Goal: Information Seeking & Learning: Learn about a topic

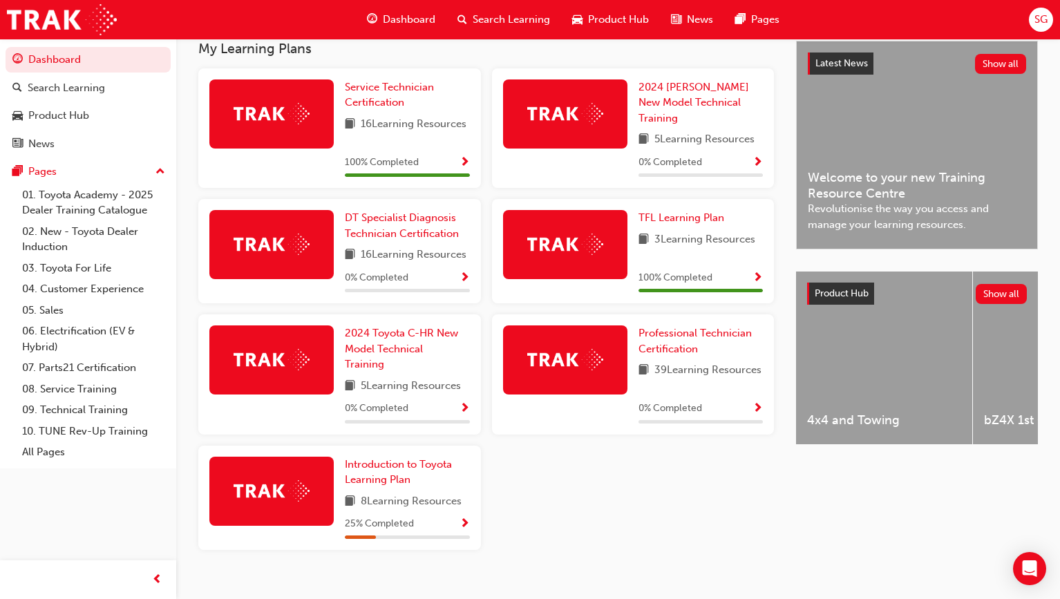
scroll to position [319, 0]
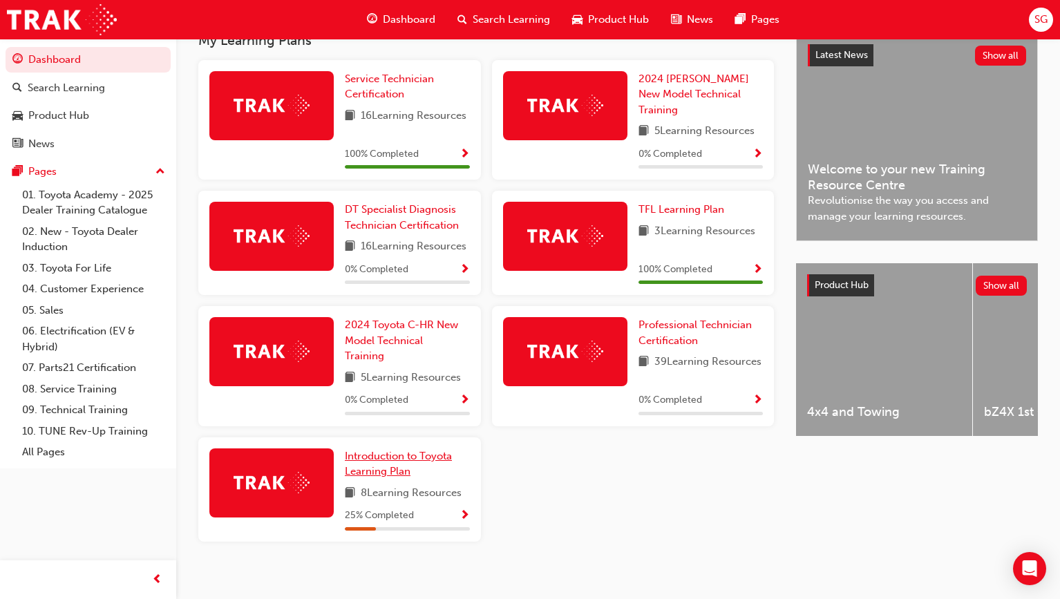
click at [415, 457] on link "Introduction to Toyota Learning Plan" at bounding box center [407, 463] width 125 height 31
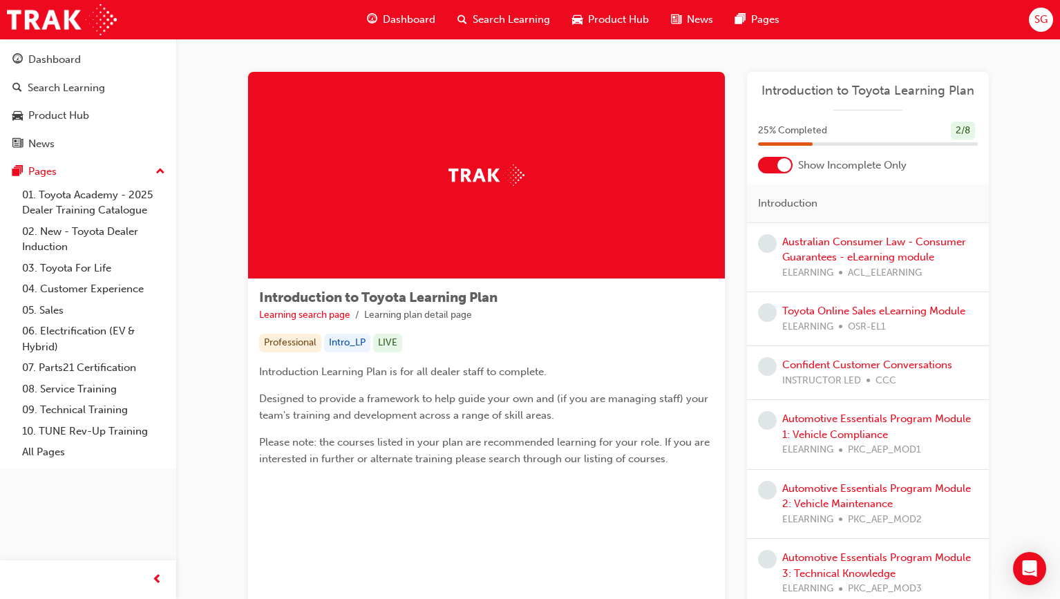
click at [861, 249] on div "Australian Consumer Law - Consumer Guarantees - eLearning module ELEARNING ACL_…" at bounding box center [880, 257] width 196 height 47
click at [859, 243] on link "Australian Consumer Law - Consumer Guarantees - eLearning module" at bounding box center [874, 250] width 184 height 28
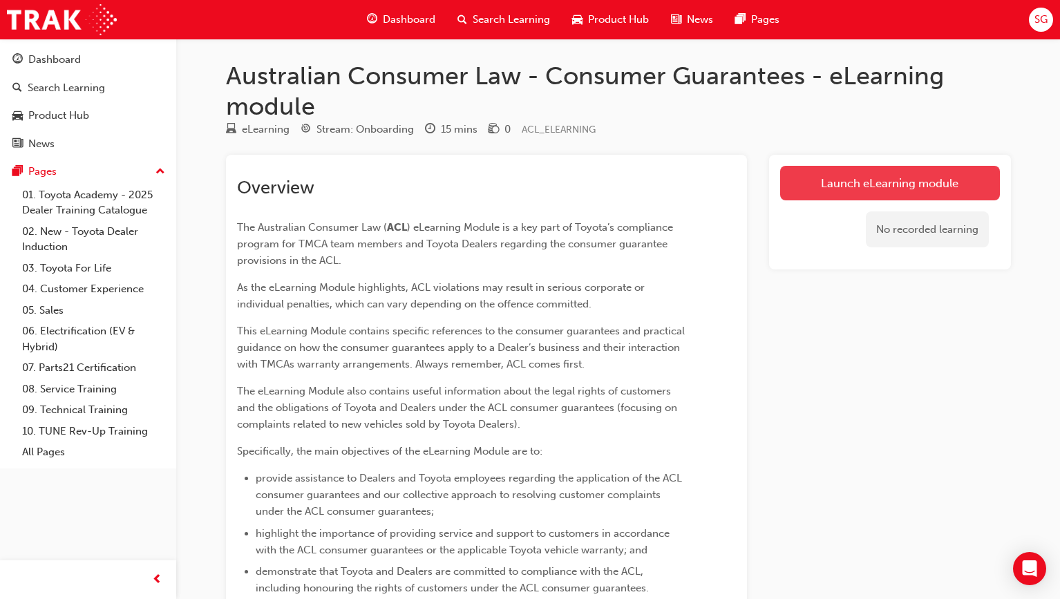
click at [867, 173] on link "Launch eLearning module" at bounding box center [890, 183] width 220 height 35
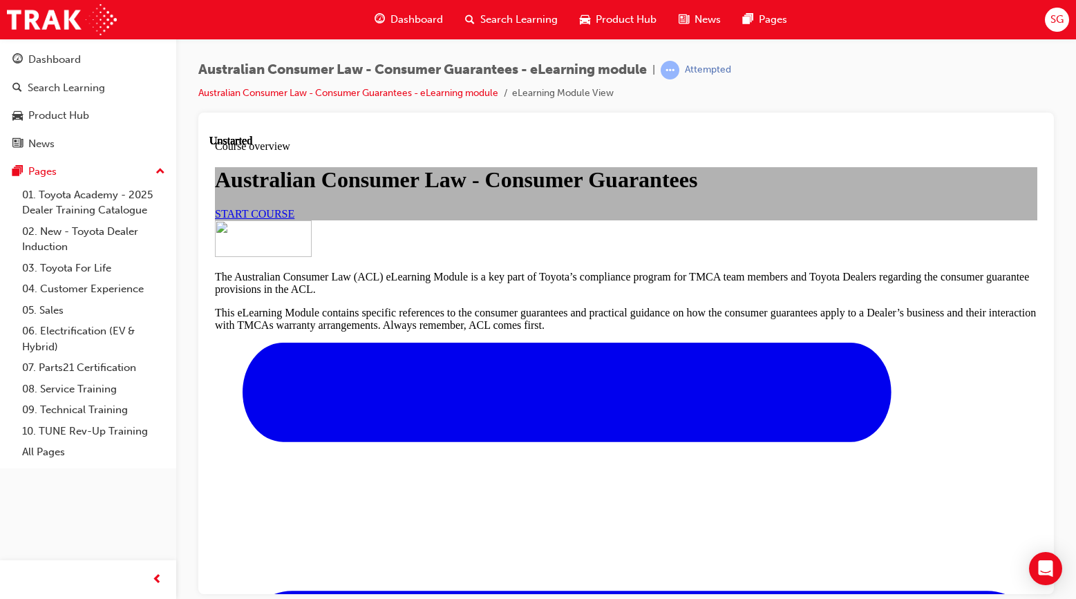
click at [294, 219] on span "START COURSE" at bounding box center [254, 213] width 79 height 12
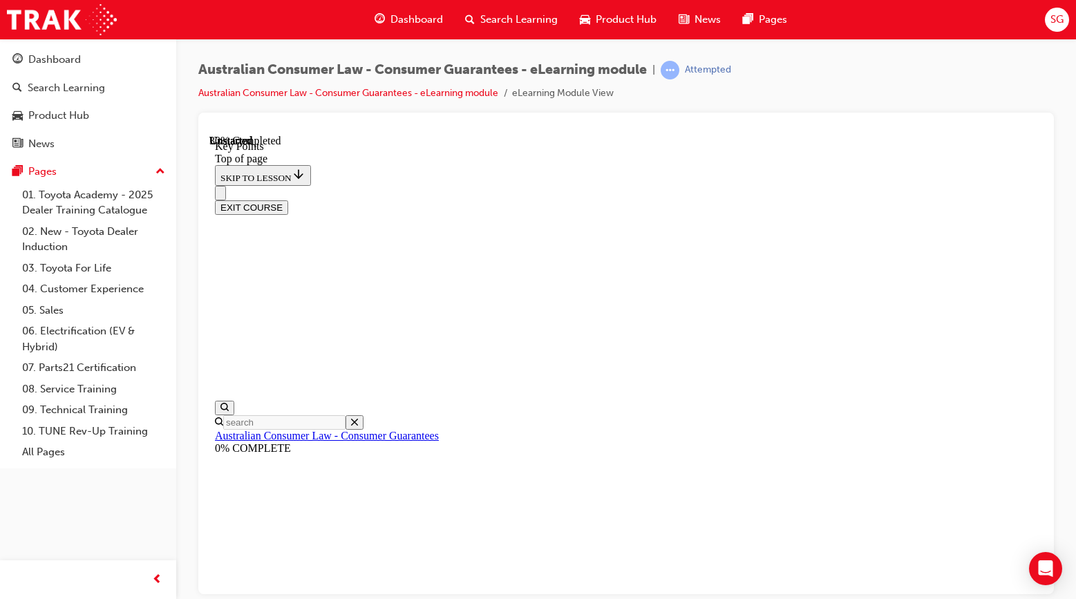
scroll to position [605, 0]
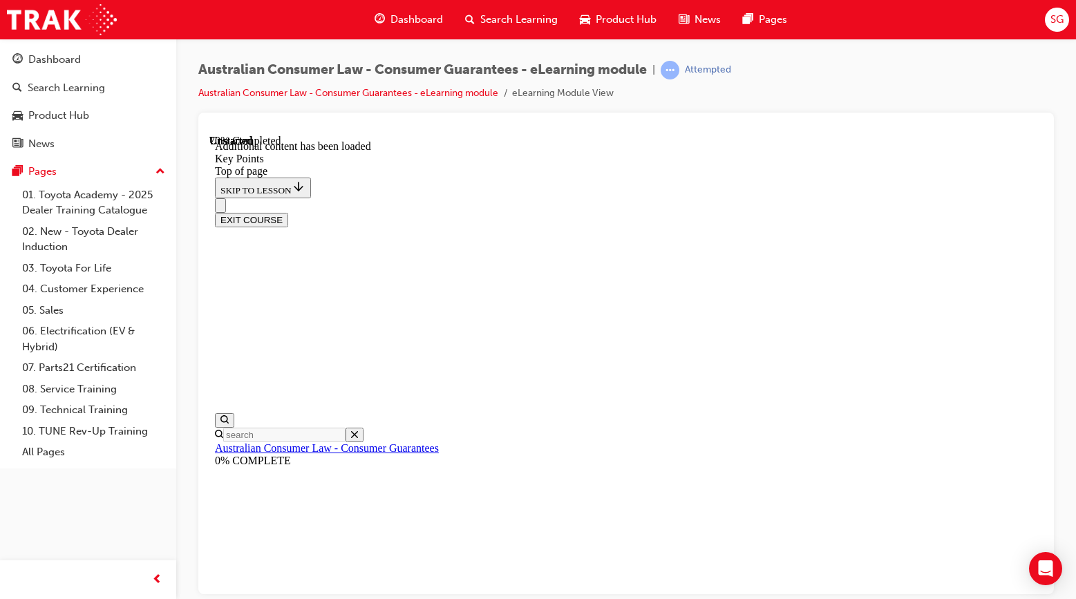
scroll to position [1822, 0]
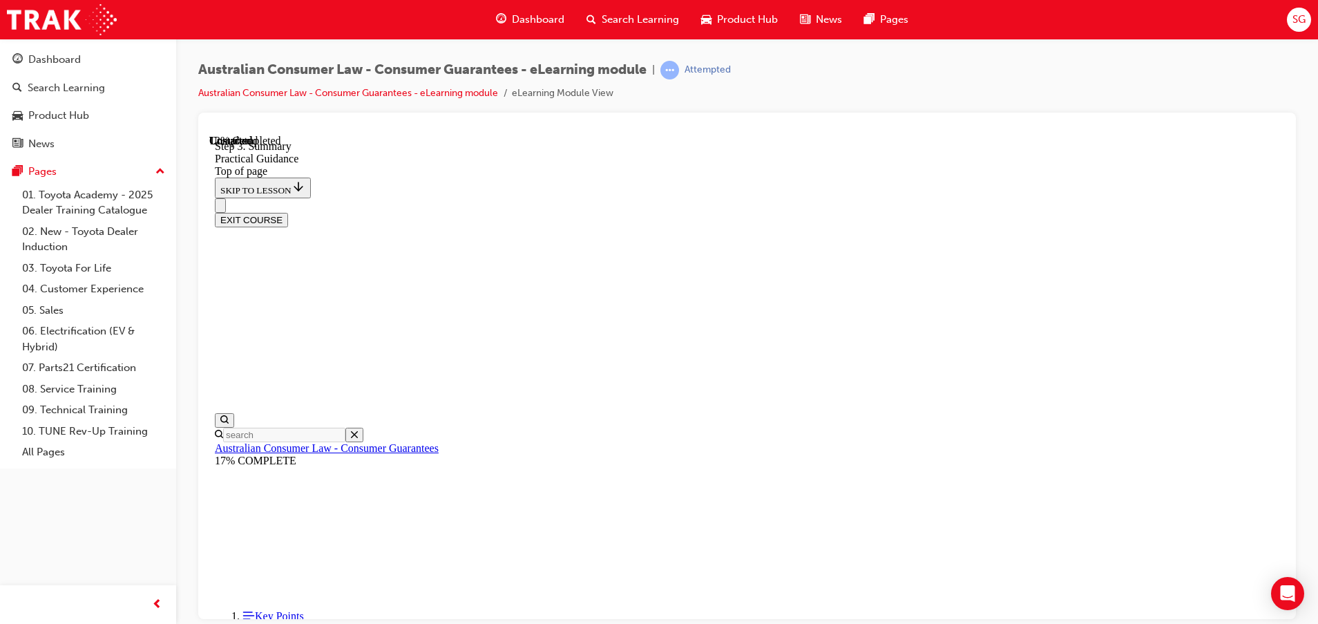
scroll to position [240, 0]
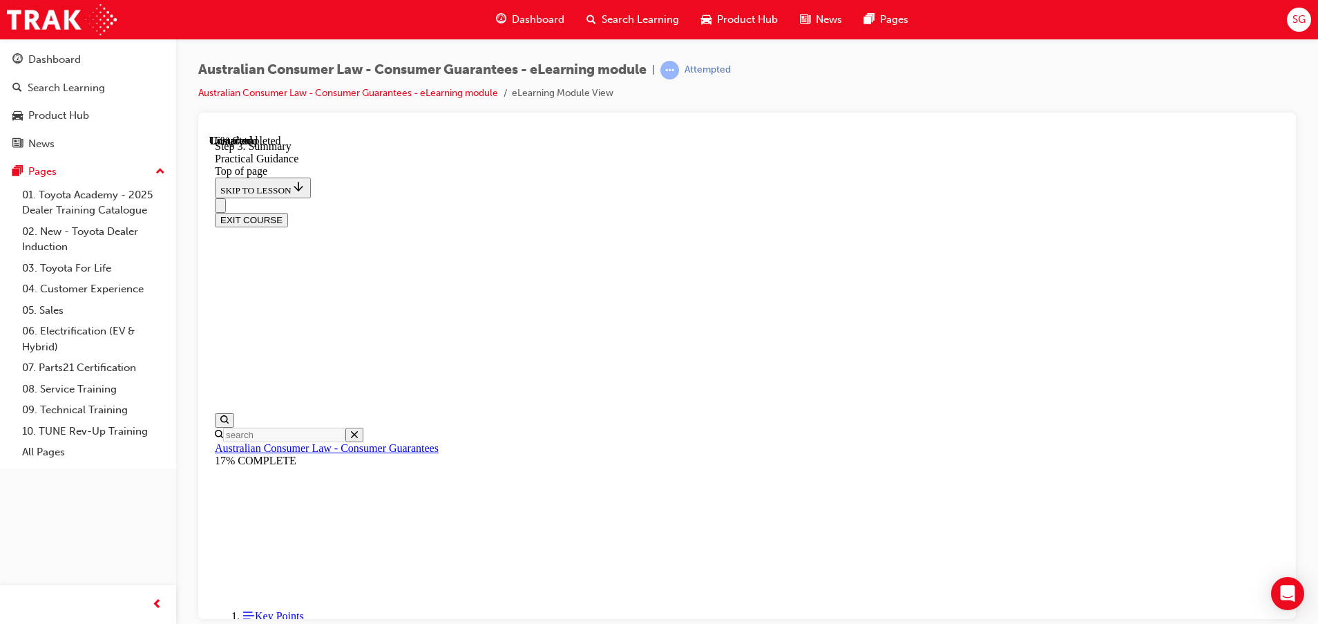
scroll to position [311, 0]
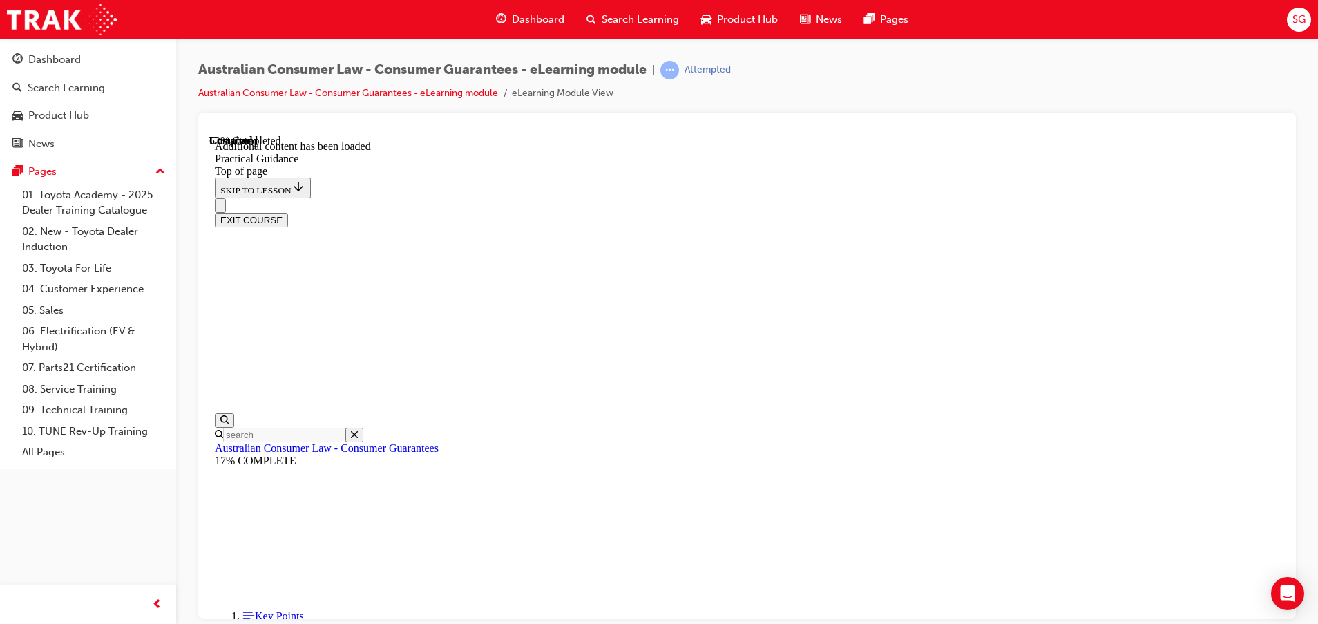
scroll to position [2157, 0]
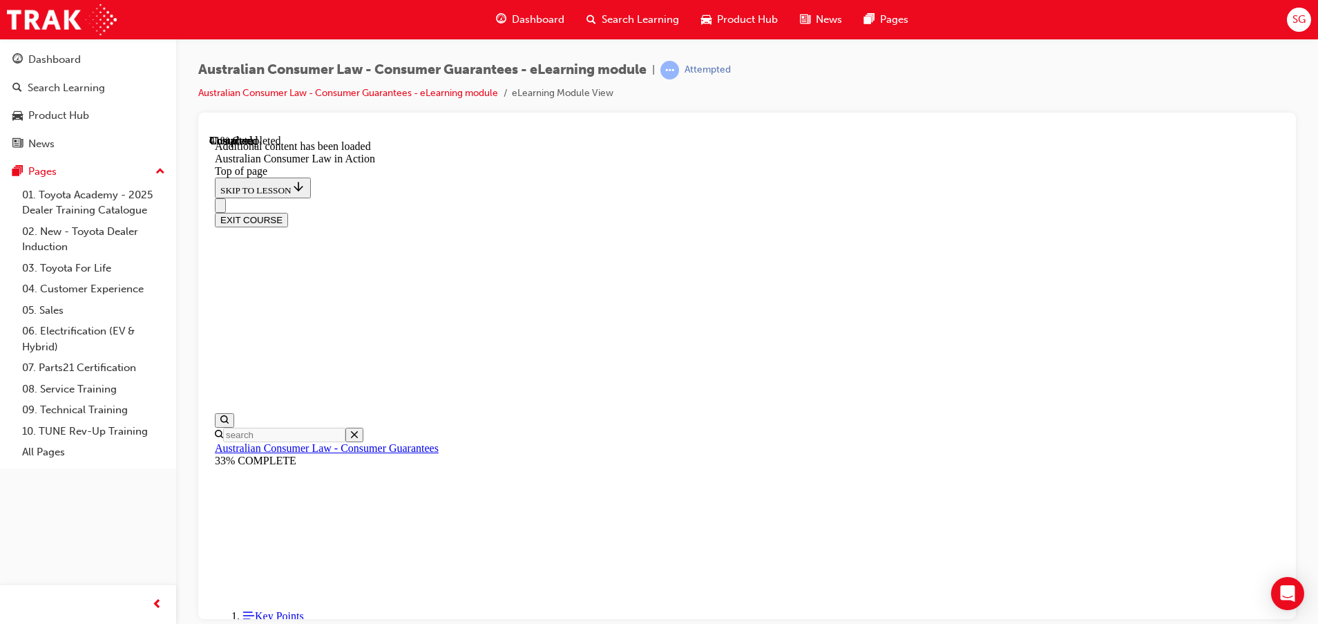
scroll to position [1319, 0]
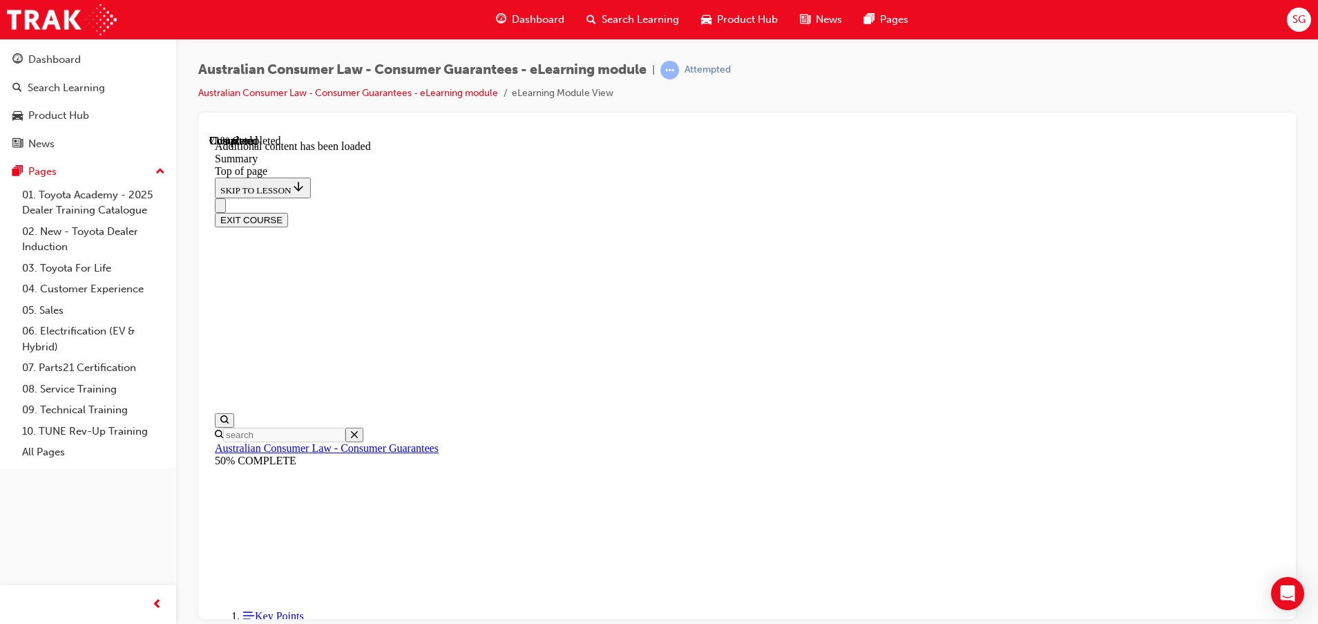
scroll to position [1369, 0]
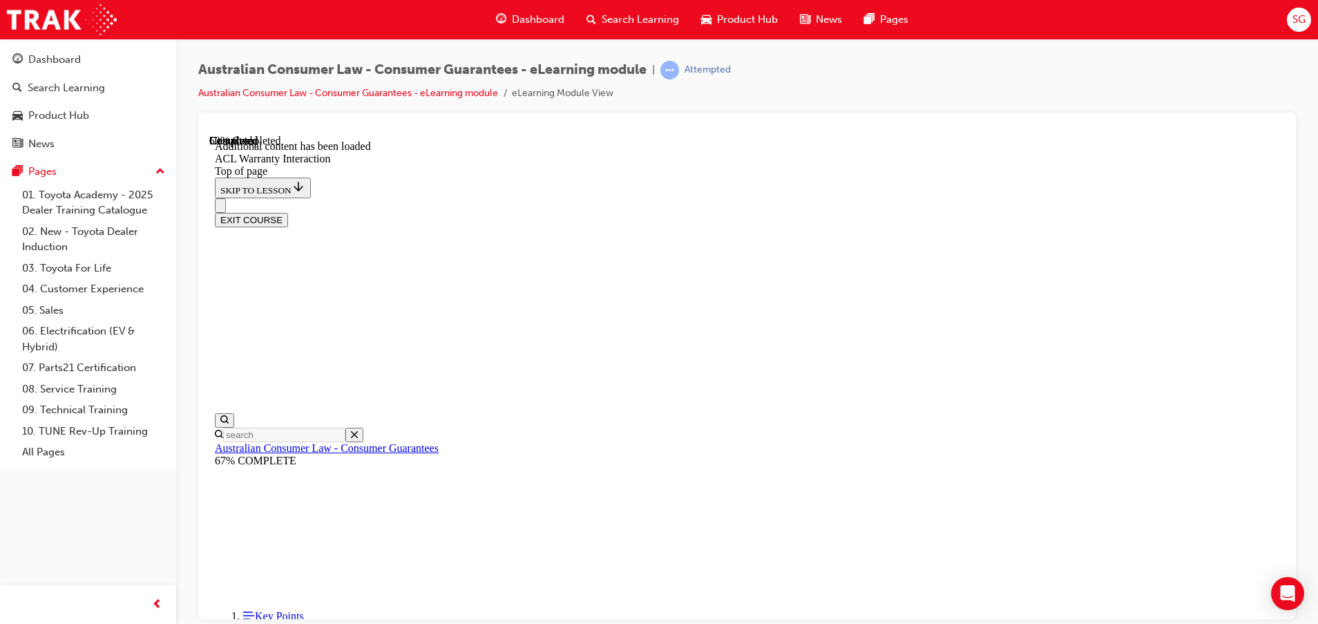
scroll to position [848, 0]
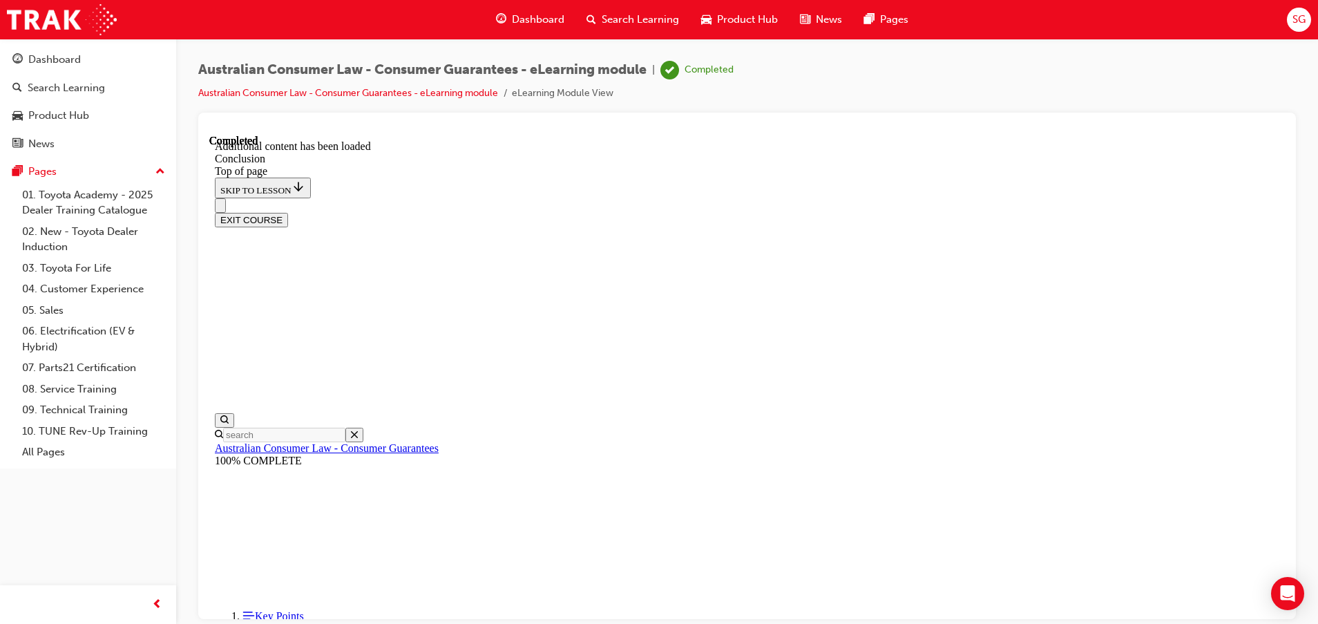
click at [288, 212] on button "EXIT COURSE" at bounding box center [251, 219] width 73 height 15
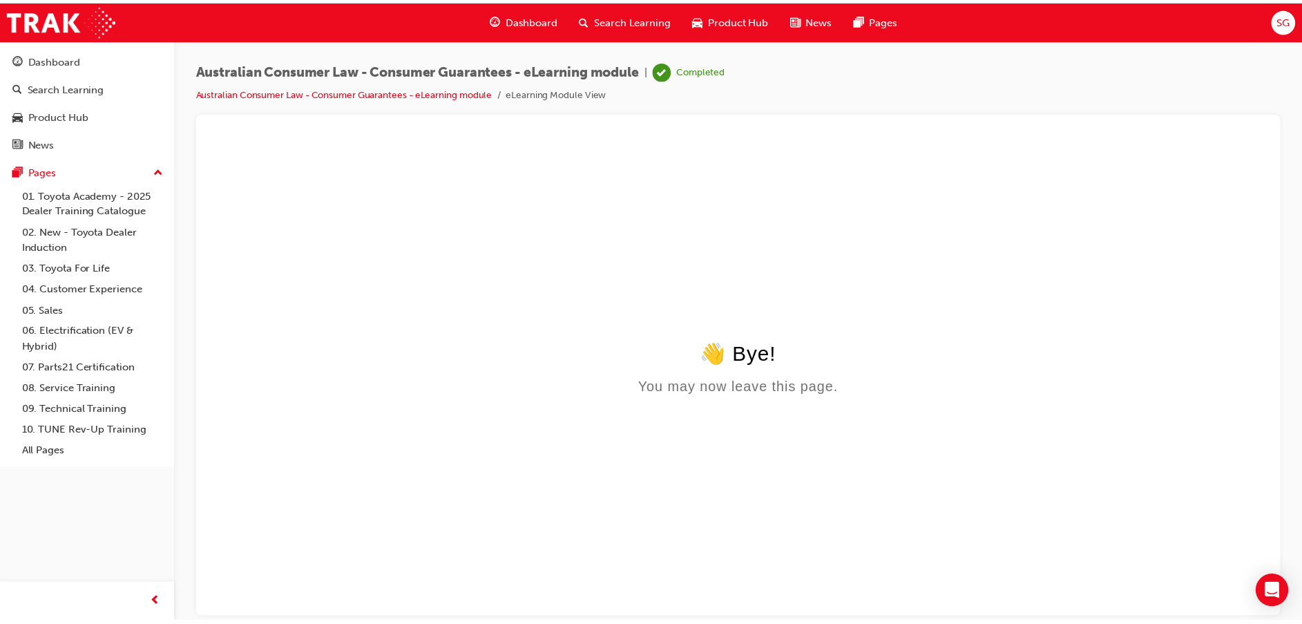
scroll to position [0, 0]
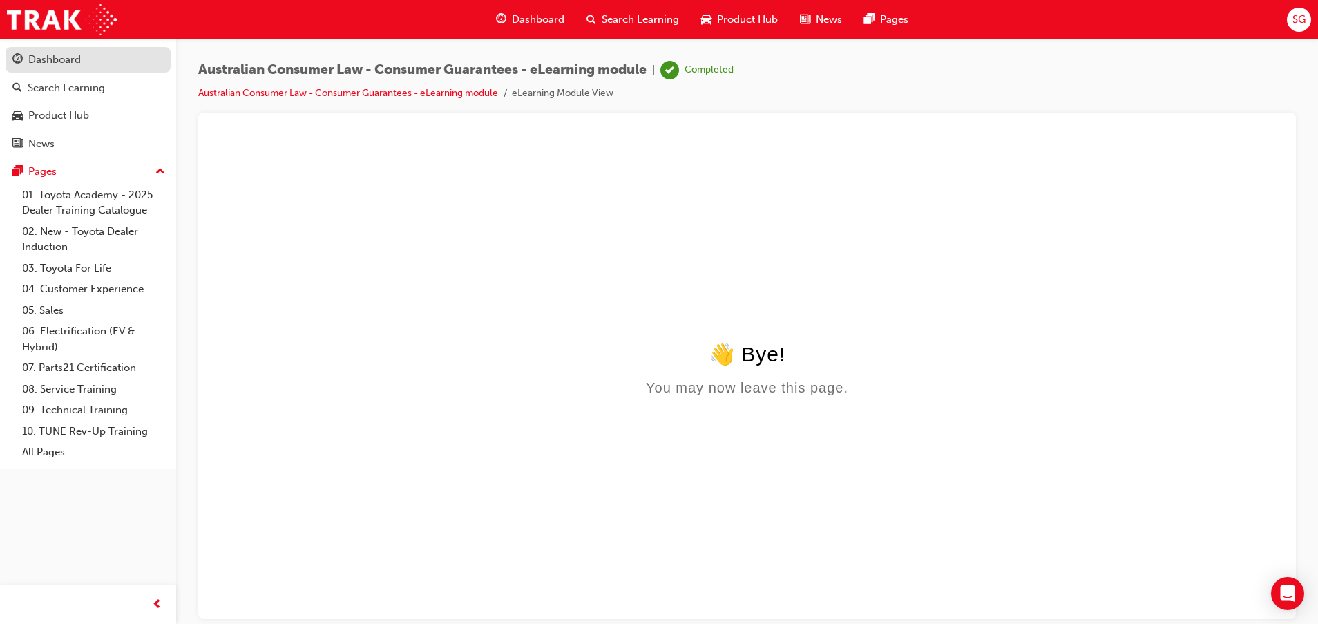
click at [64, 63] on div "Dashboard" at bounding box center [54, 60] width 53 height 16
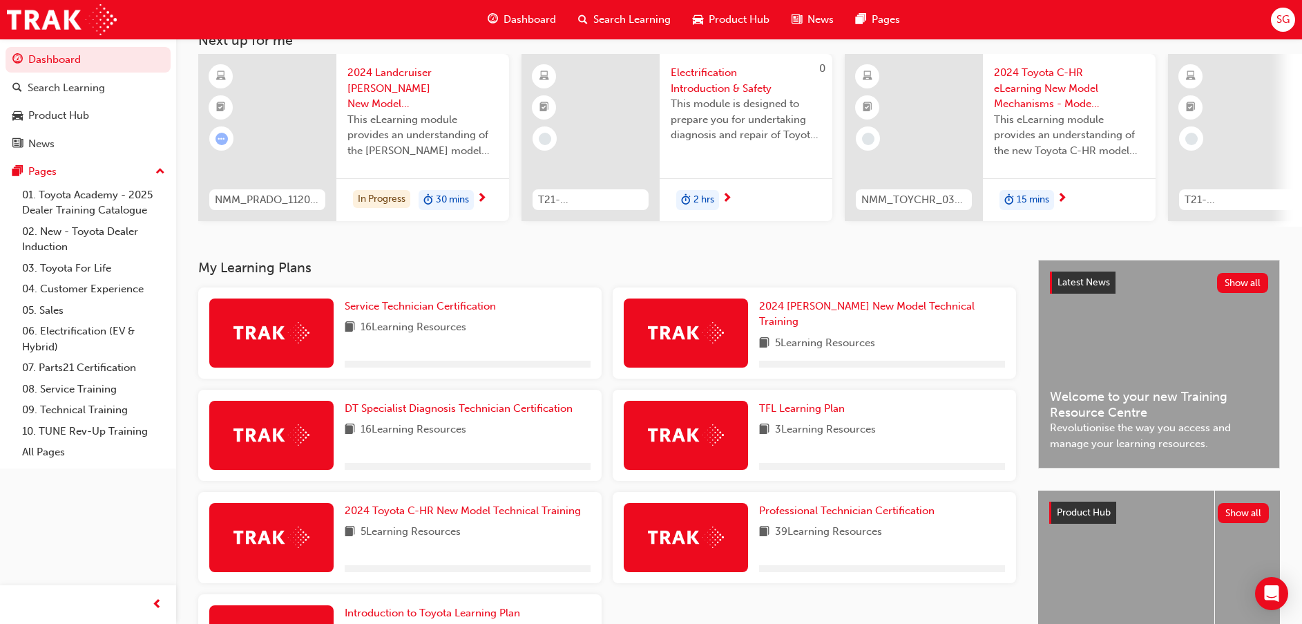
scroll to position [227, 0]
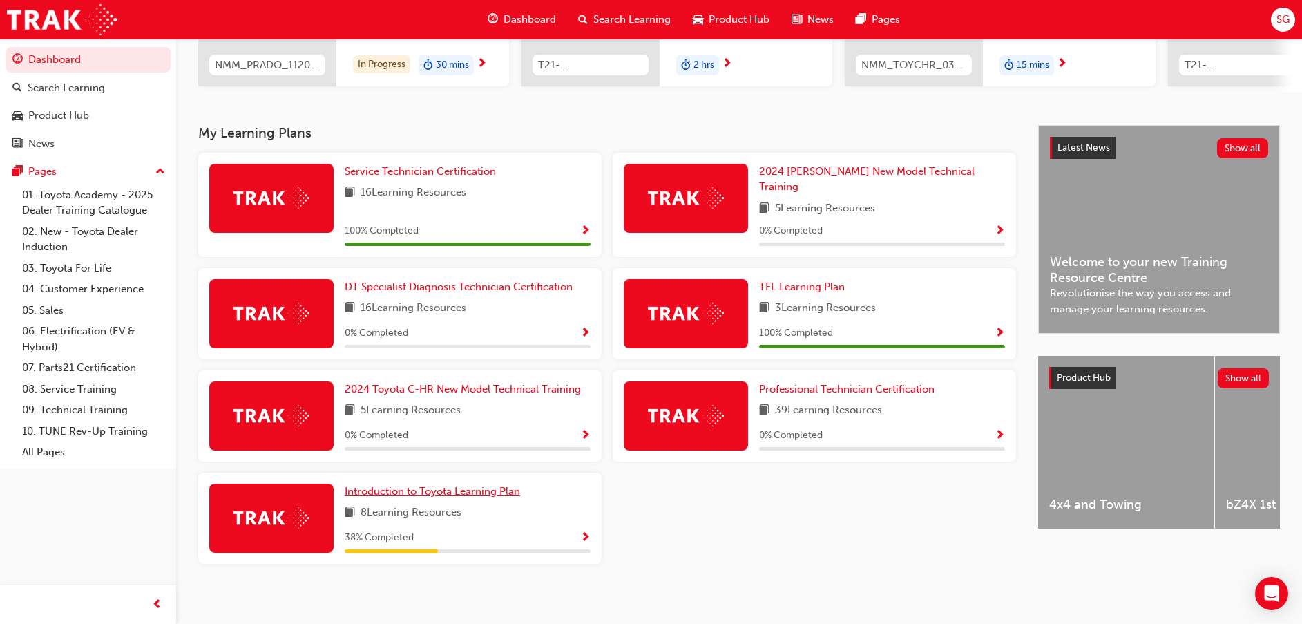
click at [476, 485] on span "Introduction to Toyota Learning Plan" at bounding box center [432, 491] width 175 height 12
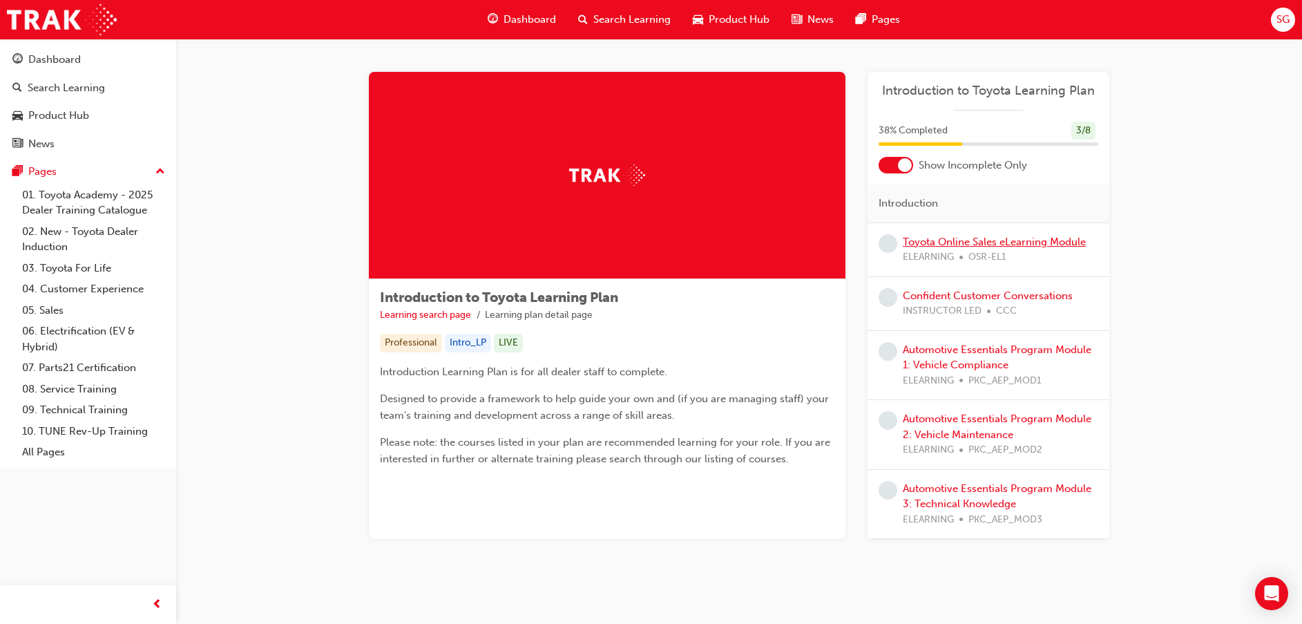
click at [969, 240] on link "Toyota Online Sales eLearning Module" at bounding box center [994, 242] width 183 height 12
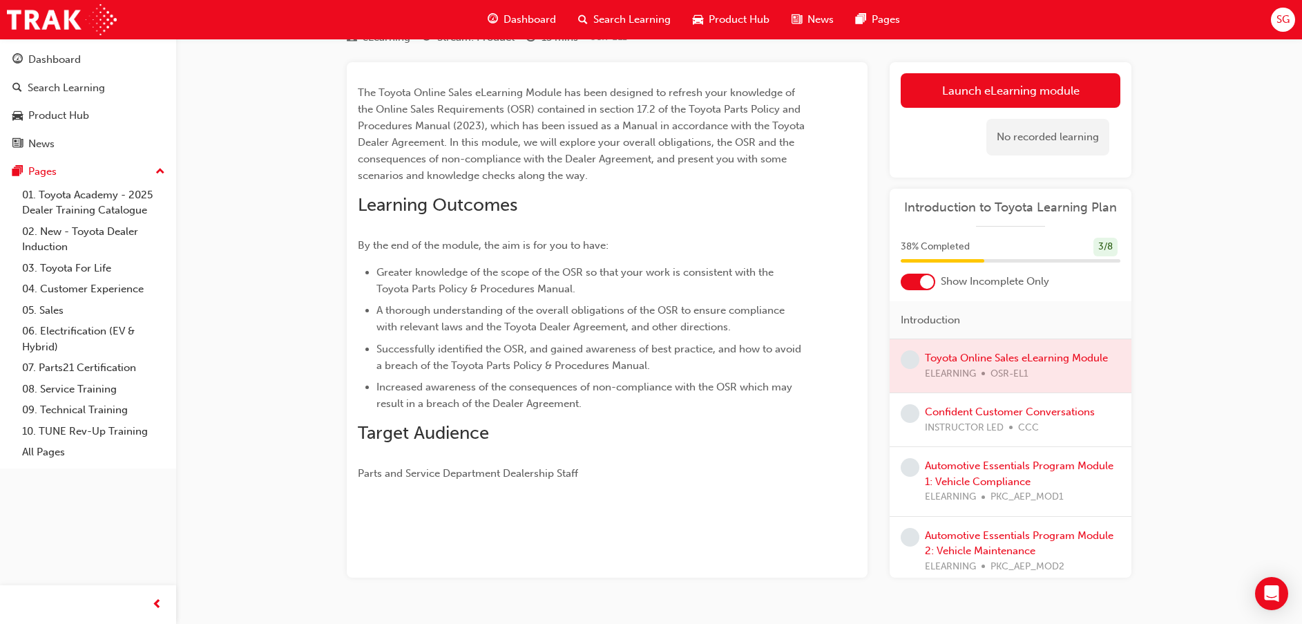
scroll to position [95, 0]
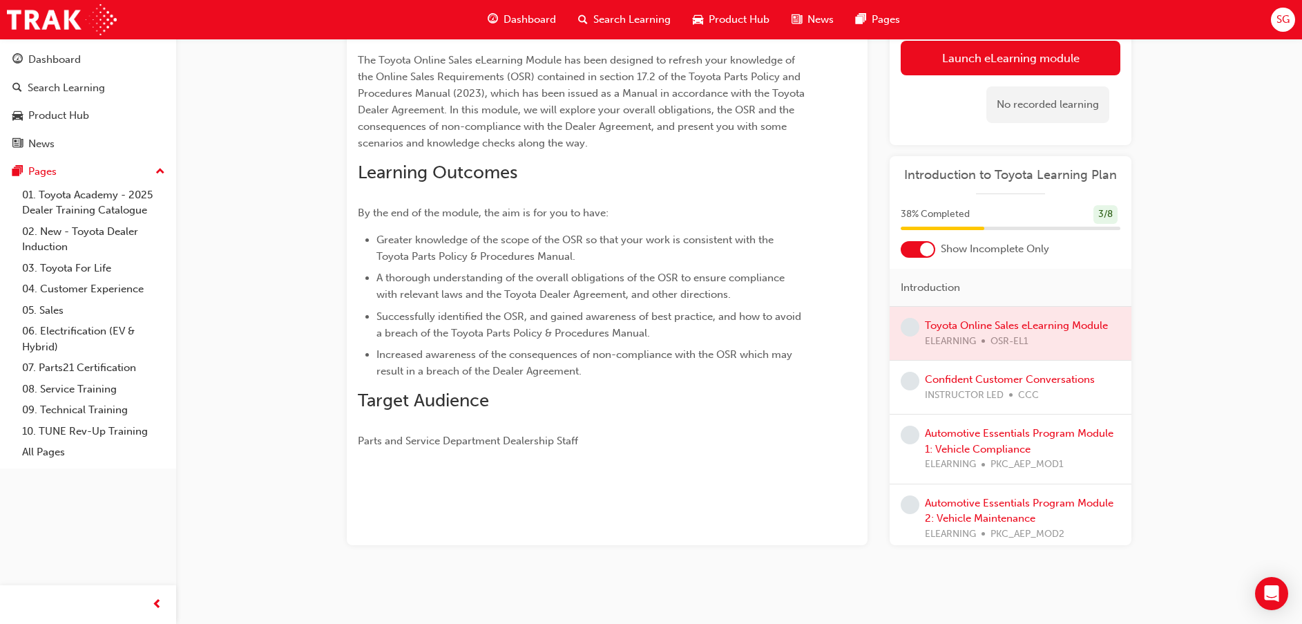
click at [949, 325] on div at bounding box center [1011, 333] width 242 height 53
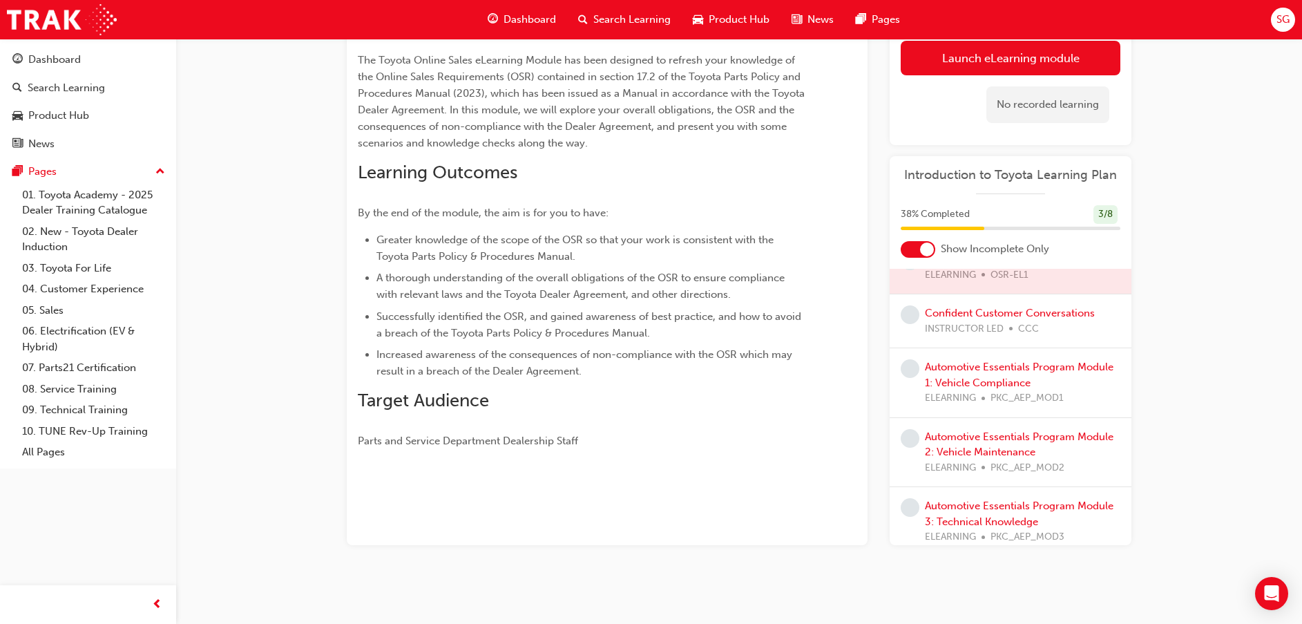
scroll to position [93, 0]
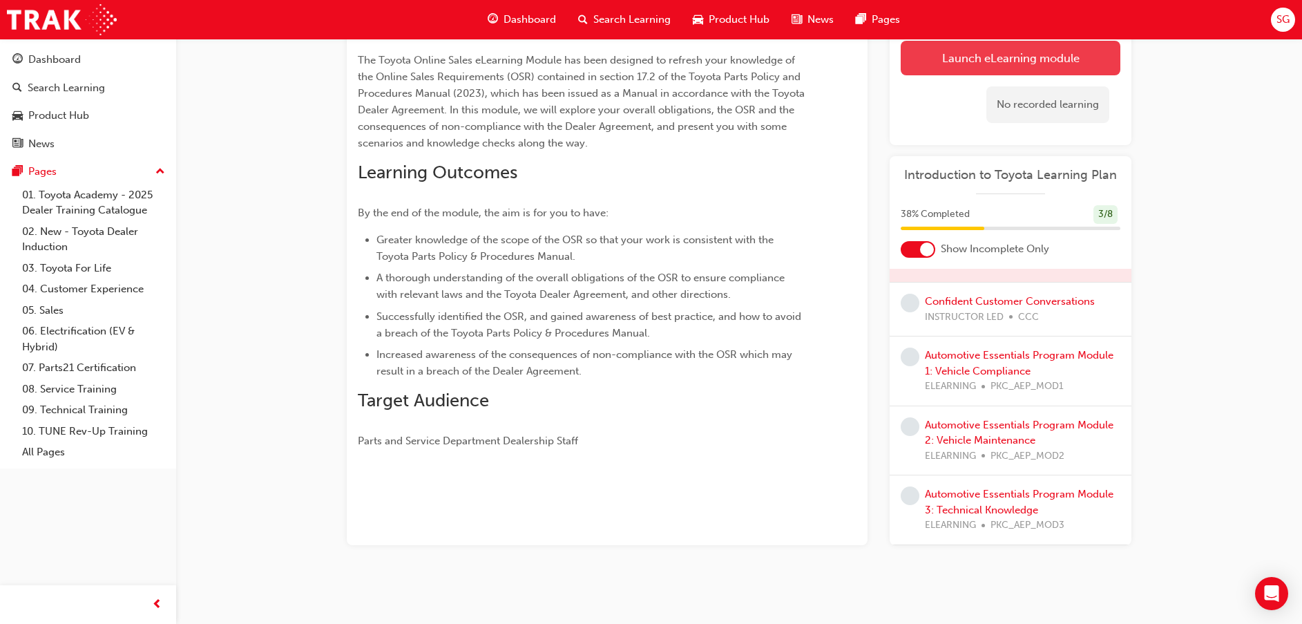
click at [1020, 52] on link "Launch eLearning module" at bounding box center [1011, 58] width 220 height 35
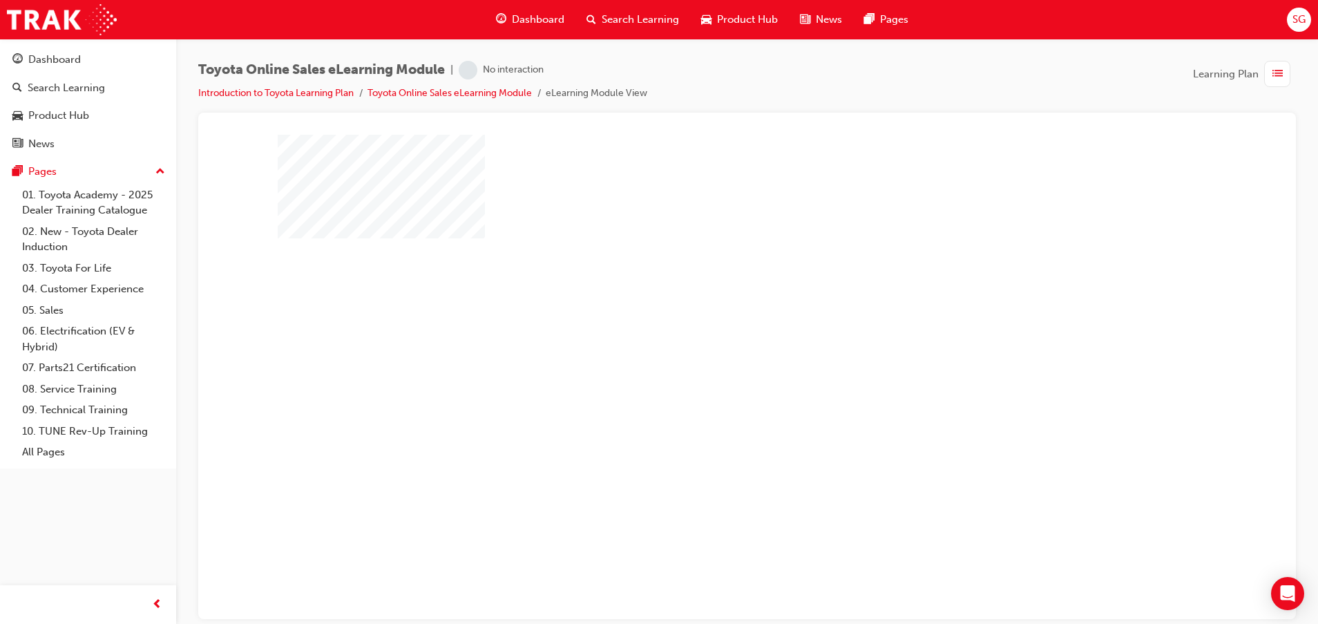
click at [707, 336] on div "play" at bounding box center [707, 336] width 0 height 0
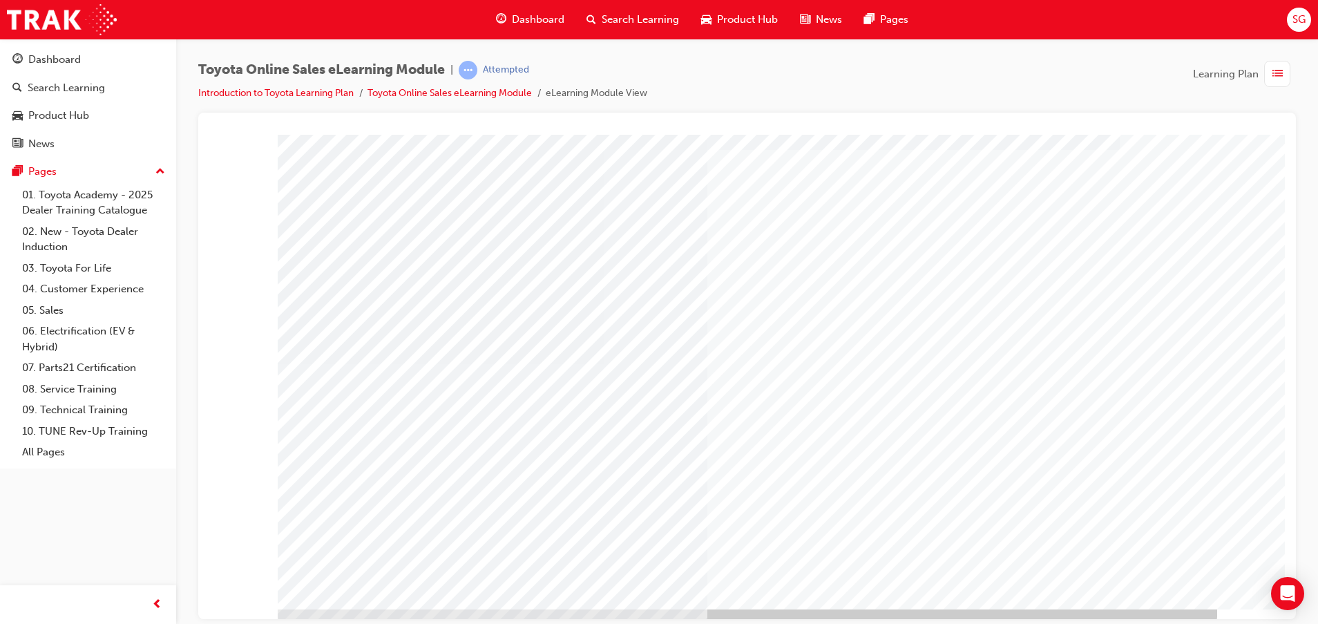
scroll to position [34, 0]
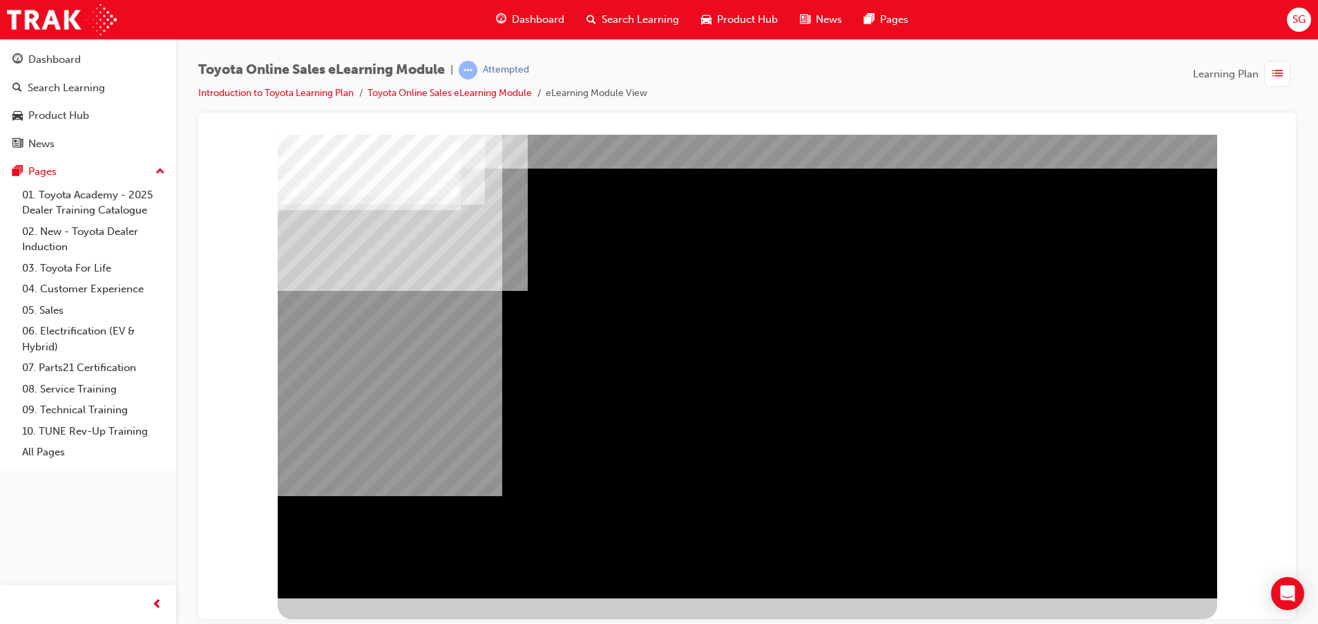
scroll to position [0, 0]
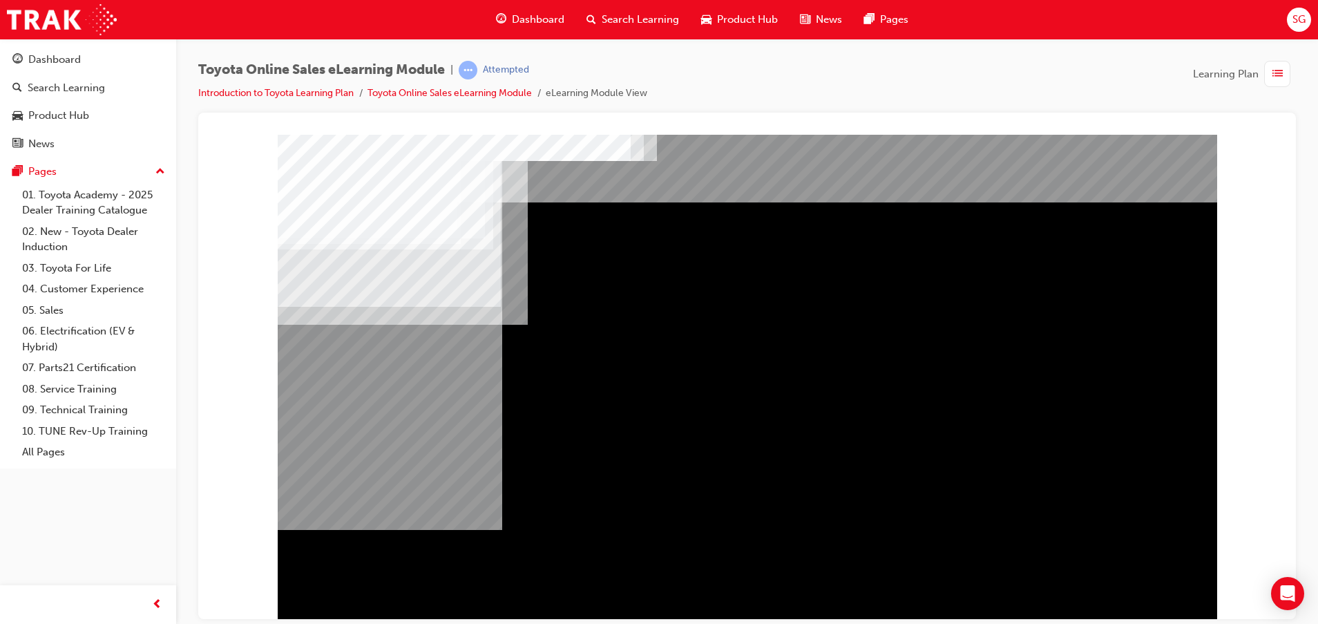
click at [582, 410] on div "Navigation" at bounding box center [748, 382] width 940 height 497
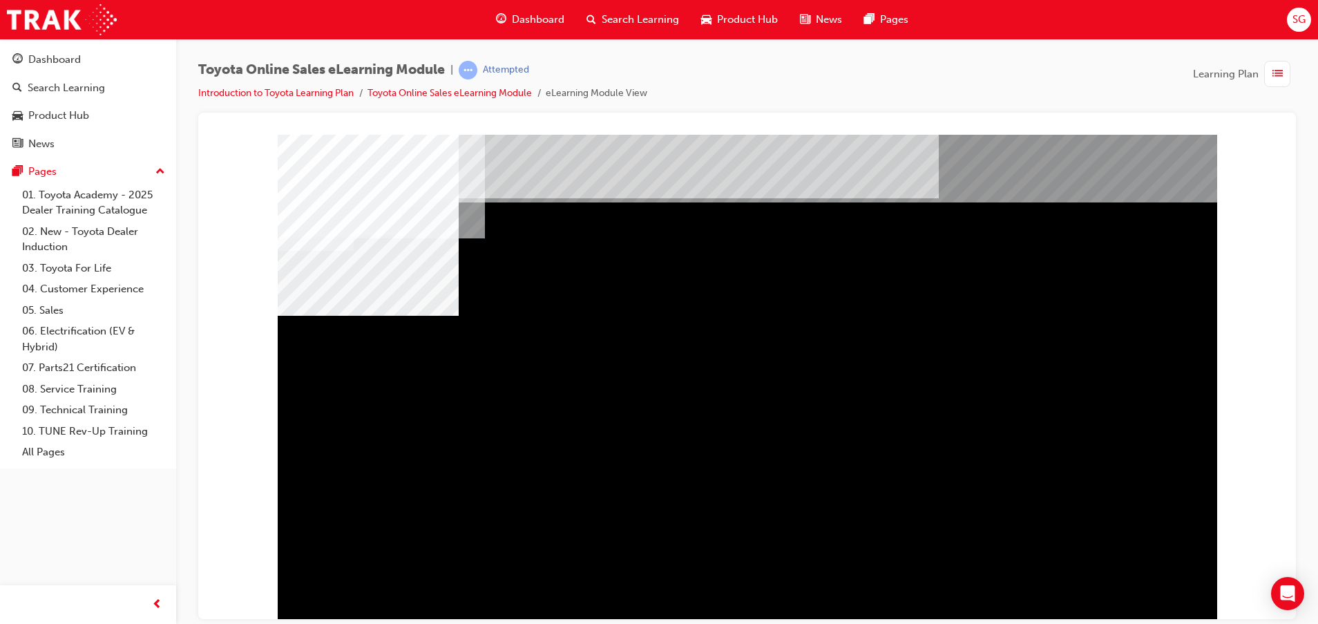
scroll to position [34, 0]
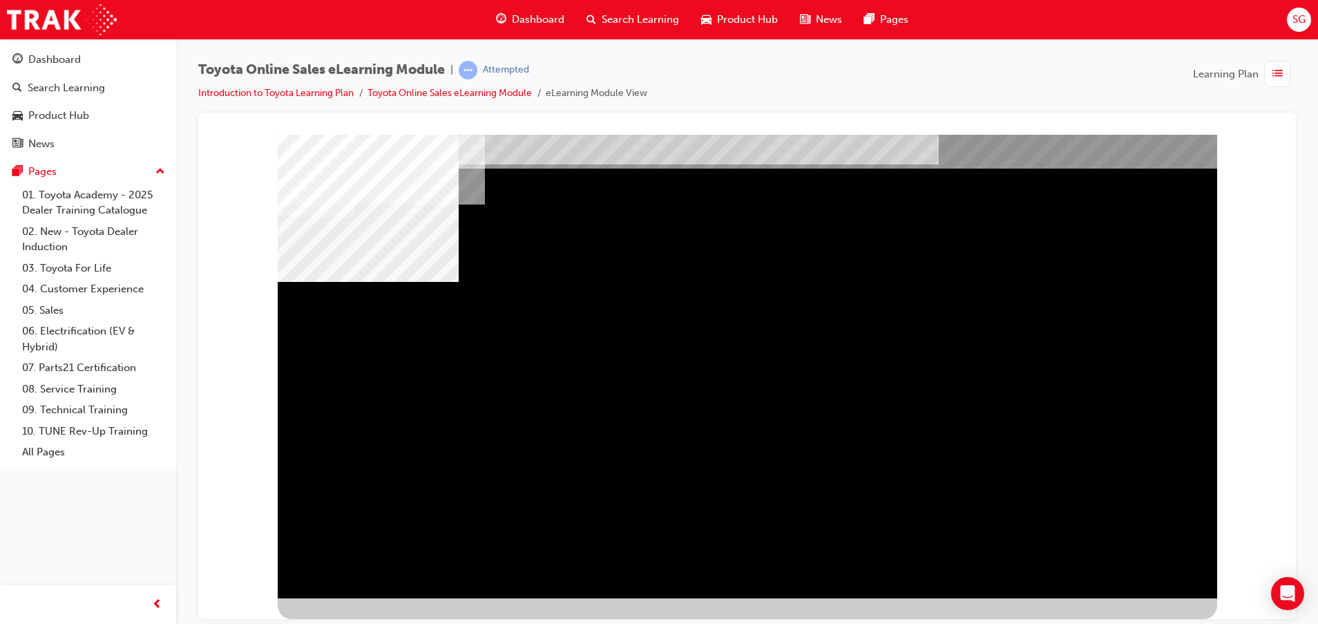
click at [365, 598] on div "BACK Trigger this button to go to the previous slide" at bounding box center [321, 610] width 87 height 25
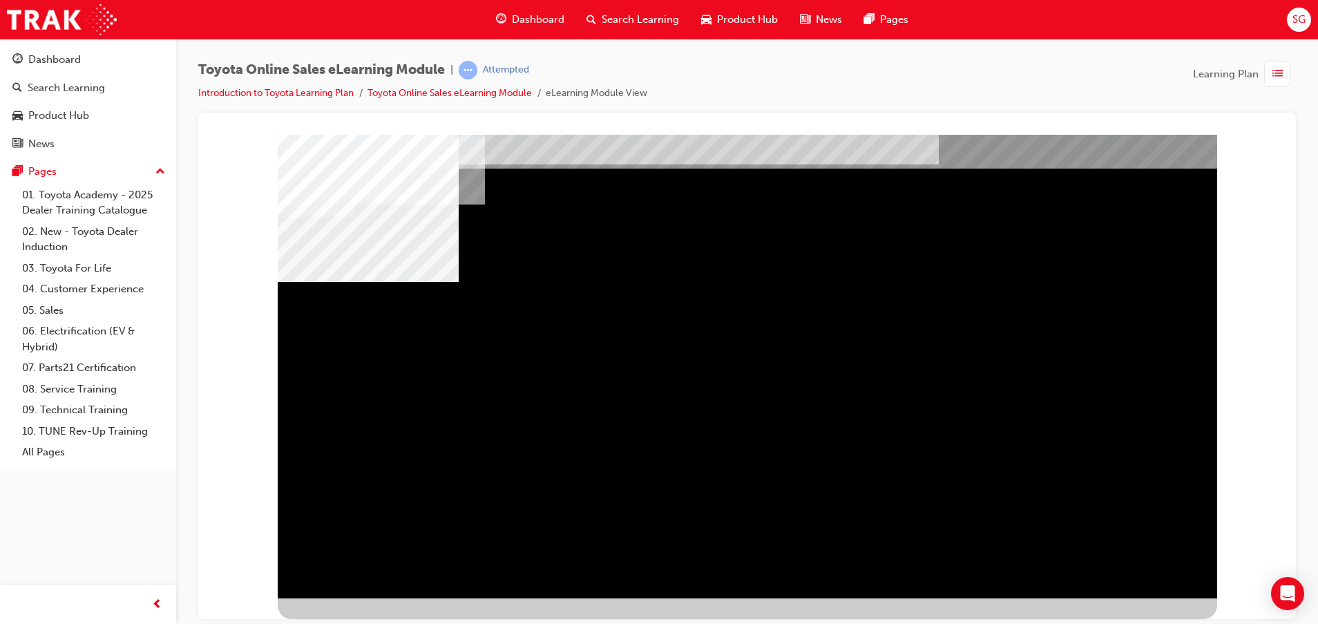
scroll to position [0, 0]
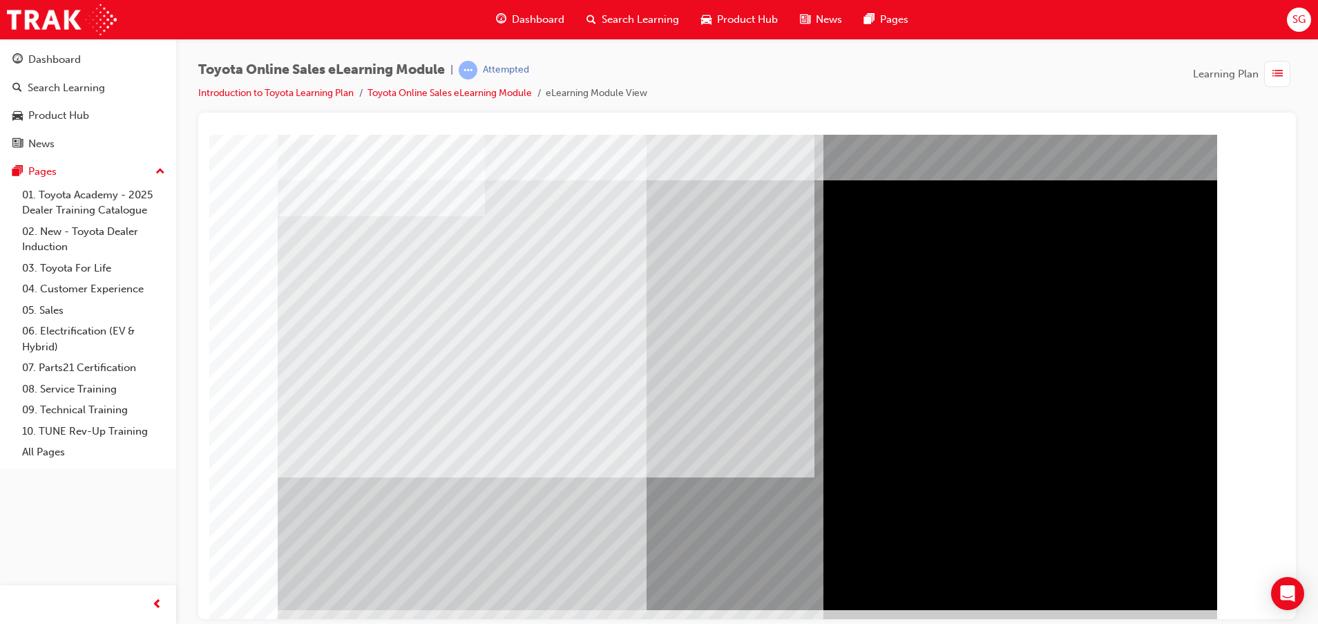
scroll to position [34, 0]
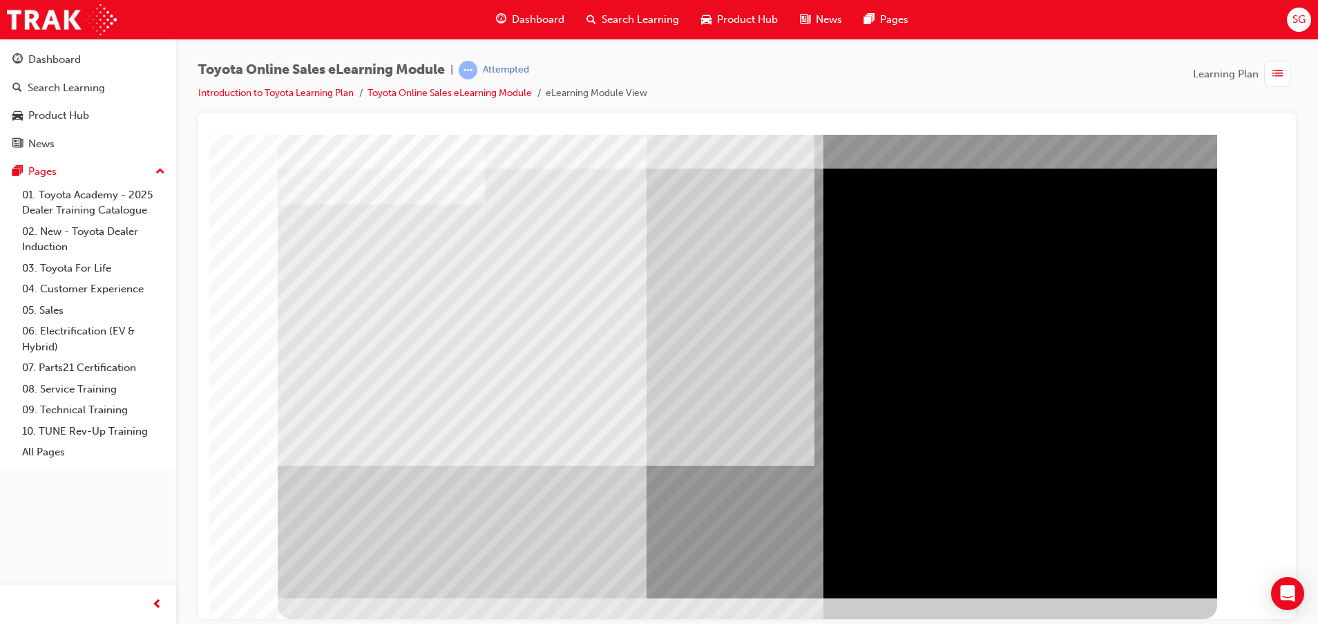
click at [365, 598] on div "BACK Trigger this button to go to the previous slide" at bounding box center [321, 610] width 87 height 25
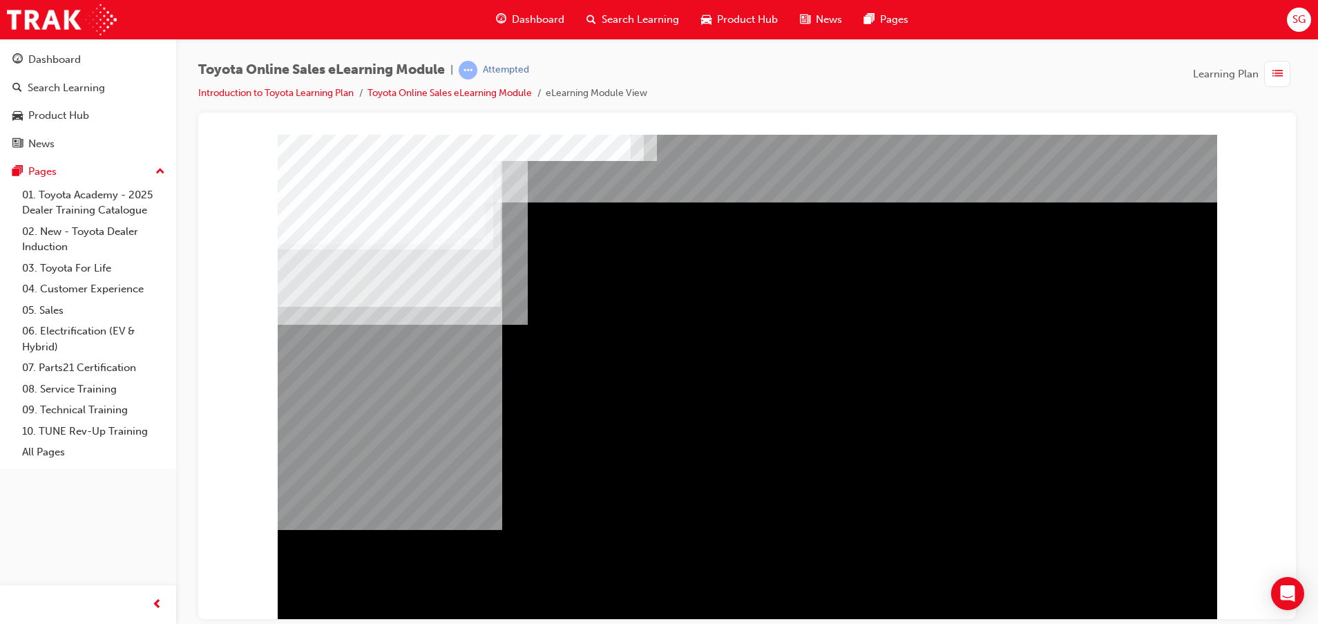
drag, startPoint x: 398, startPoint y: 277, endPoint x: 401, endPoint y: 268, distance: 9.4
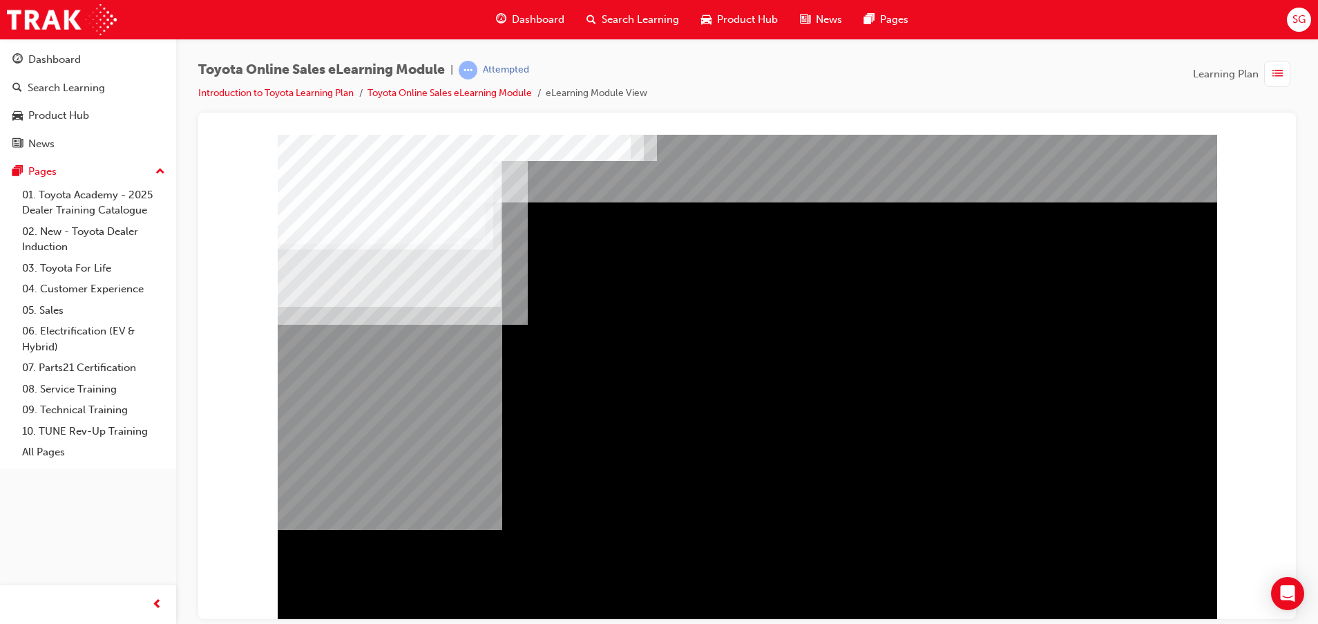
drag, startPoint x: 423, startPoint y: 305, endPoint x: 411, endPoint y: 339, distance: 36.5
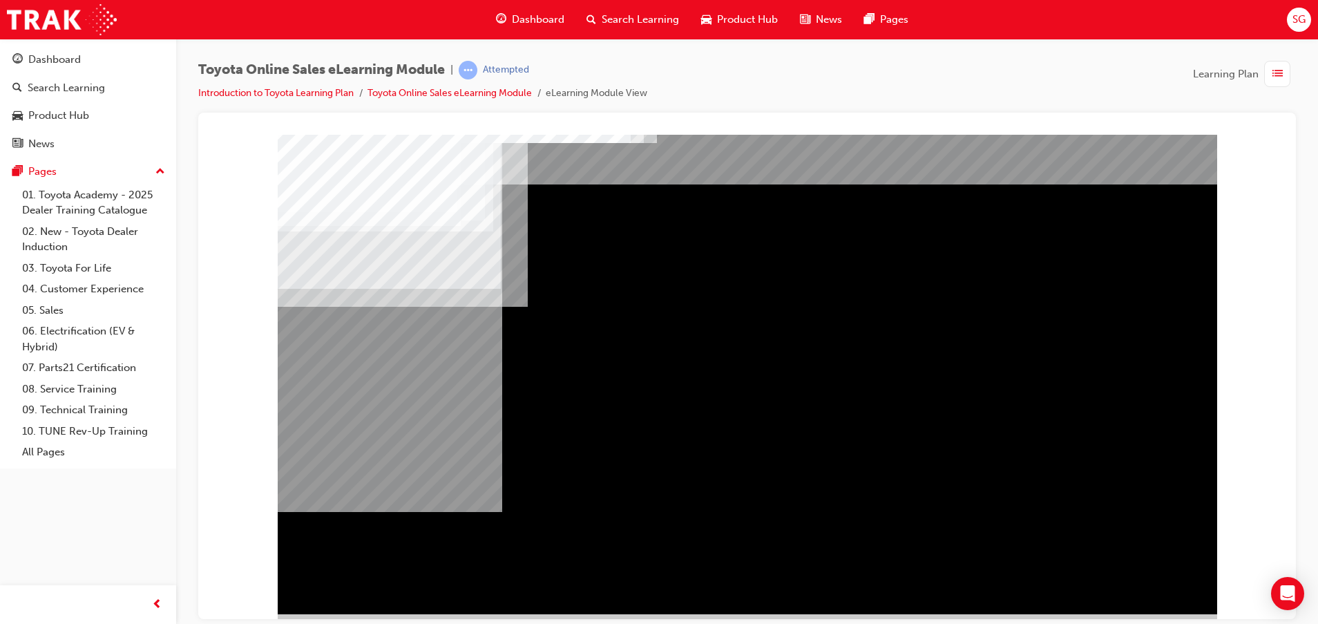
scroll to position [34, 0]
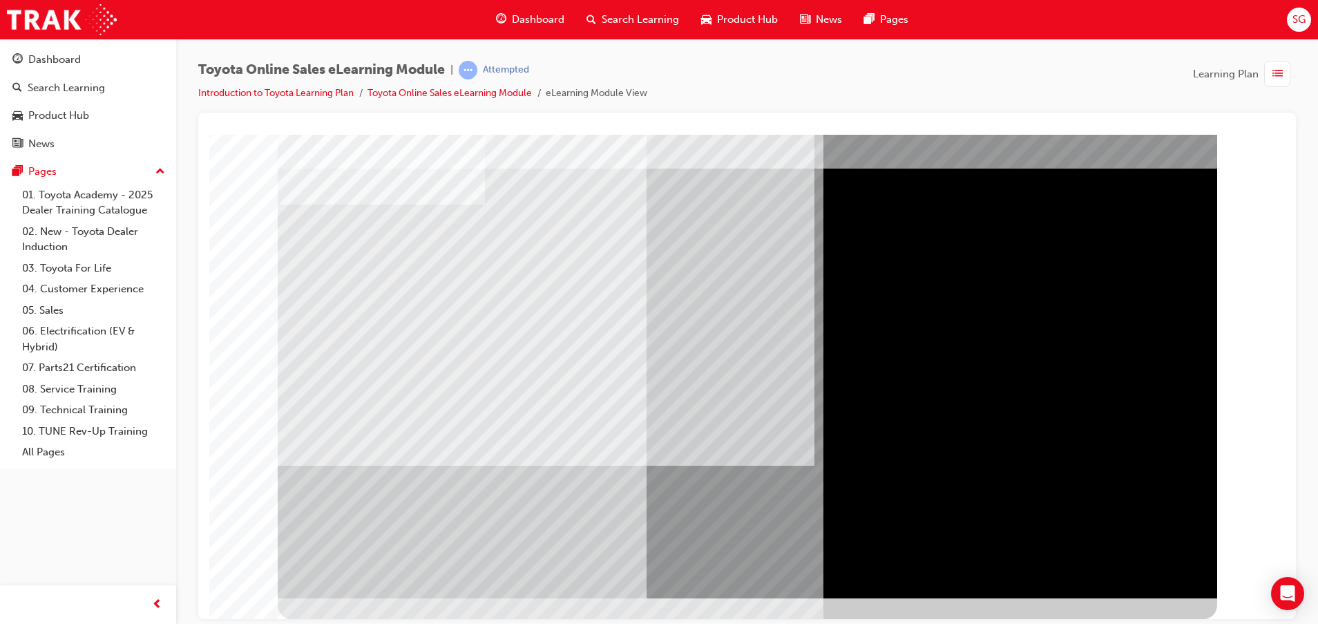
scroll to position [0, 0]
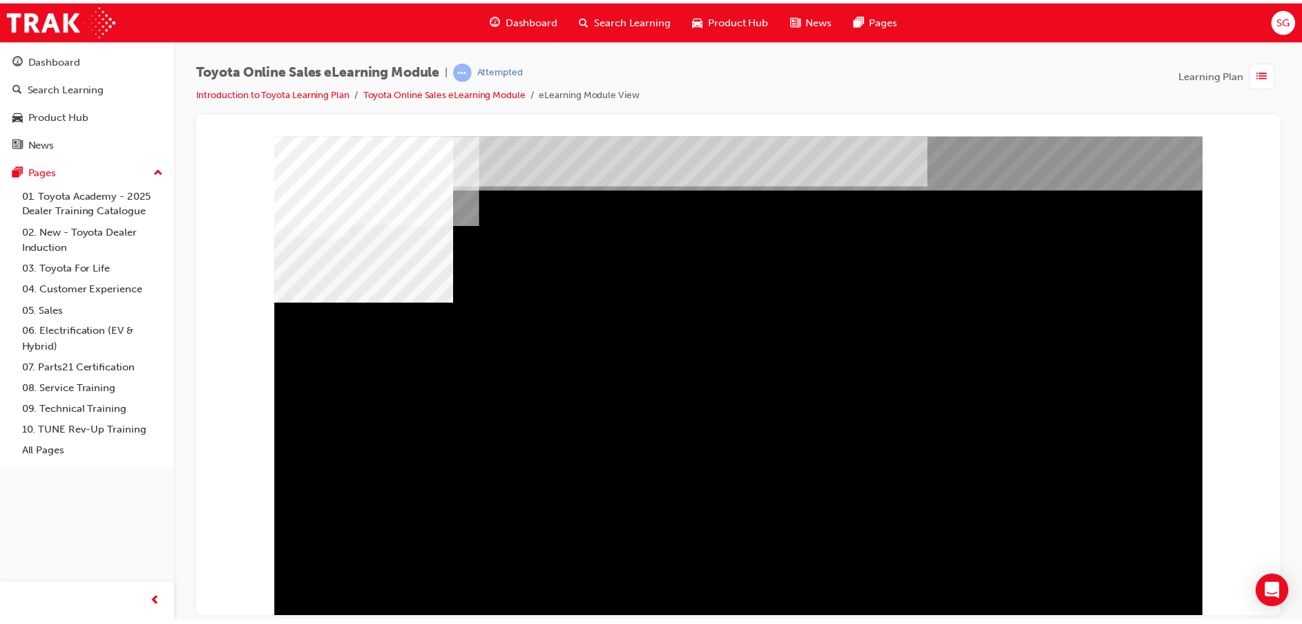
scroll to position [34, 0]
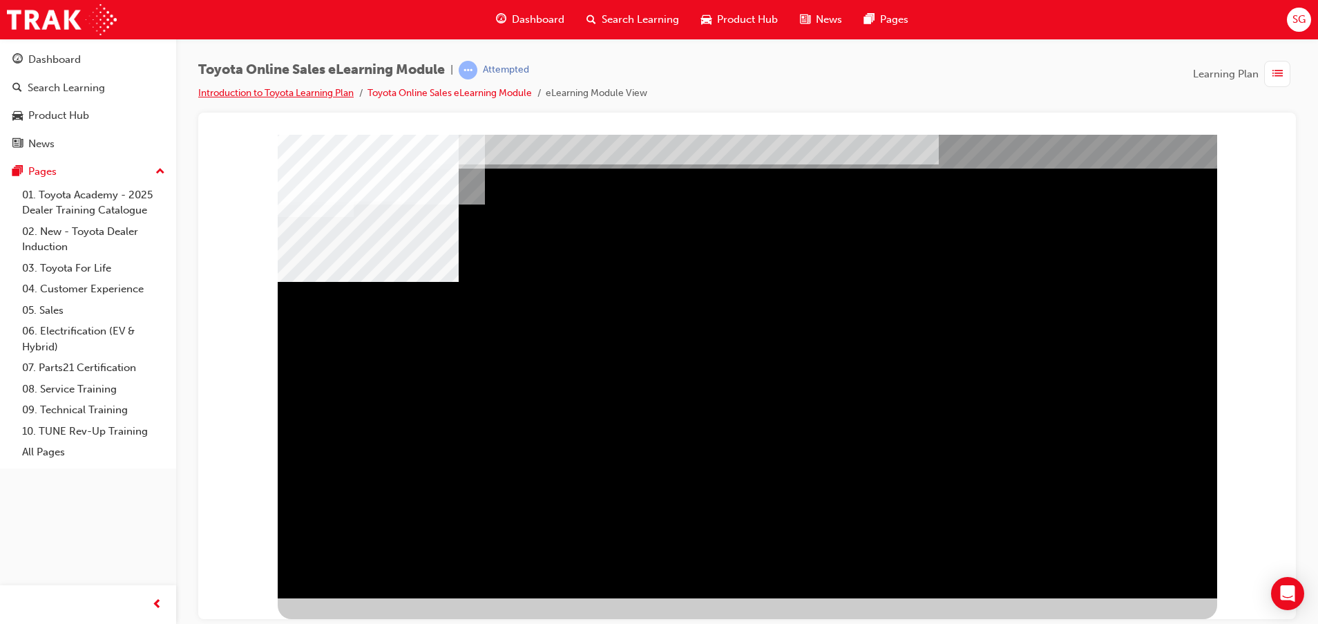
click at [270, 93] on link "Introduction to Toyota Learning Plan" at bounding box center [275, 93] width 155 height 12
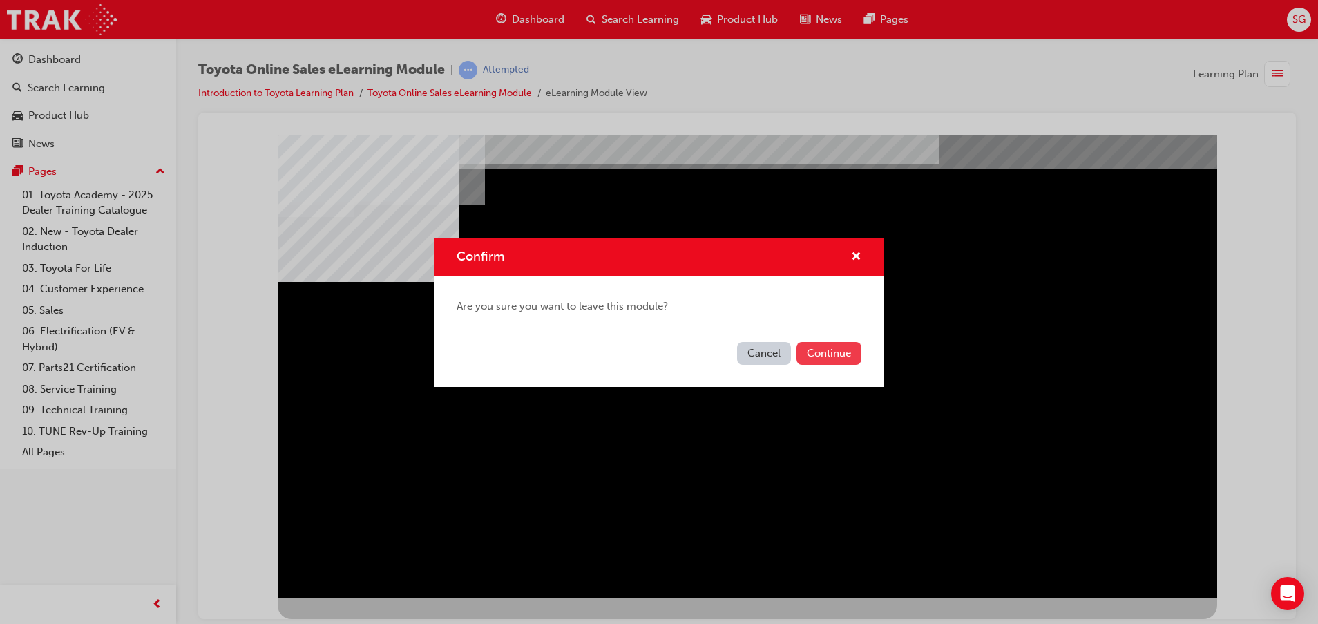
click at [815, 353] on button "Continue" at bounding box center [829, 353] width 65 height 23
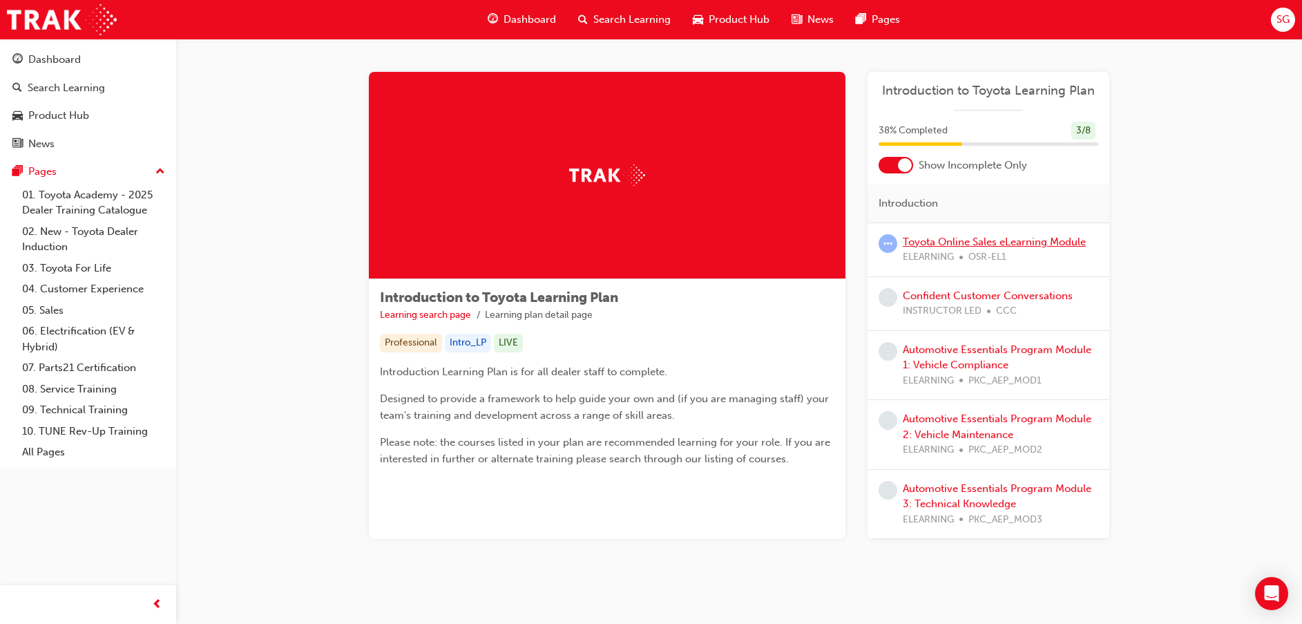
click at [949, 243] on link "Toyota Online Sales eLearning Module" at bounding box center [994, 242] width 183 height 12
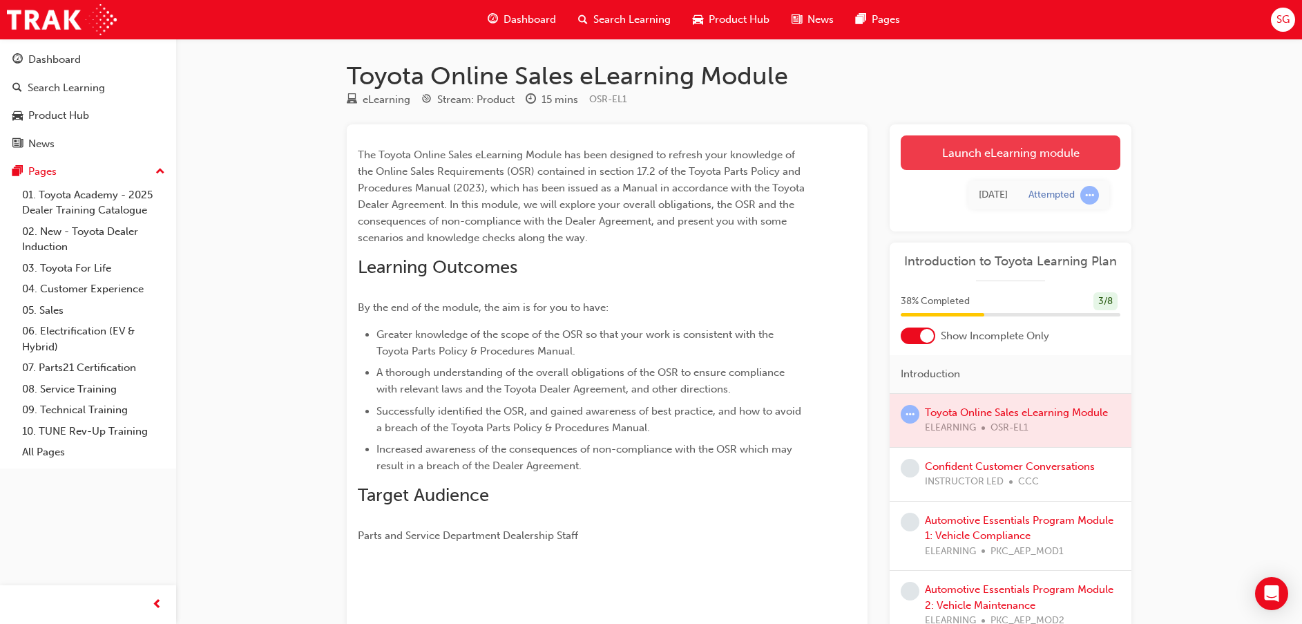
click at [988, 151] on link "Launch eLearning module" at bounding box center [1011, 152] width 220 height 35
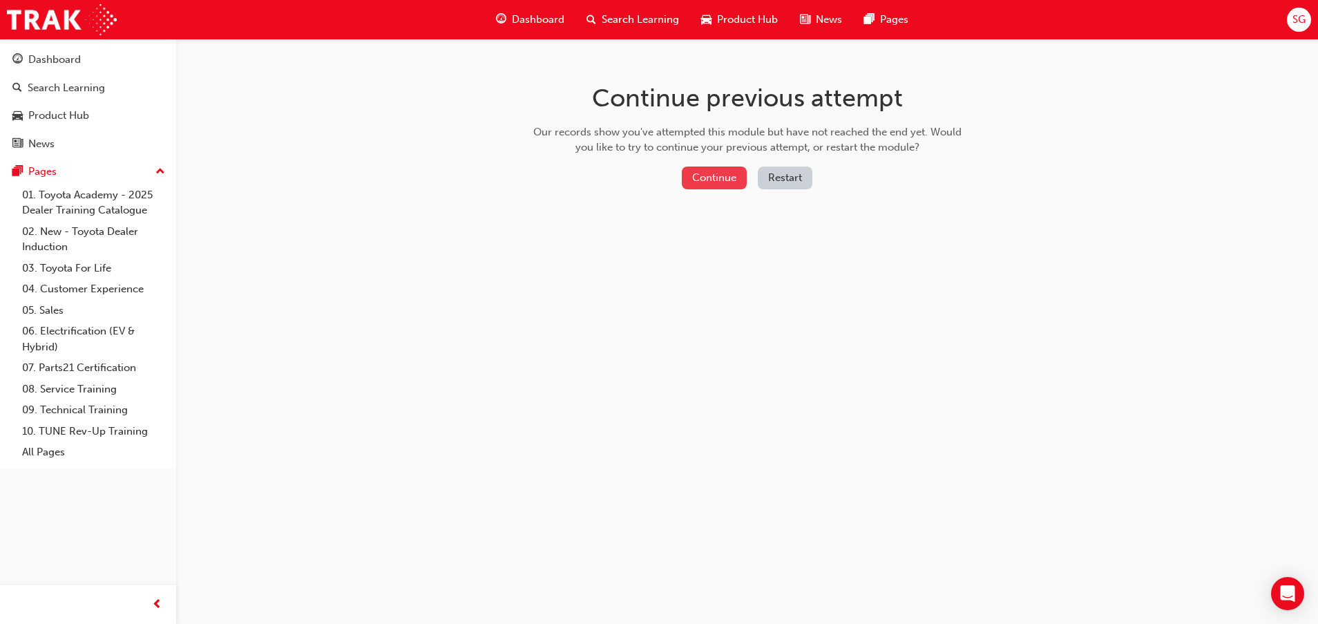
click at [726, 174] on button "Continue" at bounding box center [714, 178] width 65 height 23
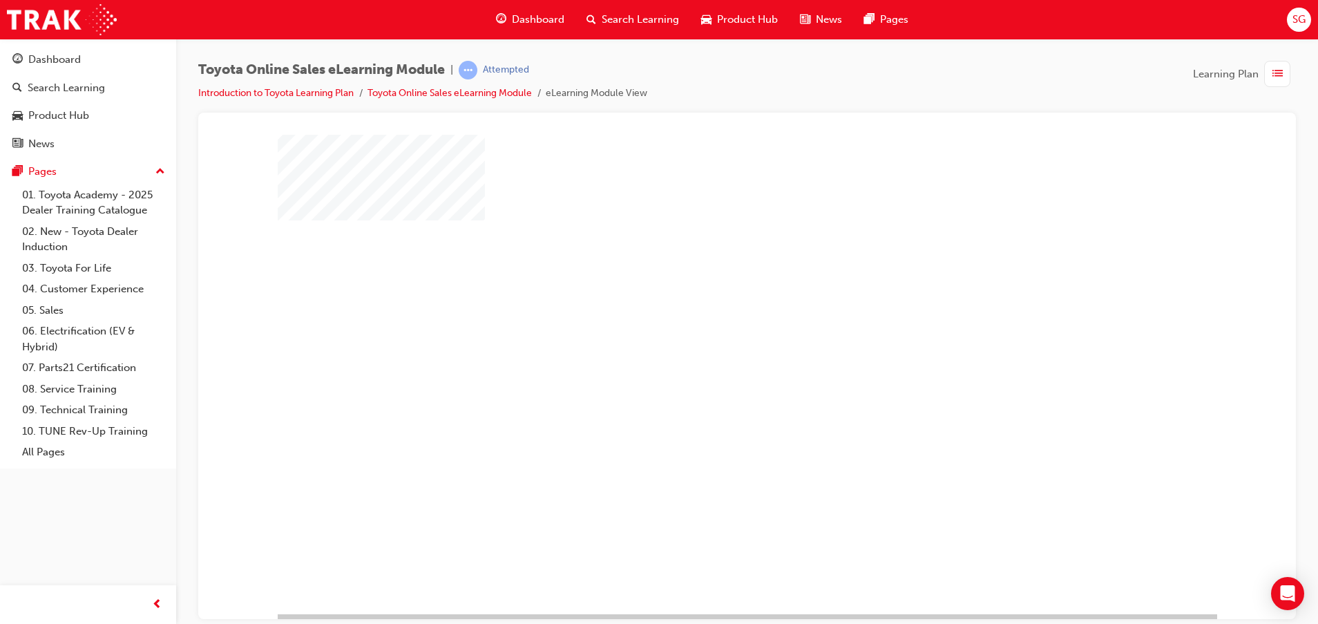
scroll to position [34, 0]
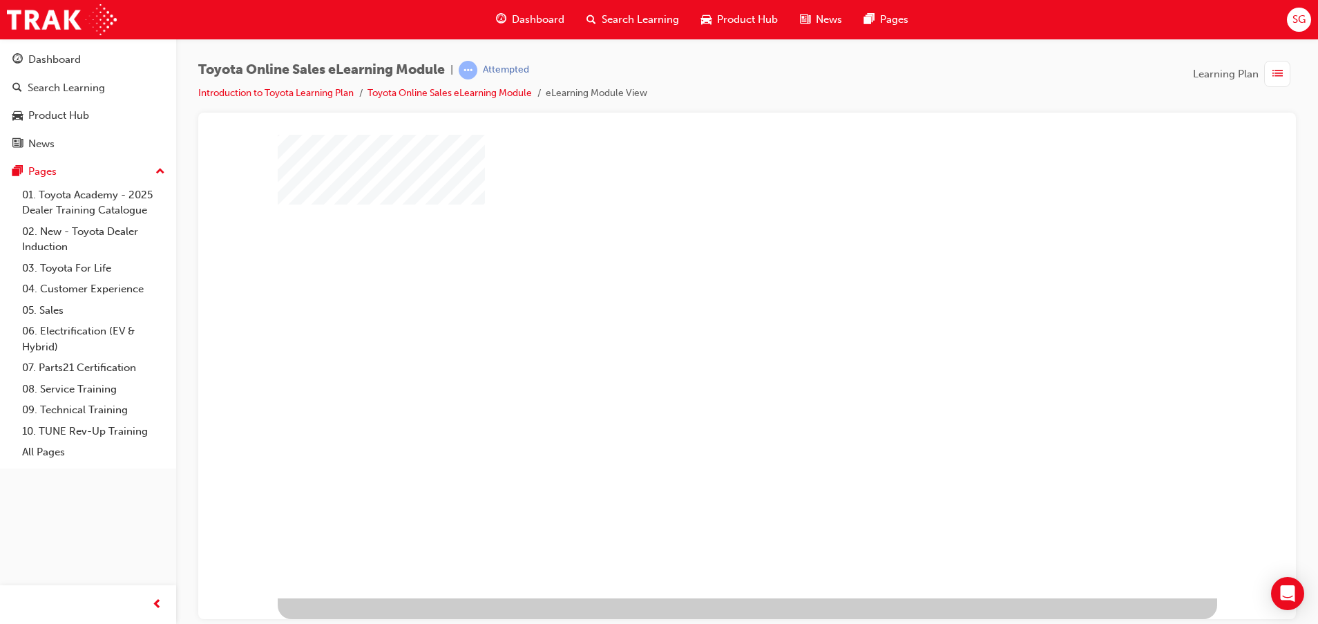
click at [707, 303] on div "play" at bounding box center [707, 303] width 0 height 0
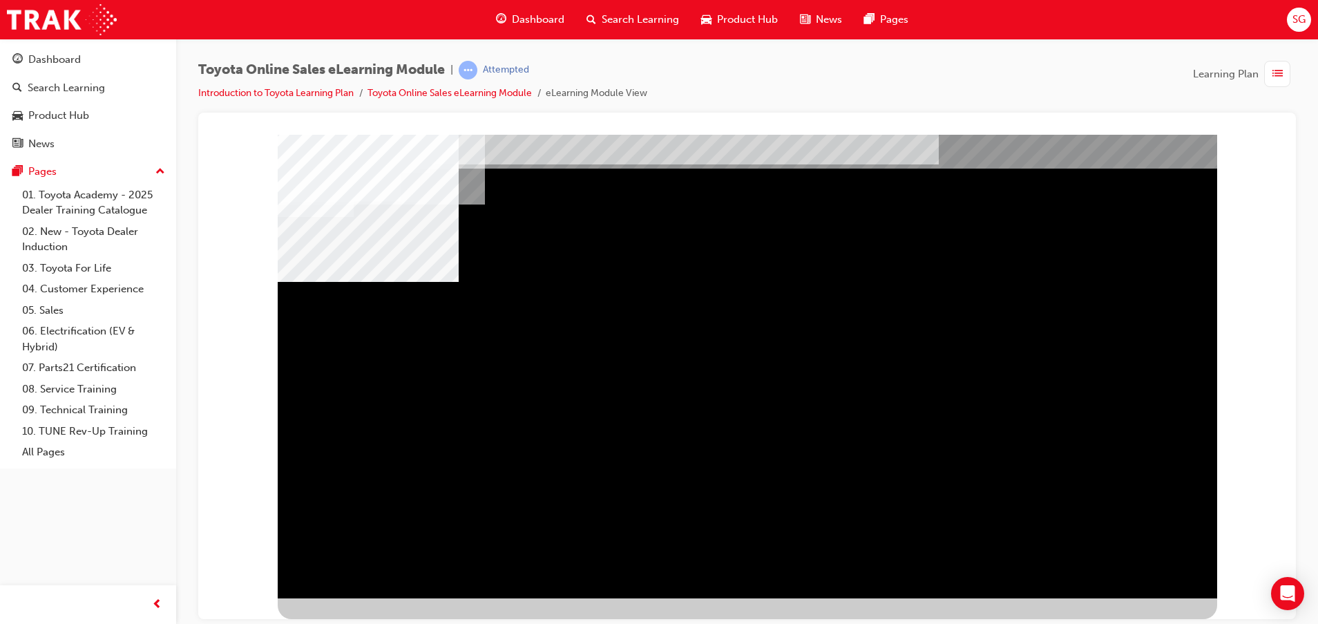
click at [365, 598] on div "BACK Trigger this button to go to the previous slide" at bounding box center [321, 610] width 87 height 25
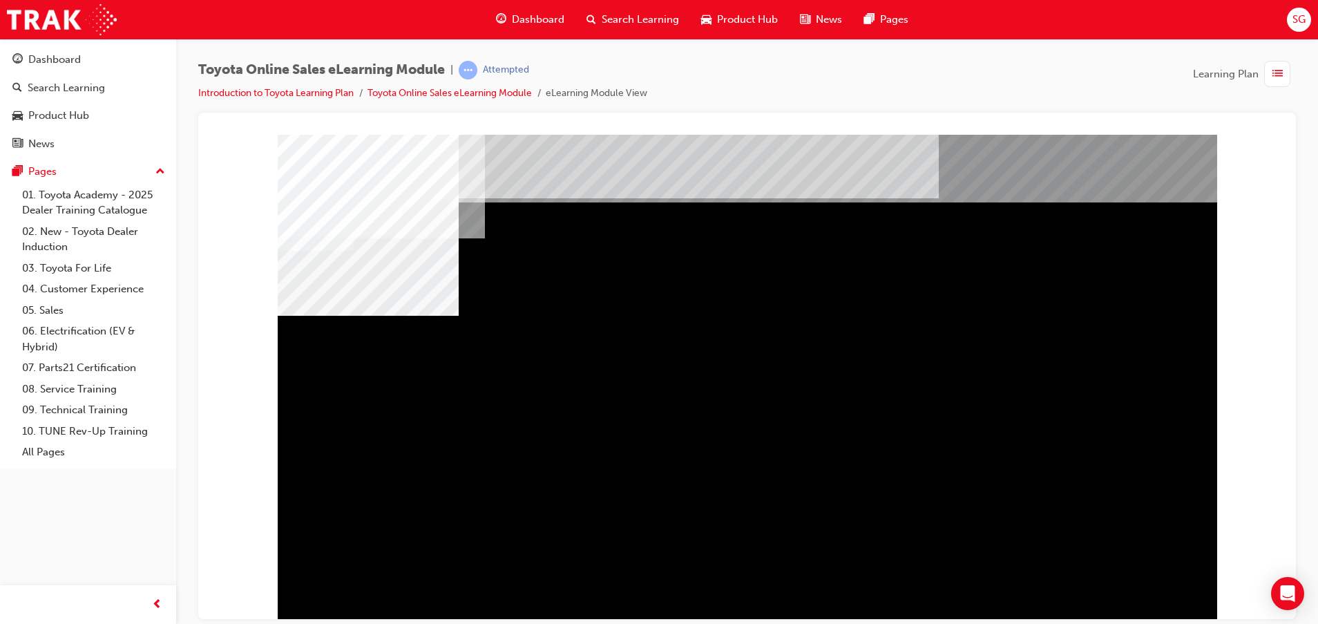
scroll to position [34, 0]
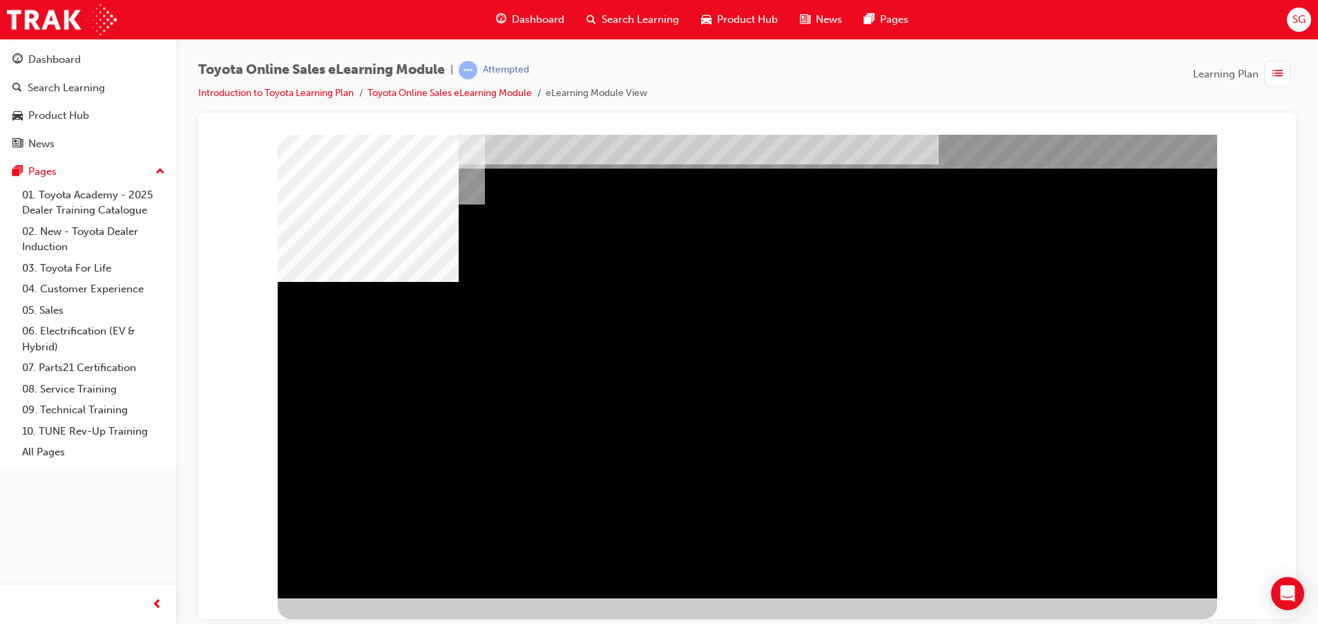
scroll to position [0, 0]
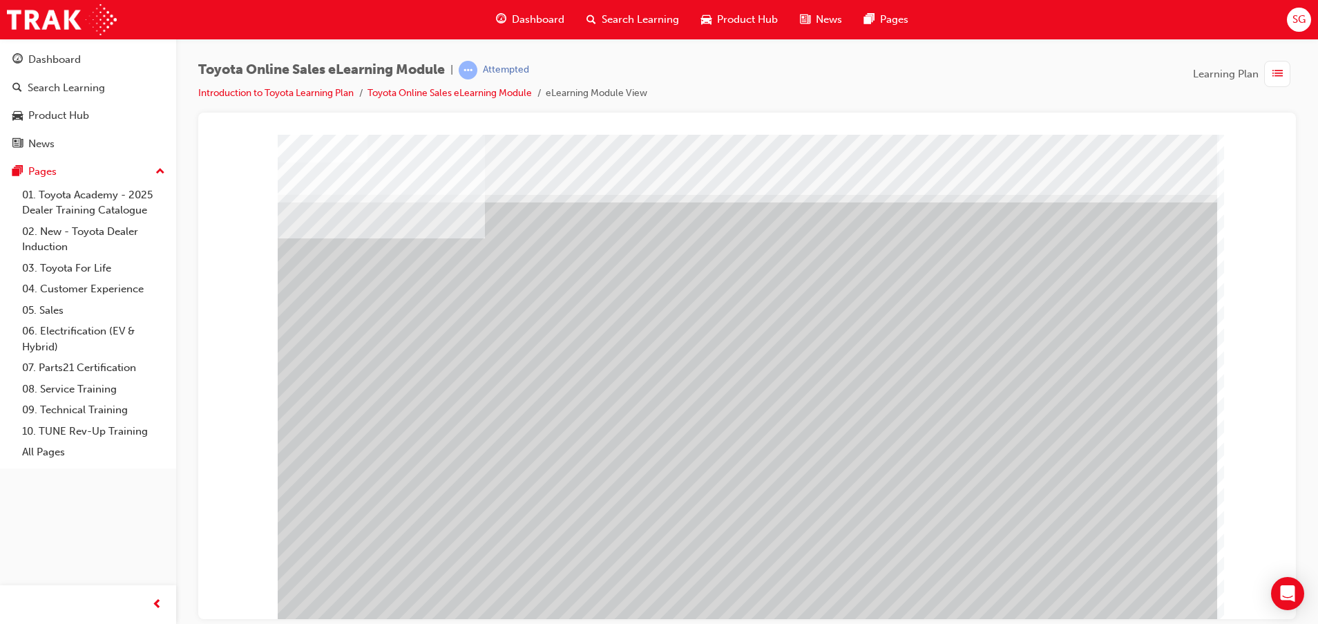
scroll to position [34, 0]
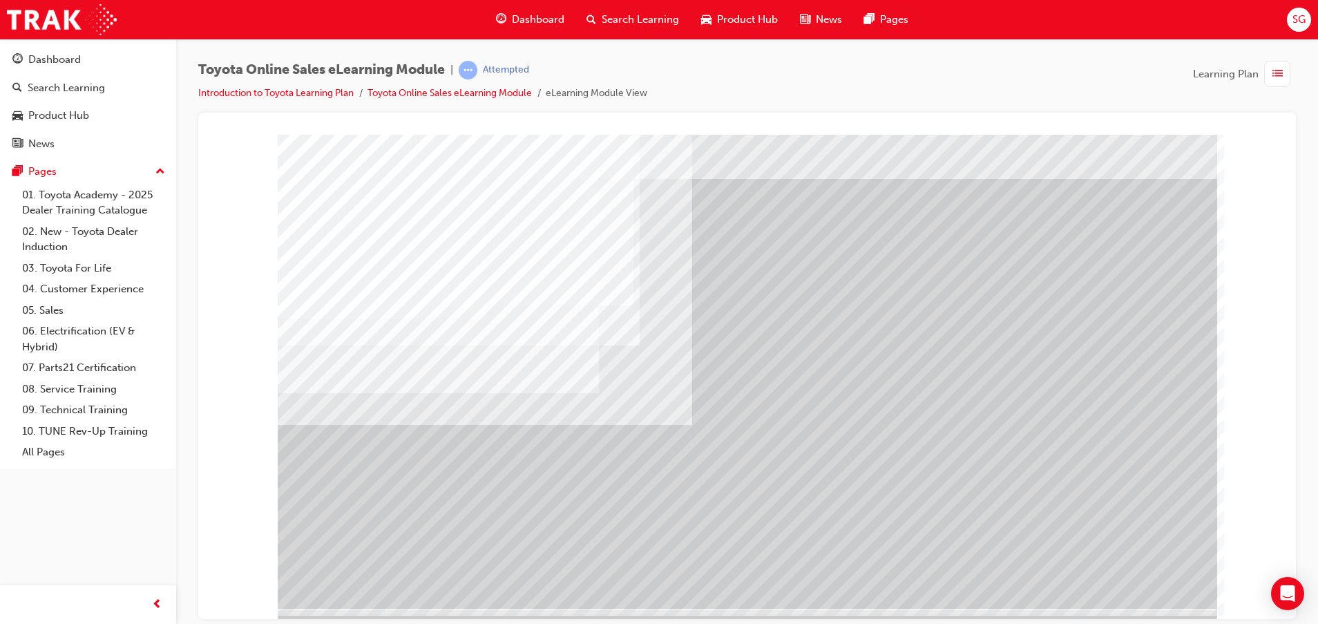
scroll to position [34, 0]
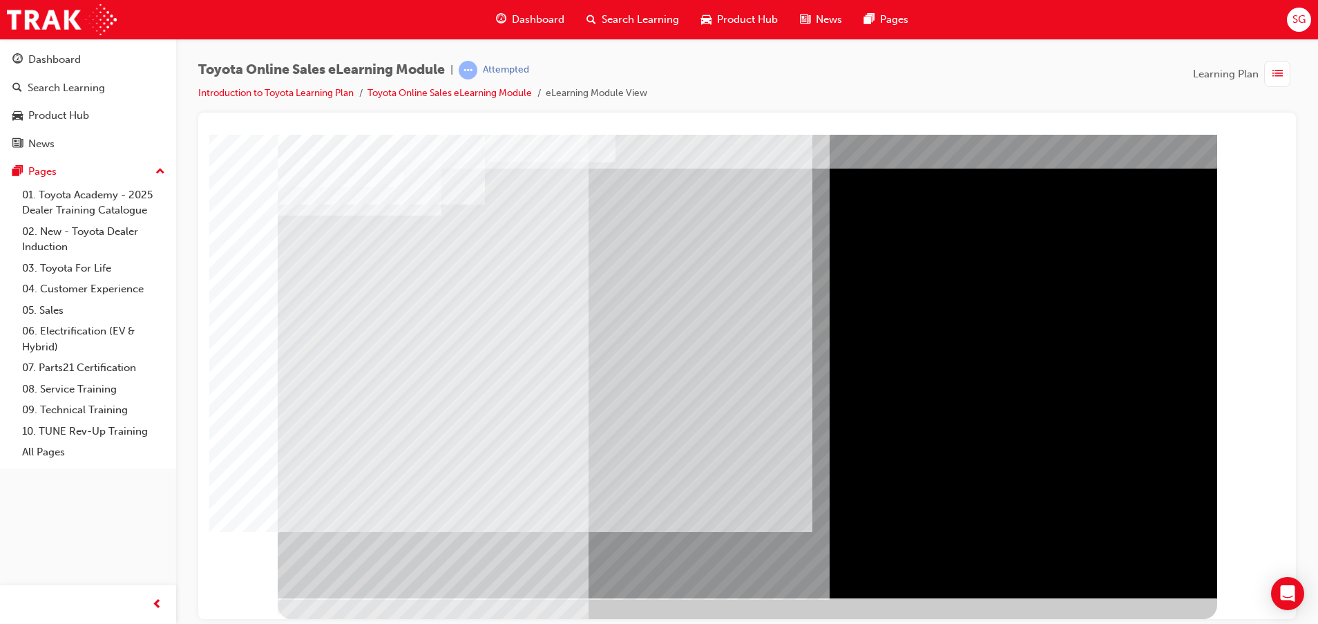
scroll to position [0, 0]
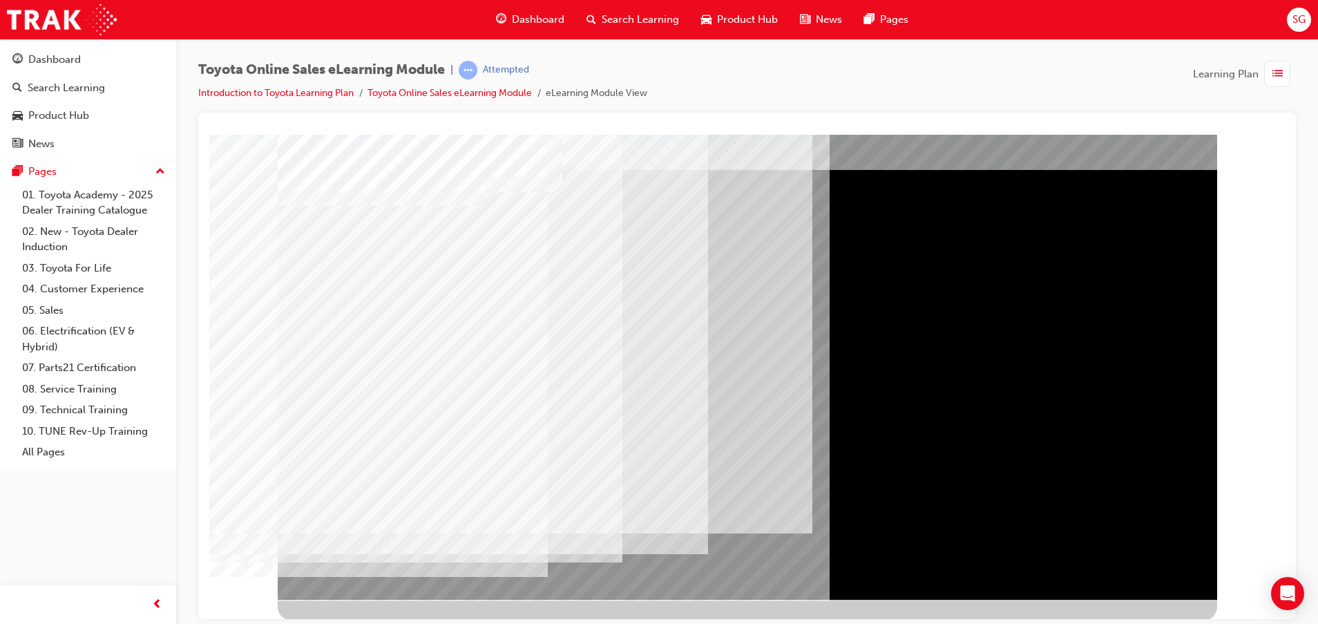
scroll to position [34, 0]
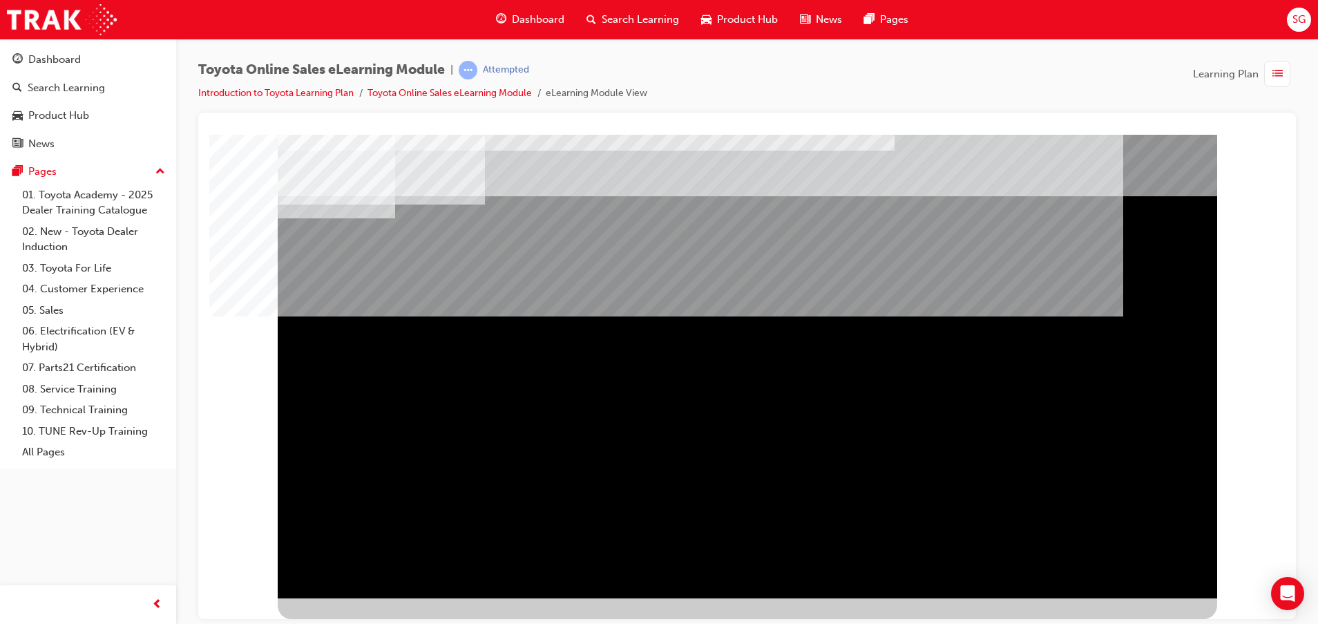
scroll to position [0, 0]
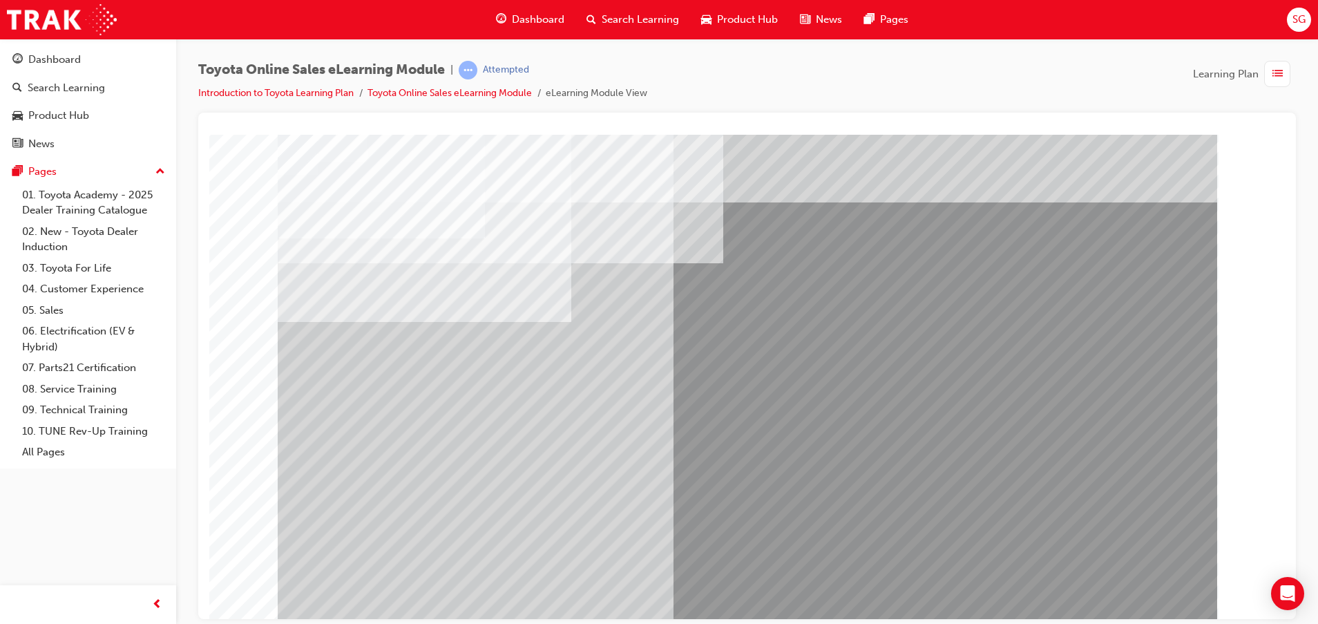
drag, startPoint x: 757, startPoint y: 369, endPoint x: 746, endPoint y: 424, distance: 56.4
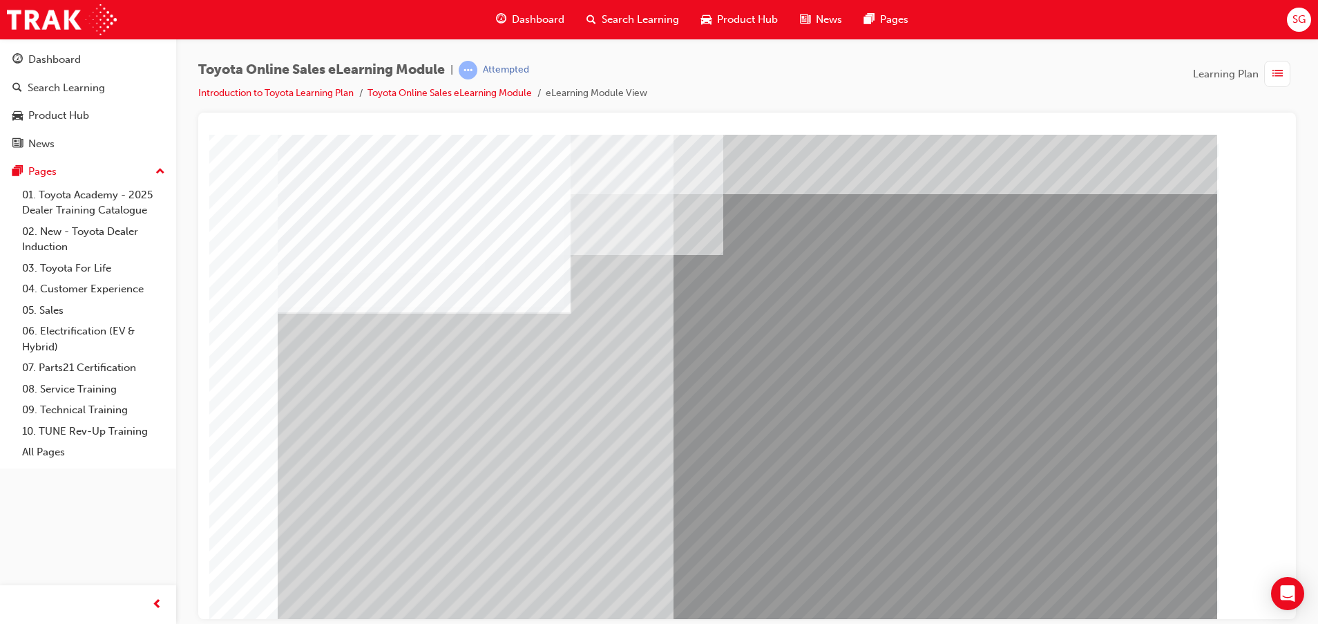
scroll to position [34, 0]
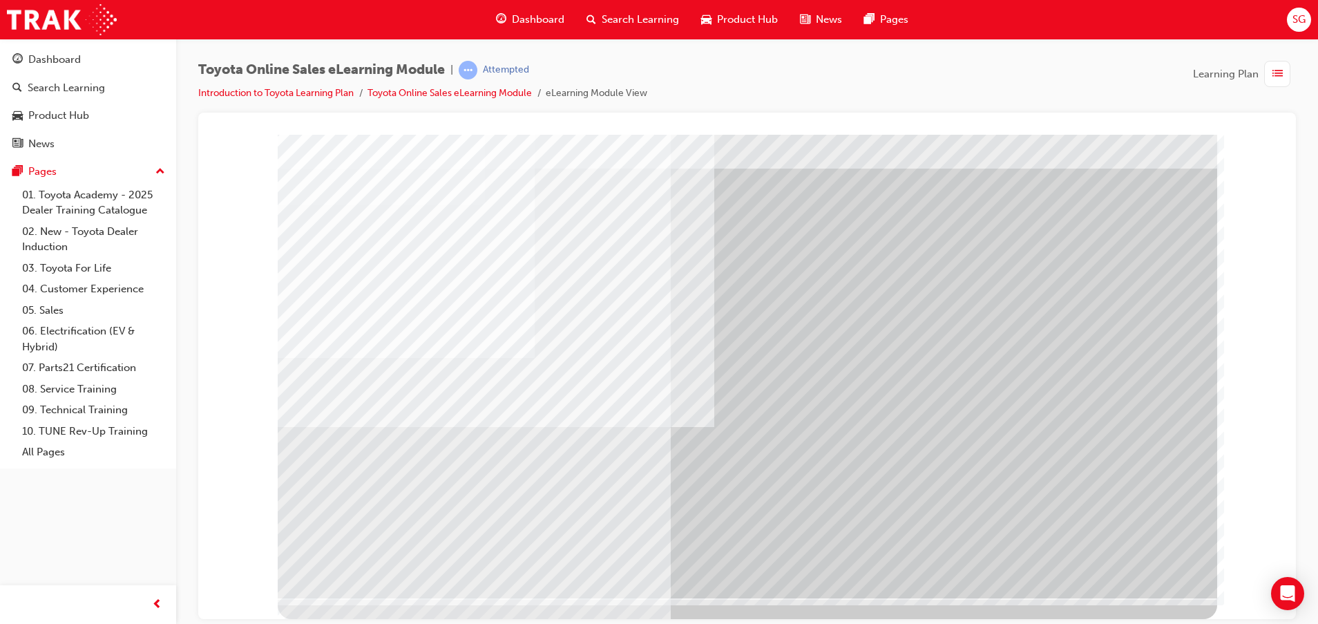
scroll to position [0, 0]
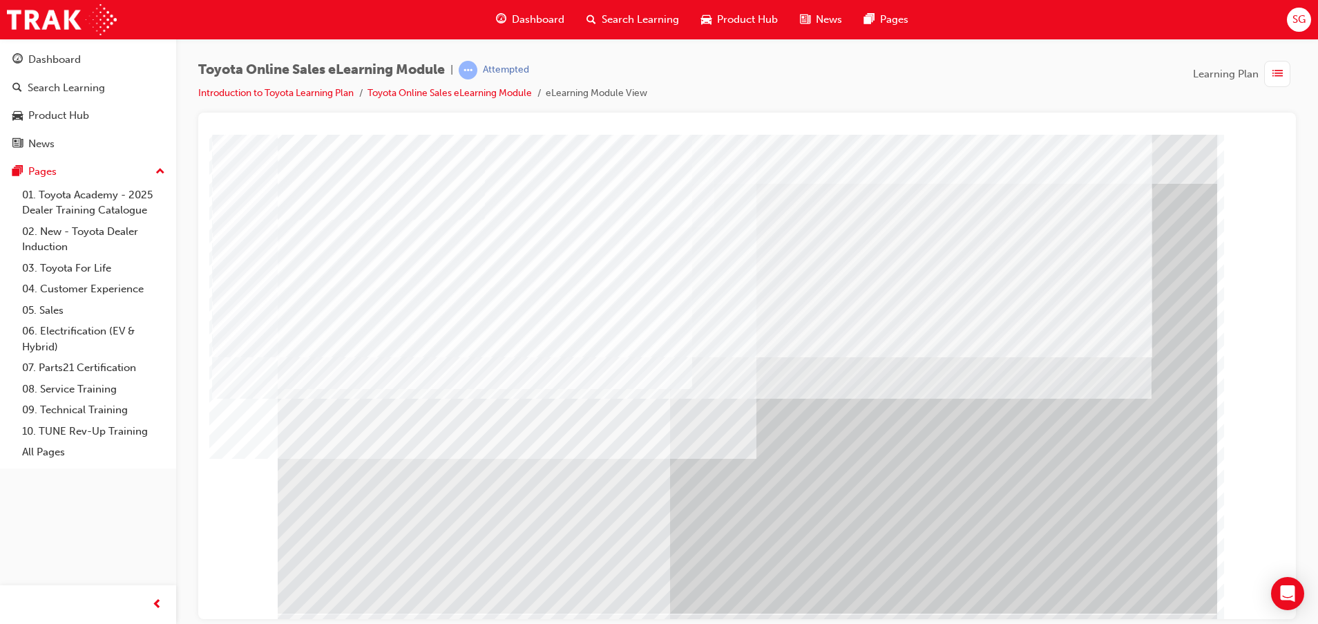
scroll to position [34, 0]
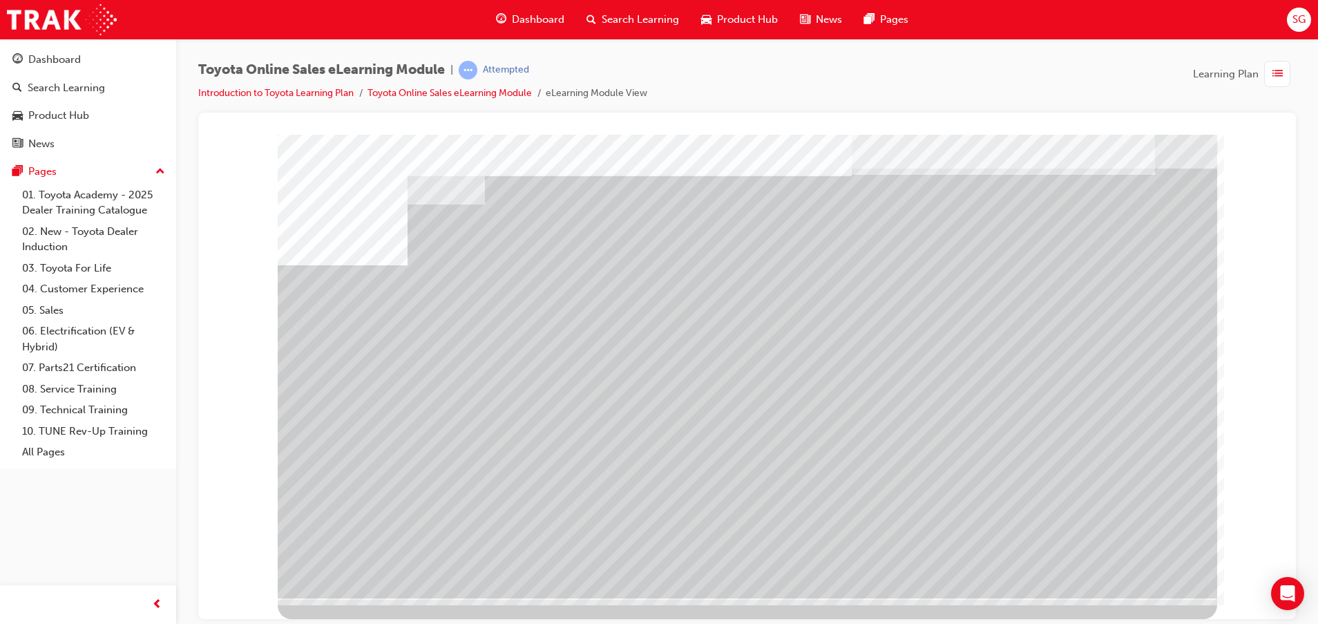
scroll to position [0, 0]
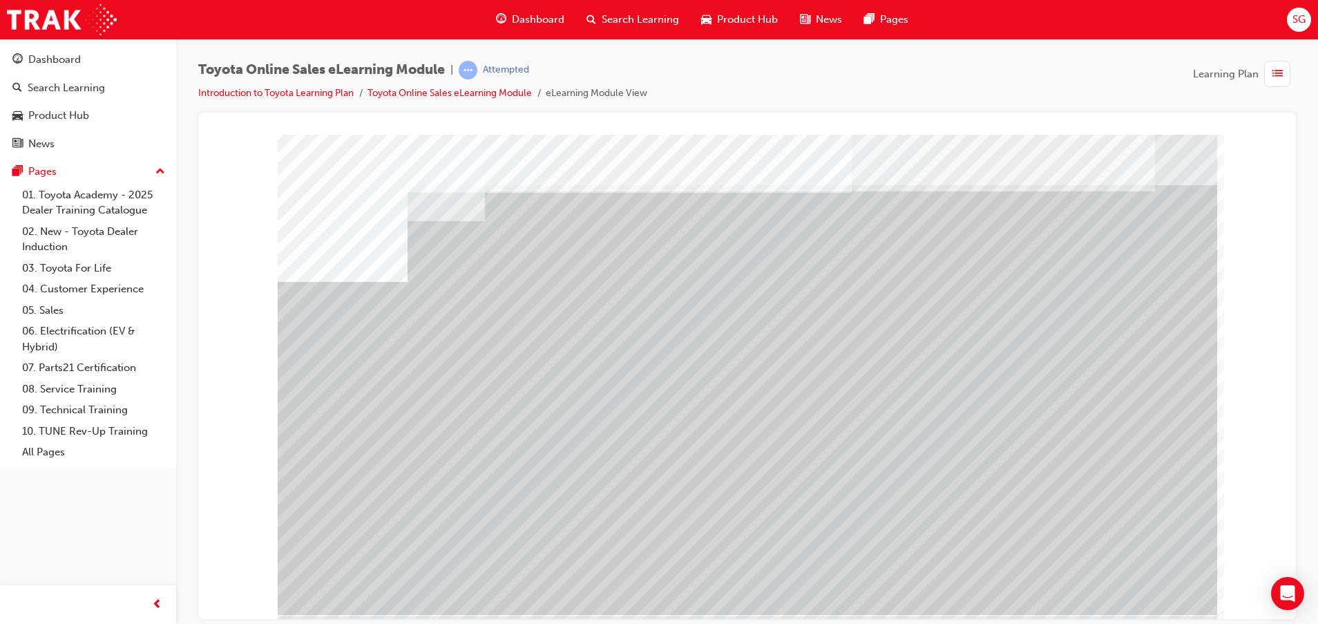
scroll to position [34, 0]
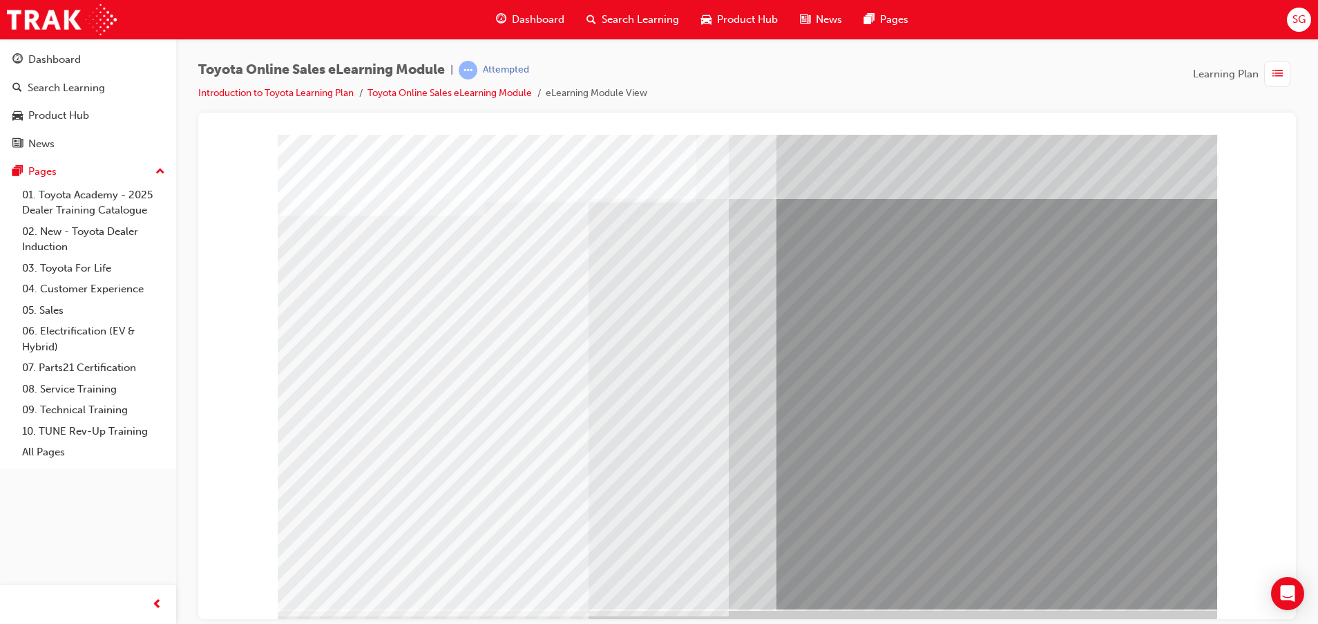
scroll to position [34, 0]
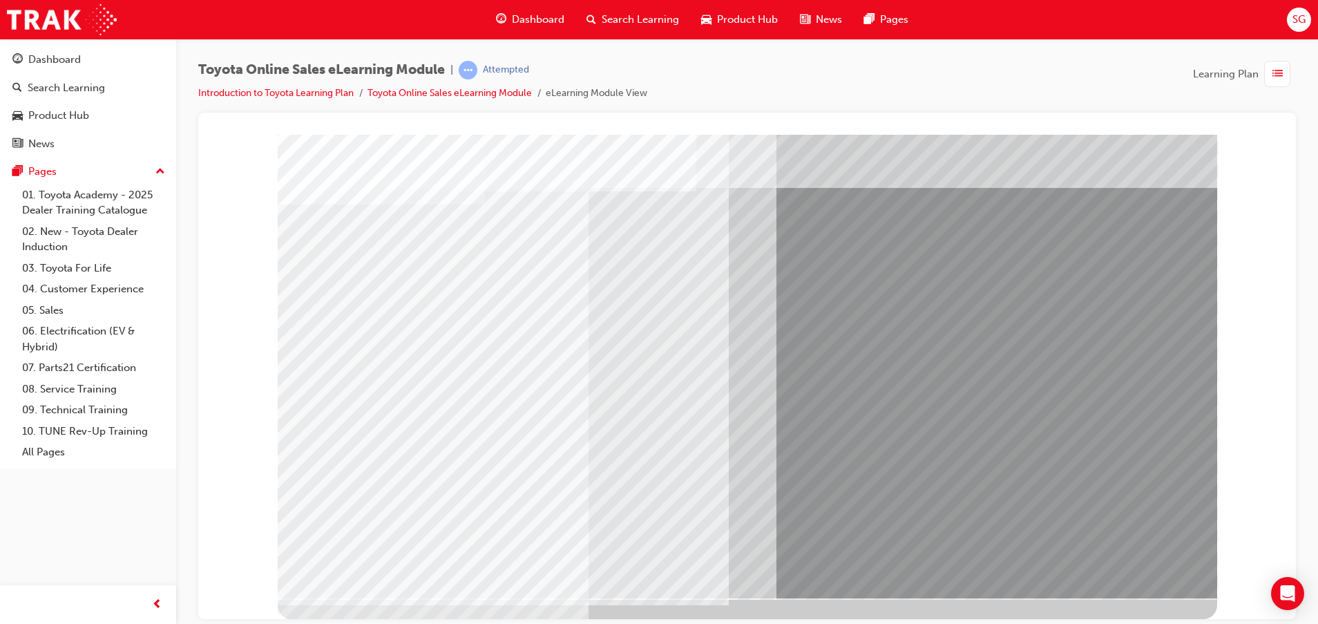
drag, startPoint x: 807, startPoint y: 382, endPoint x: 799, endPoint y: 383, distance: 7.6
drag, startPoint x: 791, startPoint y: 384, endPoint x: 788, endPoint y: 365, distance: 19.7
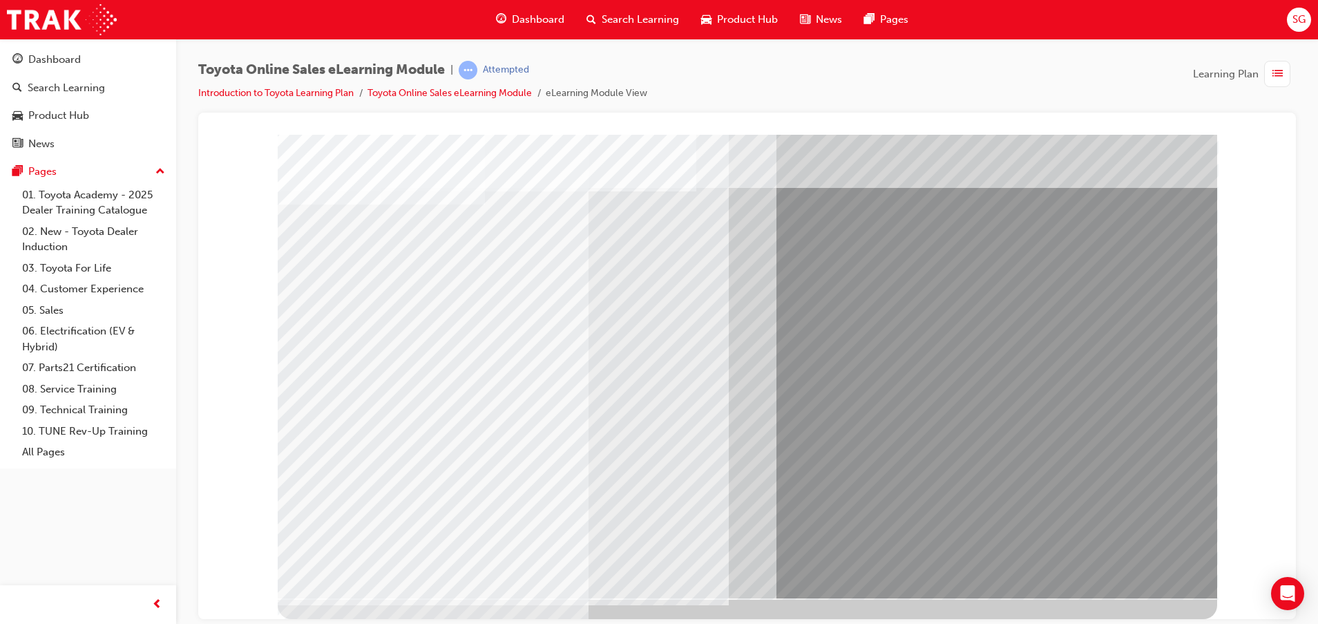
drag, startPoint x: 770, startPoint y: 289, endPoint x: 1044, endPoint y: 484, distance: 336.3
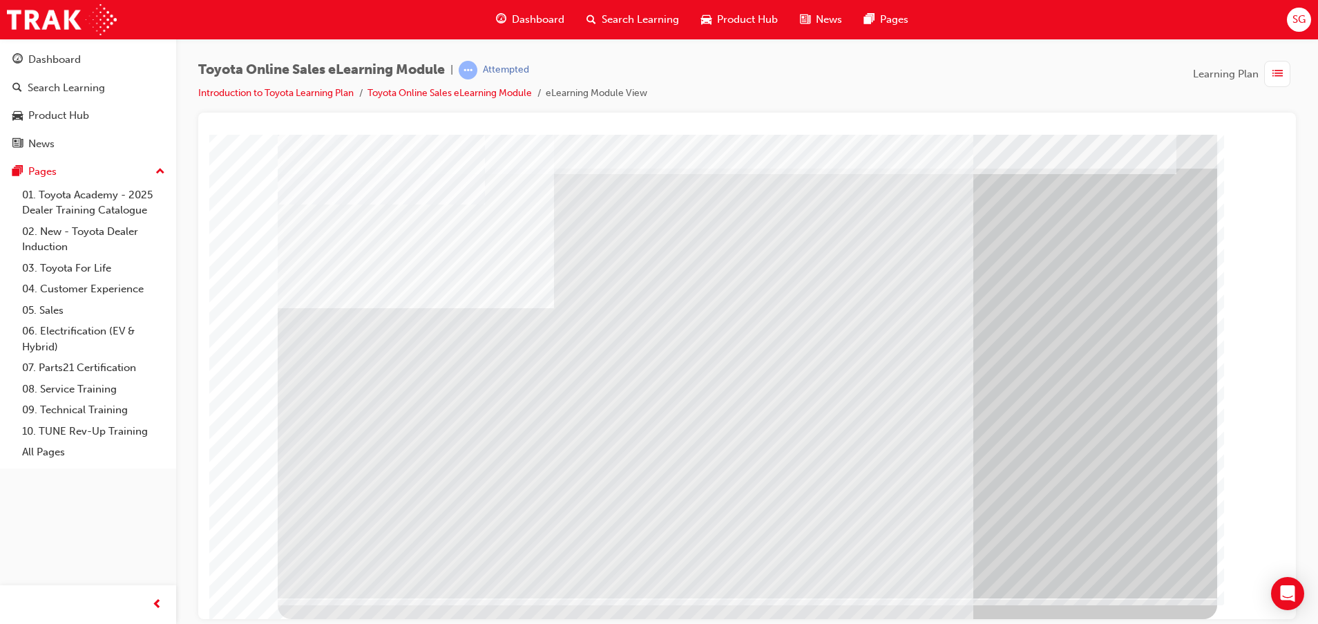
scroll to position [0, 0]
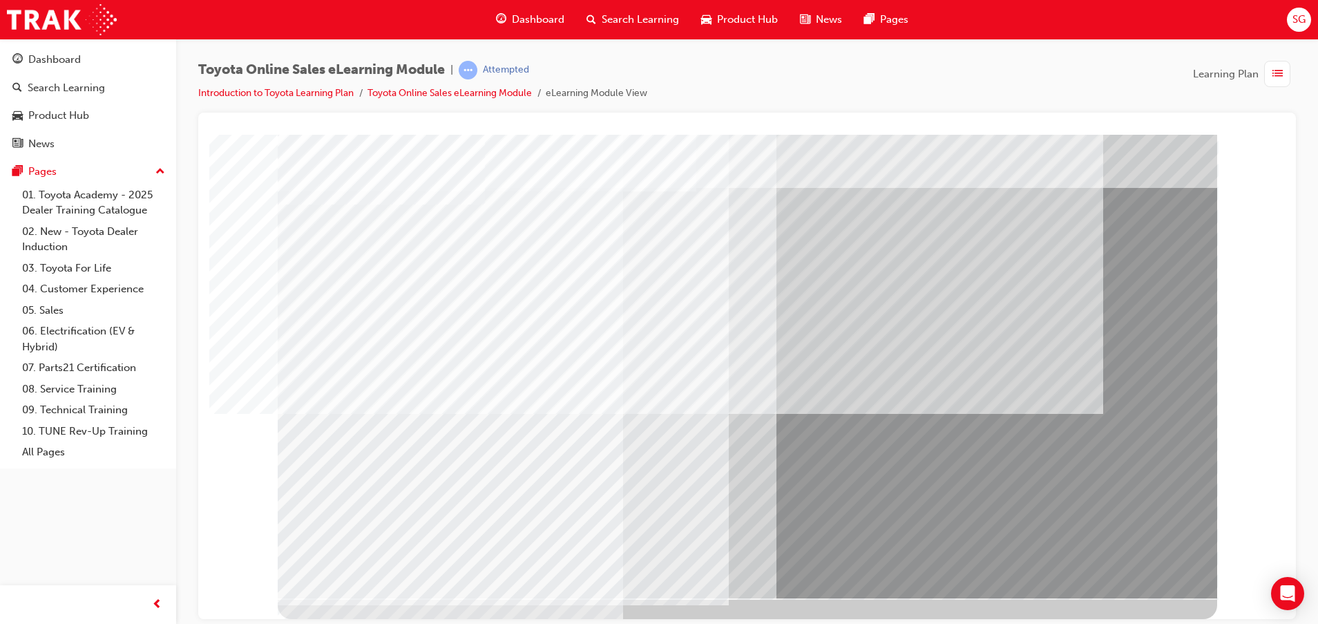
scroll to position [0, 0]
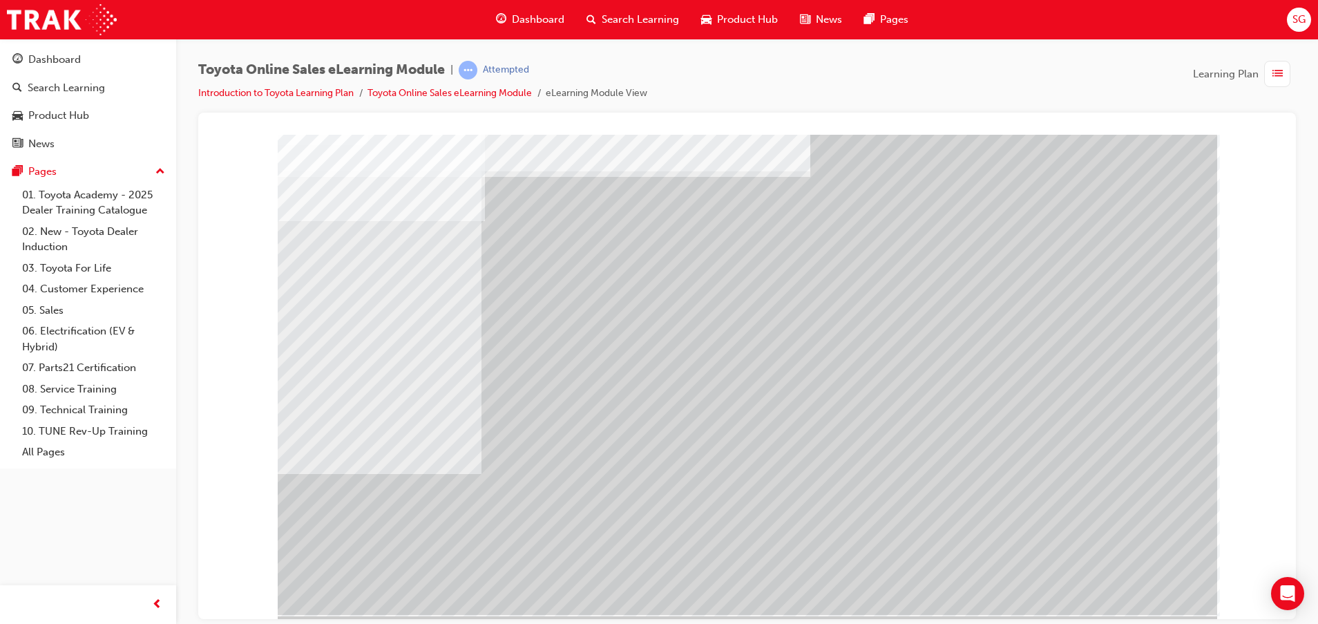
scroll to position [34, 0]
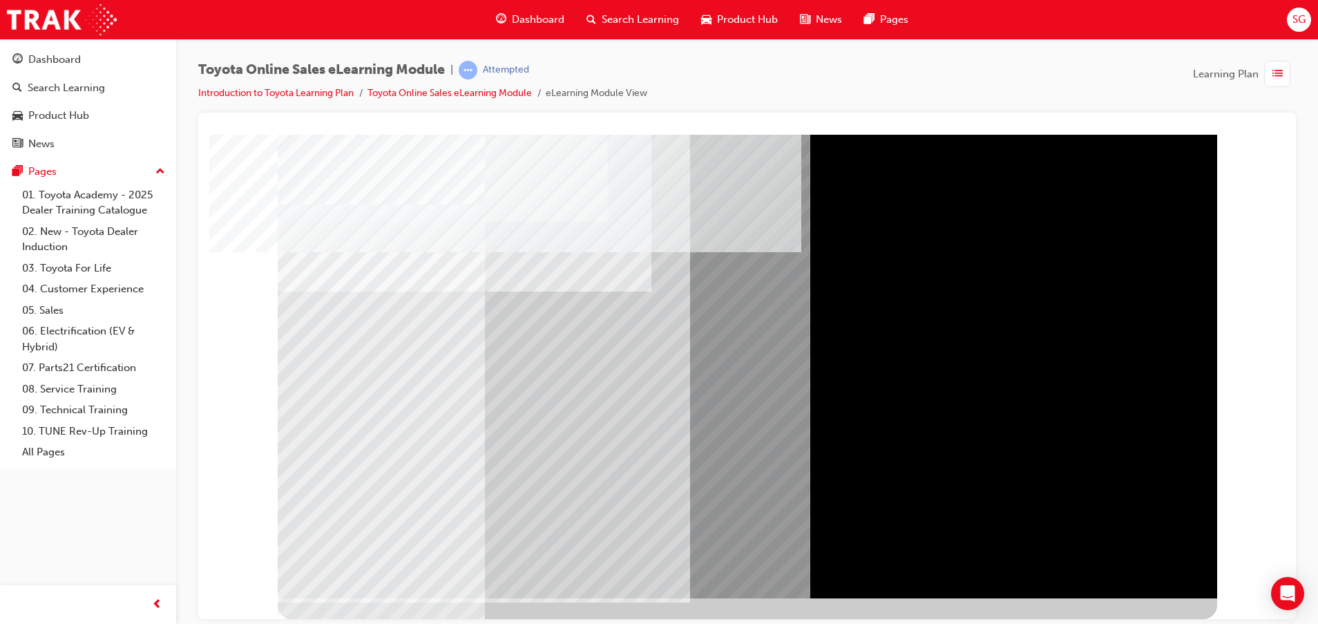
scroll to position [0, 0]
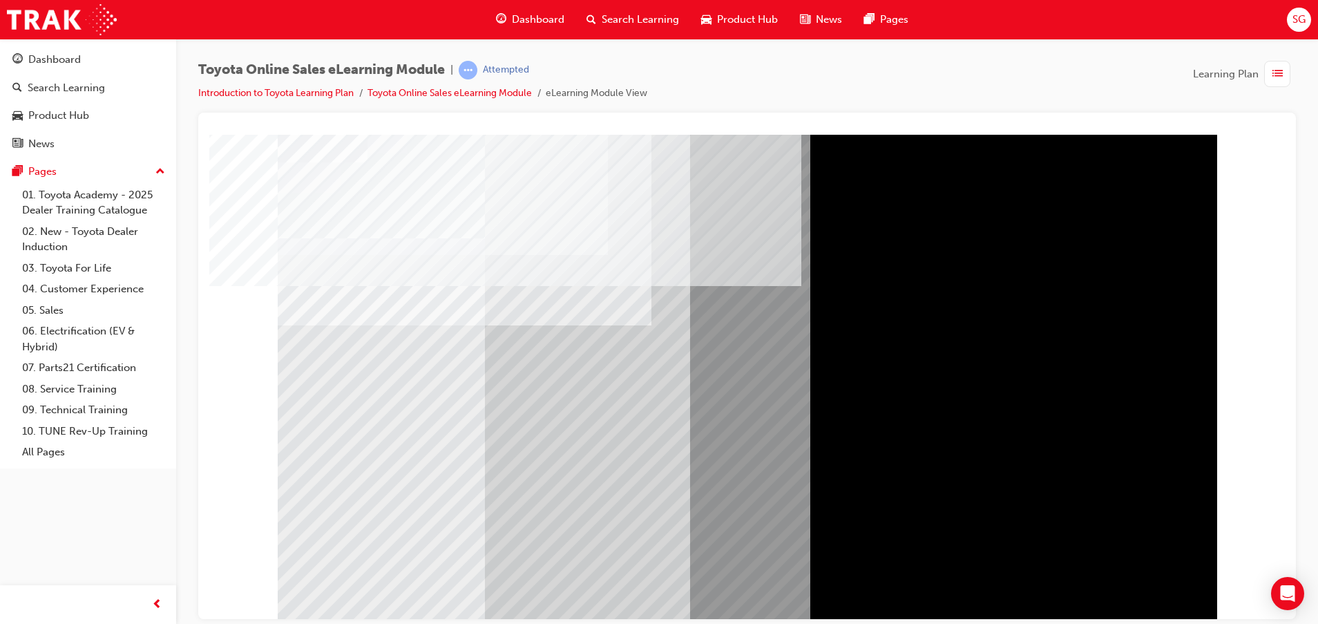
drag, startPoint x: 493, startPoint y: 278, endPoint x: 521, endPoint y: 276, distance: 28.4
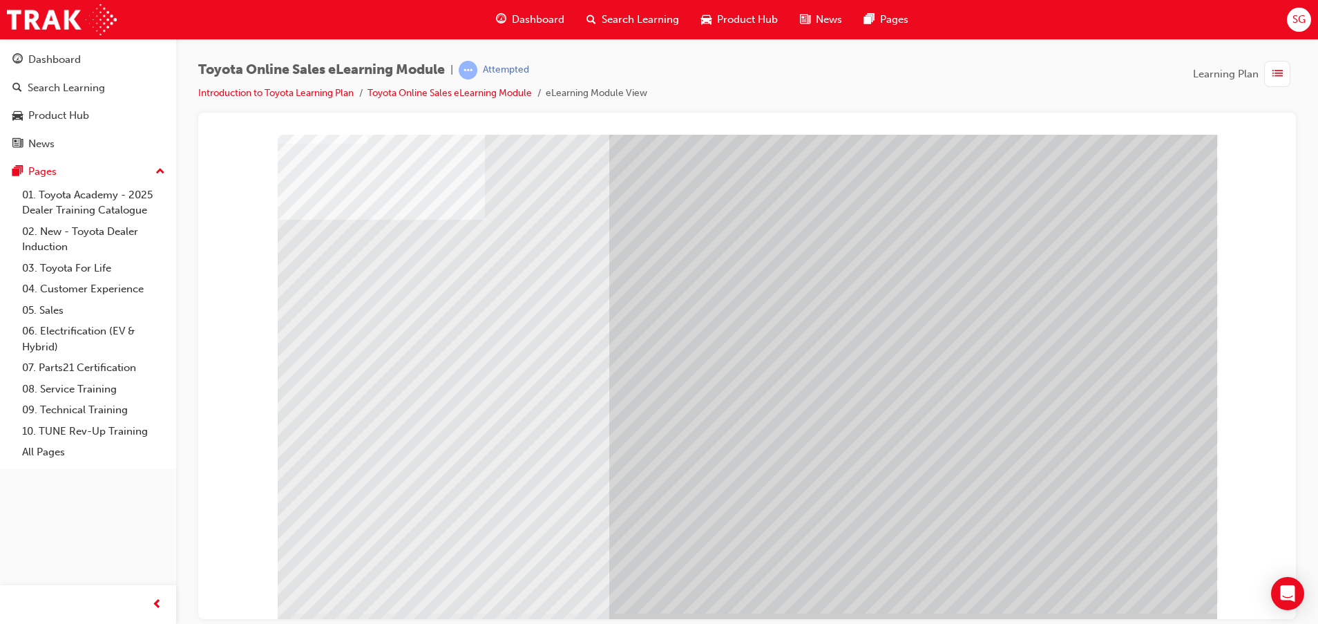
scroll to position [34, 0]
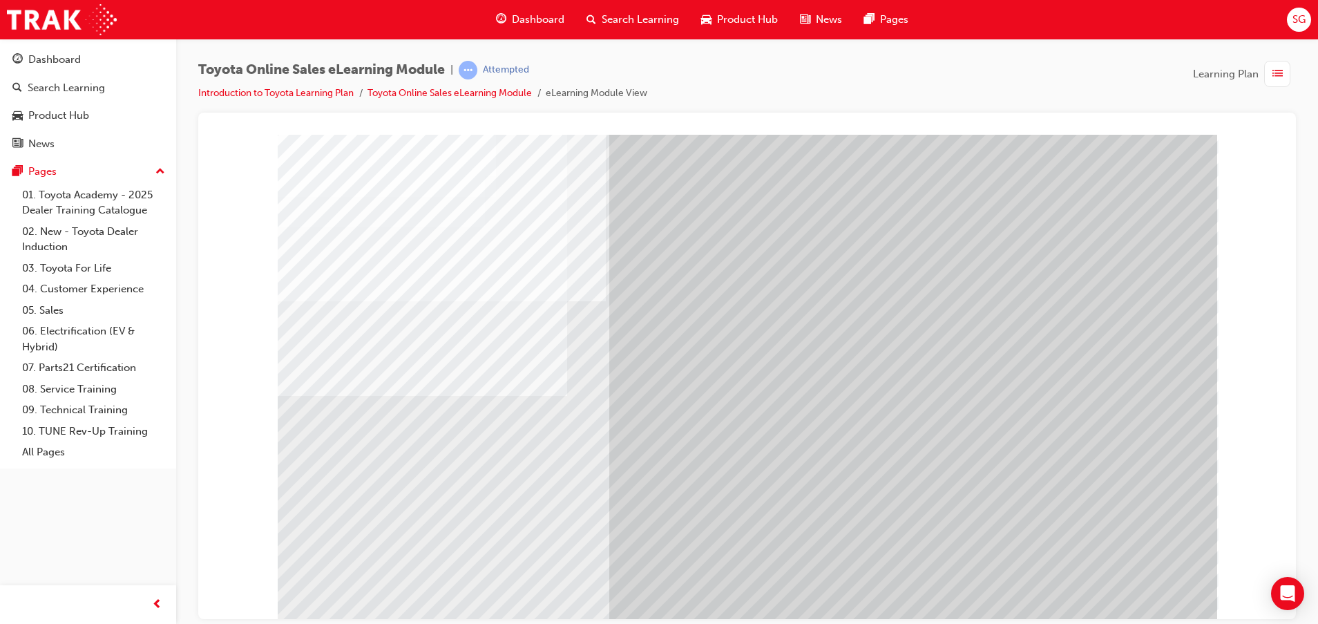
scroll to position [0, 0]
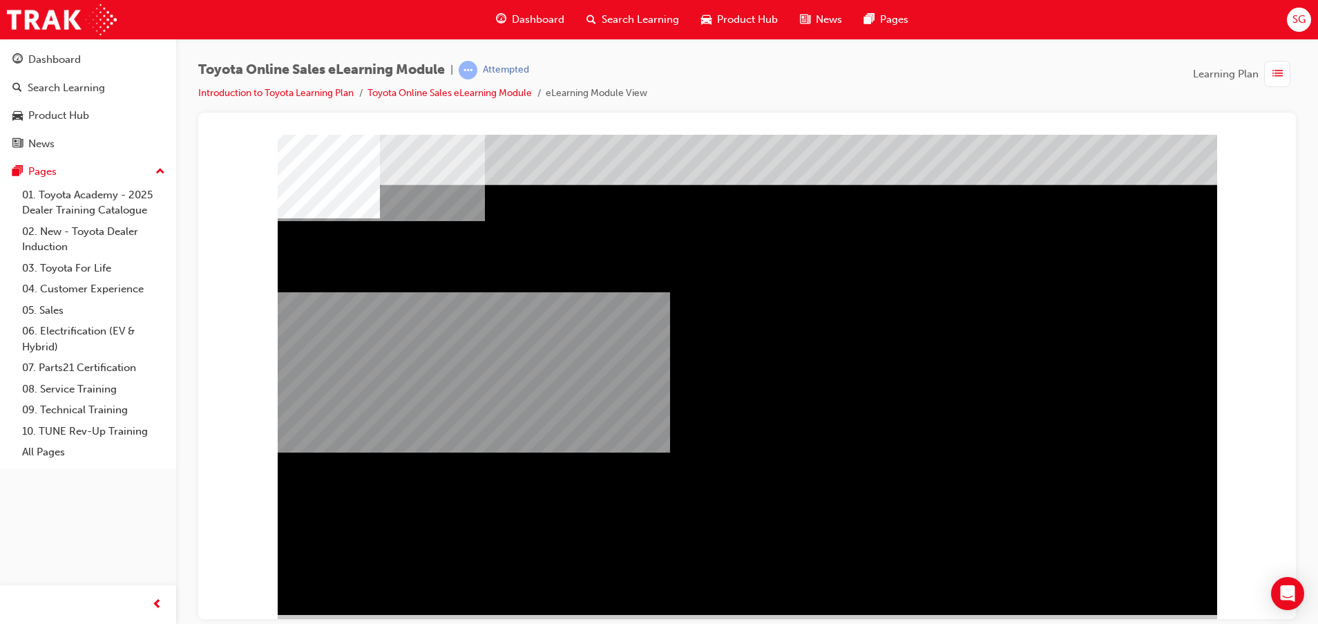
scroll to position [34, 0]
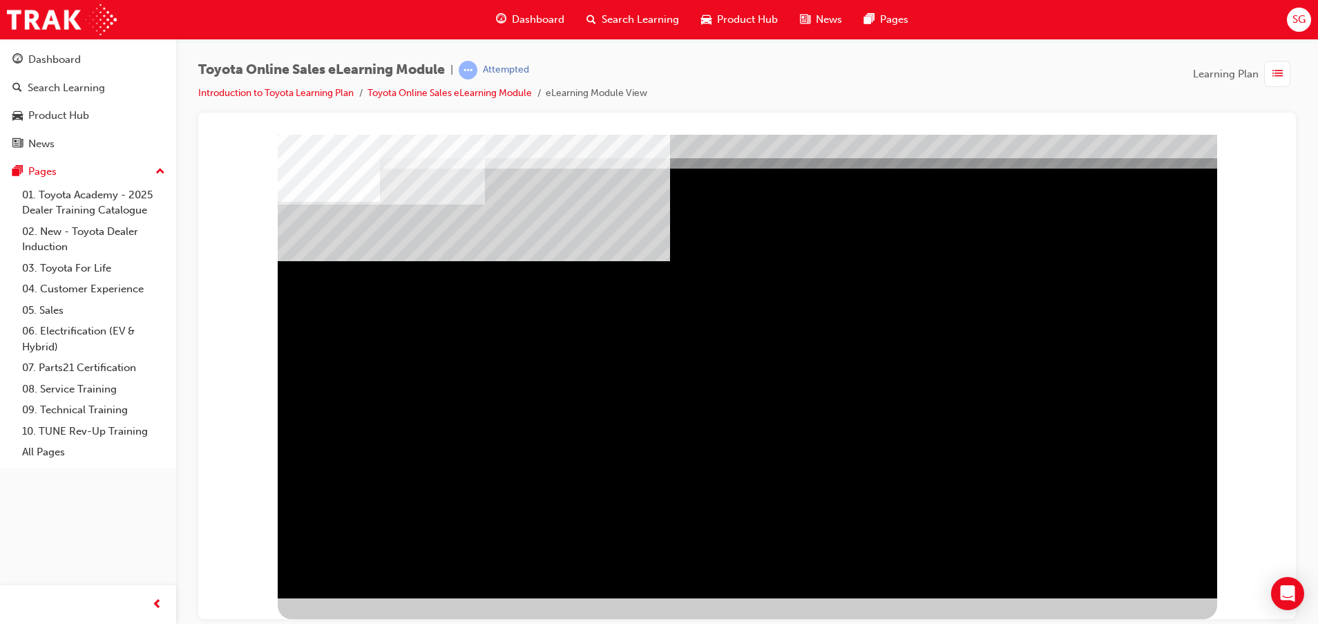
scroll to position [0, 0]
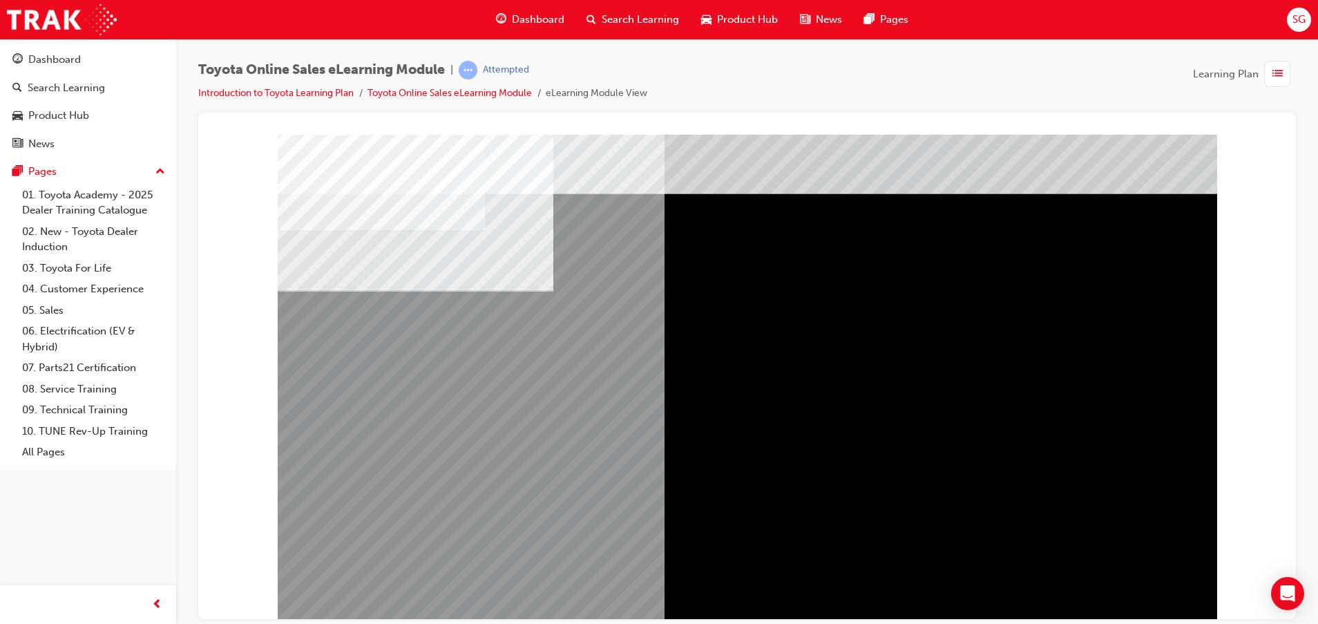
scroll to position [34, 0]
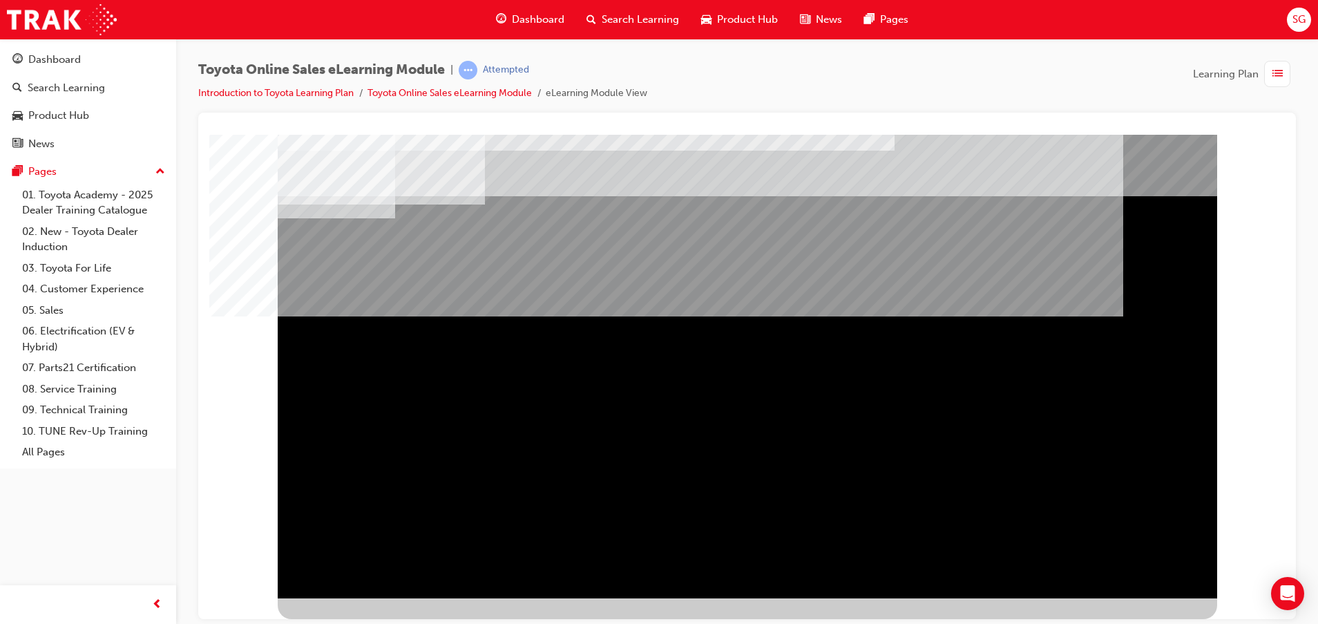
scroll to position [0, 0]
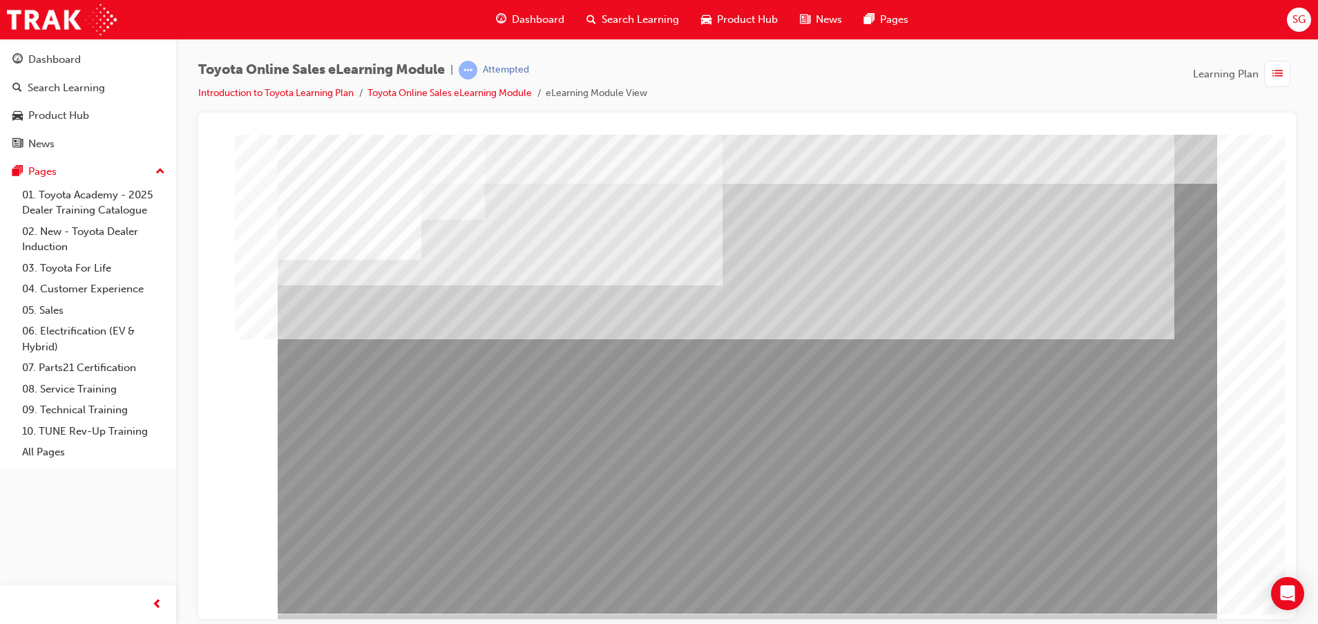
scroll to position [34, 0]
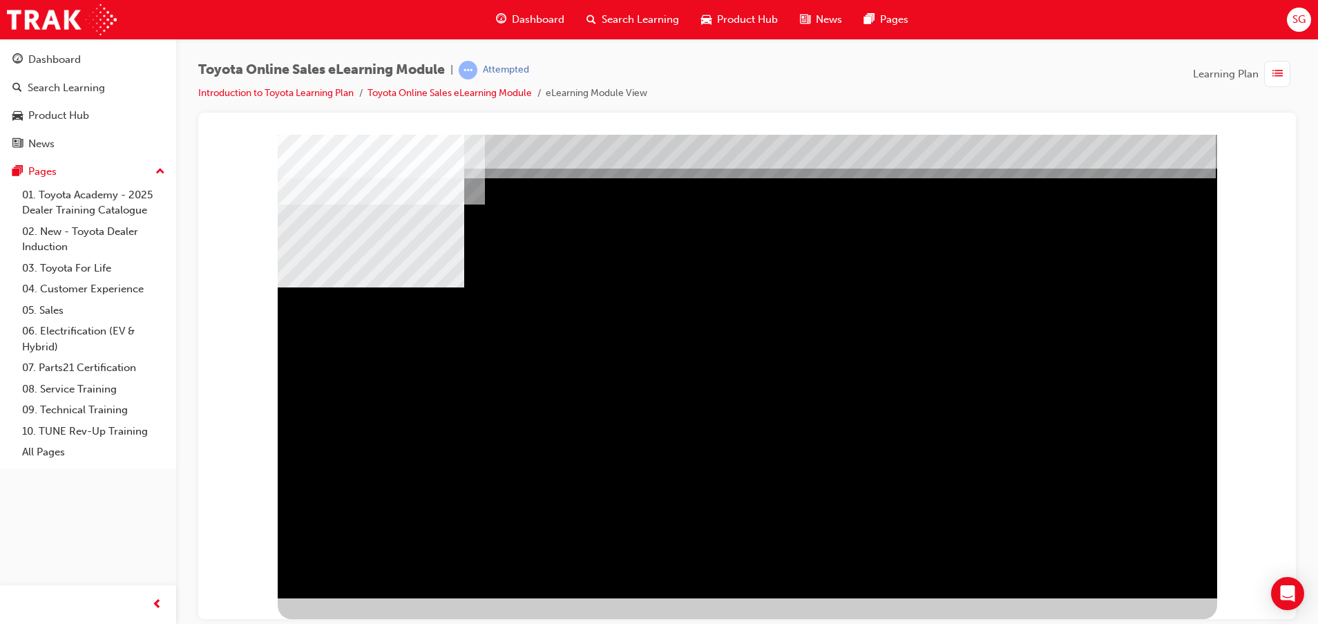
scroll to position [0, 0]
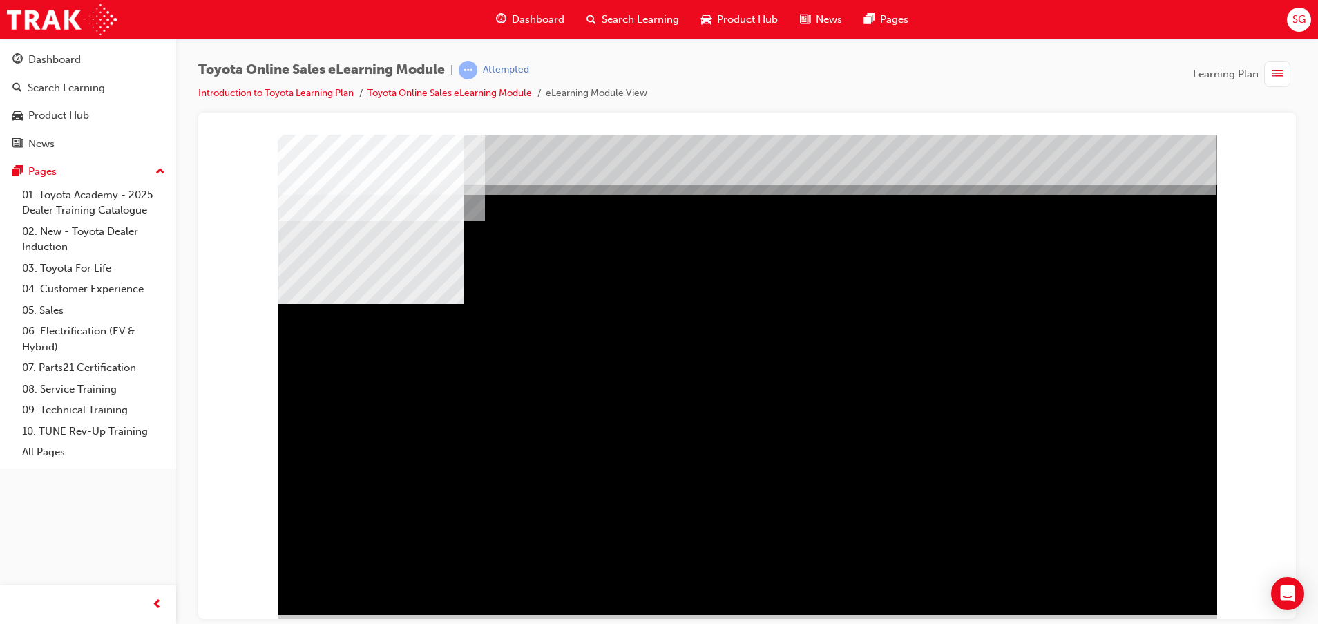
scroll to position [34, 0]
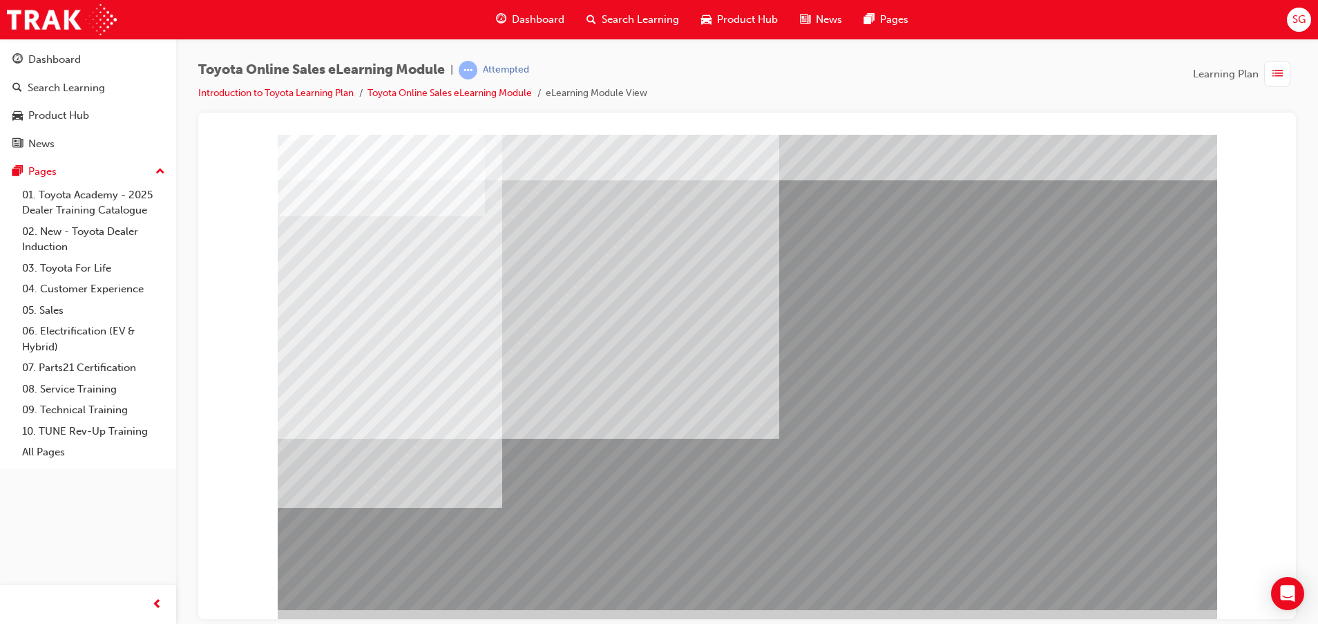
scroll to position [34, 0]
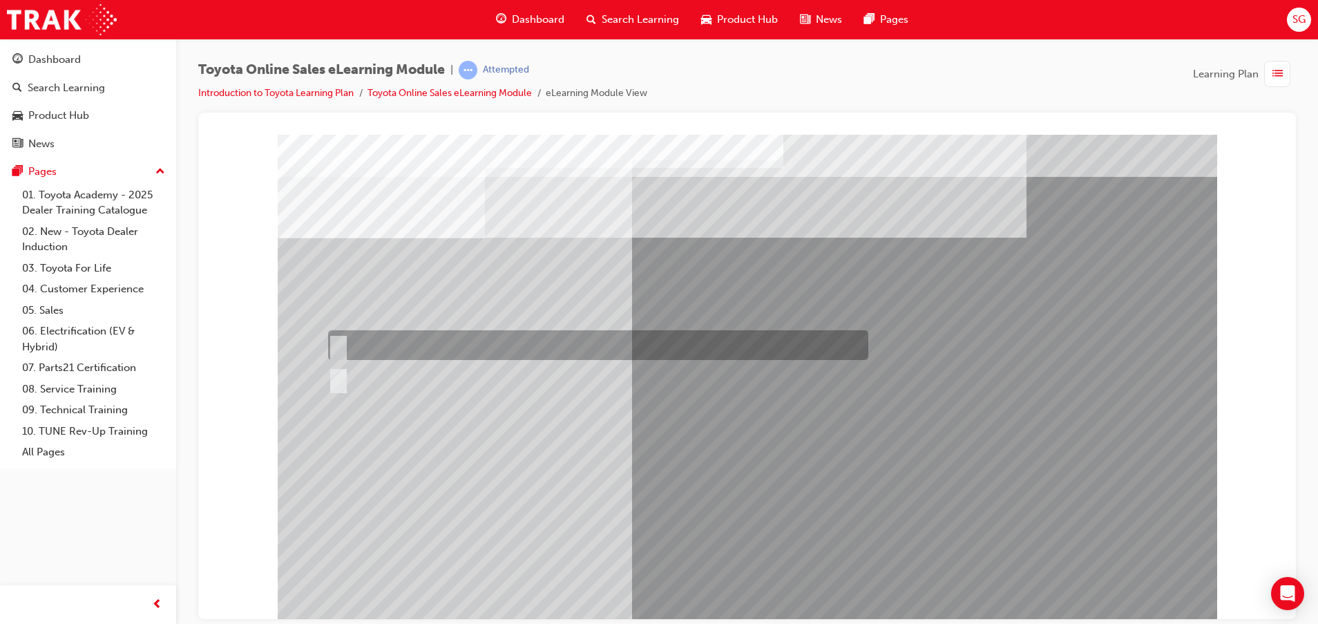
click at [330, 341] on input "True" at bounding box center [335, 345] width 15 height 15
radio input "true"
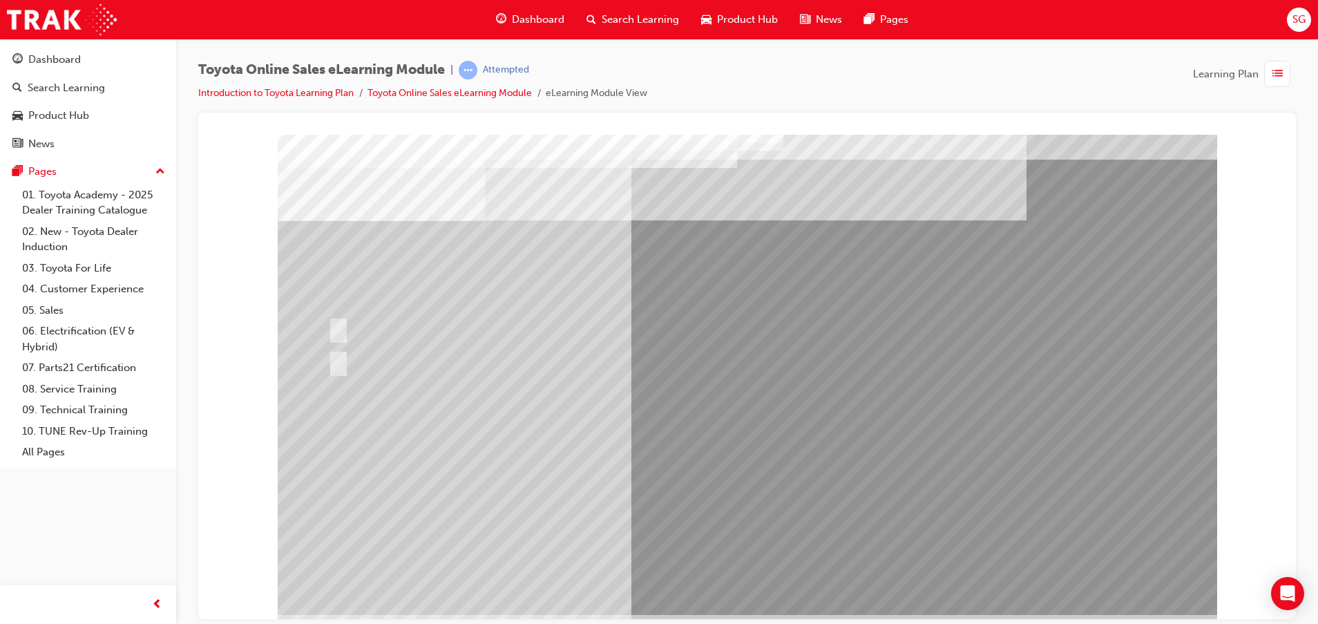
scroll to position [34, 0]
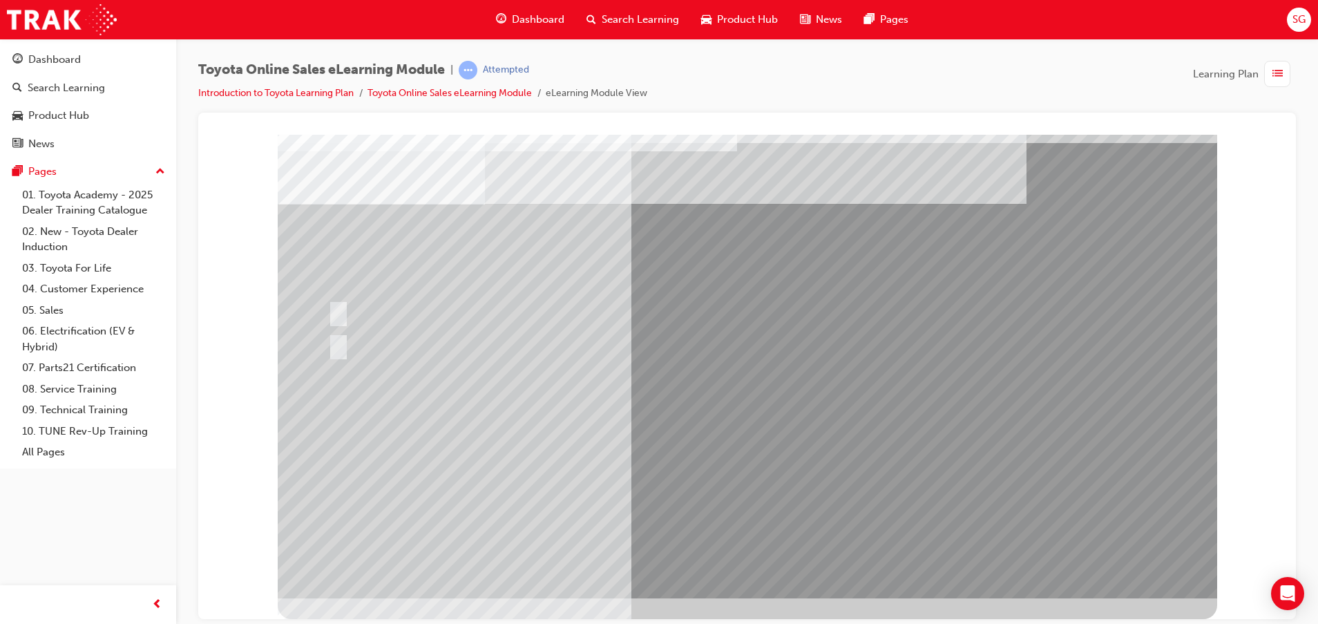
drag, startPoint x: 755, startPoint y: 558, endPoint x: 750, endPoint y: 551, distance: 8.8
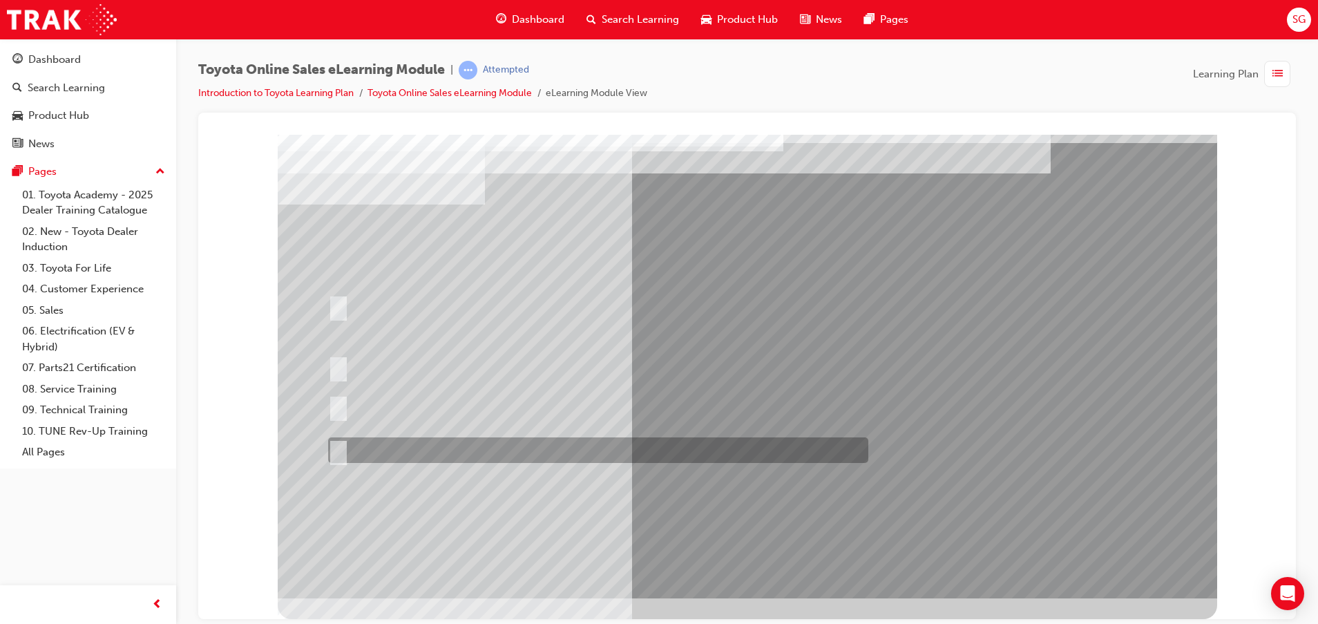
scroll to position [0, 0]
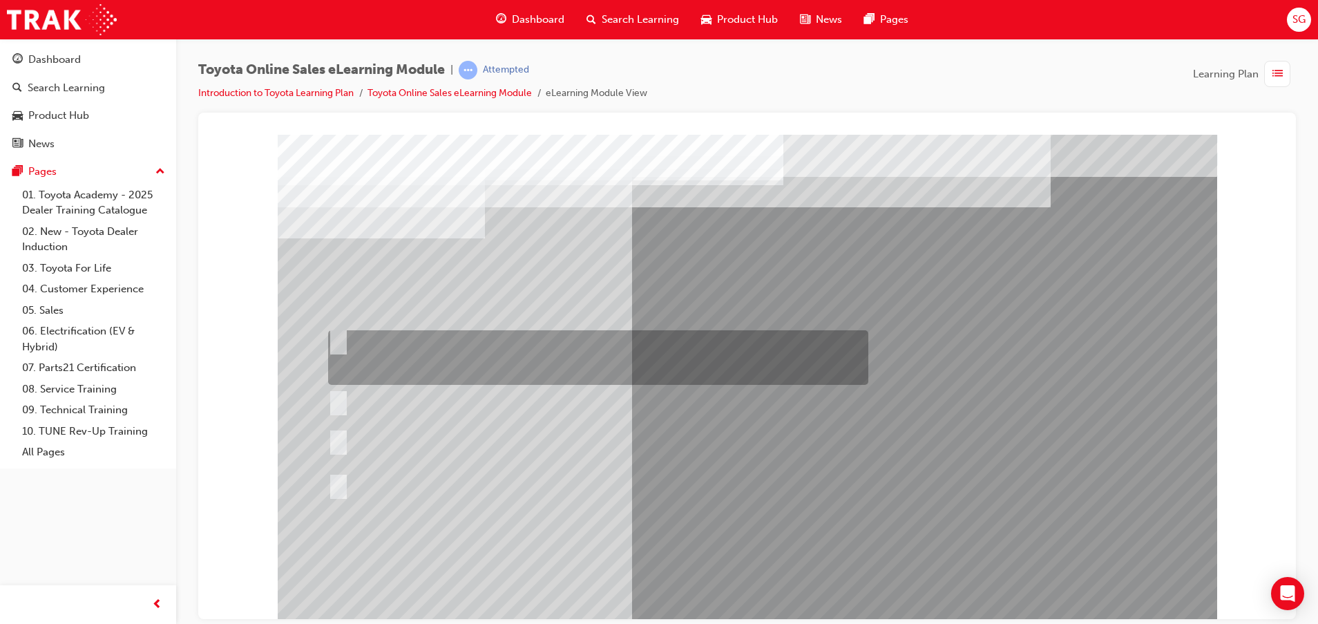
click at [562, 366] on div at bounding box center [595, 357] width 540 height 55
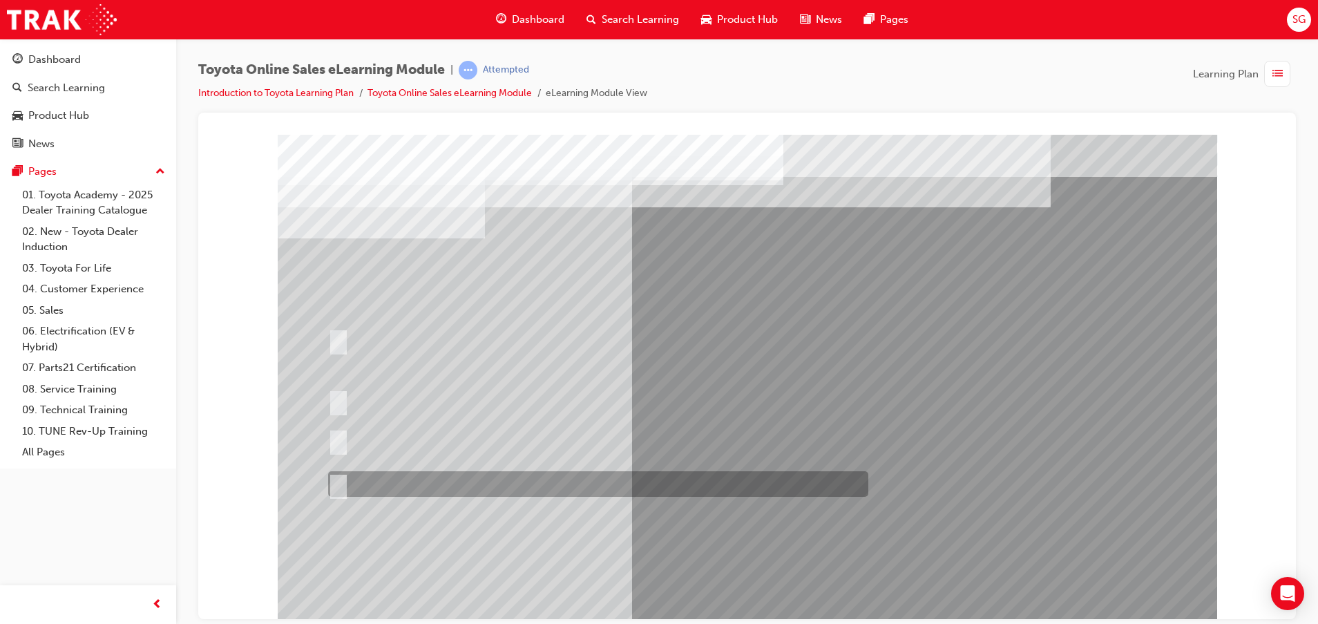
click at [429, 480] on div at bounding box center [595, 484] width 540 height 26
radio input "false"
radio input "true"
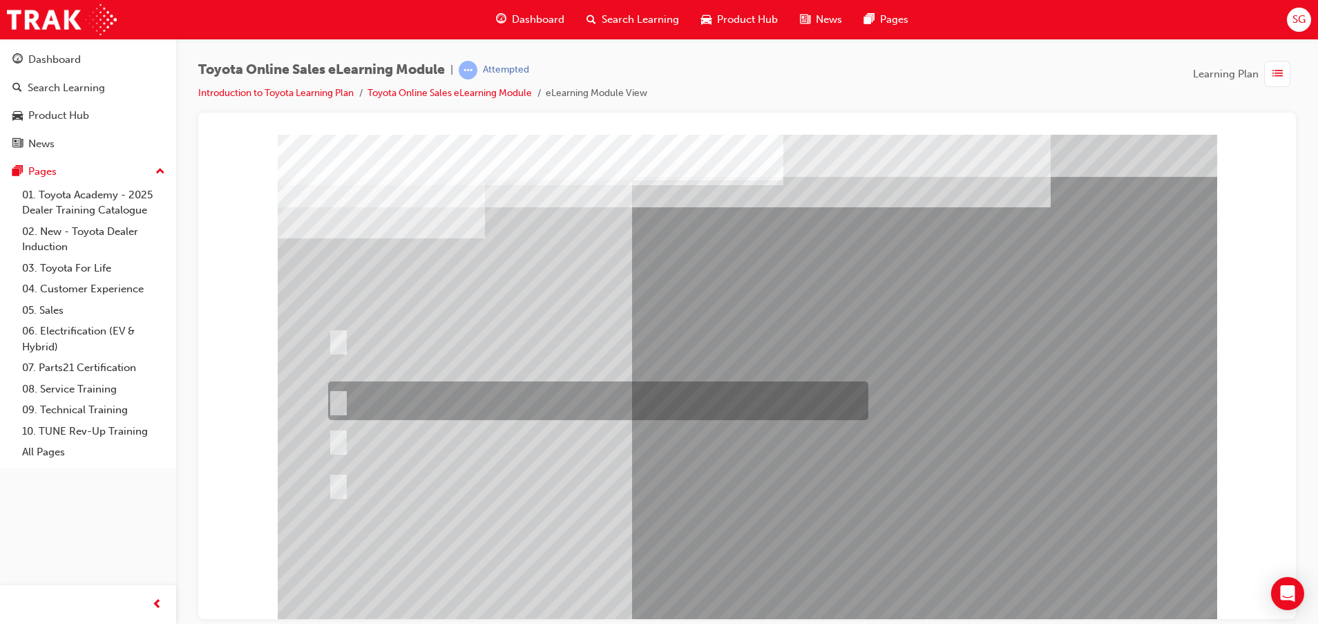
click at [446, 397] on div at bounding box center [595, 400] width 540 height 39
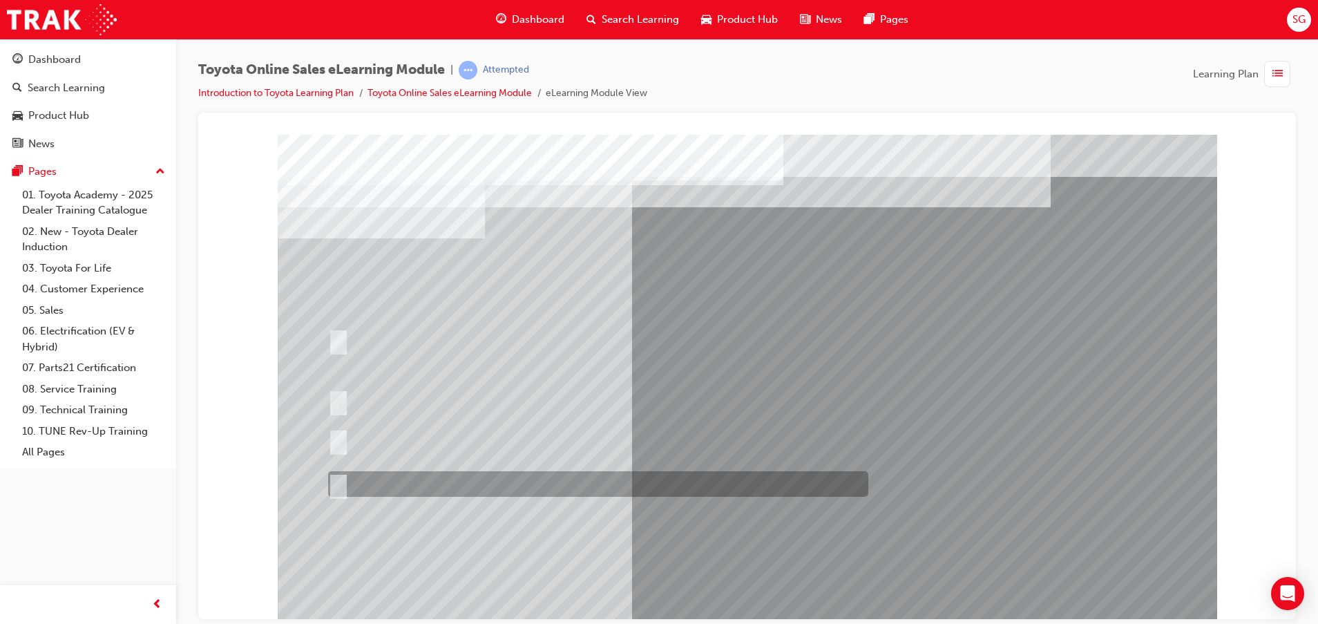
click at [469, 486] on div at bounding box center [595, 484] width 540 height 26
radio input "false"
radio input "true"
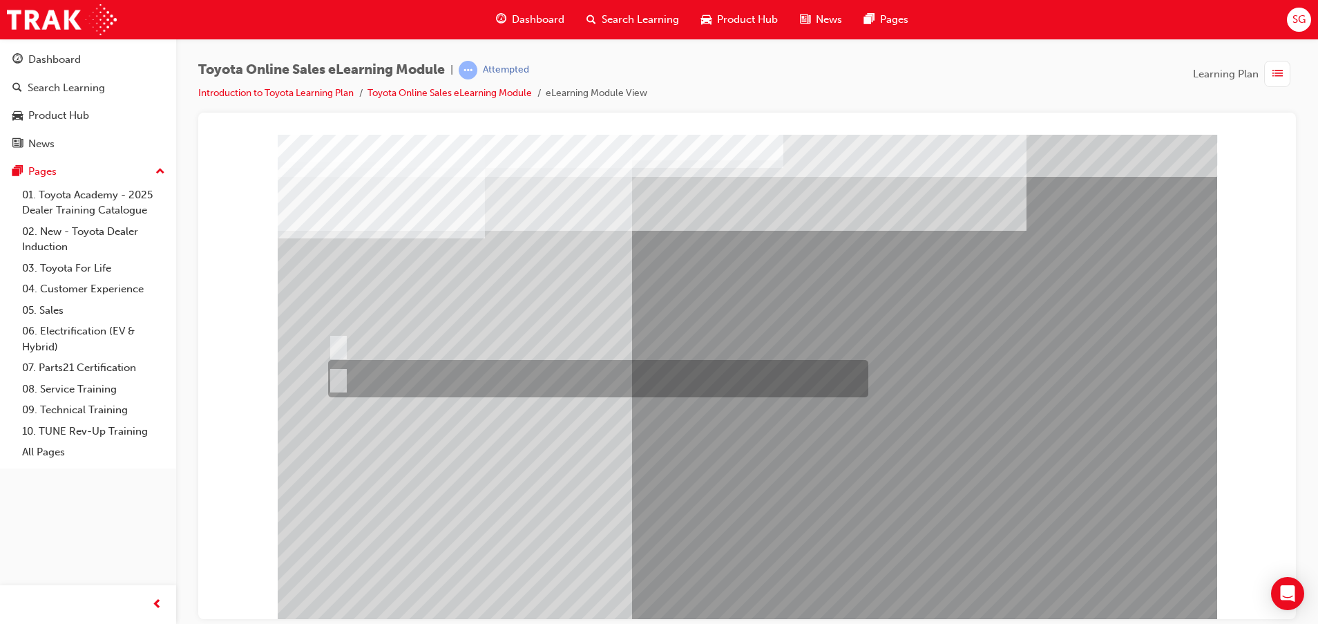
click at [389, 372] on div at bounding box center [595, 378] width 540 height 37
radio input "true"
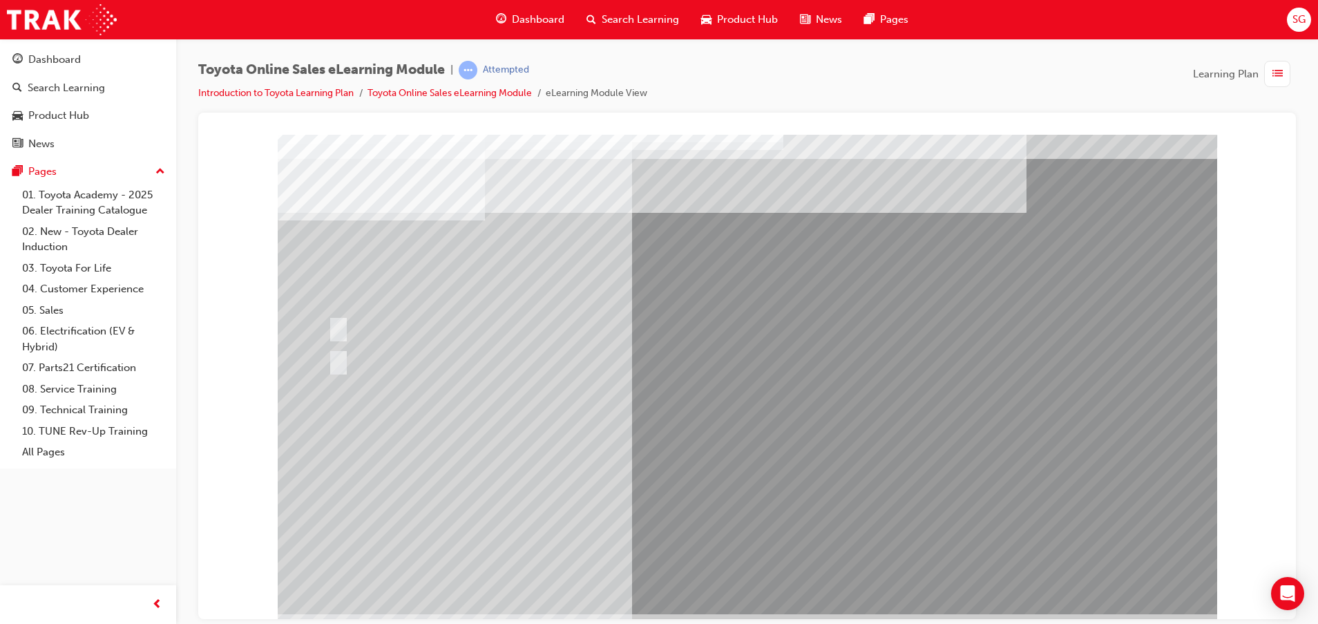
scroll to position [34, 0]
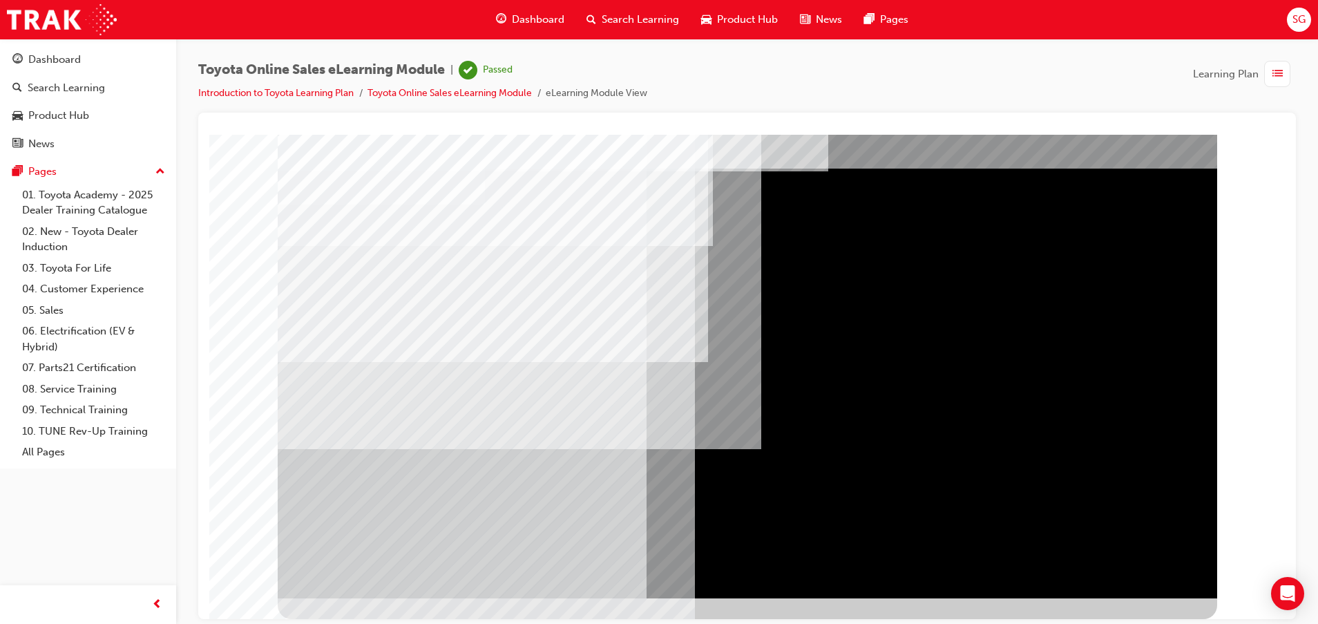
scroll to position [0, 0]
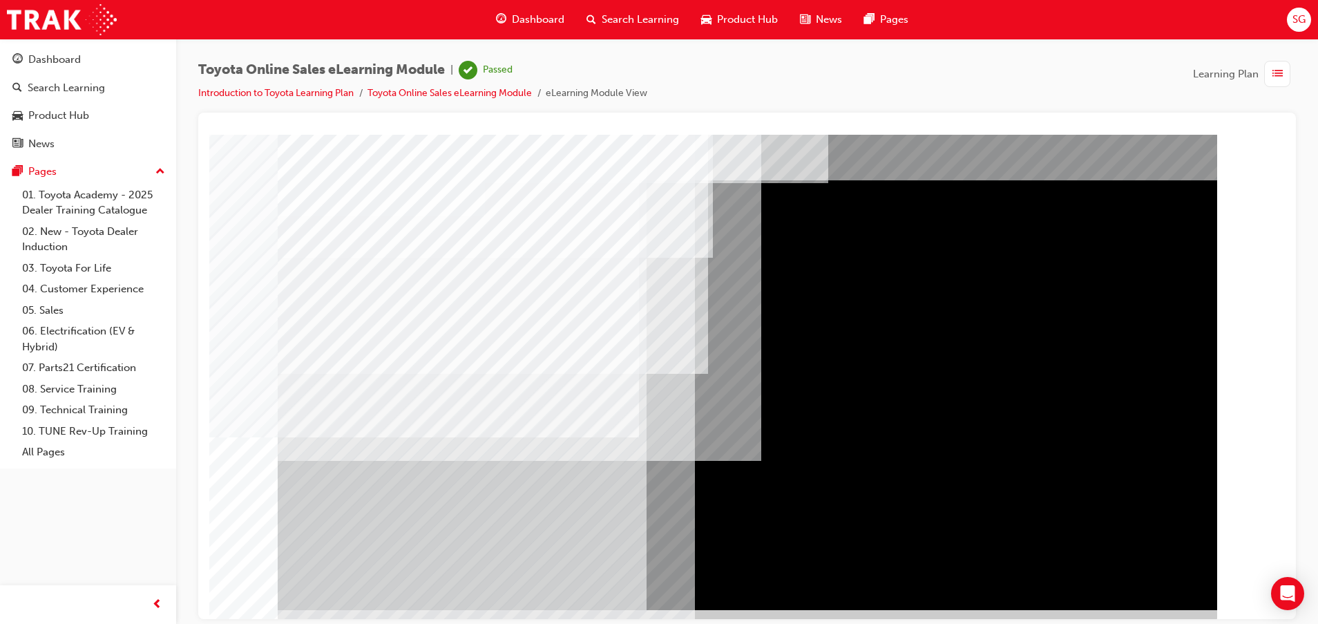
scroll to position [34, 0]
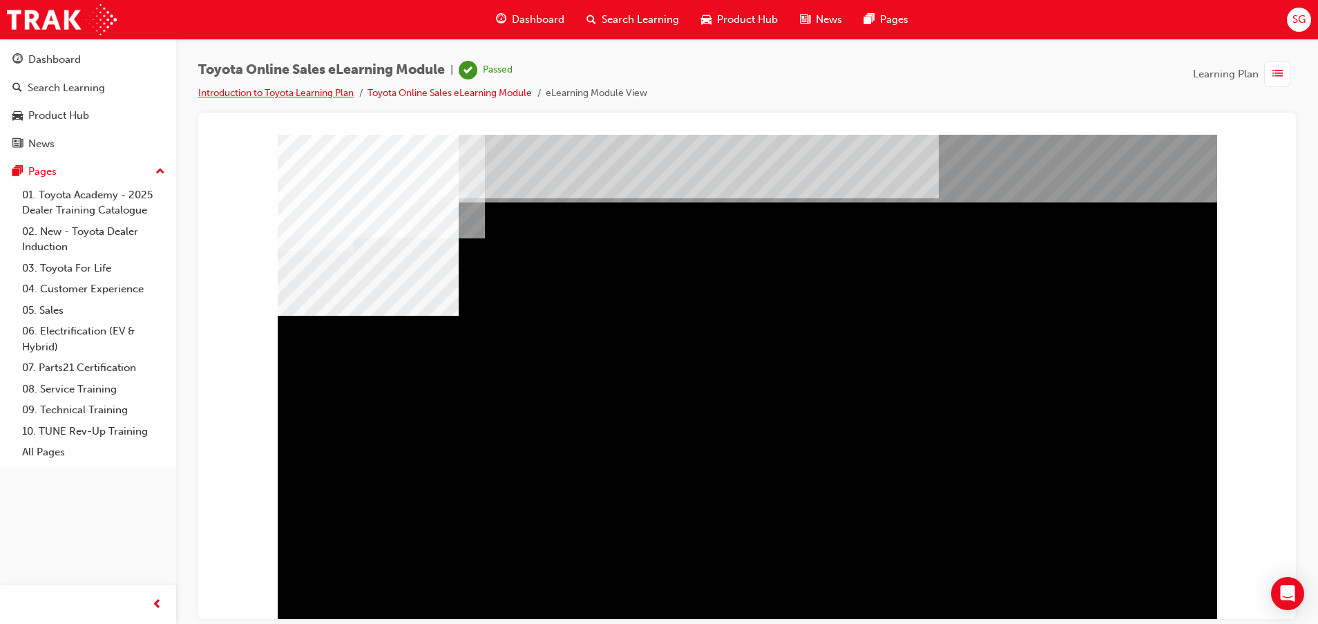
click at [294, 89] on link "Introduction to Toyota Learning Plan" at bounding box center [275, 93] width 155 height 12
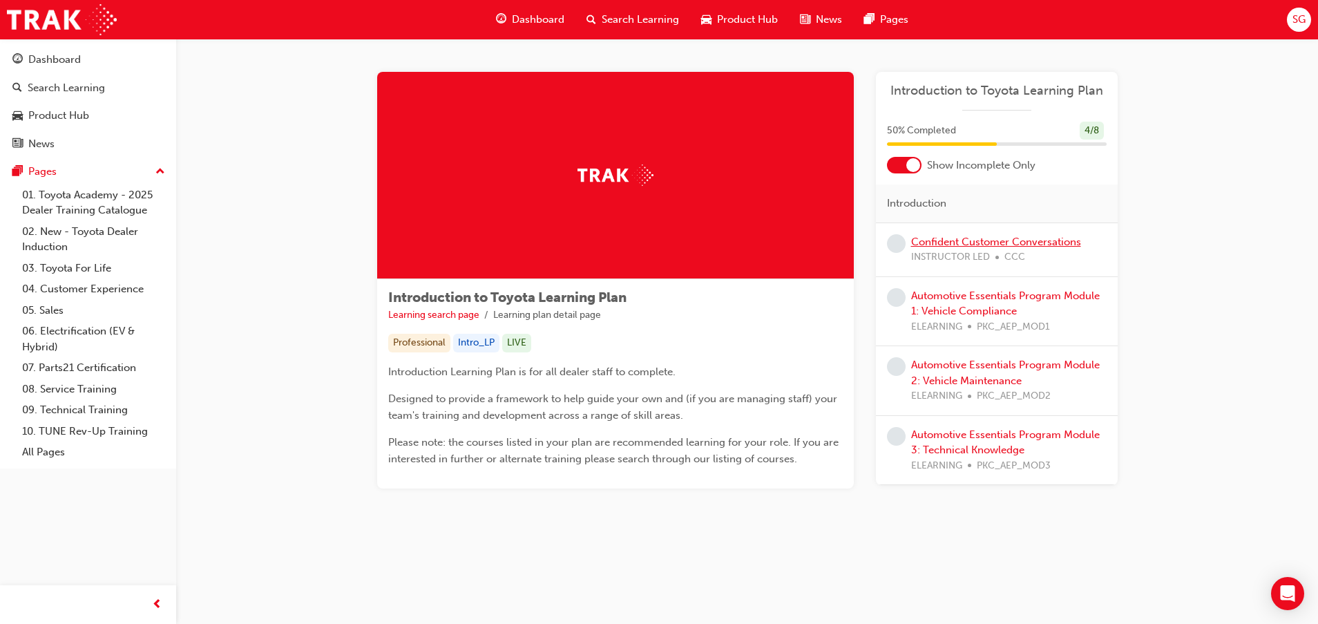
click at [978, 241] on link "Confident Customer Conversations" at bounding box center [996, 242] width 170 height 12
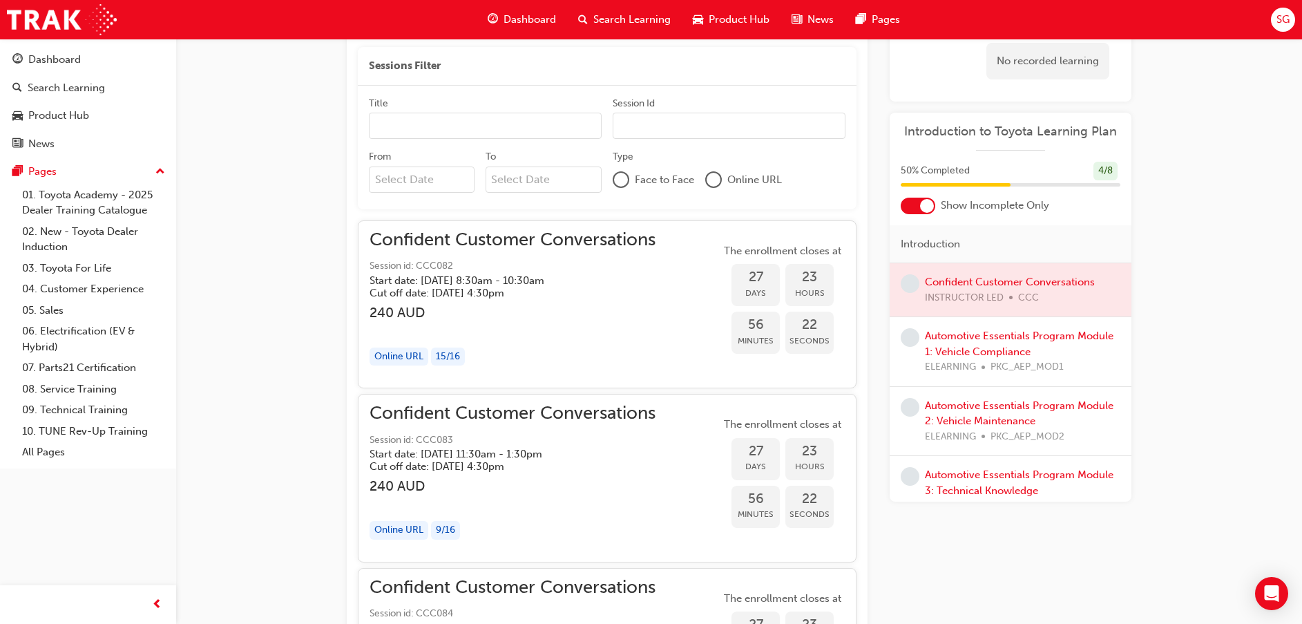
scroll to position [916, 0]
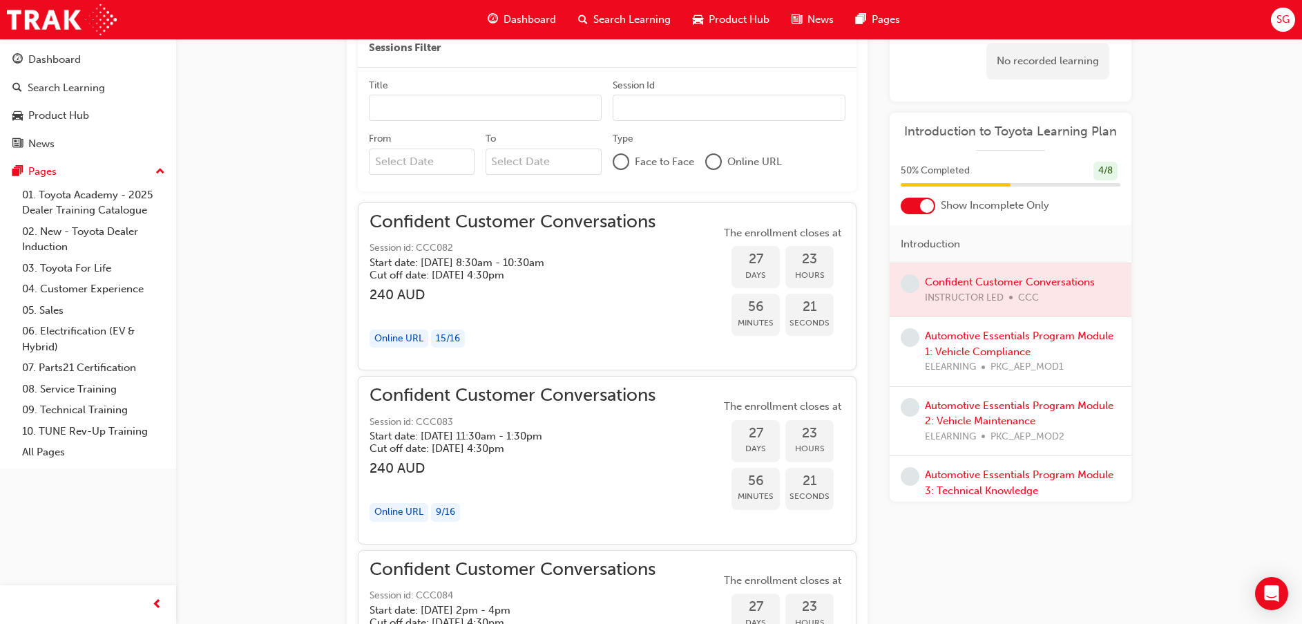
click at [521, 117] on input "Title" at bounding box center [485, 108] width 233 height 26
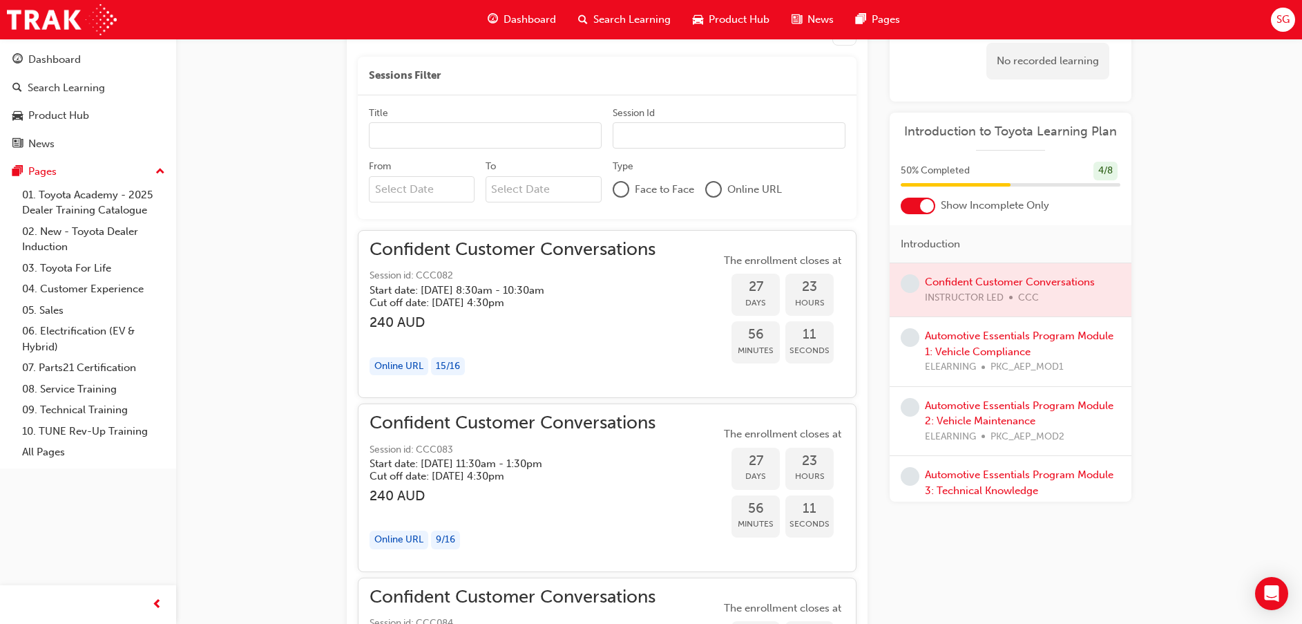
scroll to position [1020, 0]
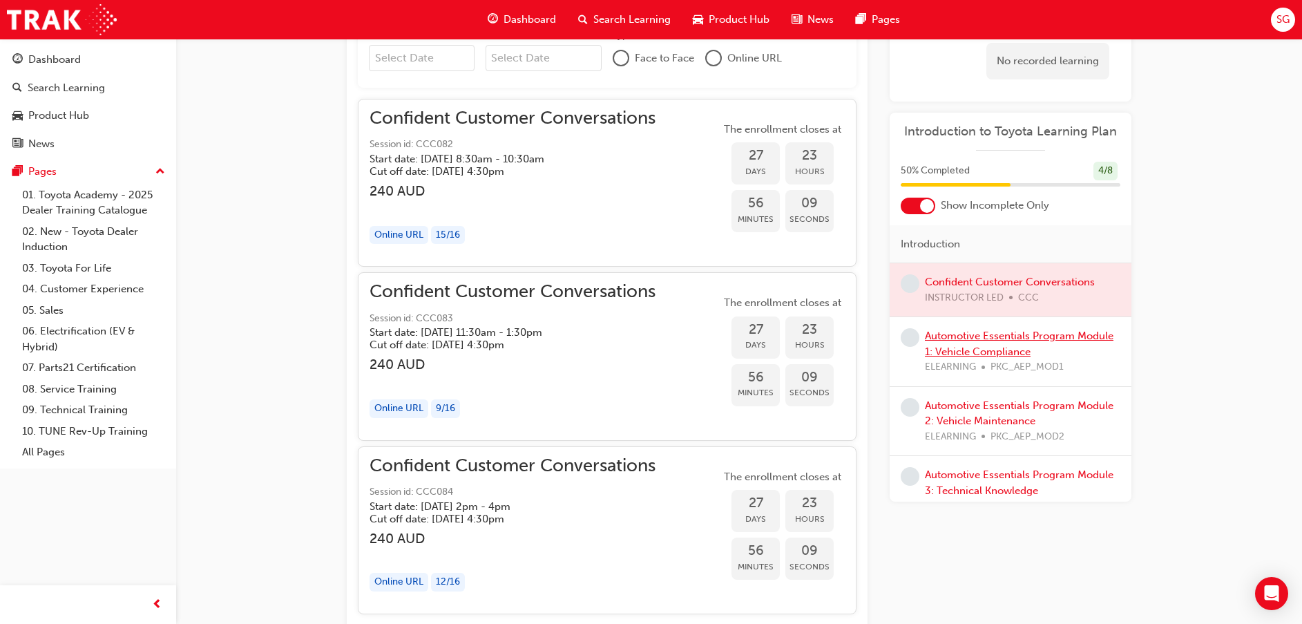
click at [1001, 339] on link "Automotive Essentials Program Module 1: Vehicle Compliance" at bounding box center [1019, 344] width 189 height 28
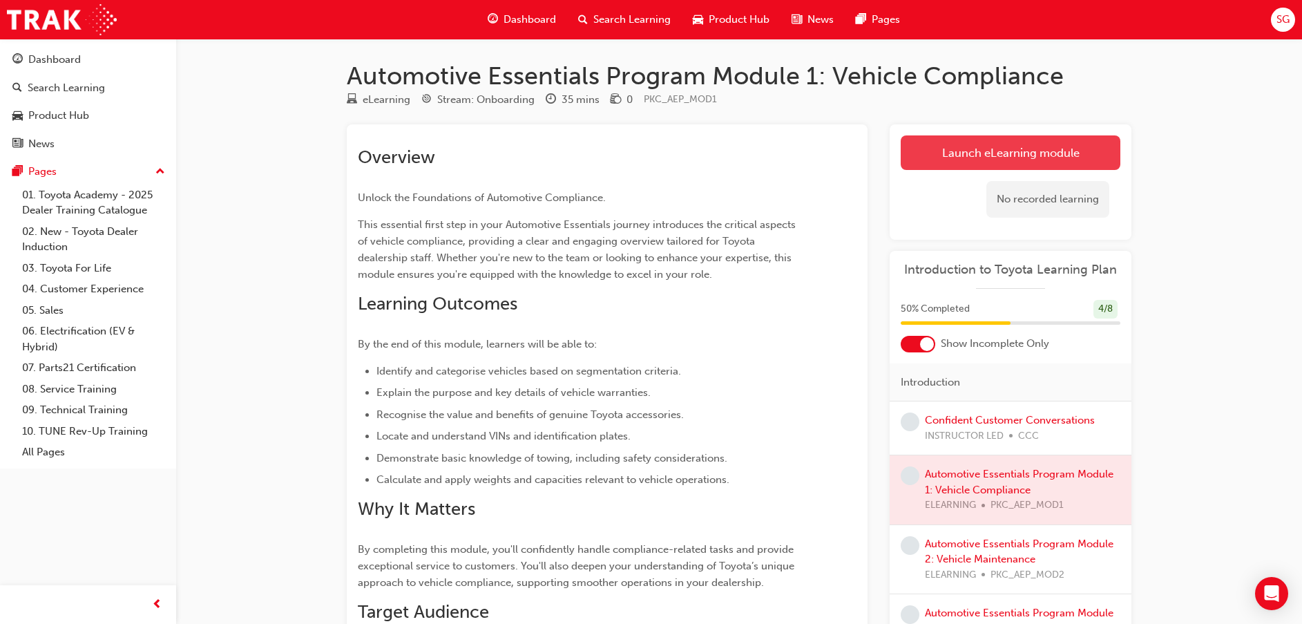
click at [998, 147] on link "Launch eLearning module" at bounding box center [1011, 152] width 220 height 35
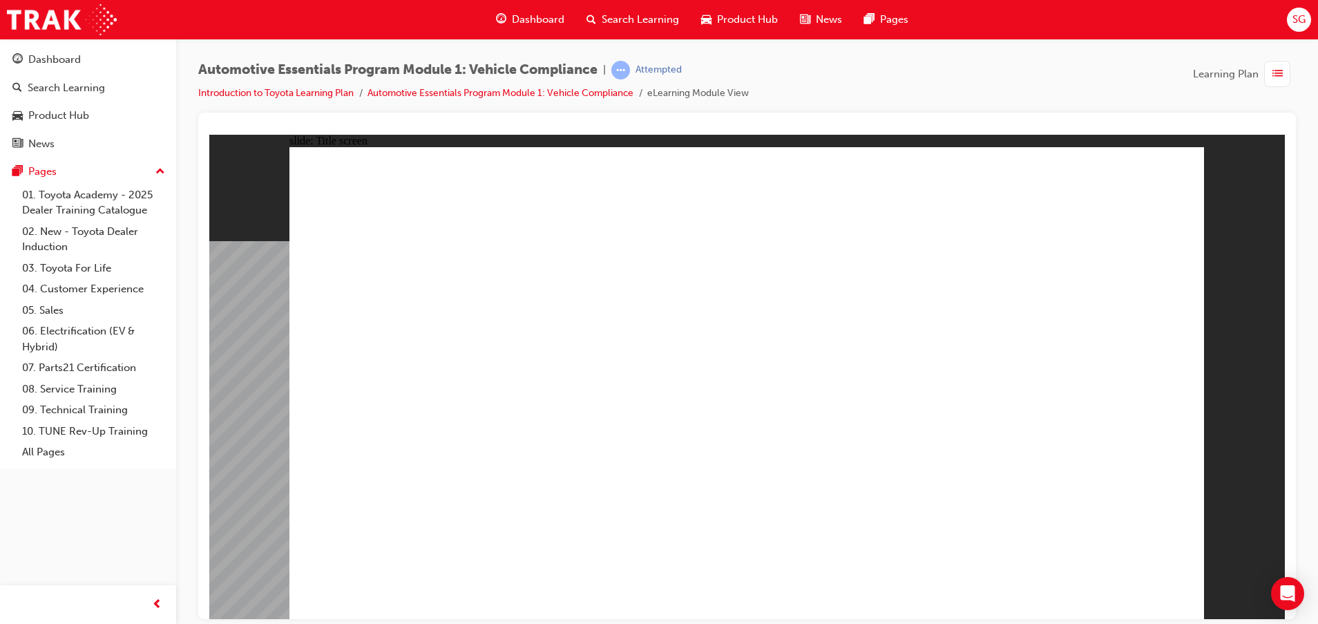
drag, startPoint x: 887, startPoint y: 282, endPoint x: 893, endPoint y: 287, distance: 7.9
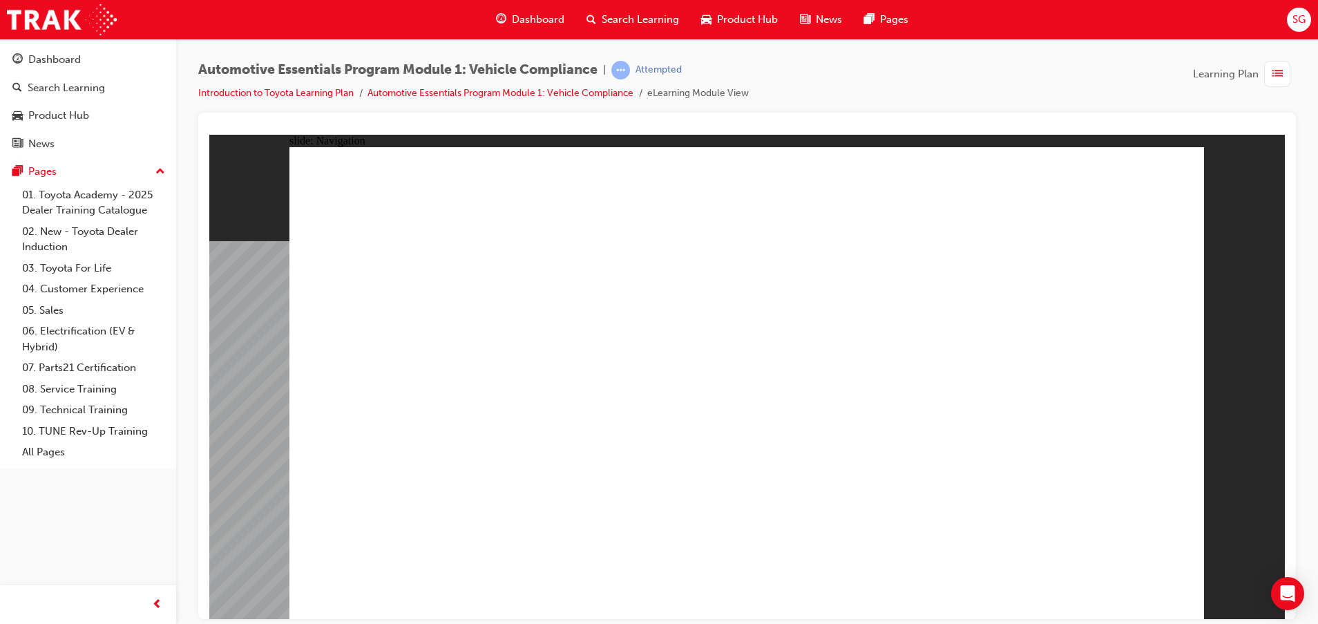
drag, startPoint x: 606, startPoint y: 180, endPoint x: 609, endPoint y: 192, distance: 12.9
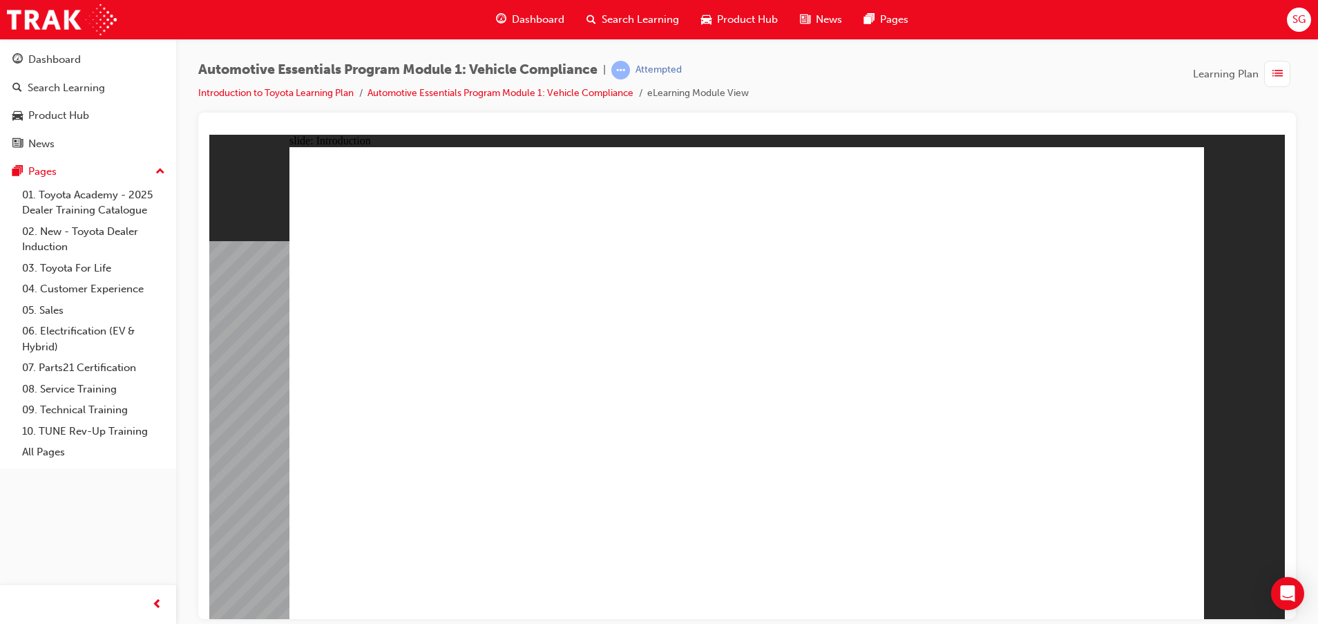
drag, startPoint x: 1155, startPoint y: 171, endPoint x: 1135, endPoint y: 180, distance: 22.0
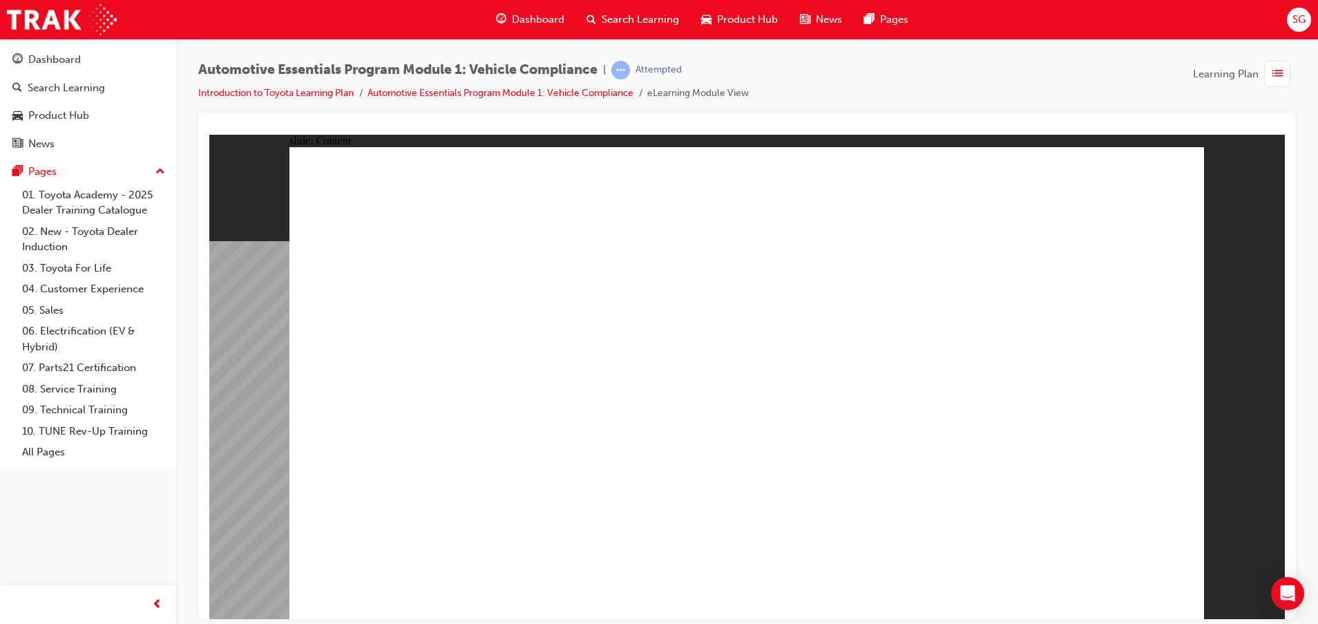
drag, startPoint x: 853, startPoint y: 359, endPoint x: 972, endPoint y: 264, distance: 152.9
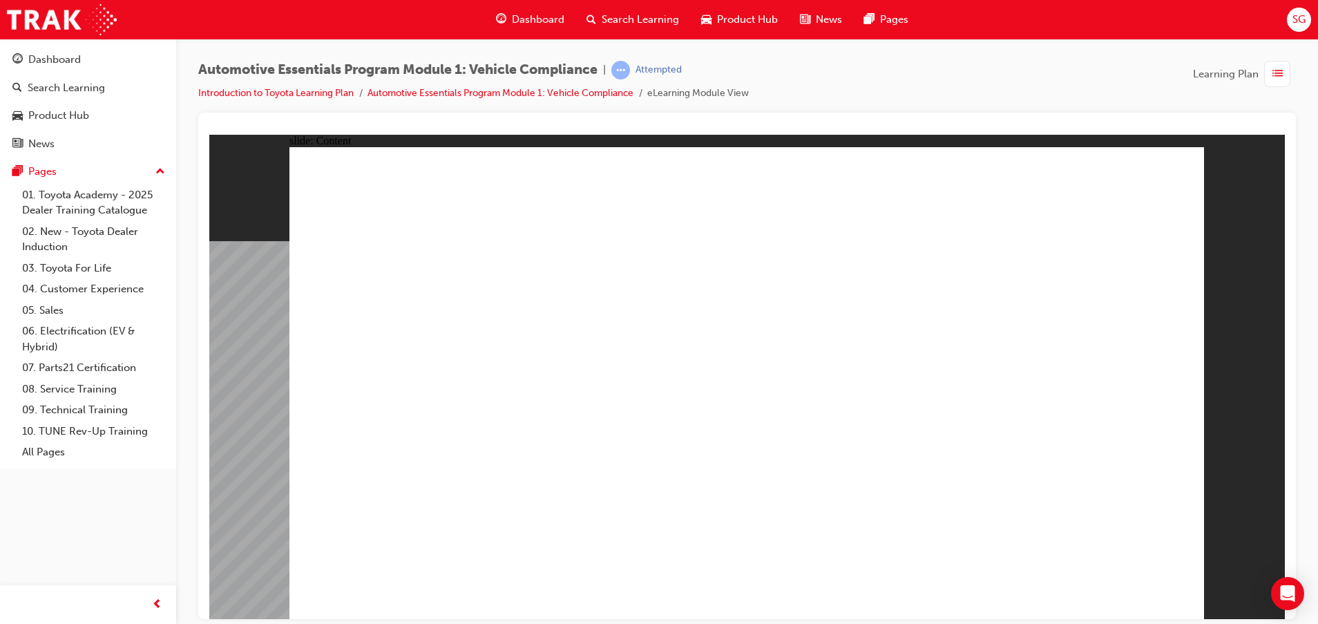
drag, startPoint x: 1081, startPoint y: 430, endPoint x: 1086, endPoint y: 439, distance: 9.6
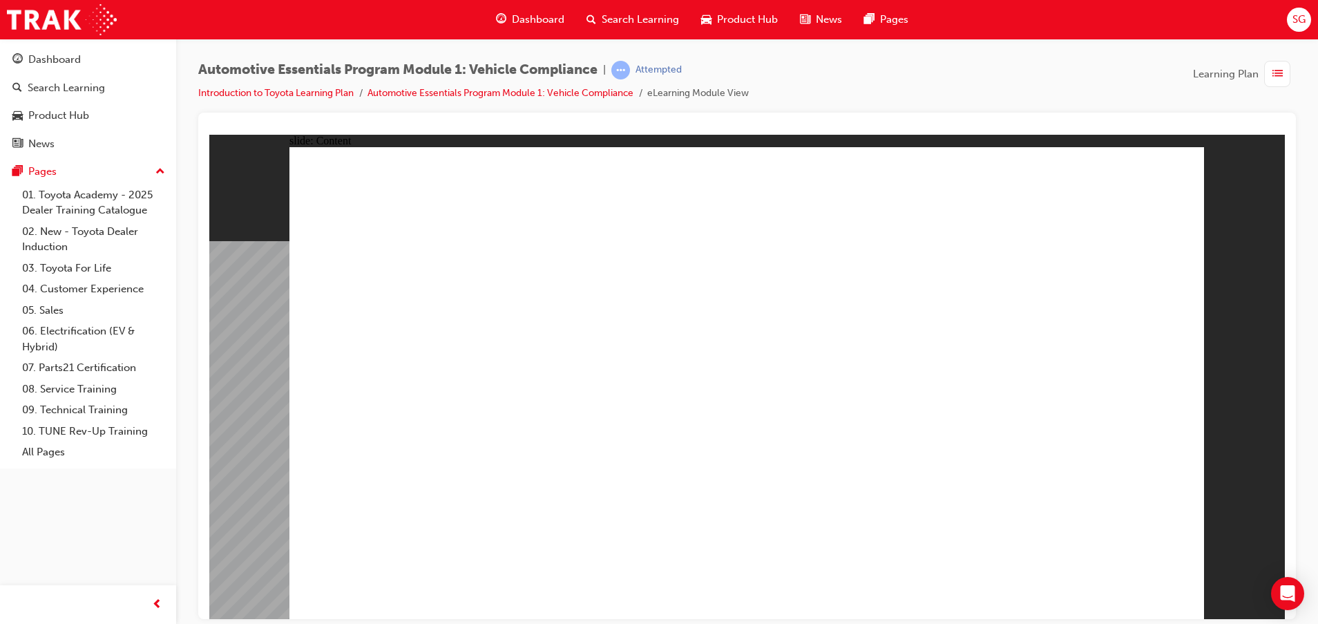
drag, startPoint x: 708, startPoint y: 228, endPoint x: 712, endPoint y: 234, distance: 7.1
drag, startPoint x: 863, startPoint y: 255, endPoint x: 739, endPoint y: 264, distance: 124.7
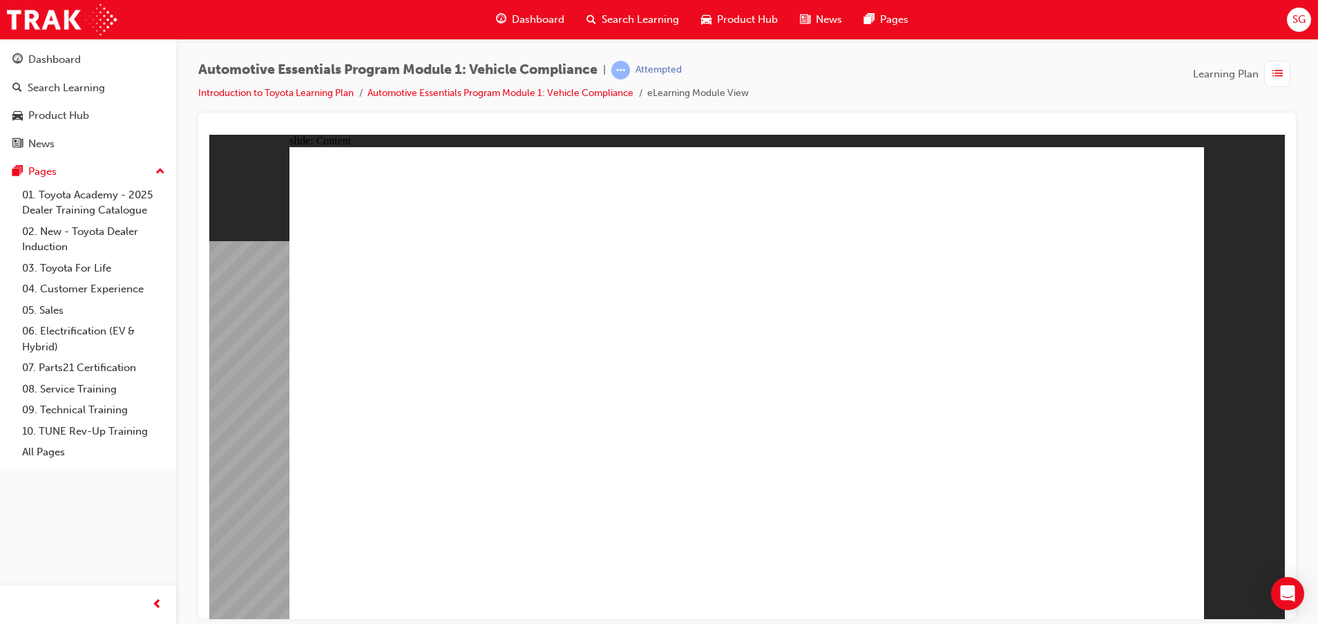
drag, startPoint x: 1167, startPoint y: 164, endPoint x: 1160, endPoint y: 176, distance: 14.2
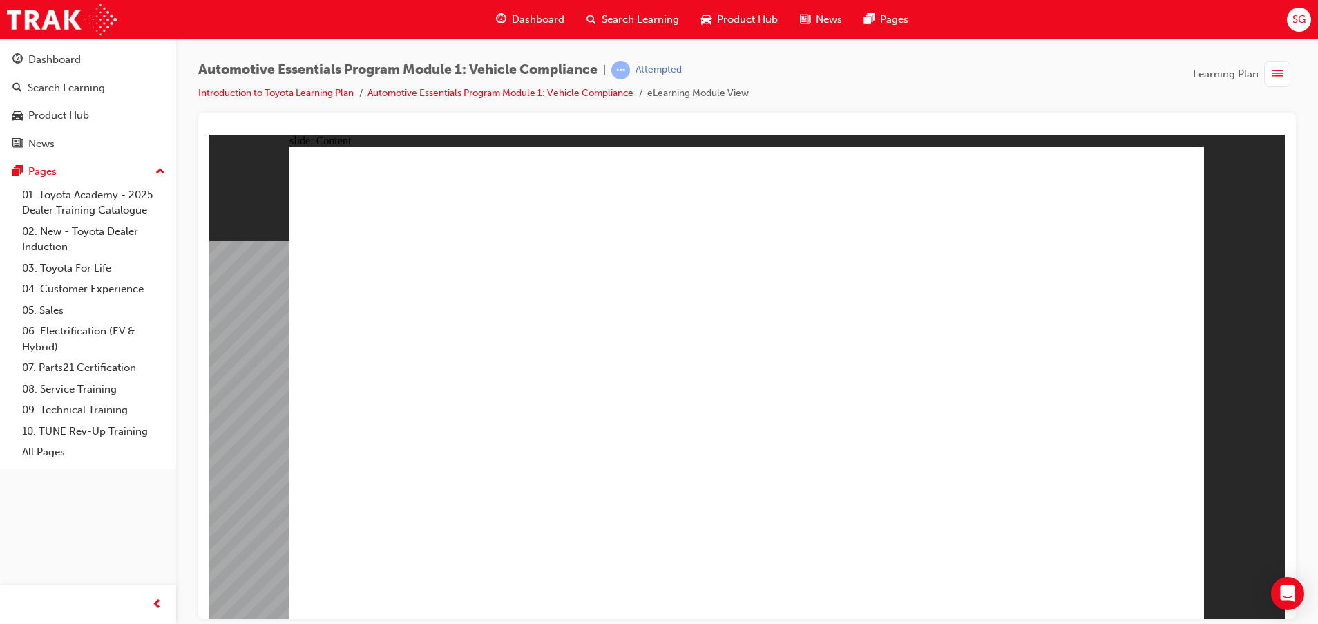
radio input "true"
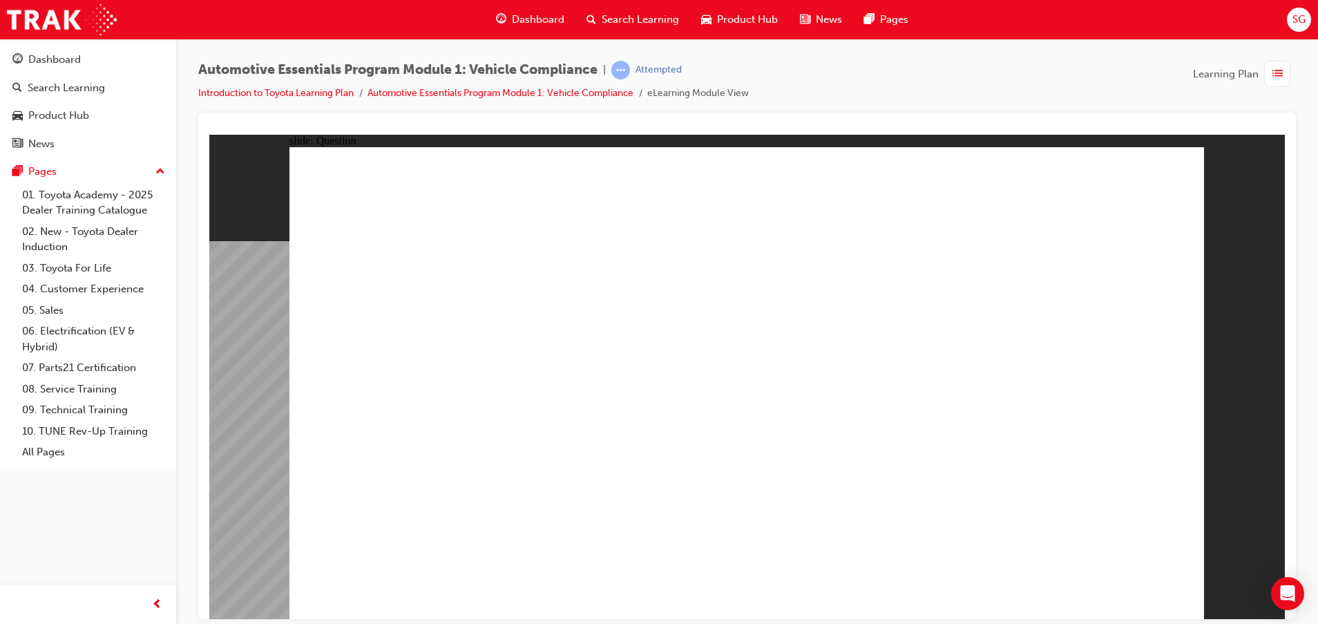
radio input "true"
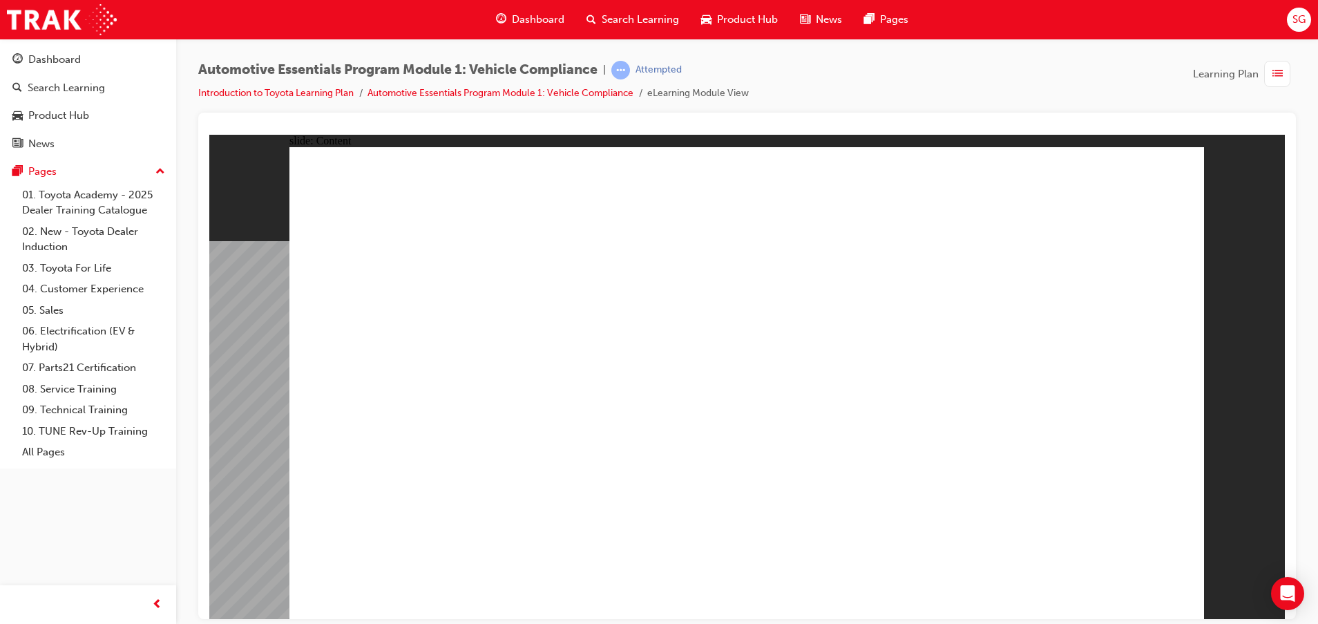
drag, startPoint x: 843, startPoint y: 363, endPoint x: 853, endPoint y: 361, distance: 10.6
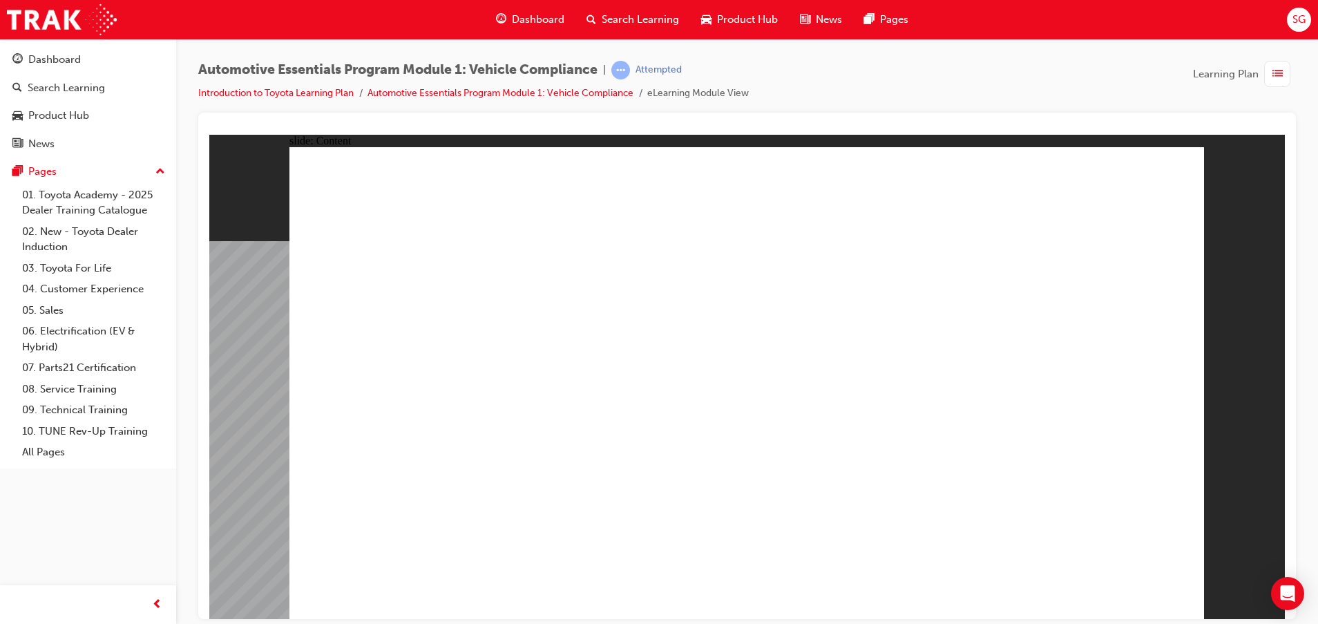
drag, startPoint x: 1003, startPoint y: 368, endPoint x: 1001, endPoint y: 392, distance: 24.2
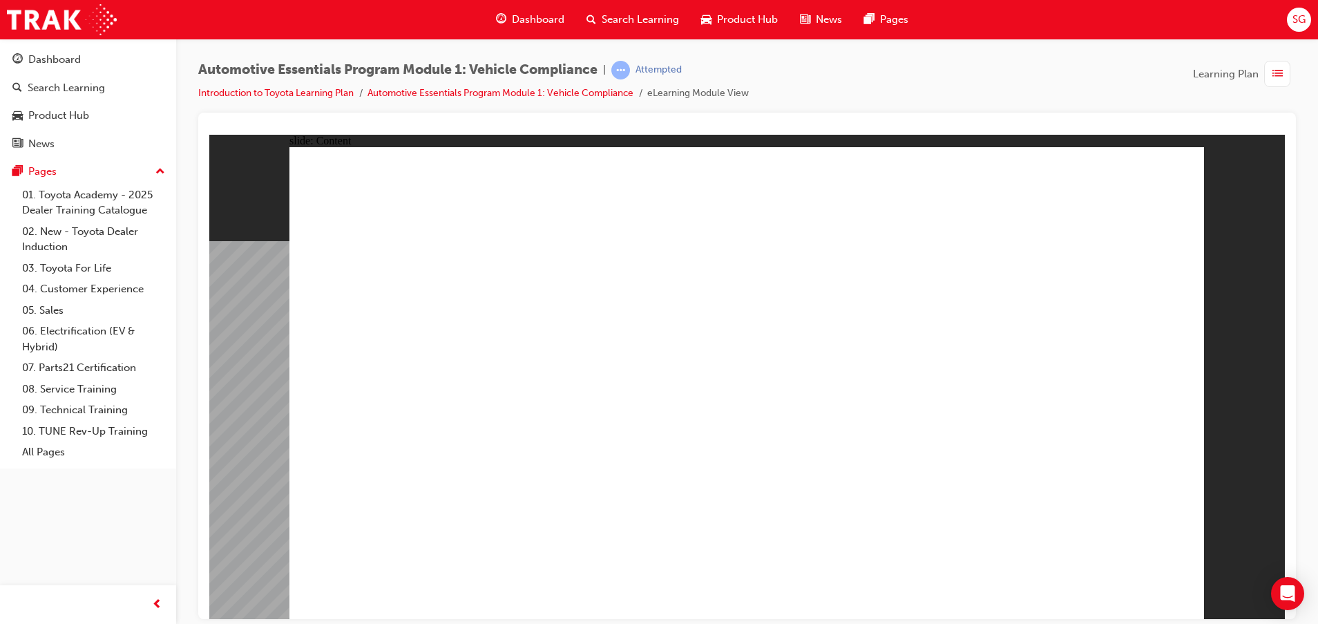
drag, startPoint x: 1144, startPoint y: 596, endPoint x: 1128, endPoint y: 573, distance: 28.8
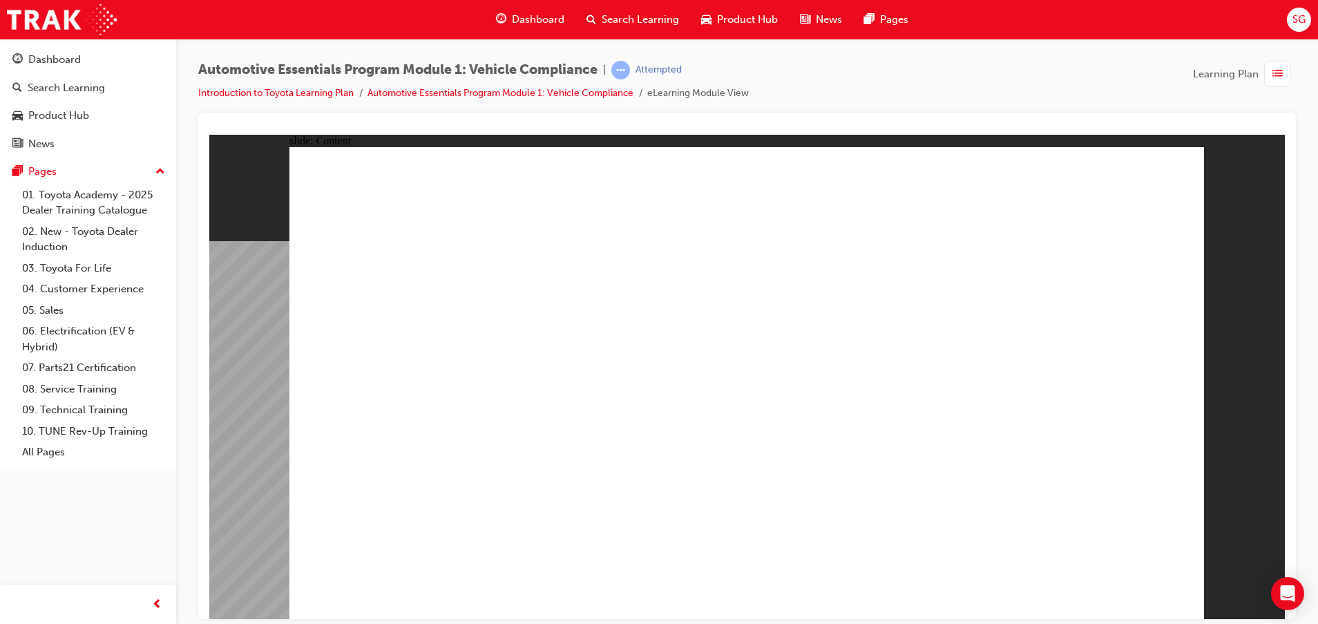
drag, startPoint x: 945, startPoint y: 388, endPoint x: 978, endPoint y: 341, distance: 58.1
drag, startPoint x: 982, startPoint y: 303, endPoint x: 978, endPoint y: 336, distance: 33.5
drag, startPoint x: 942, startPoint y: 433, endPoint x: 970, endPoint y: 426, distance: 28.3
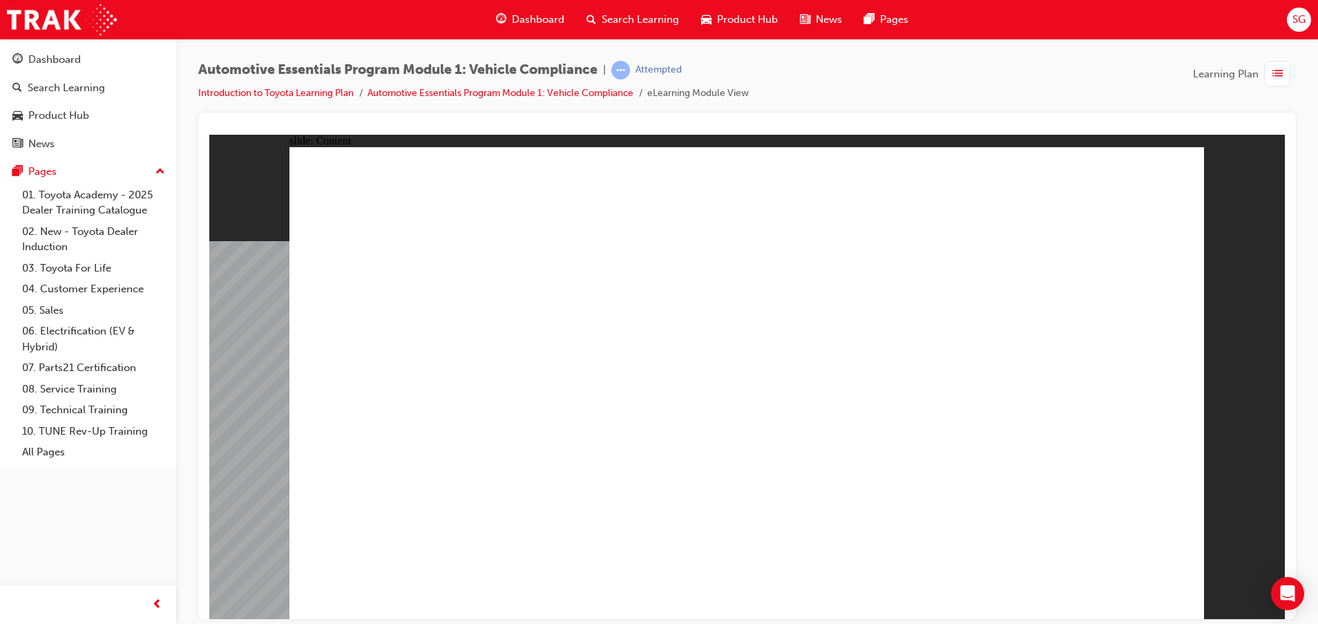
drag, startPoint x: 1060, startPoint y: 345, endPoint x: 1085, endPoint y: 336, distance: 27.1
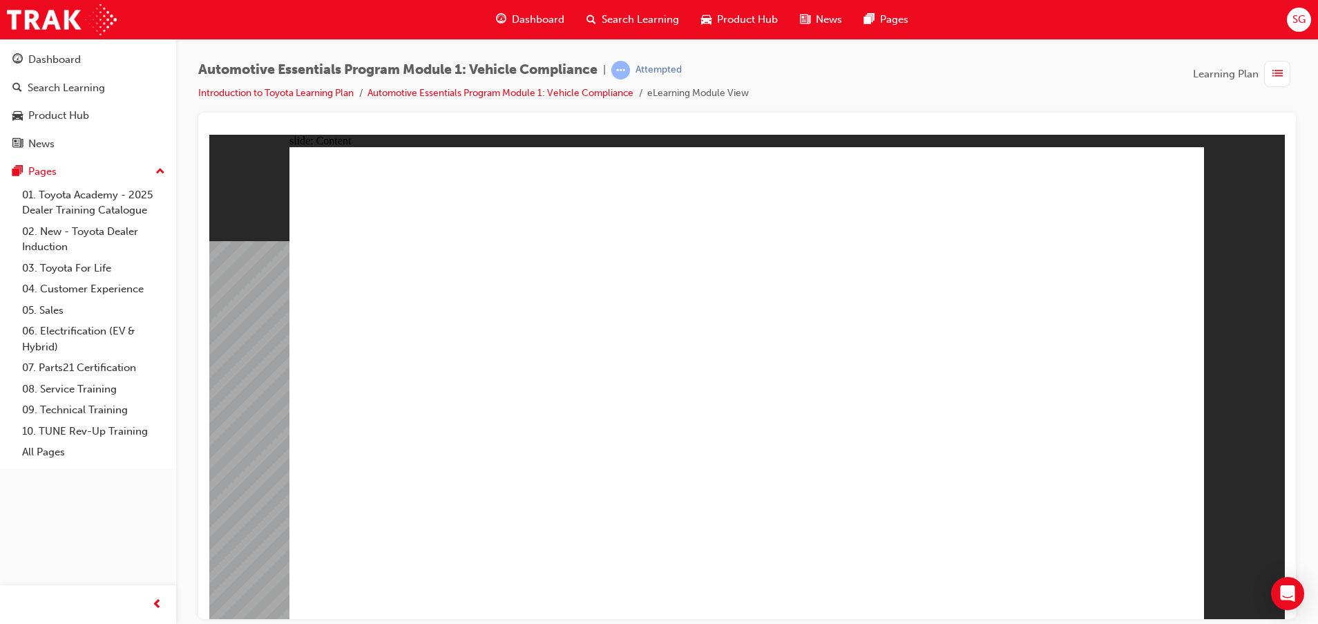
drag, startPoint x: 1136, startPoint y: 366, endPoint x: 1134, endPoint y: 383, distance: 16.6
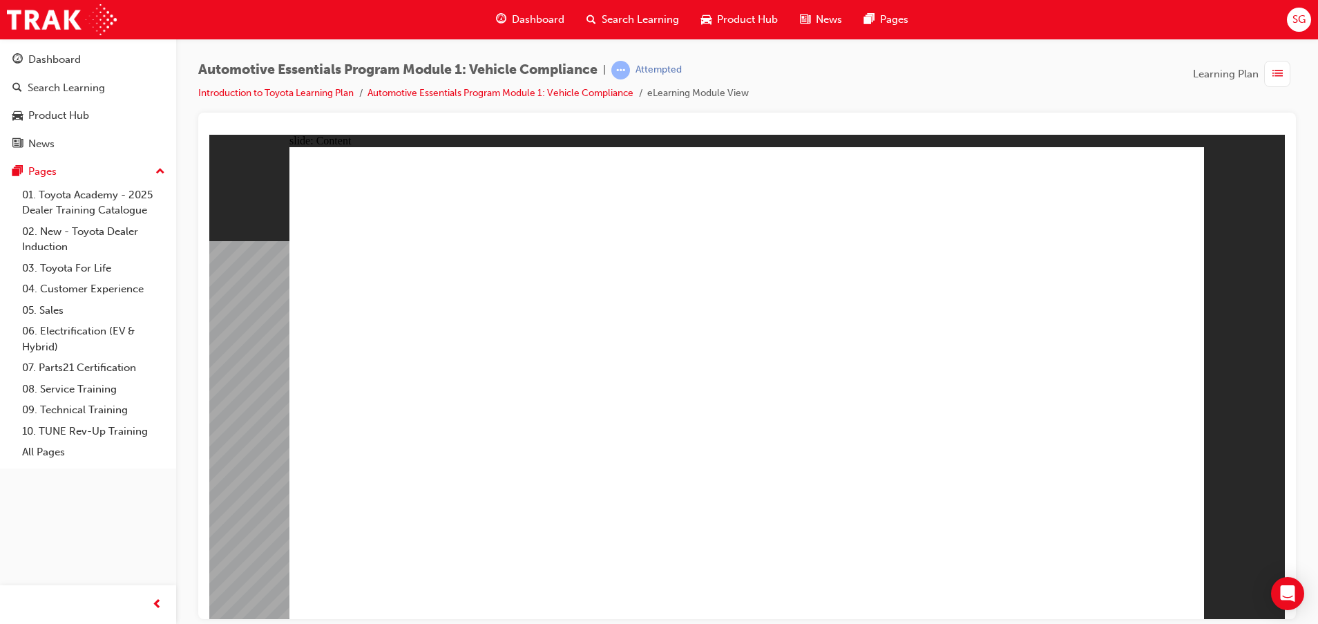
drag, startPoint x: 488, startPoint y: 510, endPoint x: 496, endPoint y: 511, distance: 7.7
drag, startPoint x: 1146, startPoint y: 182, endPoint x: 1142, endPoint y: 205, distance: 23.1
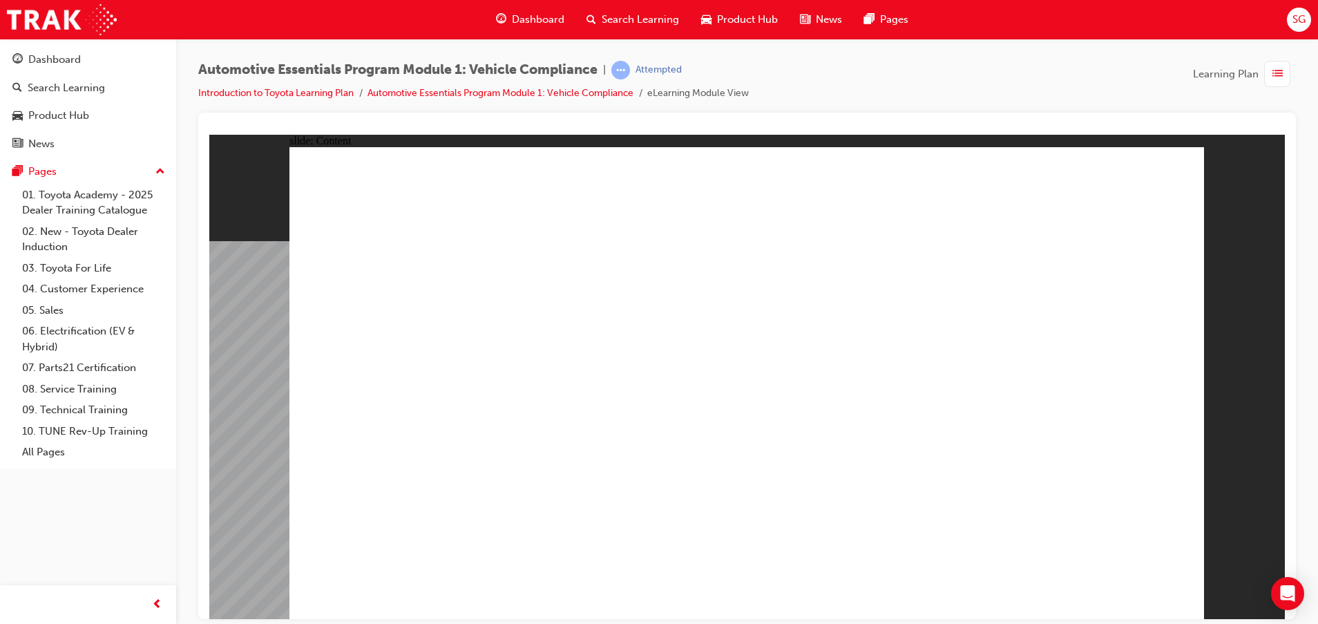
drag, startPoint x: 598, startPoint y: 278, endPoint x: 600, endPoint y: 299, distance: 20.8
drag, startPoint x: 495, startPoint y: 517, endPoint x: 502, endPoint y: 517, distance: 6.9
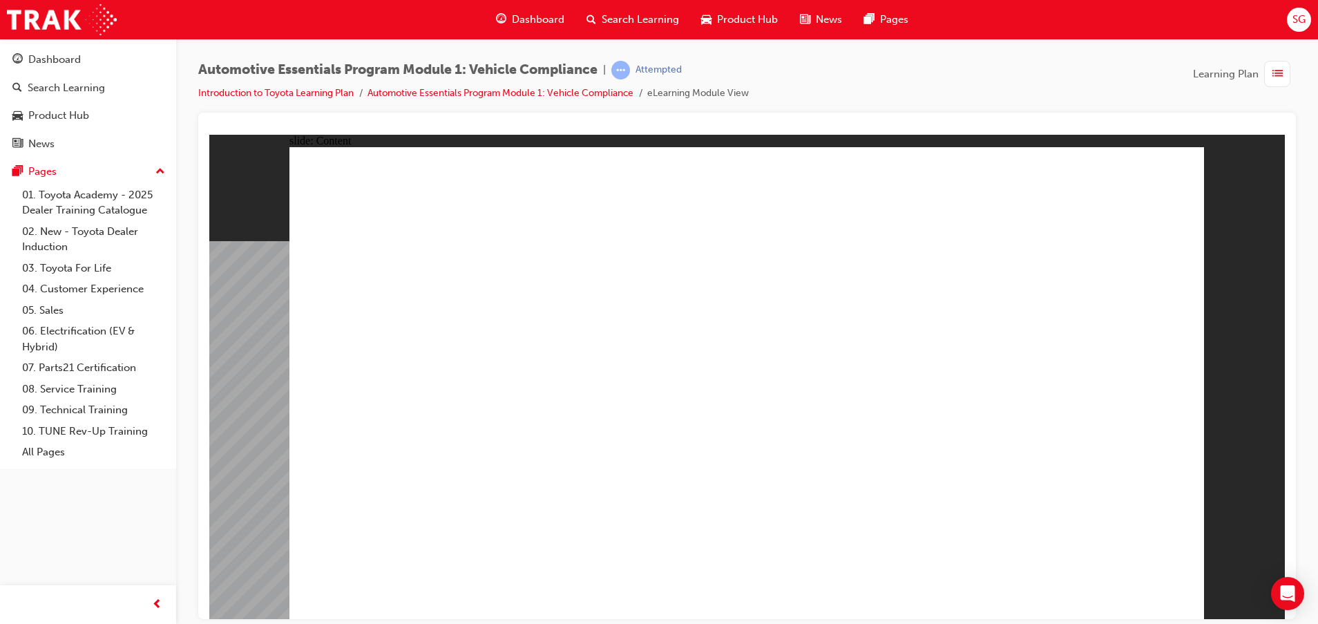
drag, startPoint x: 695, startPoint y: 561, endPoint x: 743, endPoint y: 555, distance: 48.1
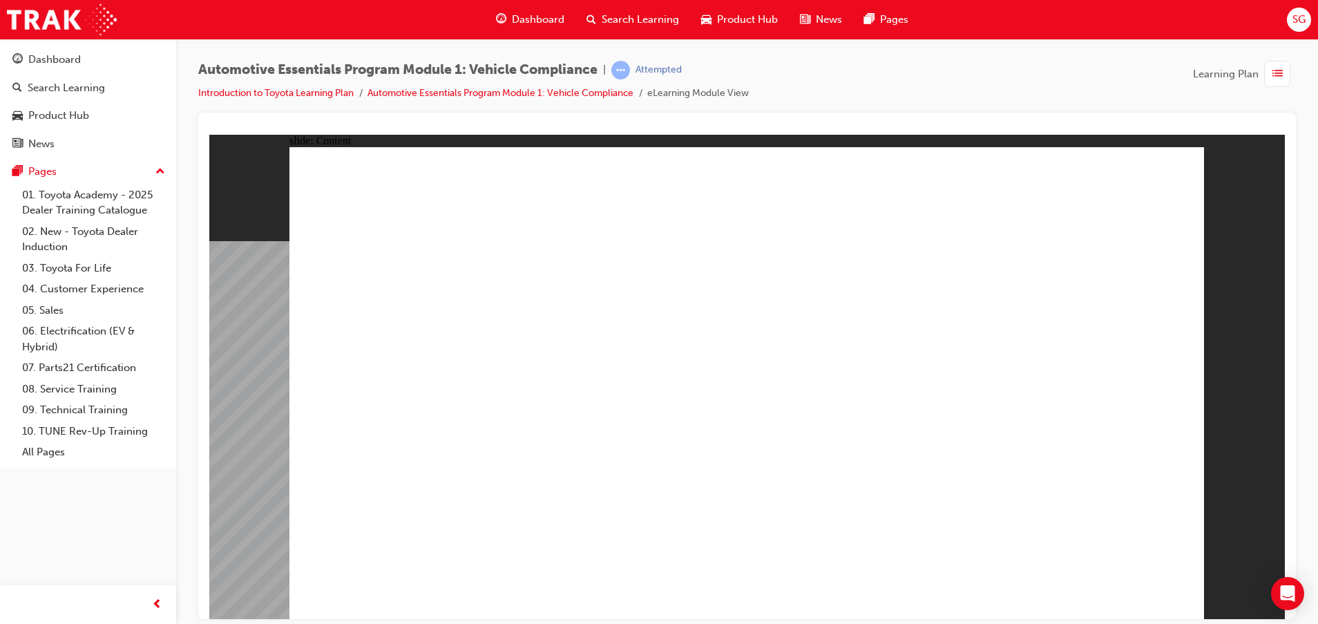
drag, startPoint x: 766, startPoint y: 540, endPoint x: 789, endPoint y: 535, distance: 23.3
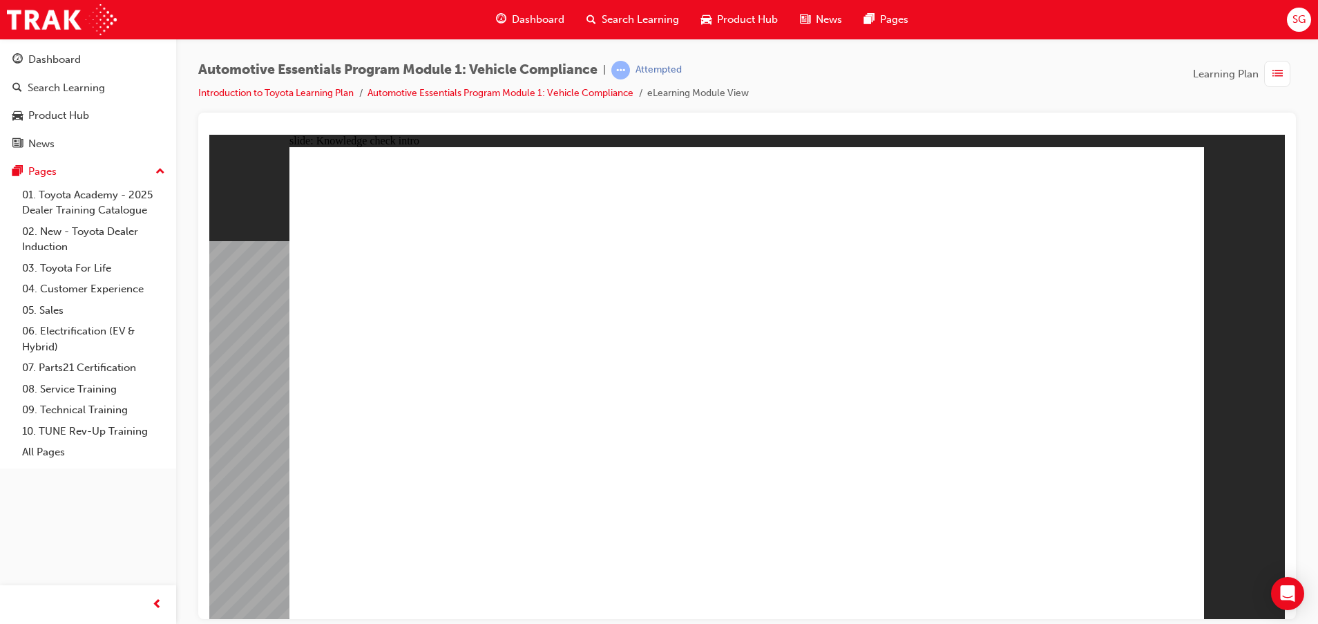
radio input "true"
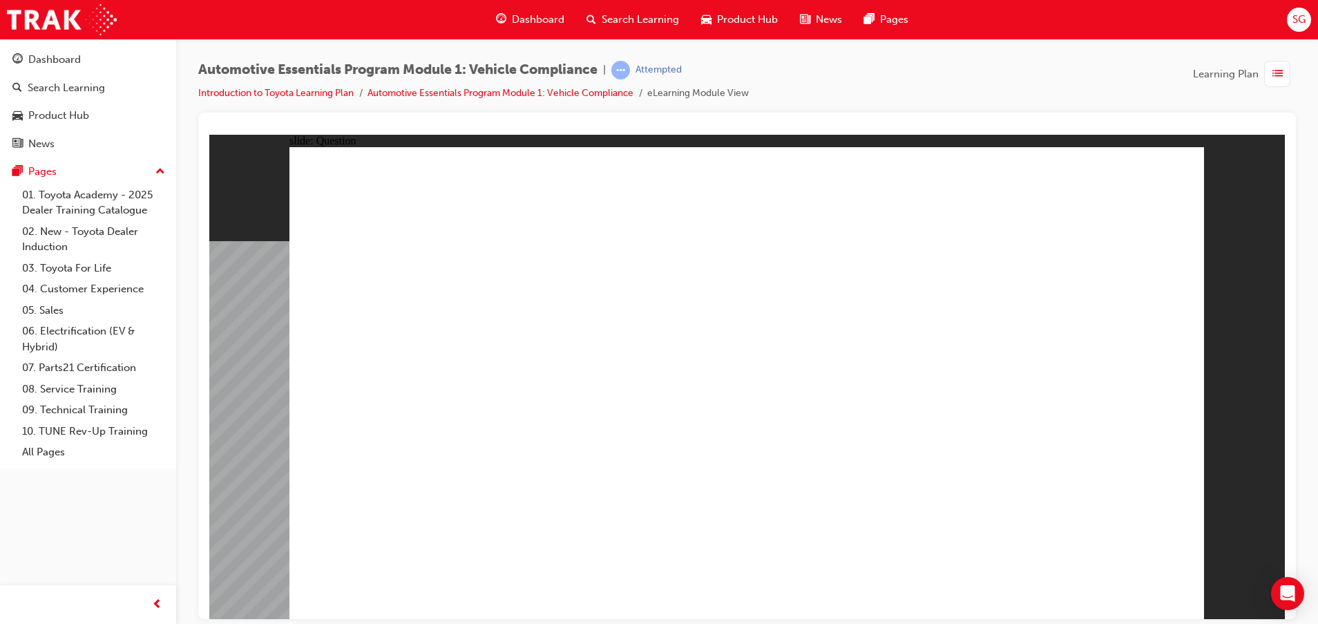
radio input "true"
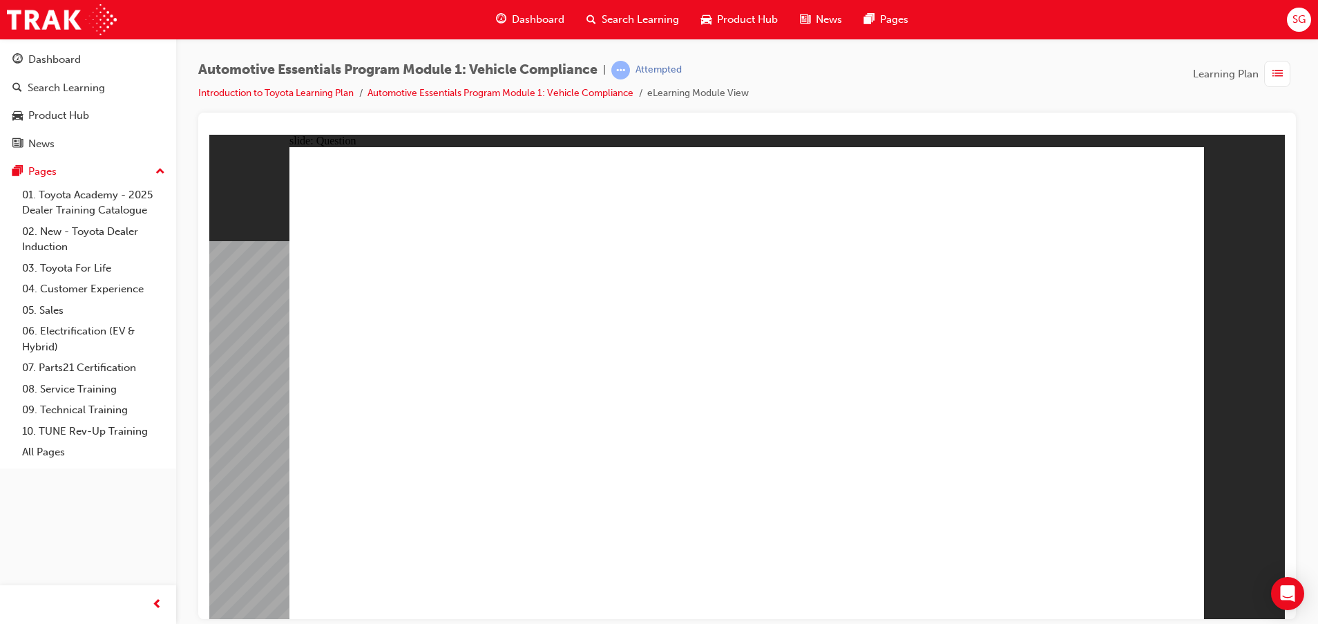
radio input "true"
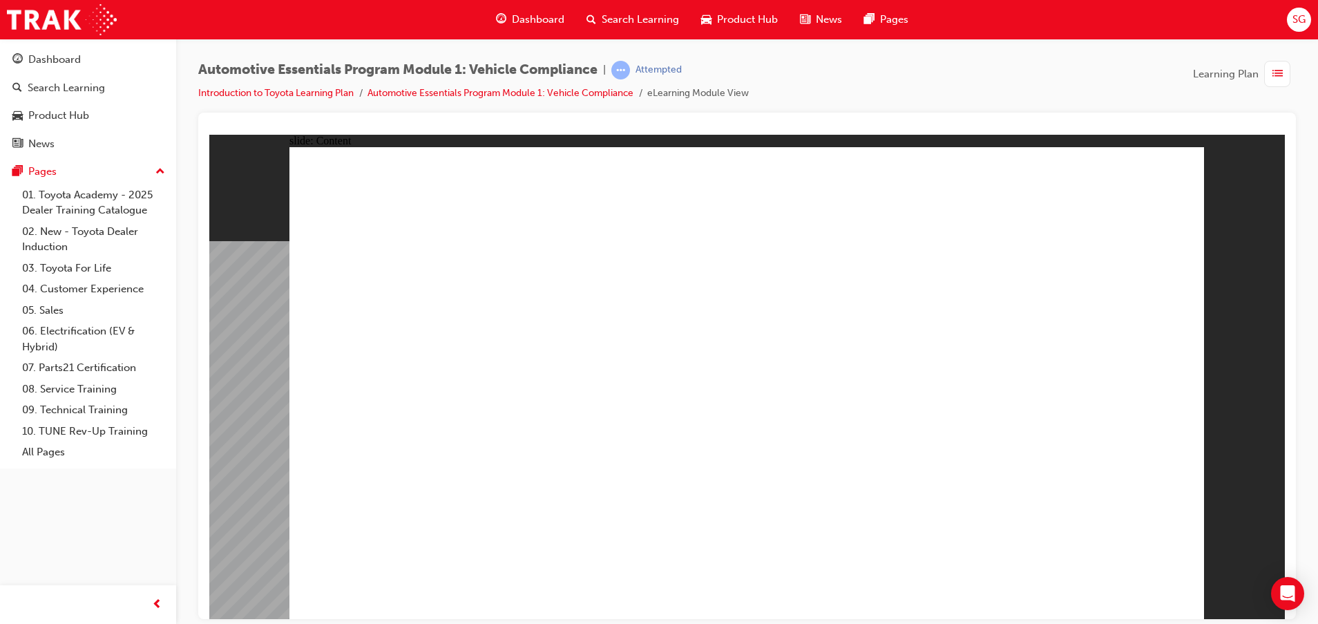
drag, startPoint x: 1151, startPoint y: 150, endPoint x: 1155, endPoint y: 158, distance: 9.3
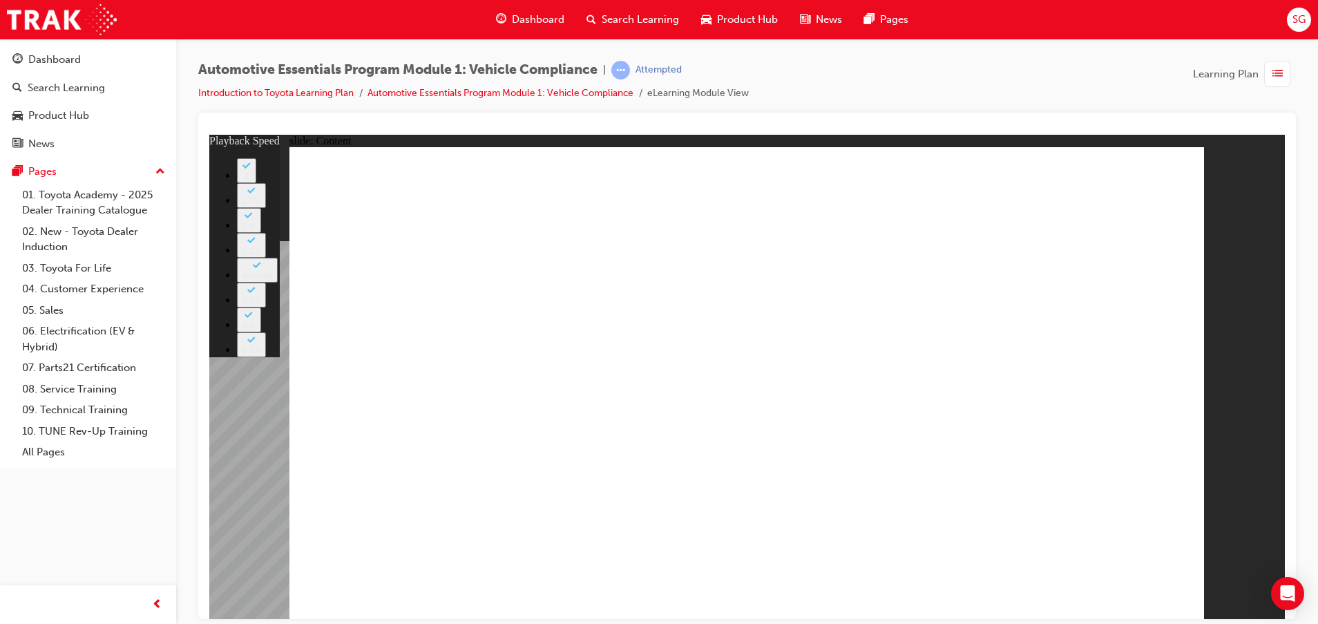
type input "43"
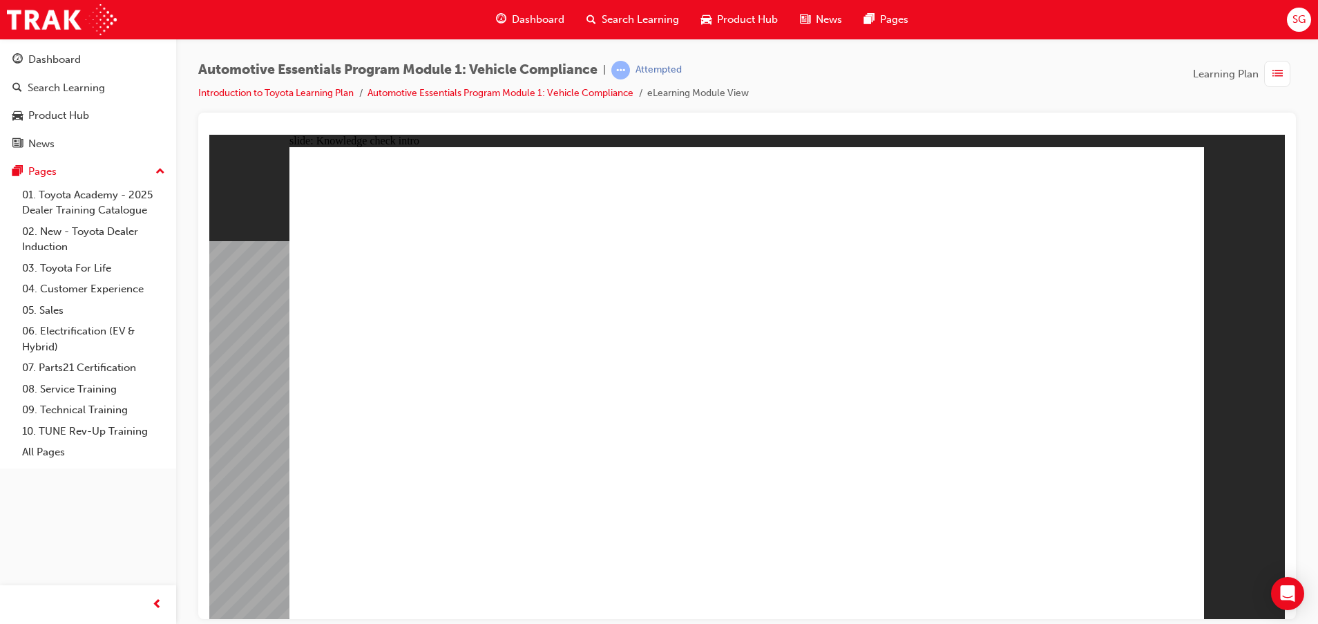
drag, startPoint x: 910, startPoint y: 336, endPoint x: 914, endPoint y: 356, distance: 19.8
radio input "true"
drag, startPoint x: 1119, startPoint y: 571, endPoint x: 1123, endPoint y: 579, distance: 8.7
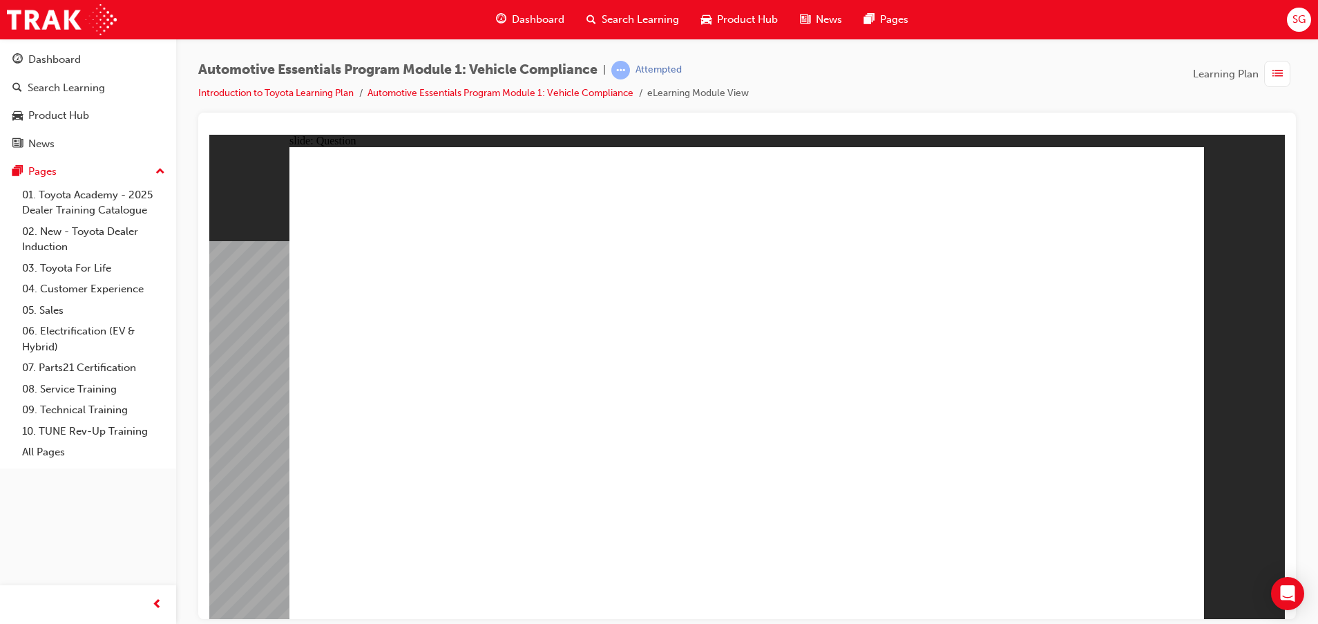
radio input "true"
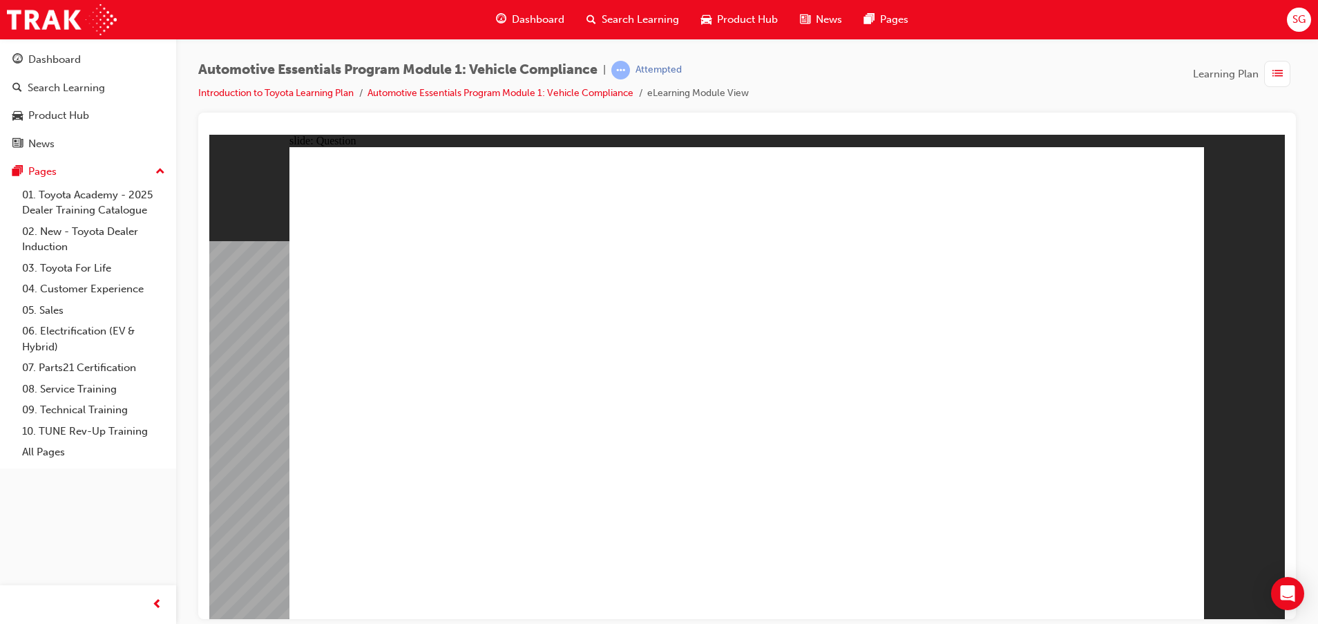
radio input "true"
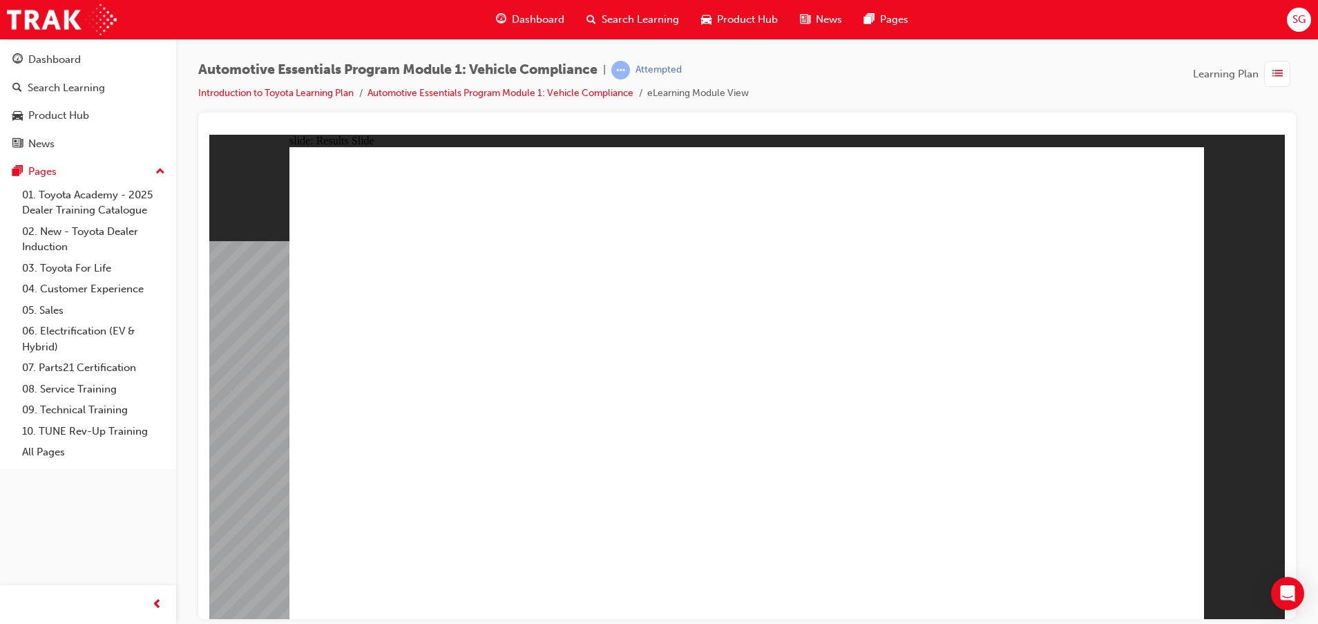
drag, startPoint x: 669, startPoint y: 551, endPoint x: 1140, endPoint y: 613, distance: 475.3
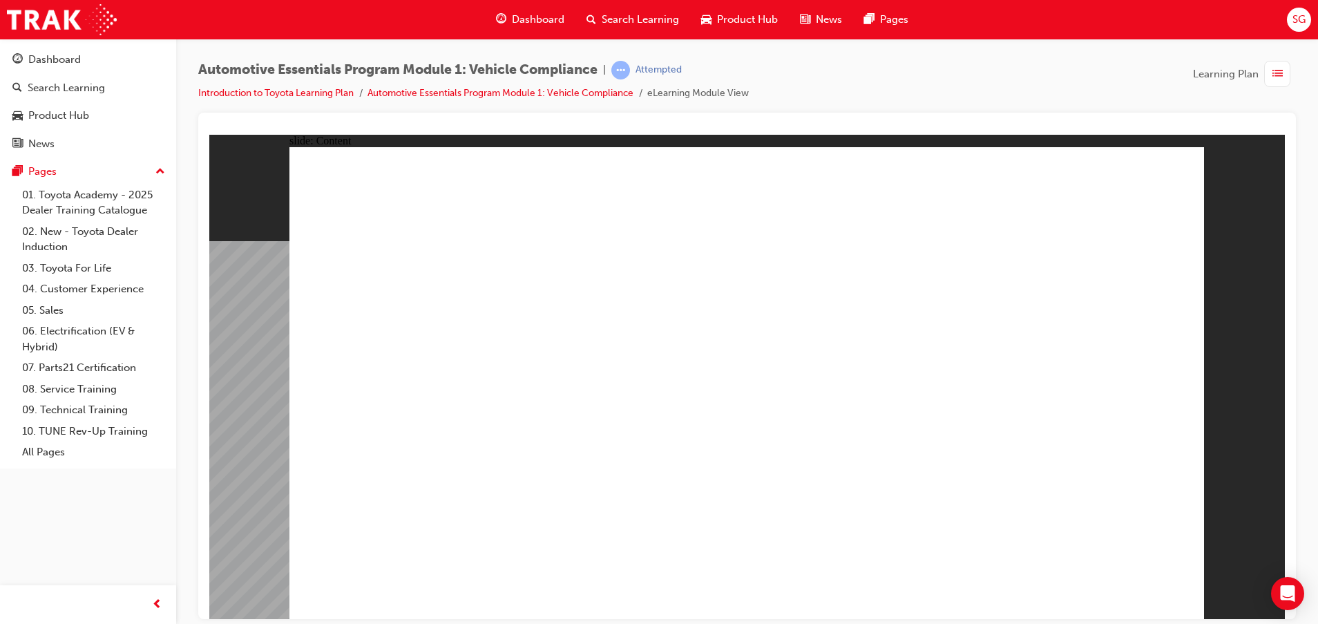
drag, startPoint x: 917, startPoint y: 521, endPoint x: 866, endPoint y: 514, distance: 50.9
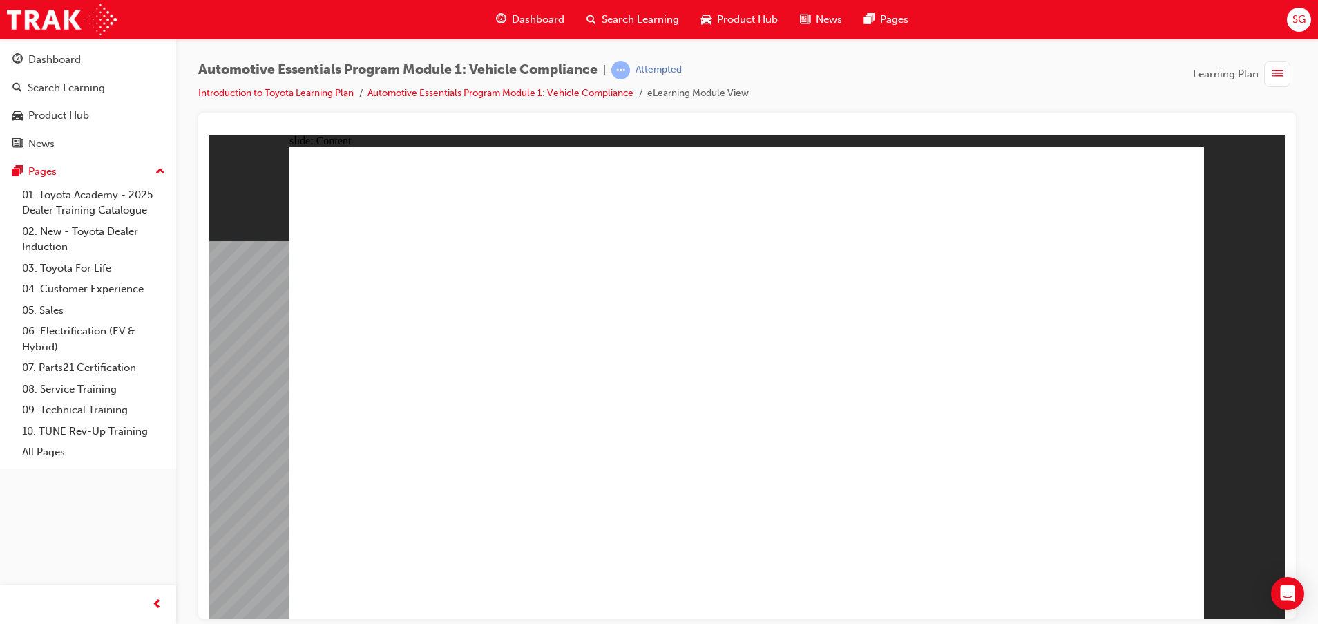
drag, startPoint x: 386, startPoint y: 453, endPoint x: 501, endPoint y: 439, distance: 115.5
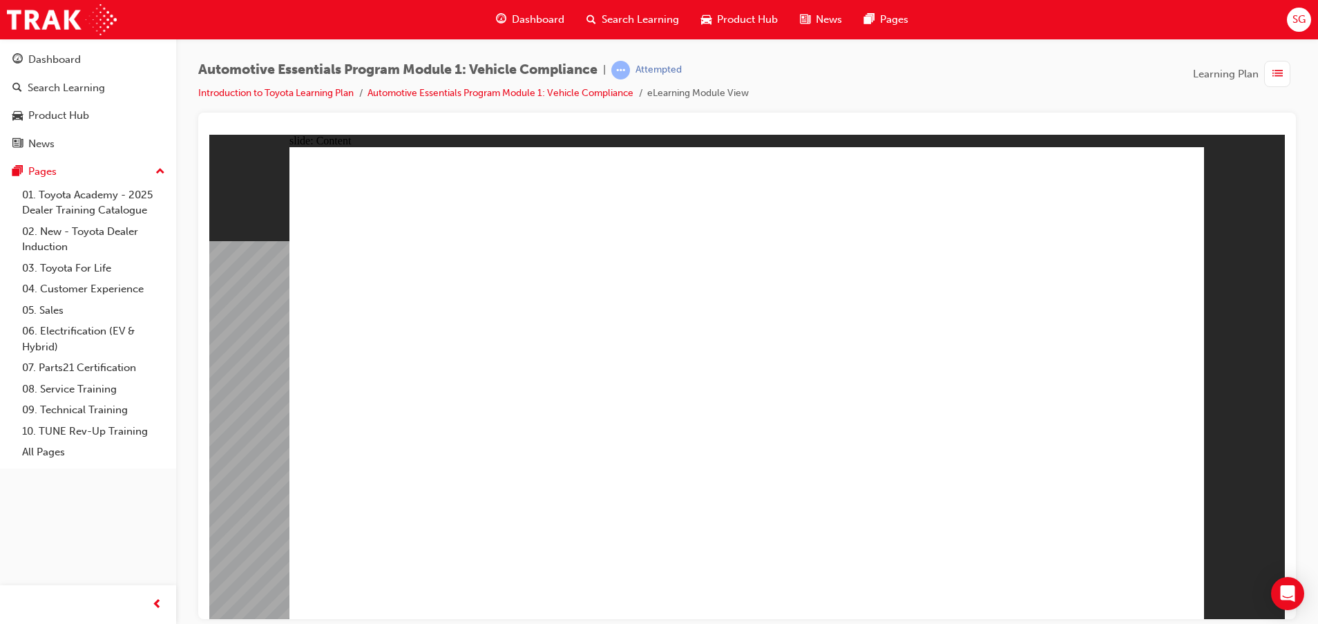
drag, startPoint x: 898, startPoint y: 363, endPoint x: 900, endPoint y: 350, distance: 12.6
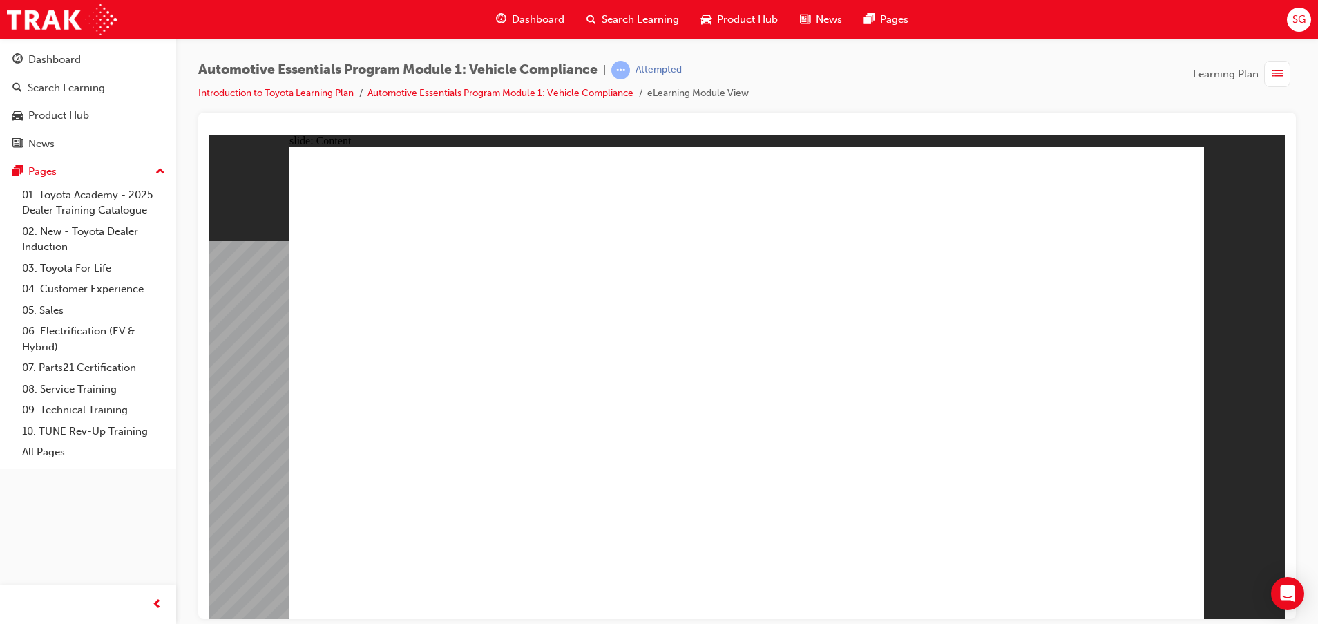
drag, startPoint x: 452, startPoint y: 444, endPoint x: 449, endPoint y: 451, distance: 7.4
drag, startPoint x: 569, startPoint y: 371, endPoint x: 562, endPoint y: 396, distance: 25.6
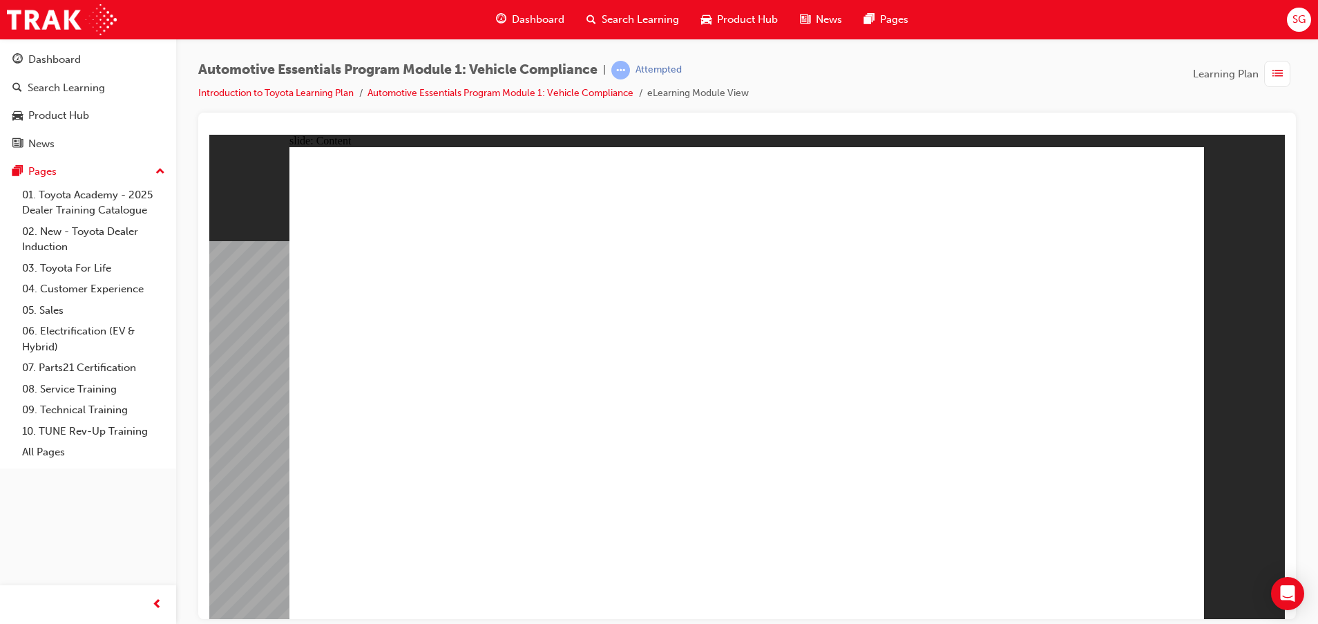
drag, startPoint x: 1173, startPoint y: 167, endPoint x: 1158, endPoint y: 183, distance: 22.5
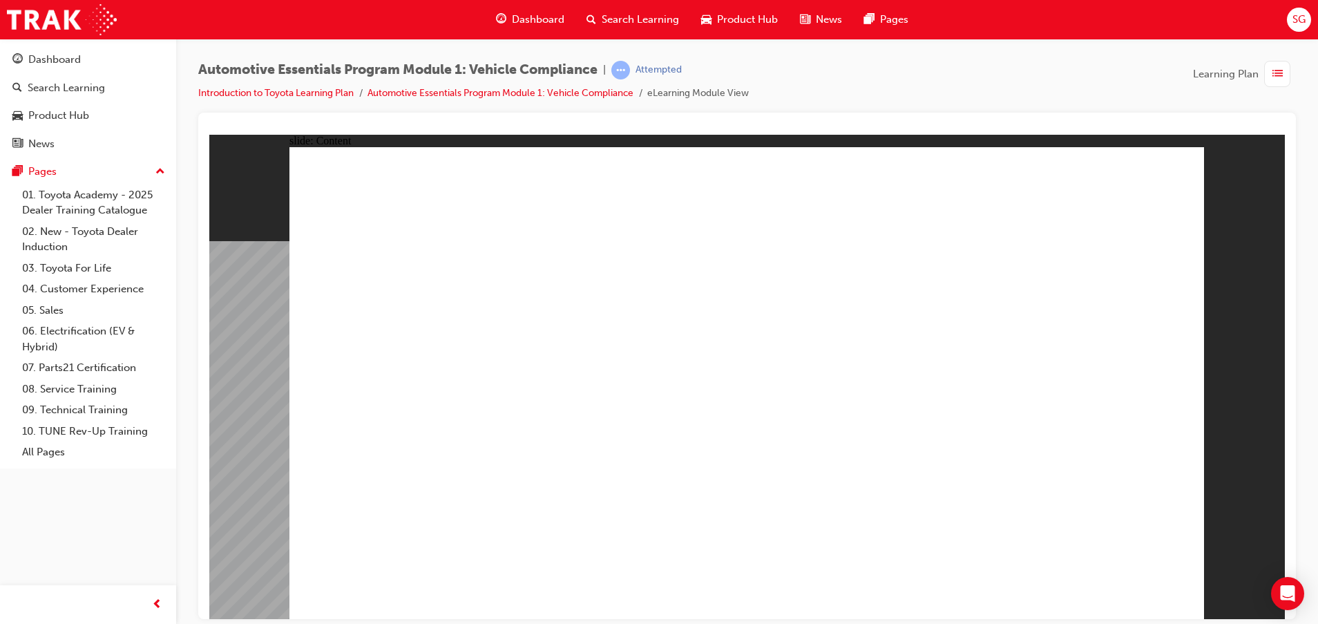
drag, startPoint x: 1161, startPoint y: 182, endPoint x: 1135, endPoint y: 289, distance: 110.1
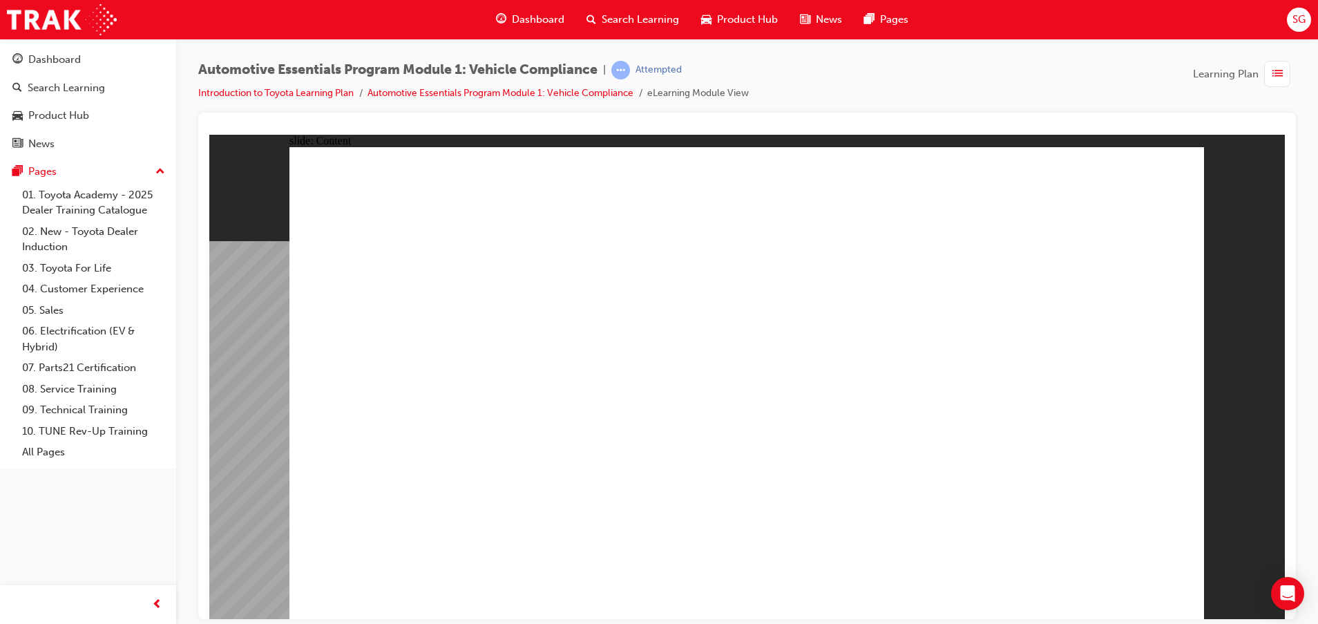
radio input "true"
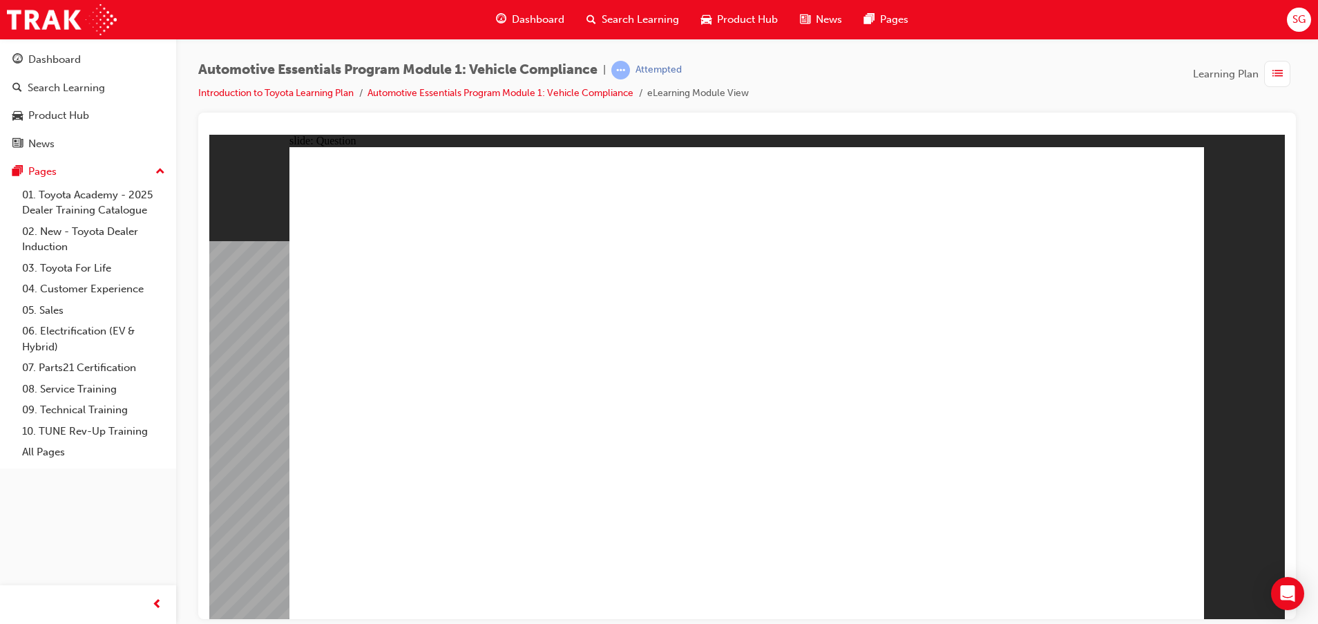
radio input "true"
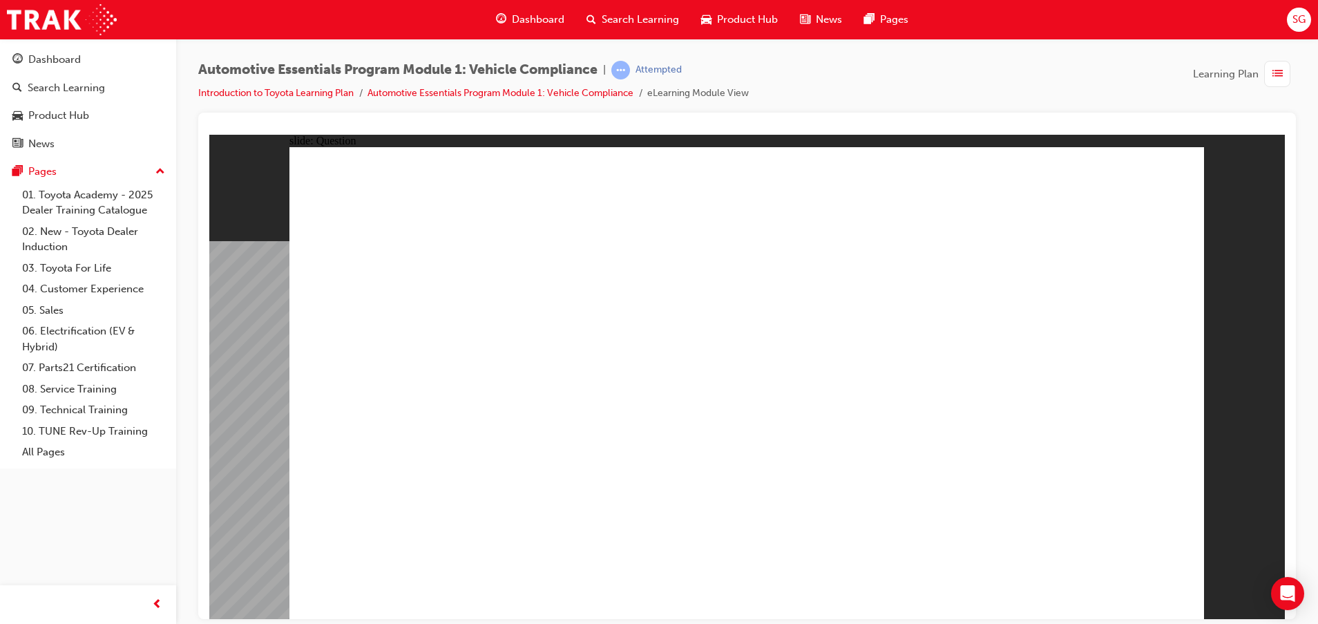
radio input "true"
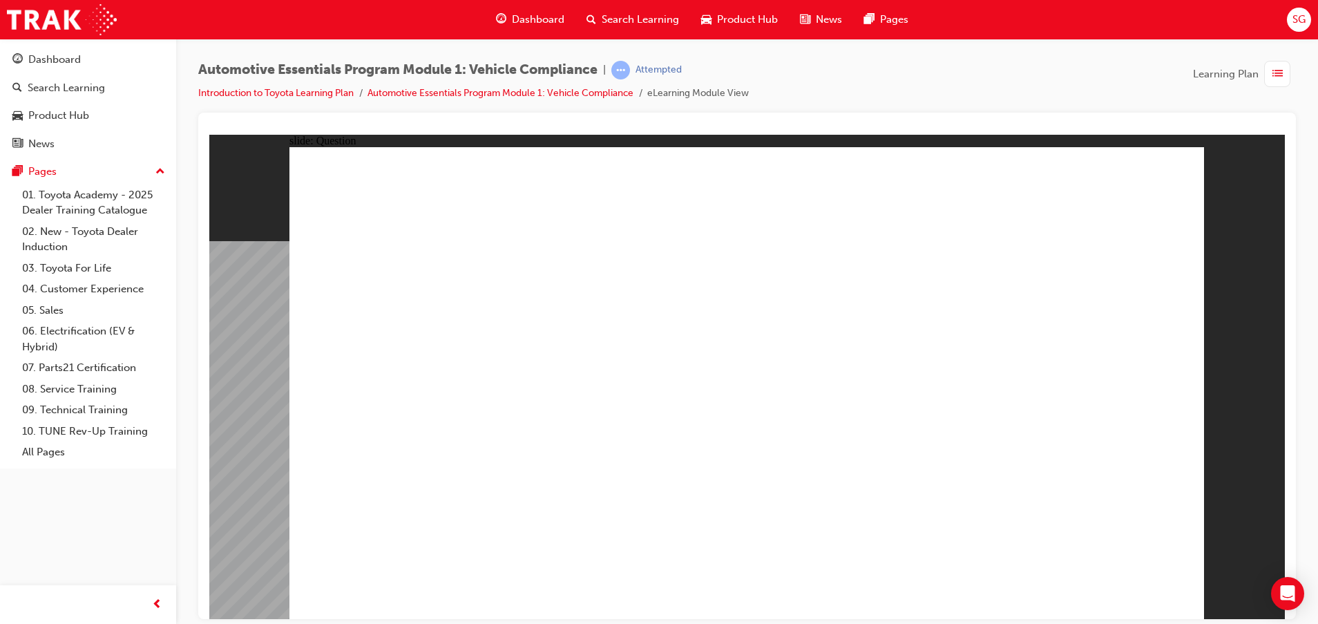
radio input "true"
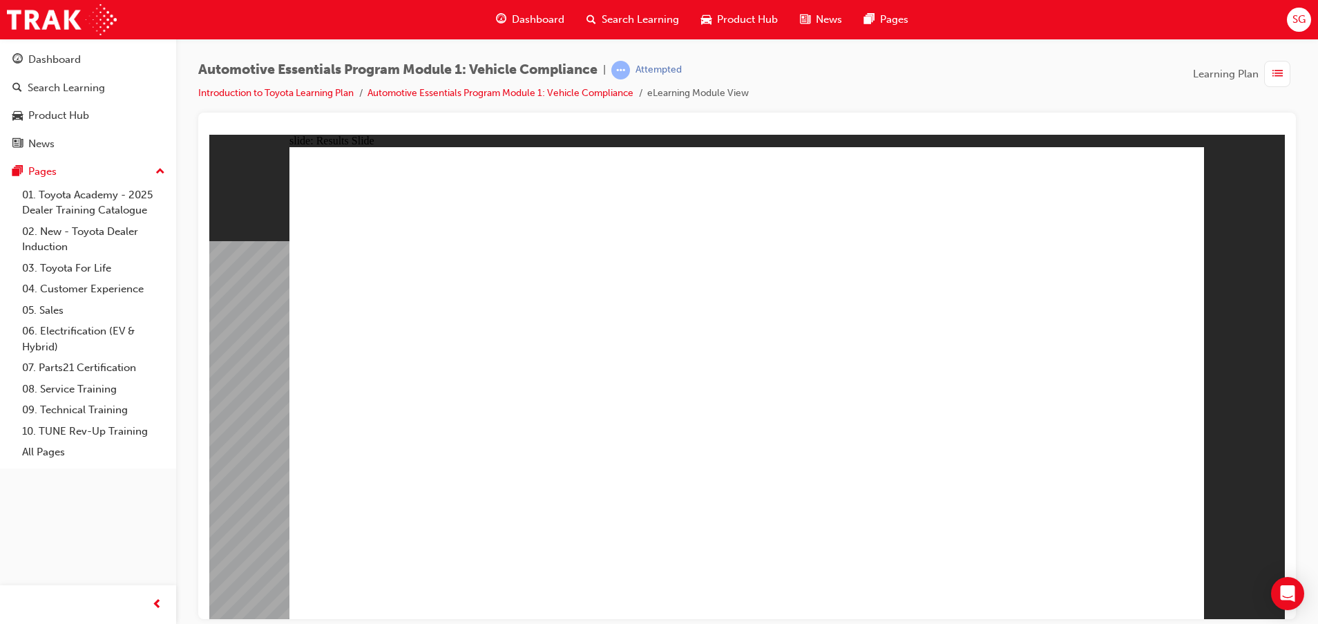
radio input "true"
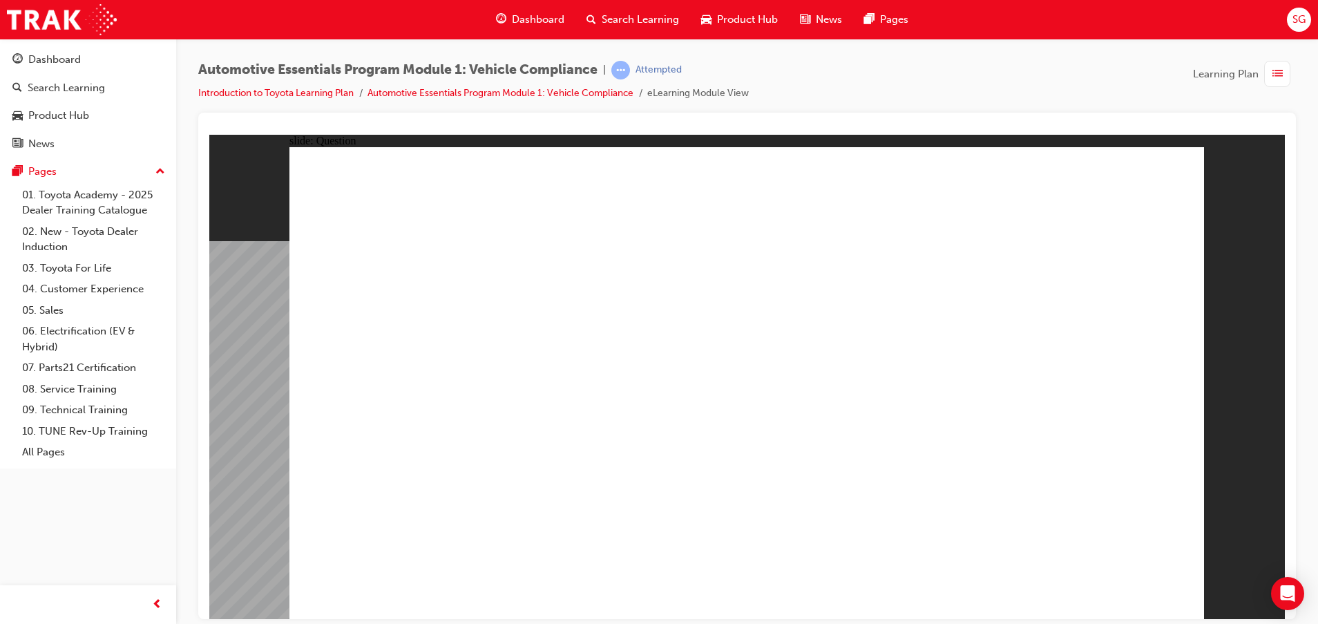
radio input "true"
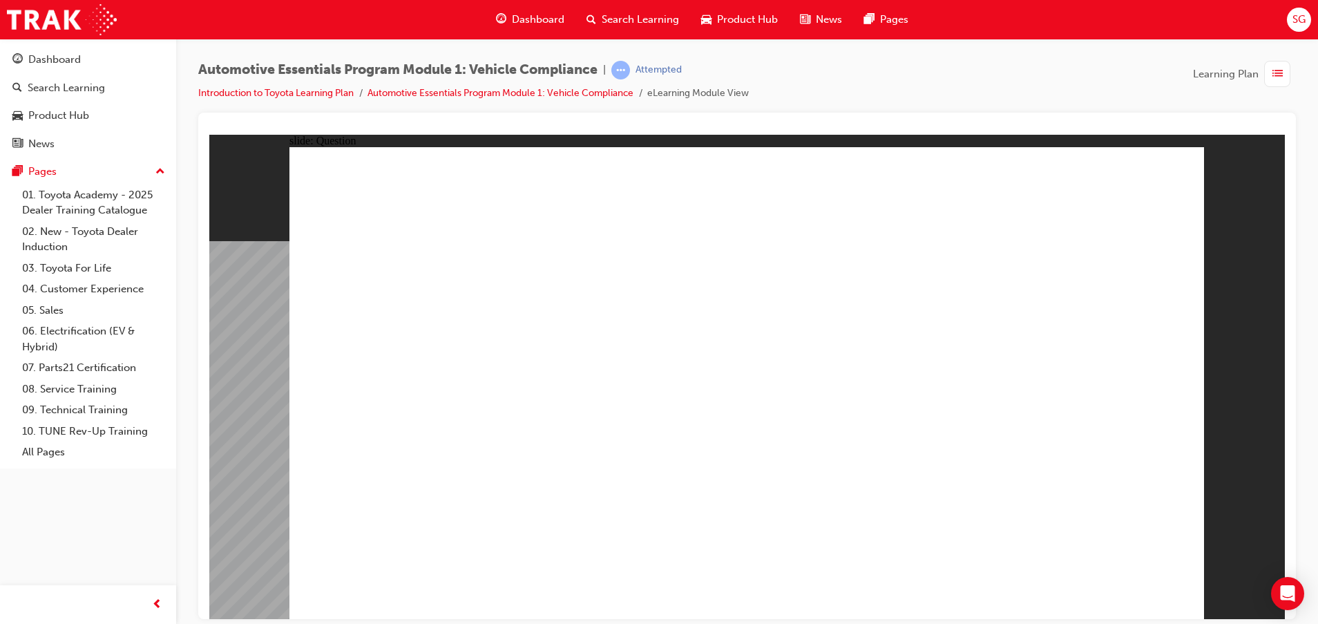
radio input "true"
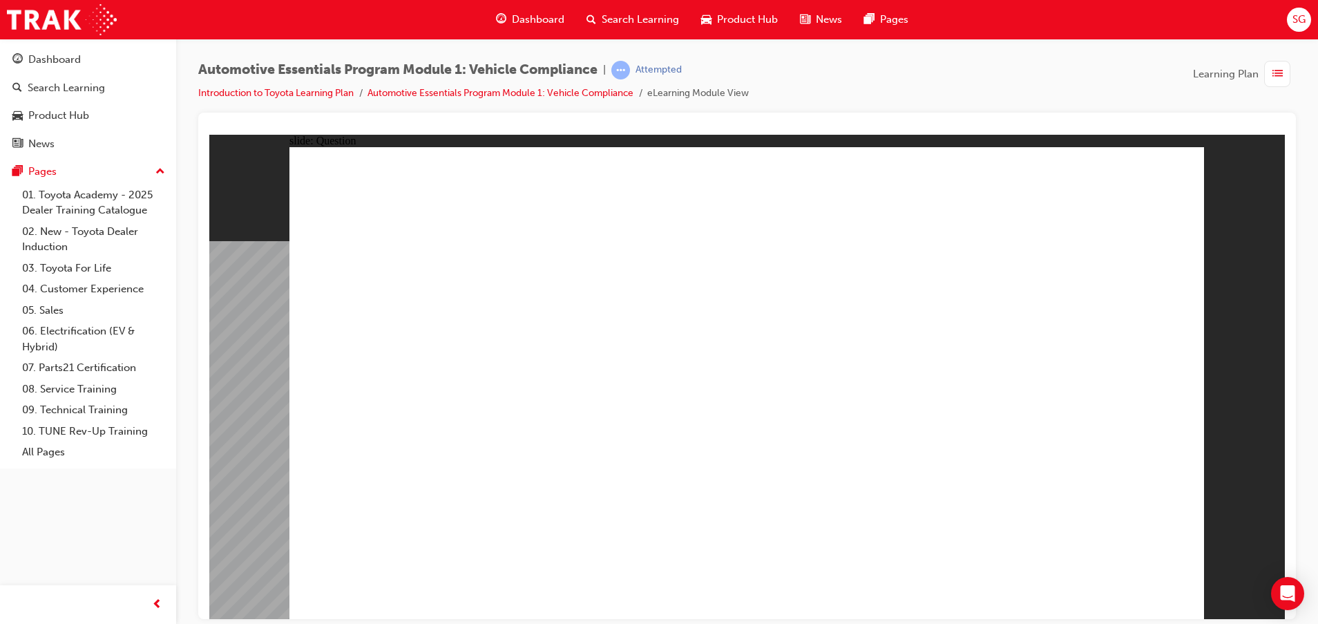
radio input "true"
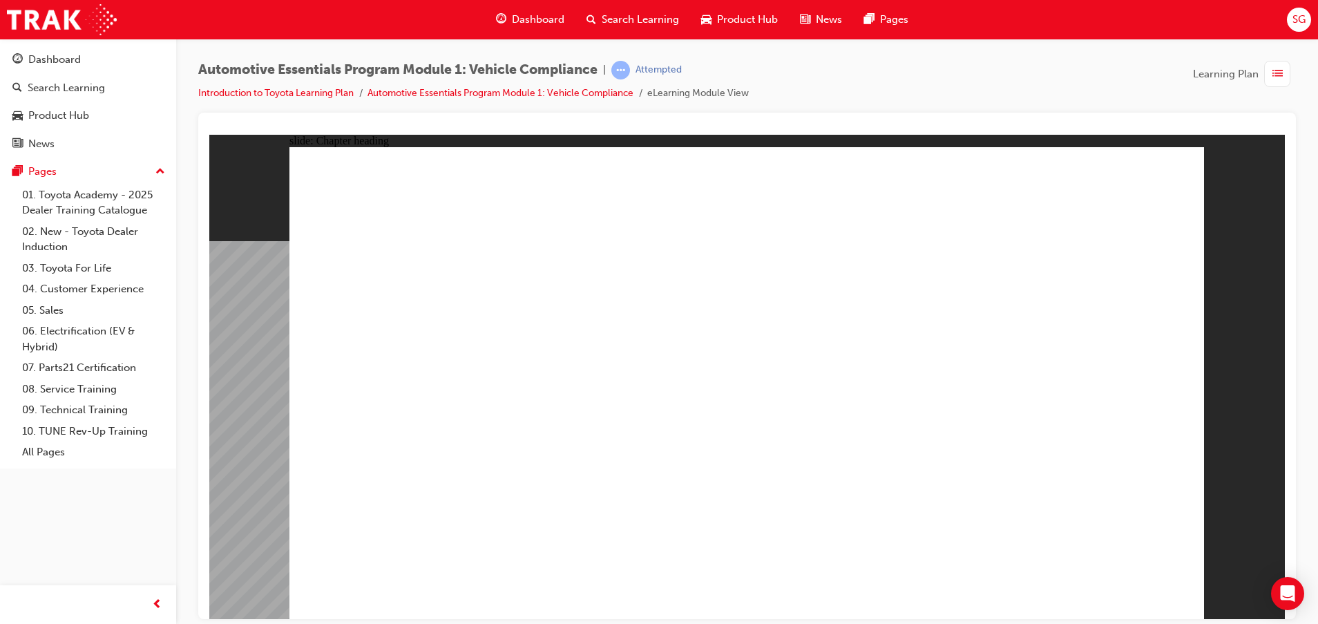
drag, startPoint x: 697, startPoint y: 310, endPoint x: 732, endPoint y: 392, distance: 88.8
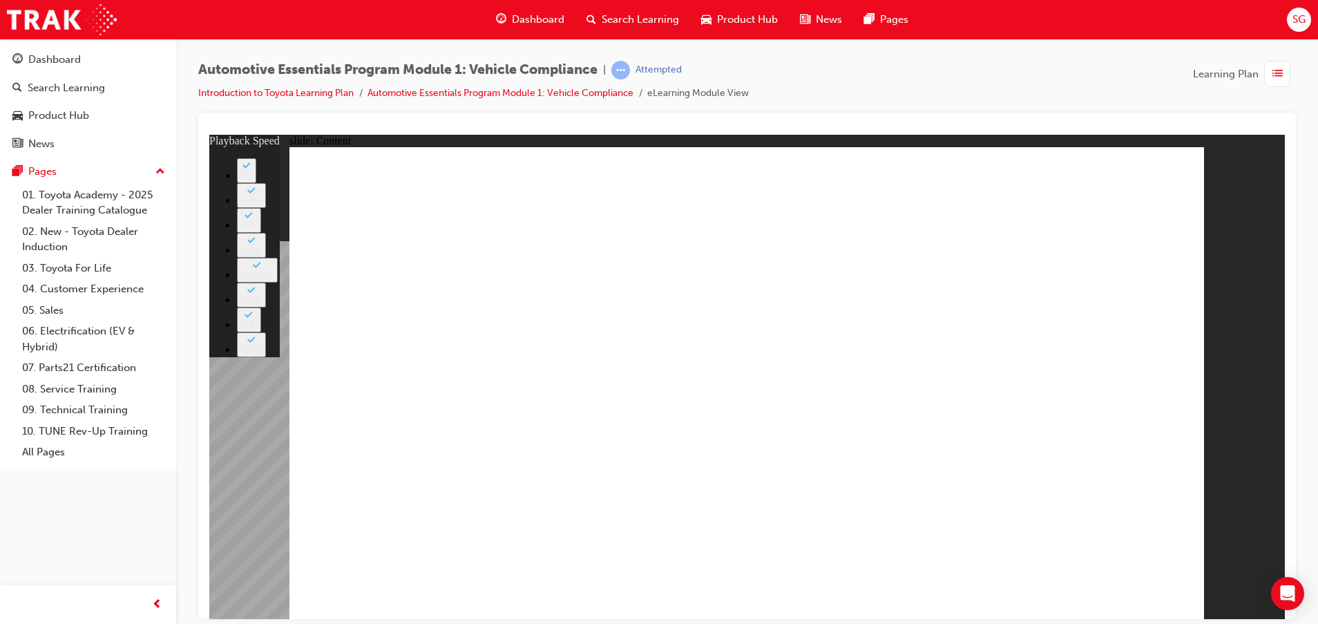
type input "35"
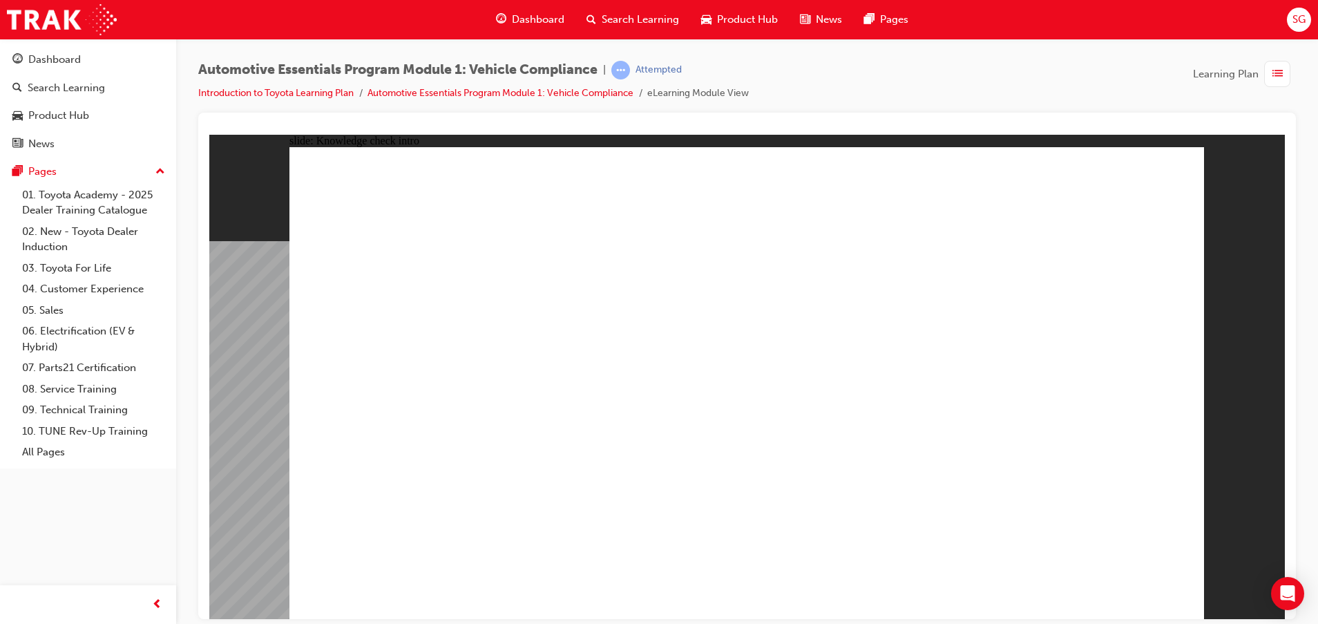
radio input "true"
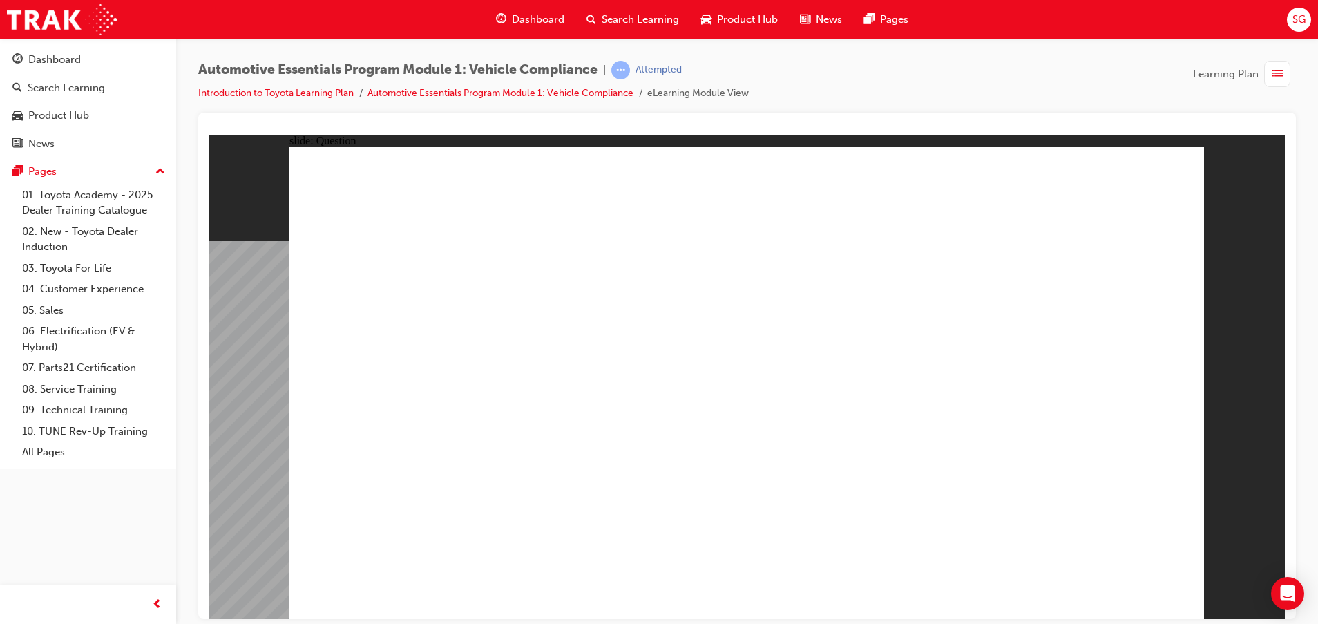
radio input "true"
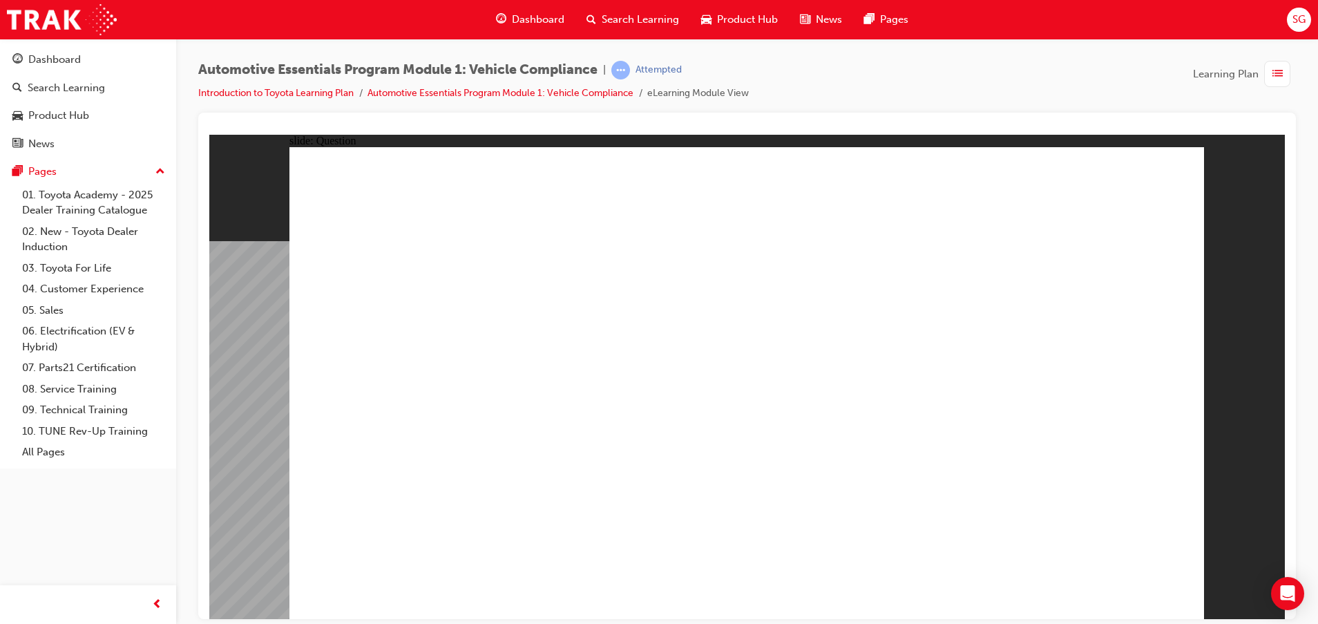
radio input "true"
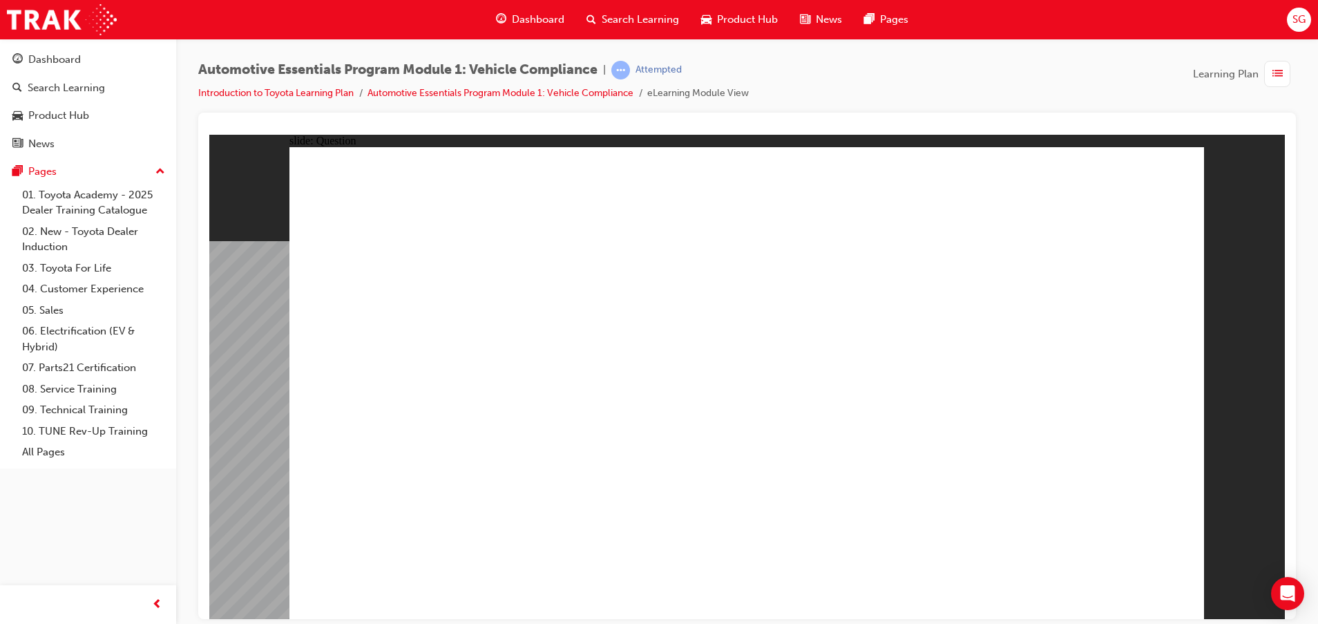
radio input "true"
drag, startPoint x: 716, startPoint y: 455, endPoint x: 743, endPoint y: 466, distance: 28.9
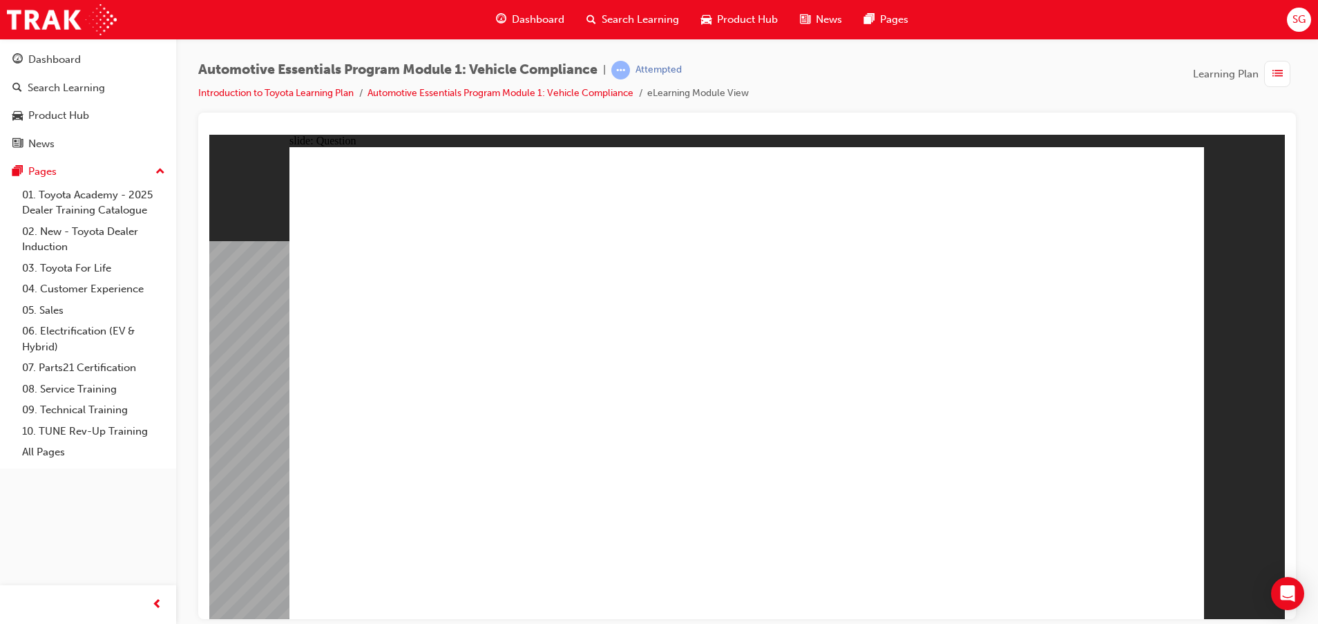
radio input "true"
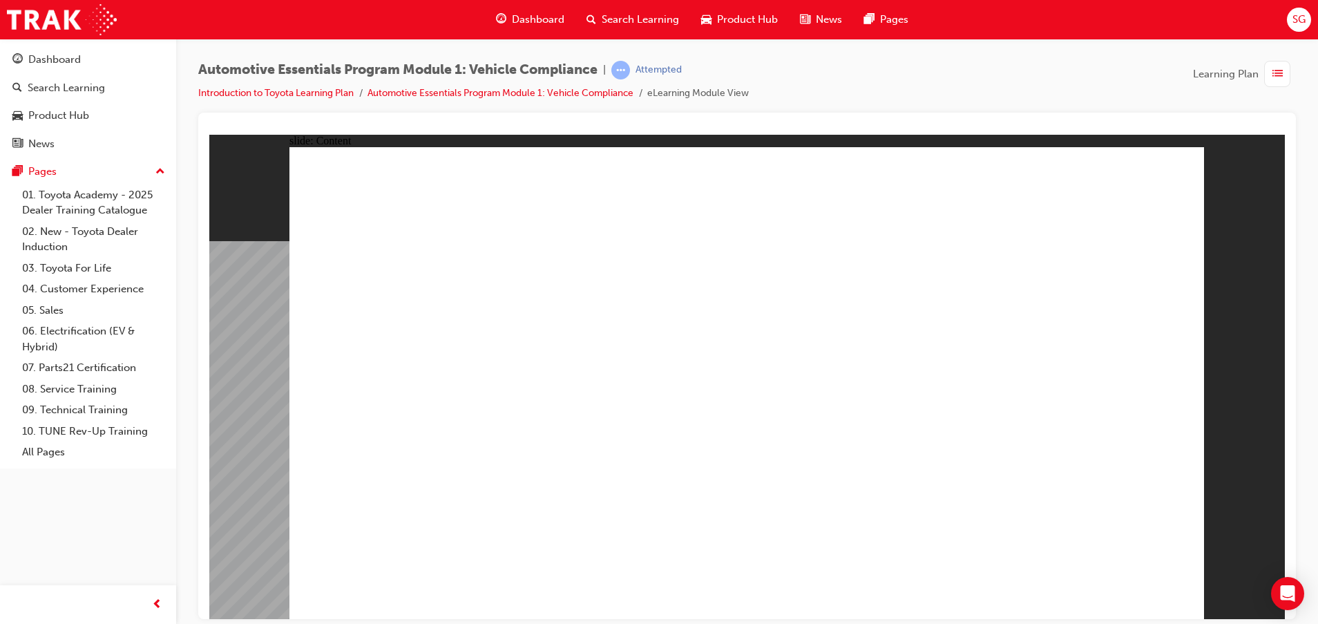
drag, startPoint x: 1175, startPoint y: 174, endPoint x: 1167, endPoint y: 173, distance: 7.6
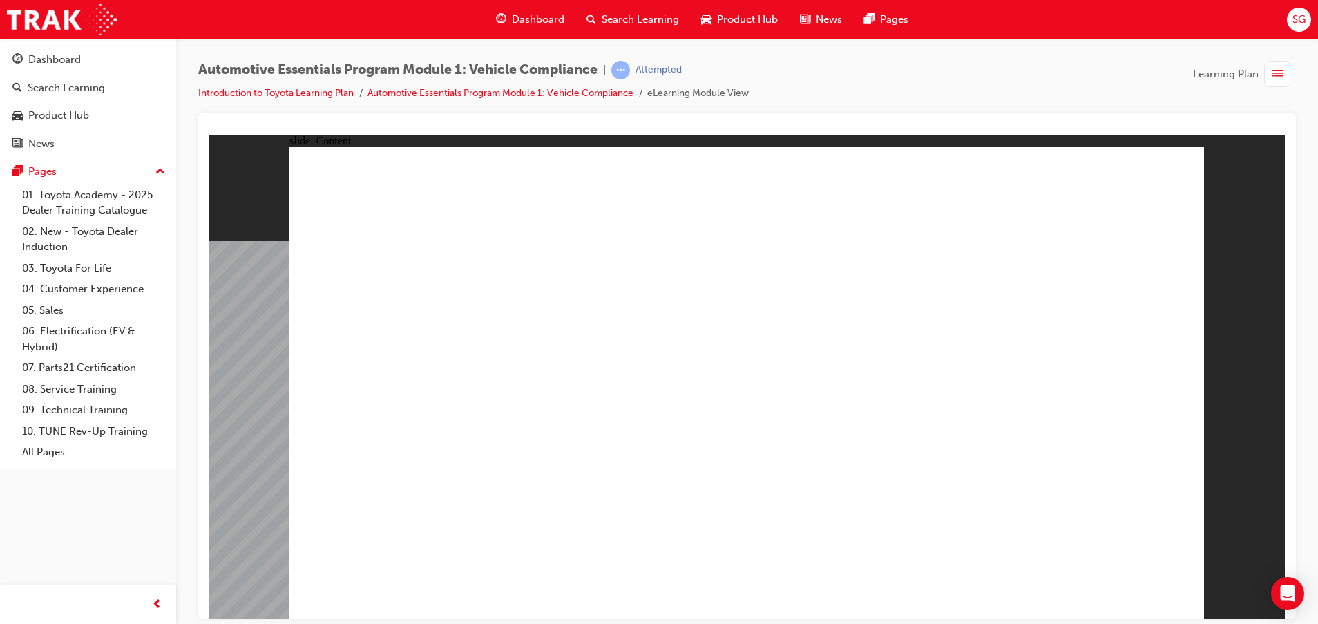
drag, startPoint x: 585, startPoint y: 474, endPoint x: 580, endPoint y: 495, distance: 21.3
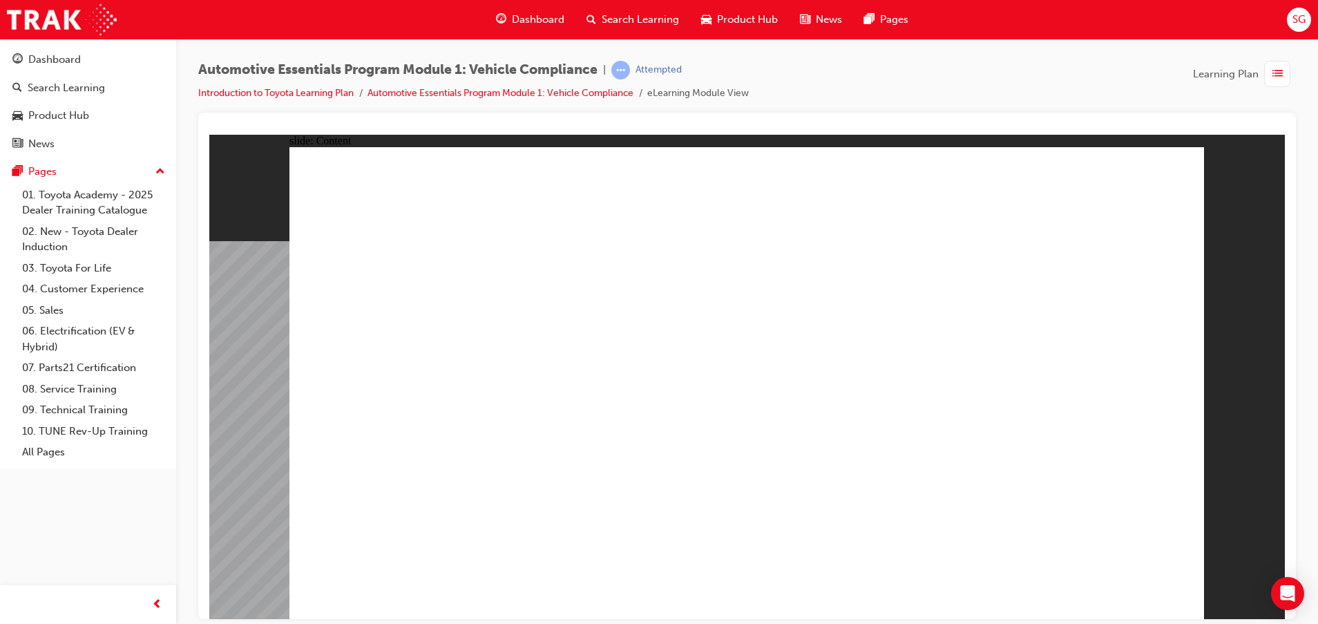
drag, startPoint x: 1160, startPoint y: 177, endPoint x: 1147, endPoint y: 188, distance: 17.2
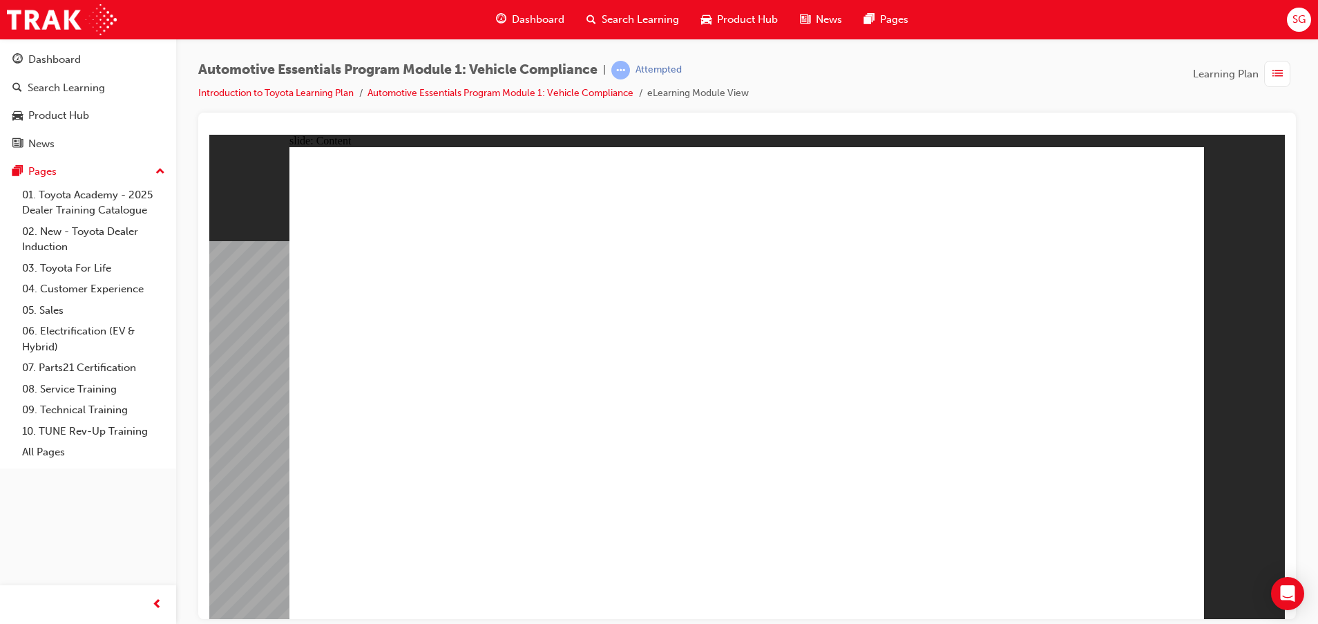
drag, startPoint x: 661, startPoint y: 461, endPoint x: 664, endPoint y: 467, distance: 7.1
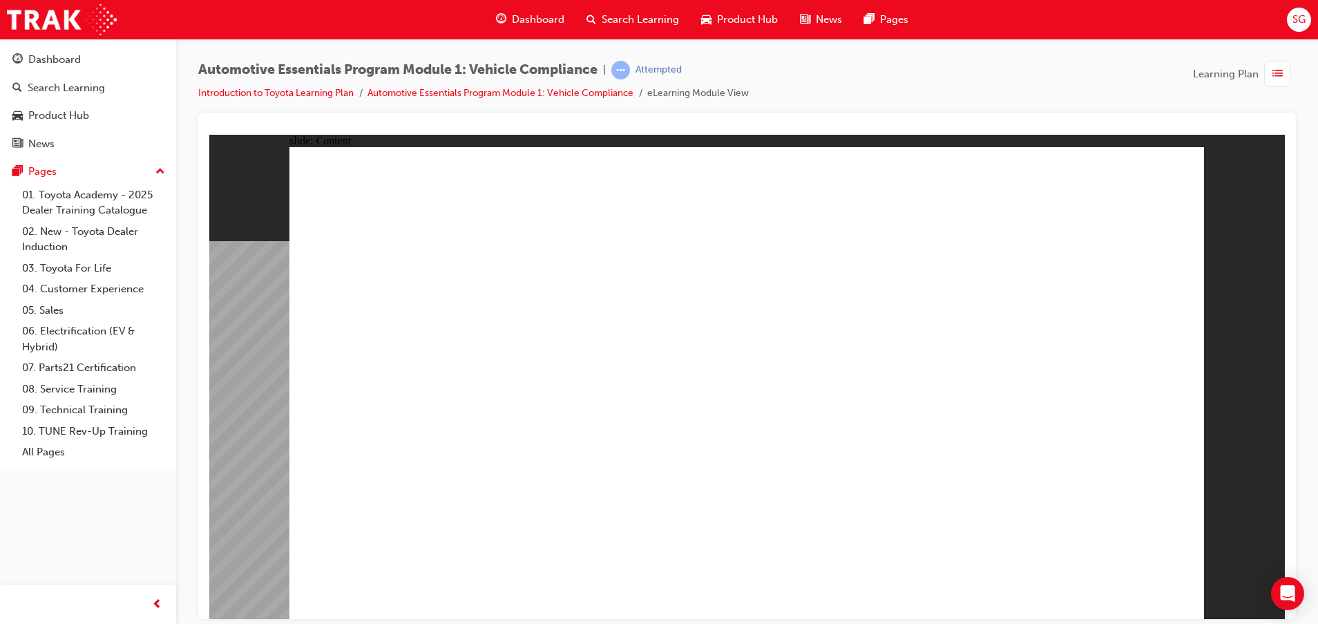
drag, startPoint x: 1182, startPoint y: 149, endPoint x: 1172, endPoint y: 164, distance: 17.4
drag, startPoint x: 1157, startPoint y: 173, endPoint x: 1147, endPoint y: 173, distance: 10.4
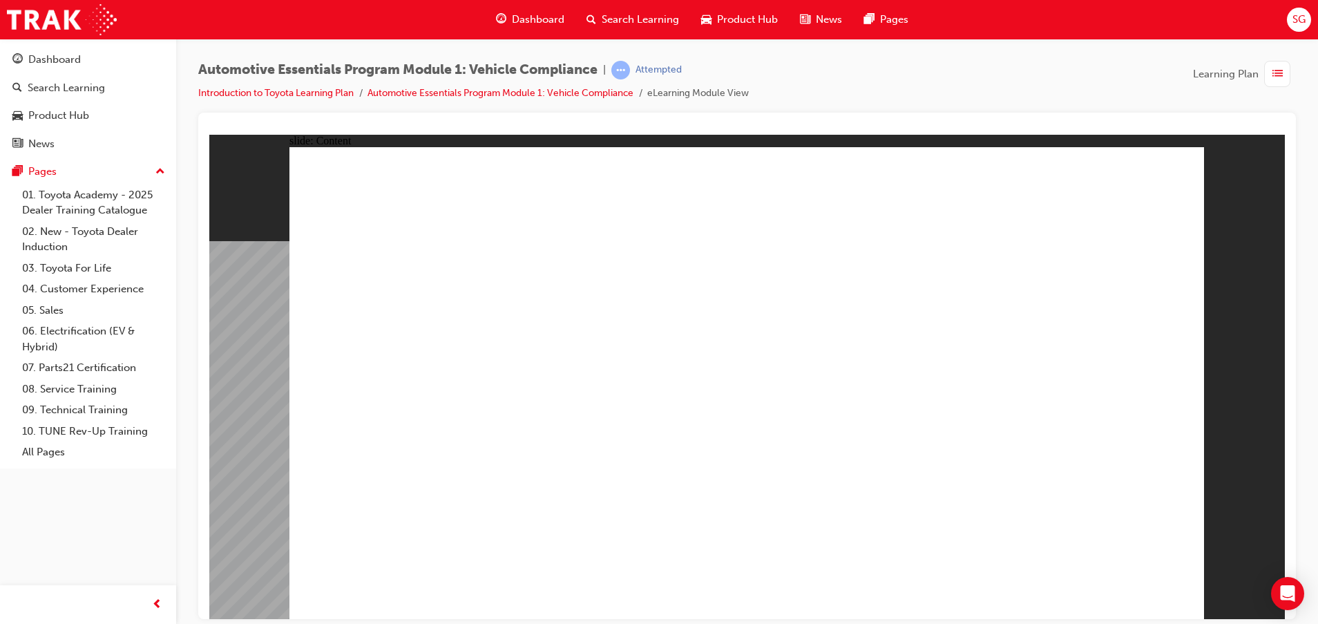
drag, startPoint x: 1146, startPoint y: 175, endPoint x: 1145, endPoint y: 187, distance: 11.8
drag, startPoint x: 1001, startPoint y: 415, endPoint x: 968, endPoint y: 413, distance: 33.2
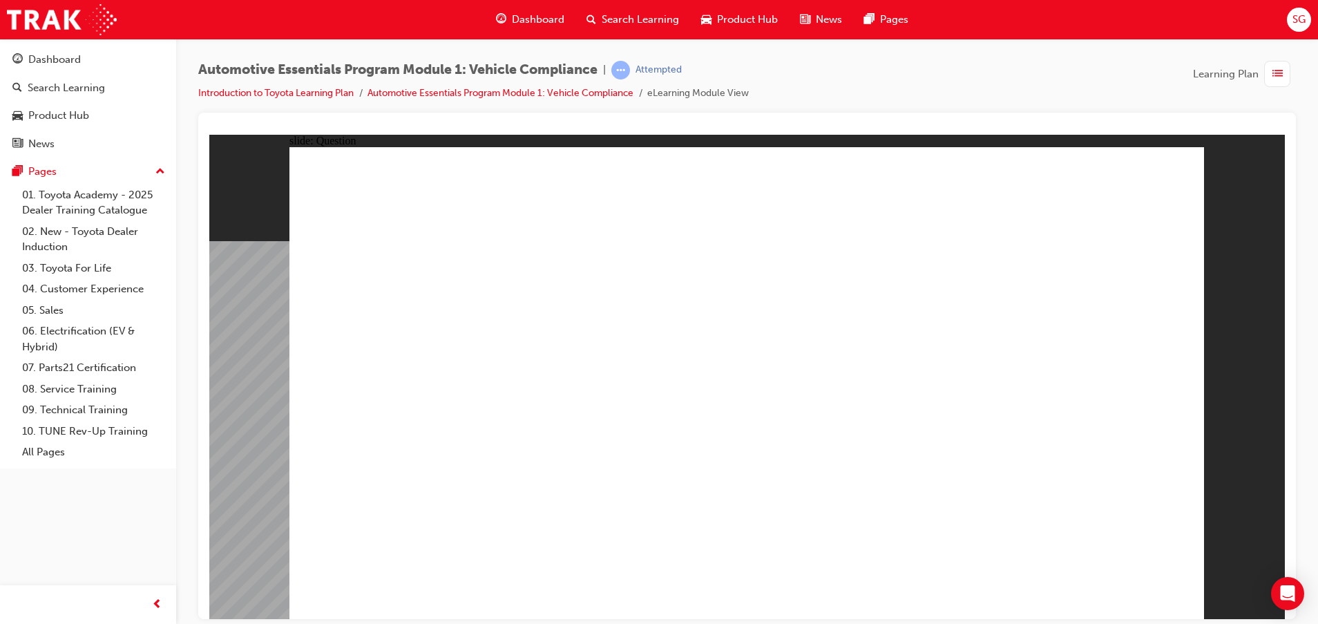
radio input "true"
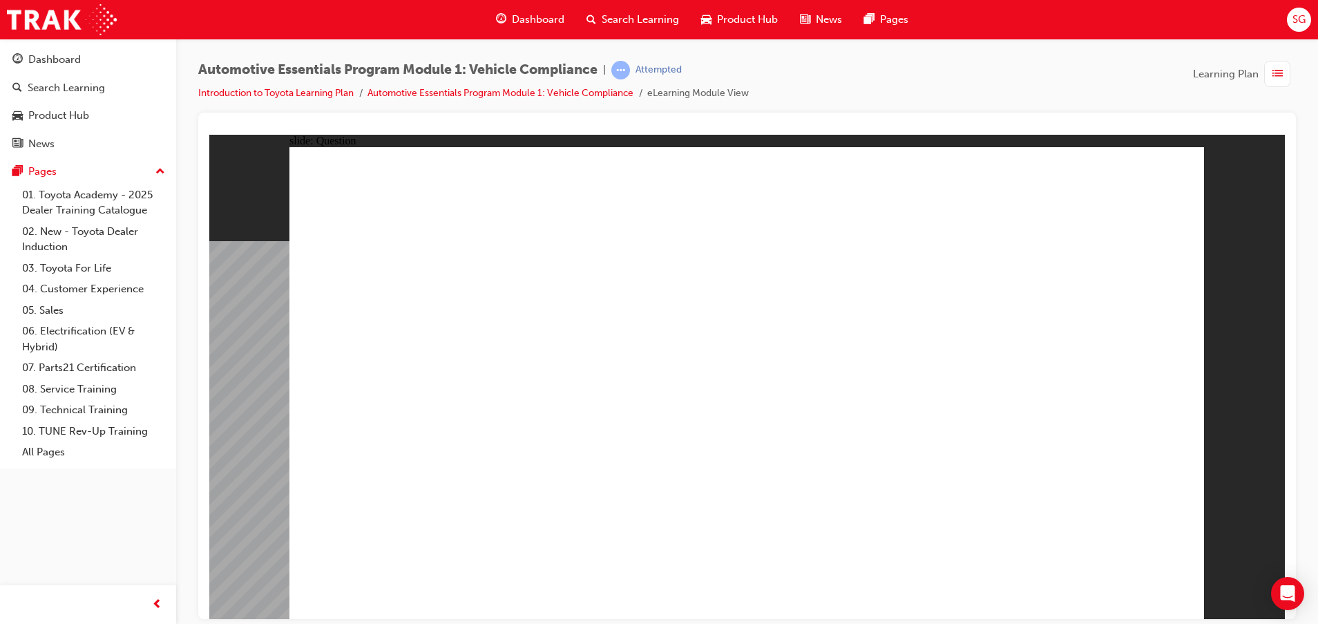
radio input "true"
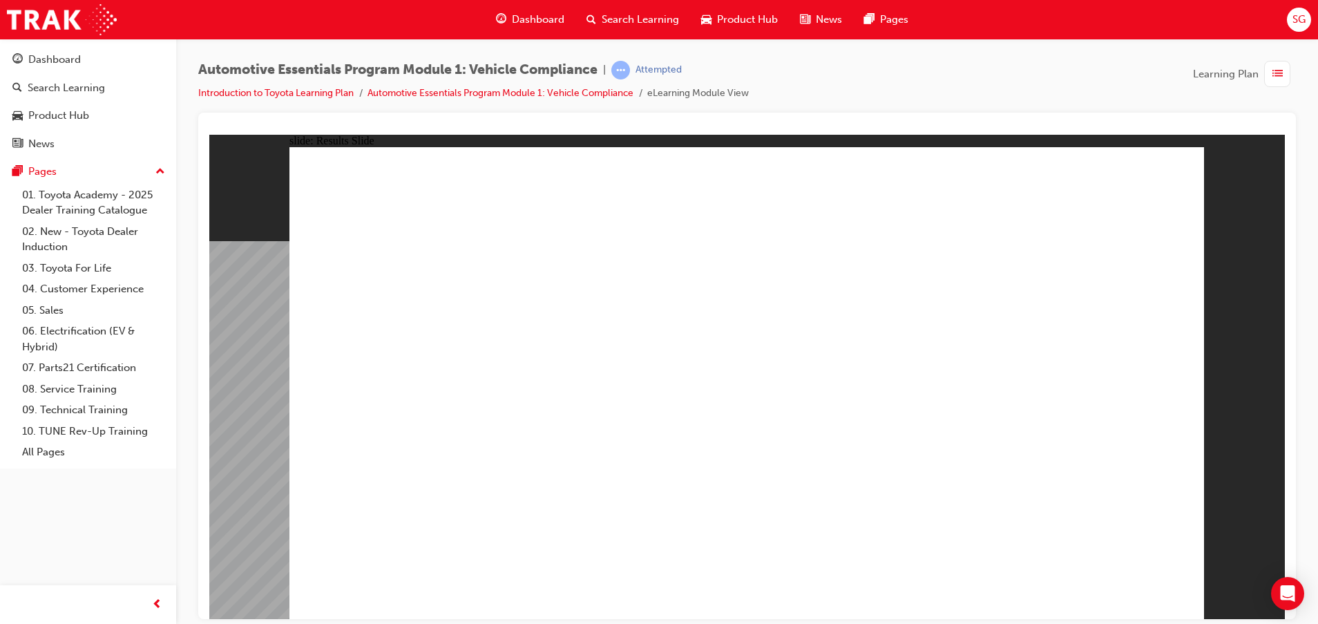
radio input "true"
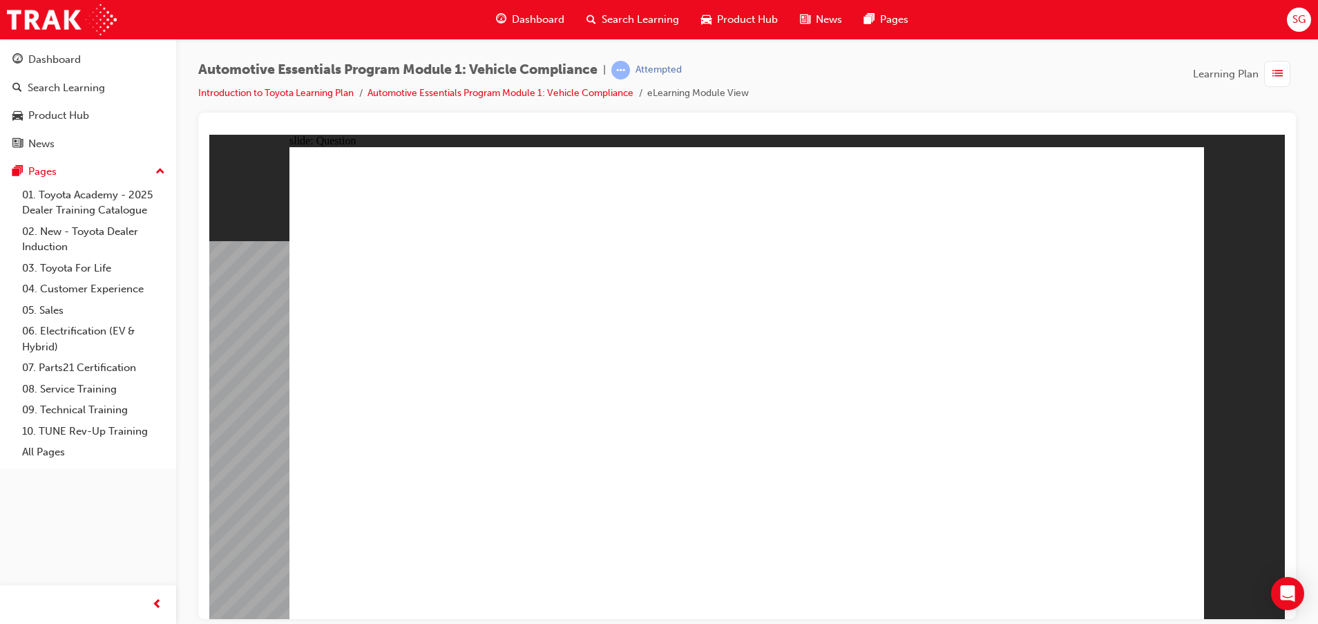
radio input "true"
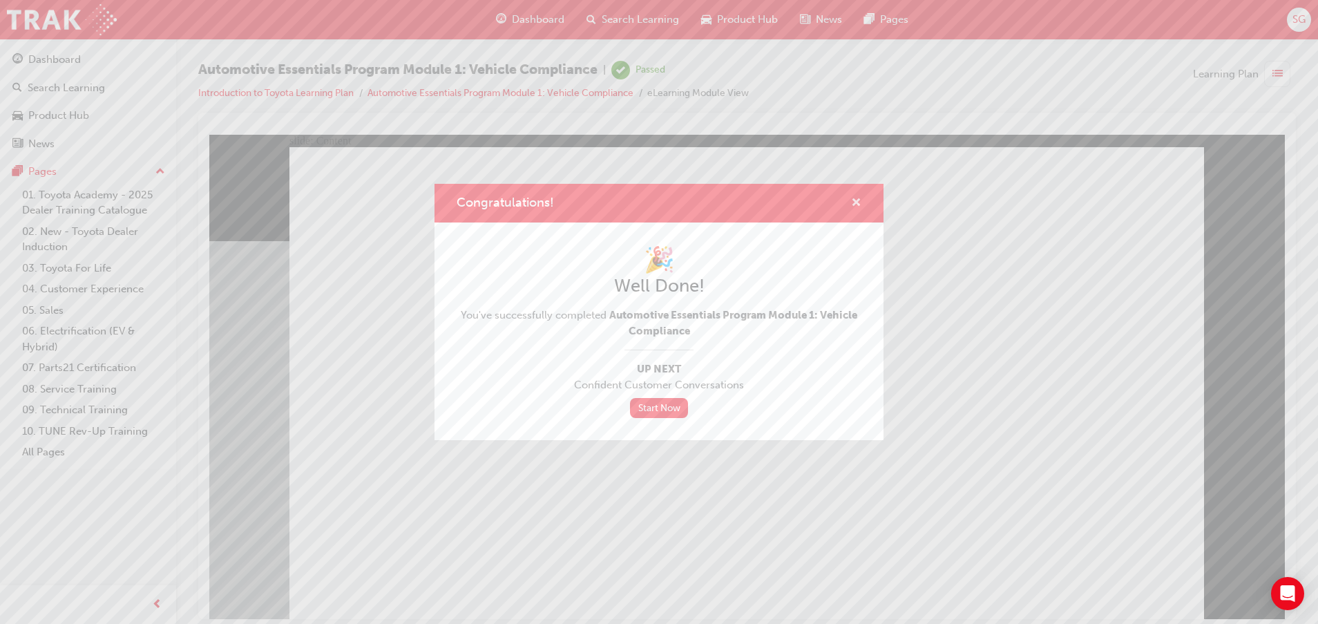
click at [856, 203] on span "cross-icon" at bounding box center [856, 204] width 10 height 12
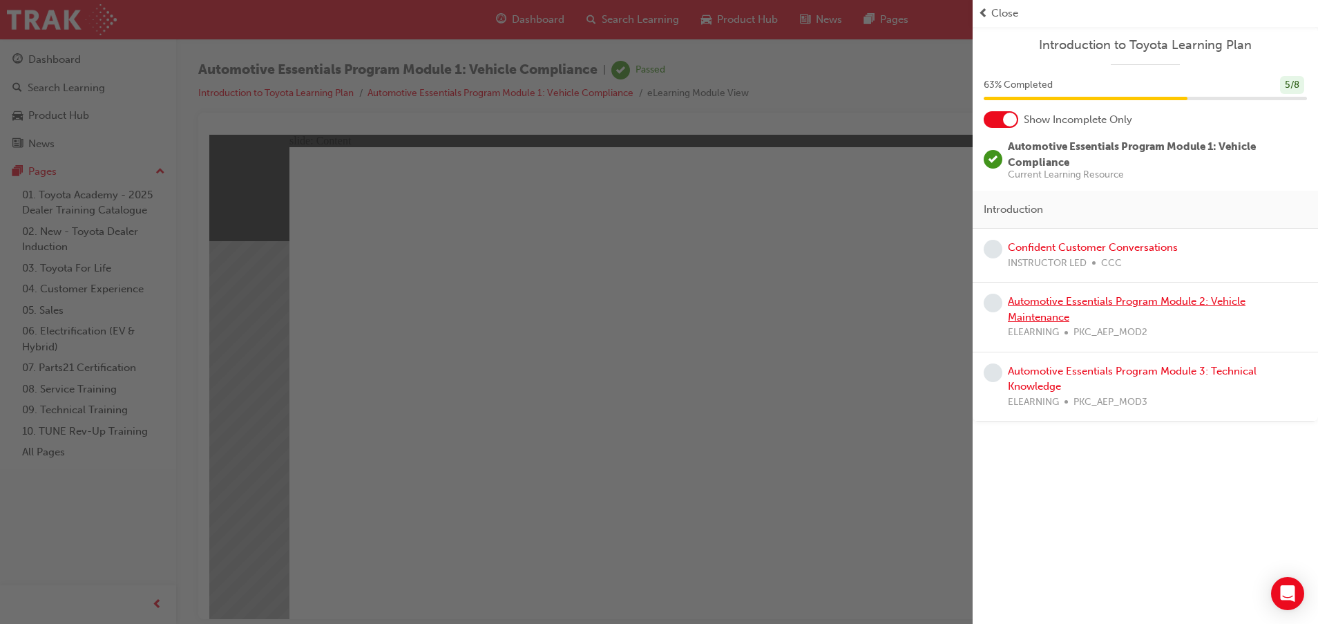
click at [1090, 303] on link "Automotive Essentials Program Module 2: Vehicle Maintenance" at bounding box center [1127, 309] width 238 height 28
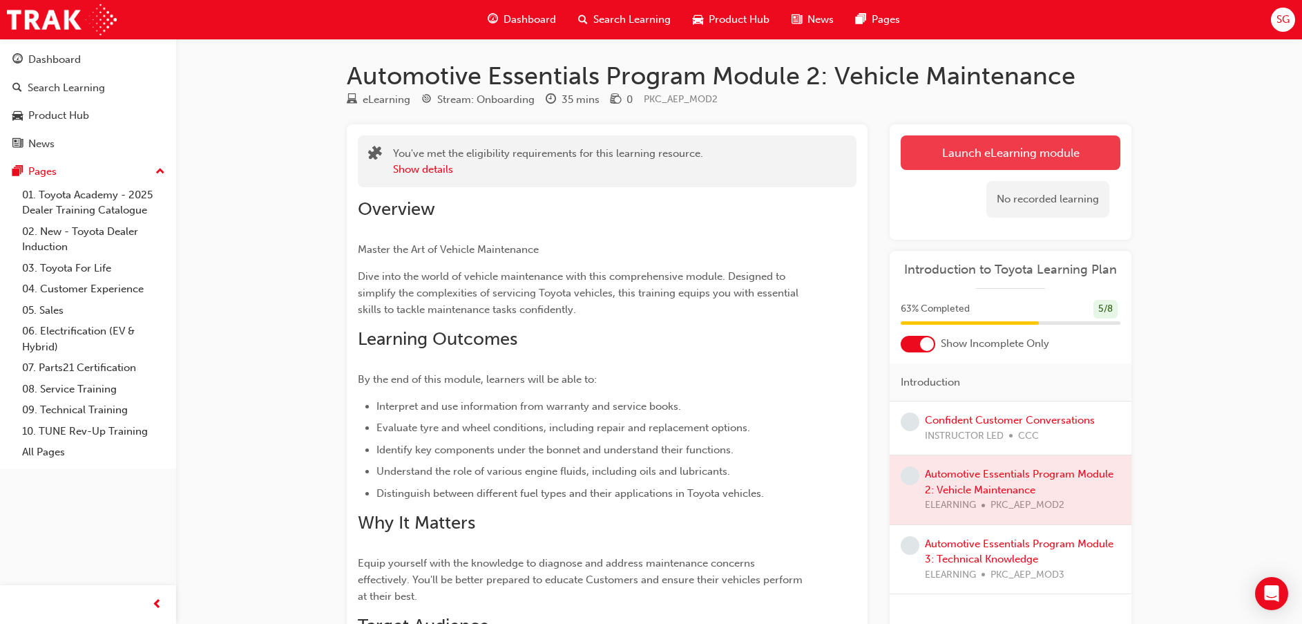
click at [945, 146] on link "Launch eLearning module" at bounding box center [1011, 152] width 220 height 35
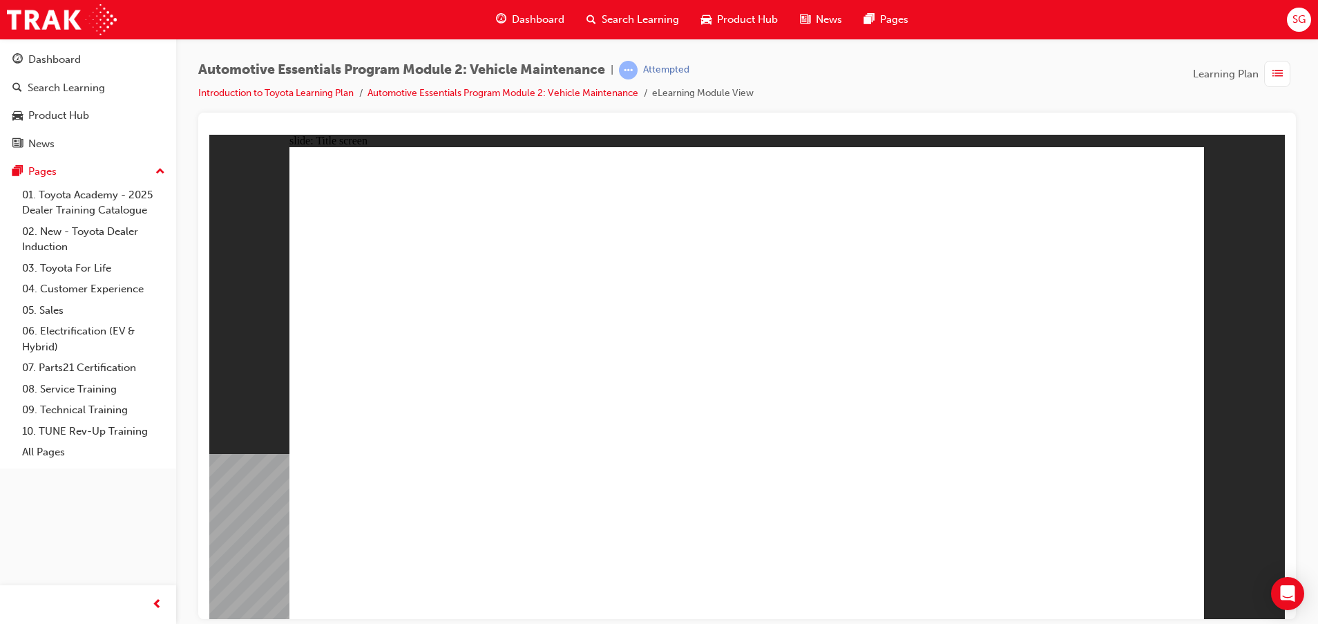
drag, startPoint x: 1113, startPoint y: 598, endPoint x: 1113, endPoint y: 612, distance: 13.8
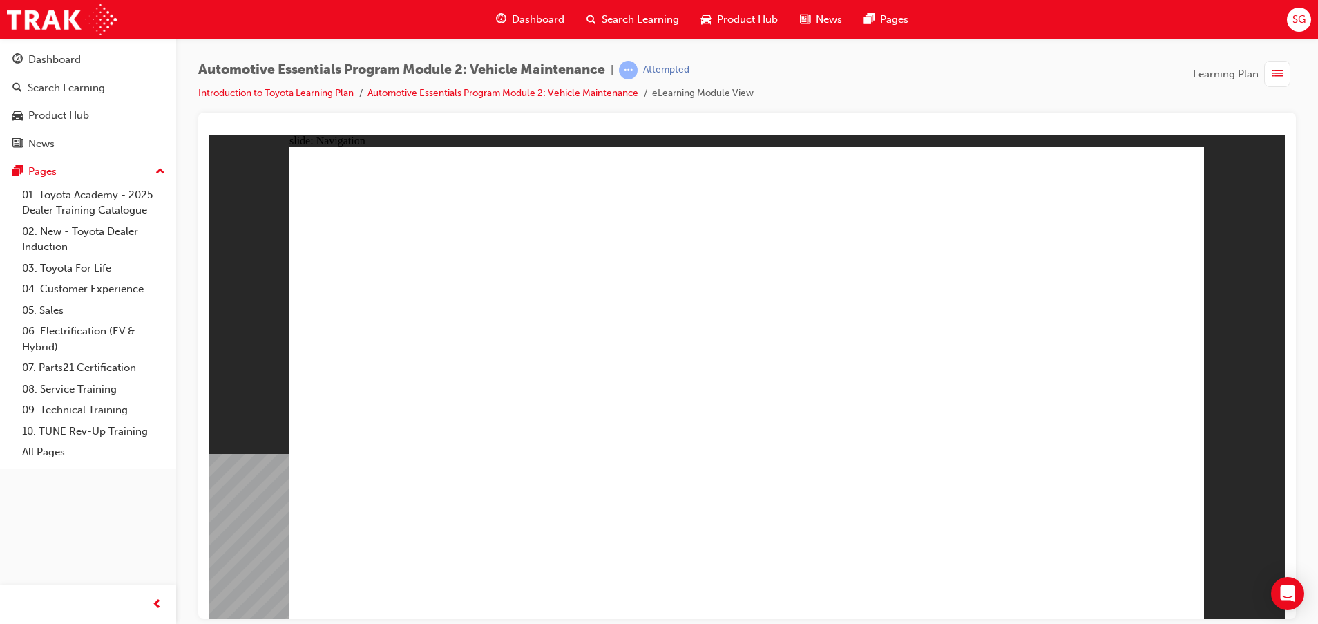
drag, startPoint x: 504, startPoint y: 265, endPoint x: 588, endPoint y: 274, distance: 84.7
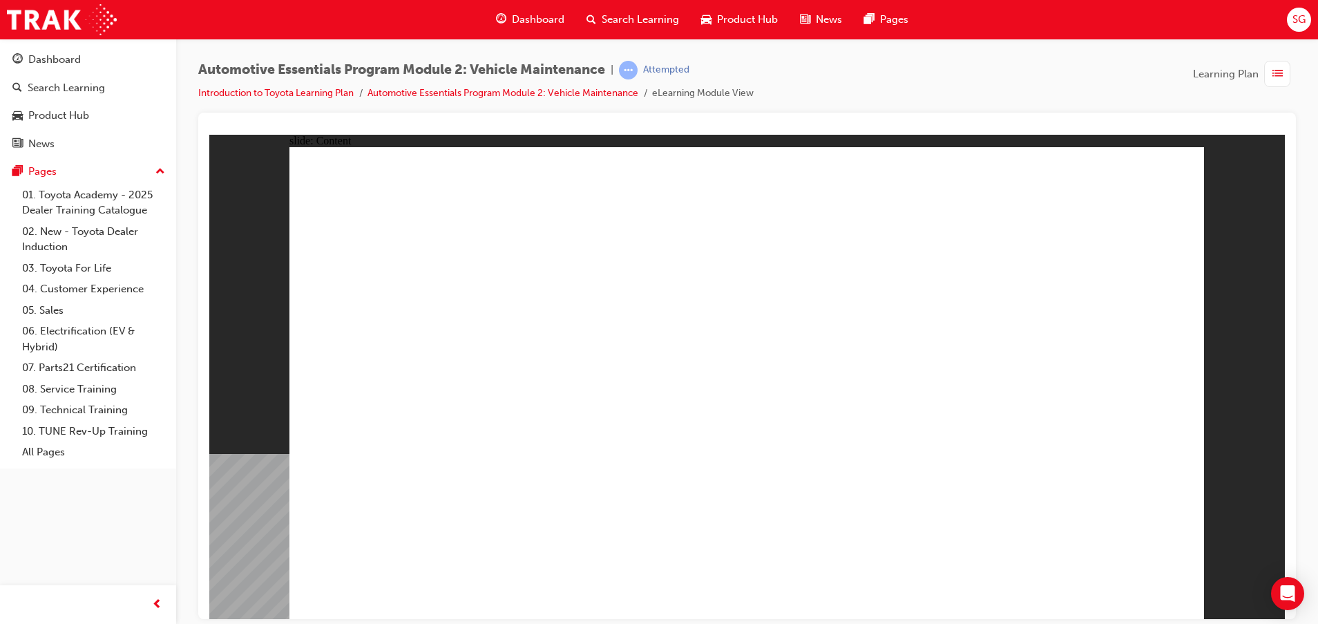
drag, startPoint x: 1159, startPoint y: 158, endPoint x: 1145, endPoint y: 205, distance: 49.0
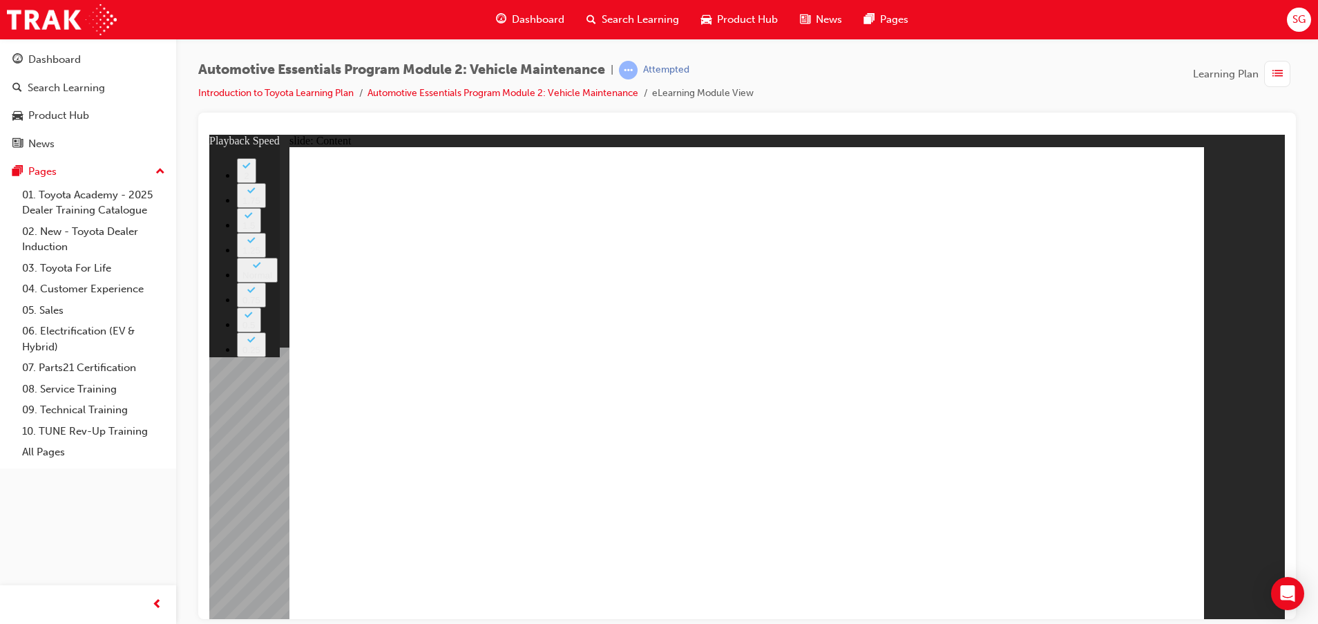
drag, startPoint x: 748, startPoint y: 520, endPoint x: 1076, endPoint y: 521, distance: 328.2
type input "33"
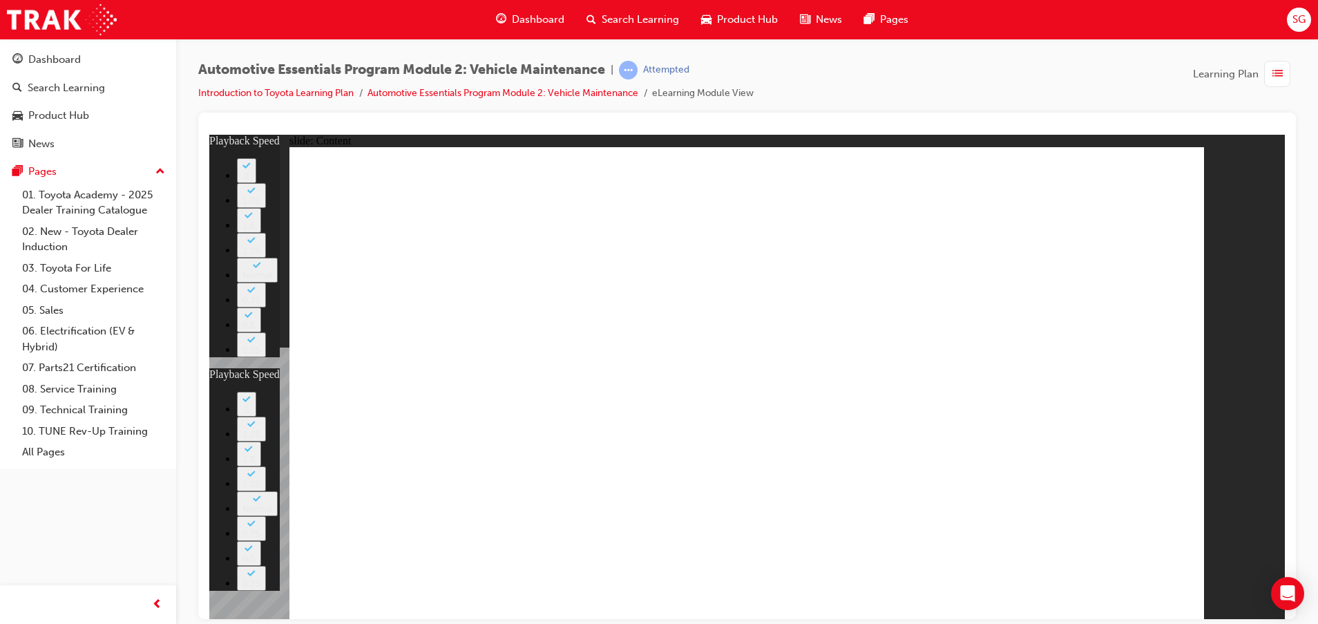
drag, startPoint x: 449, startPoint y: 498, endPoint x: 1065, endPoint y: 501, distance: 615.6
type input "35"
drag, startPoint x: 1166, startPoint y: 573, endPoint x: 1159, endPoint y: 593, distance: 21.4
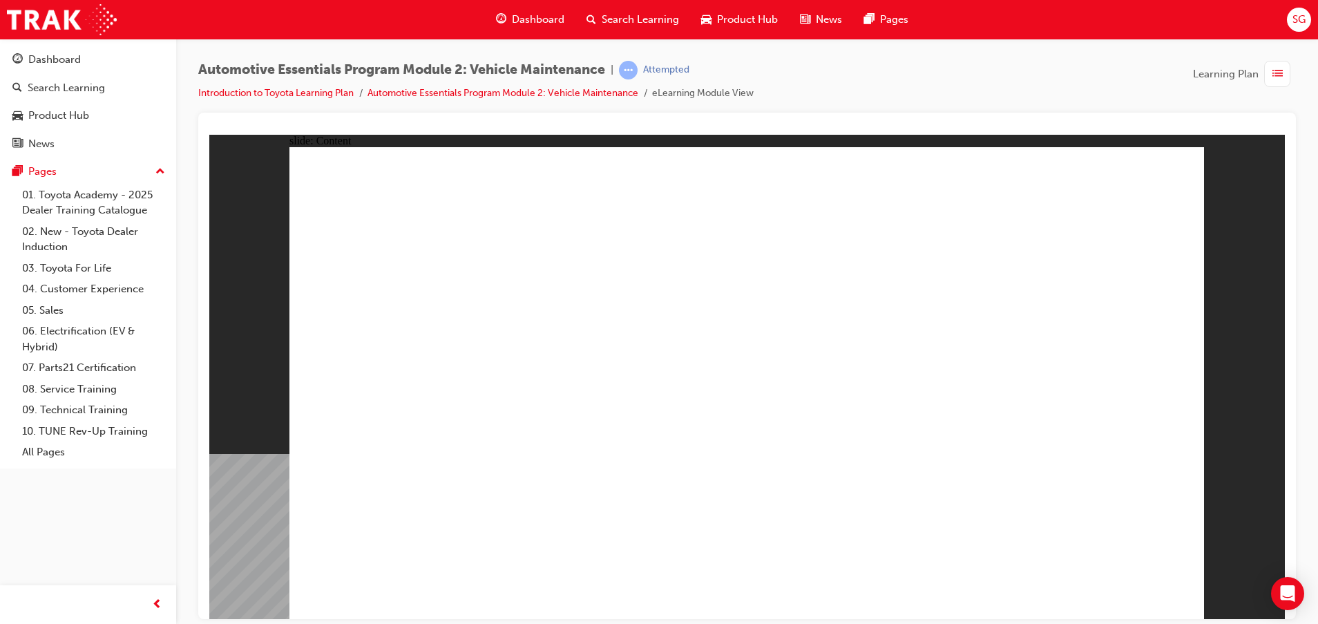
drag, startPoint x: 1154, startPoint y: 163, endPoint x: 1130, endPoint y: 180, distance: 29.2
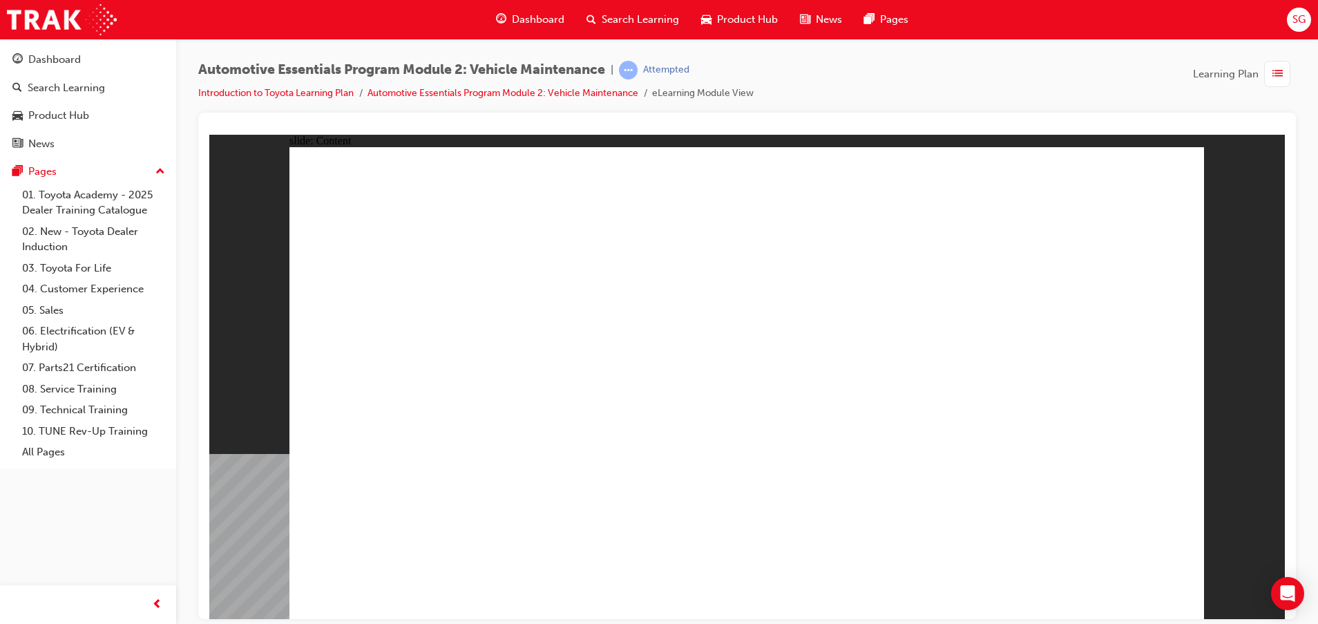
drag, startPoint x: 1188, startPoint y: 167, endPoint x: 1181, endPoint y: 180, distance: 14.5
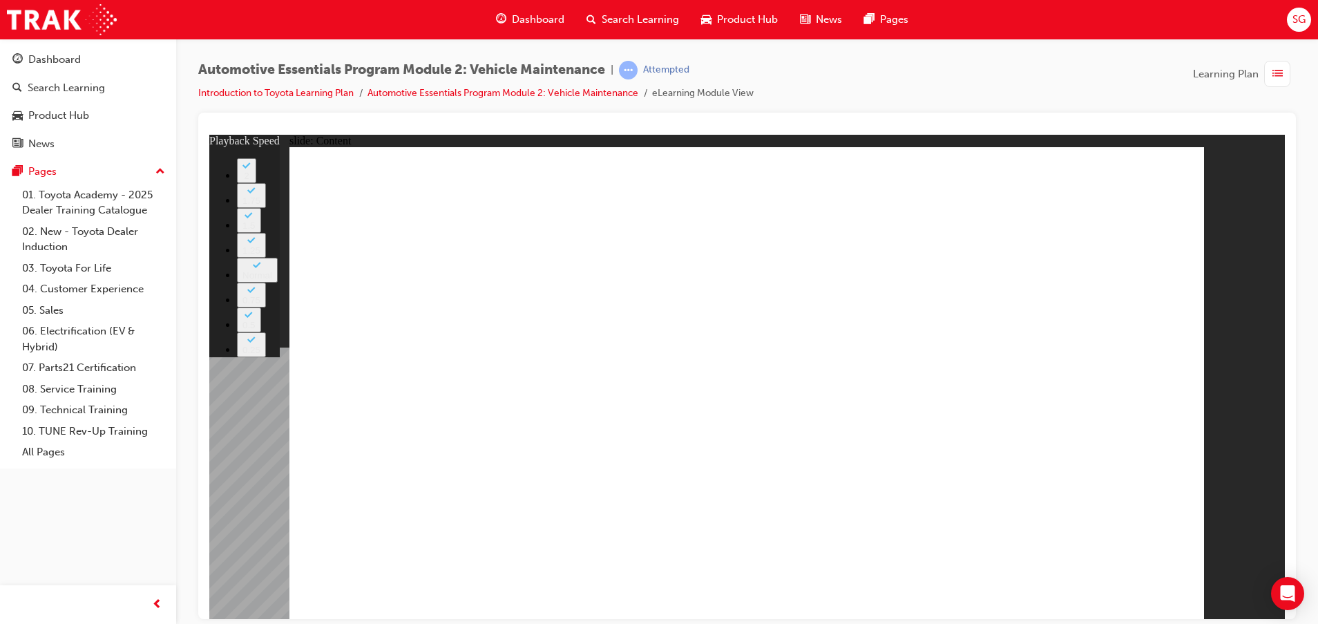
drag, startPoint x: 699, startPoint y: 374, endPoint x: 708, endPoint y: 374, distance: 9.7
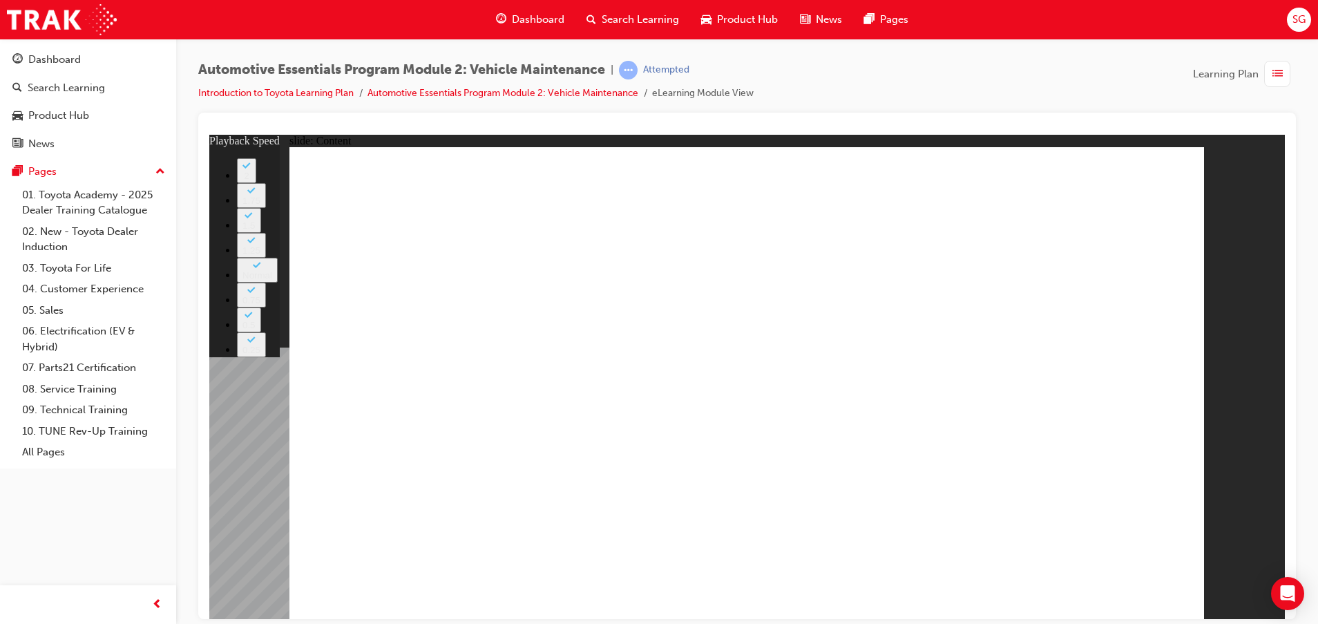
type input "8"
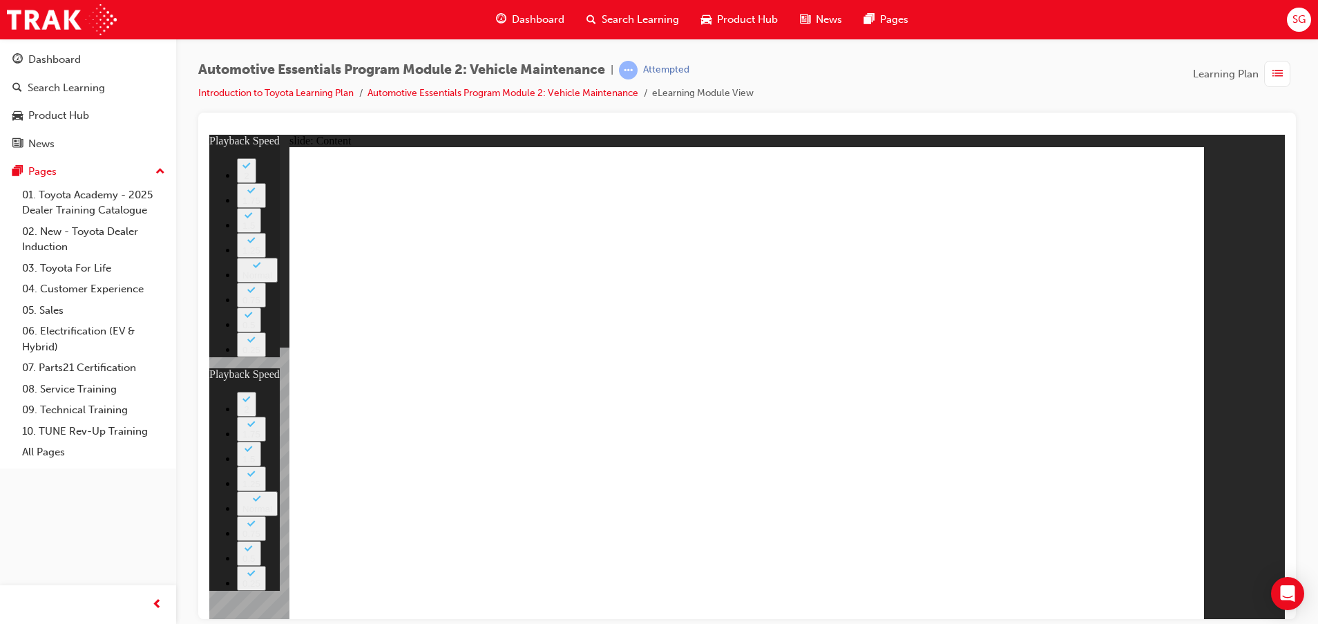
drag, startPoint x: 1146, startPoint y: 135, endPoint x: 1146, endPoint y: 152, distance: 17.3
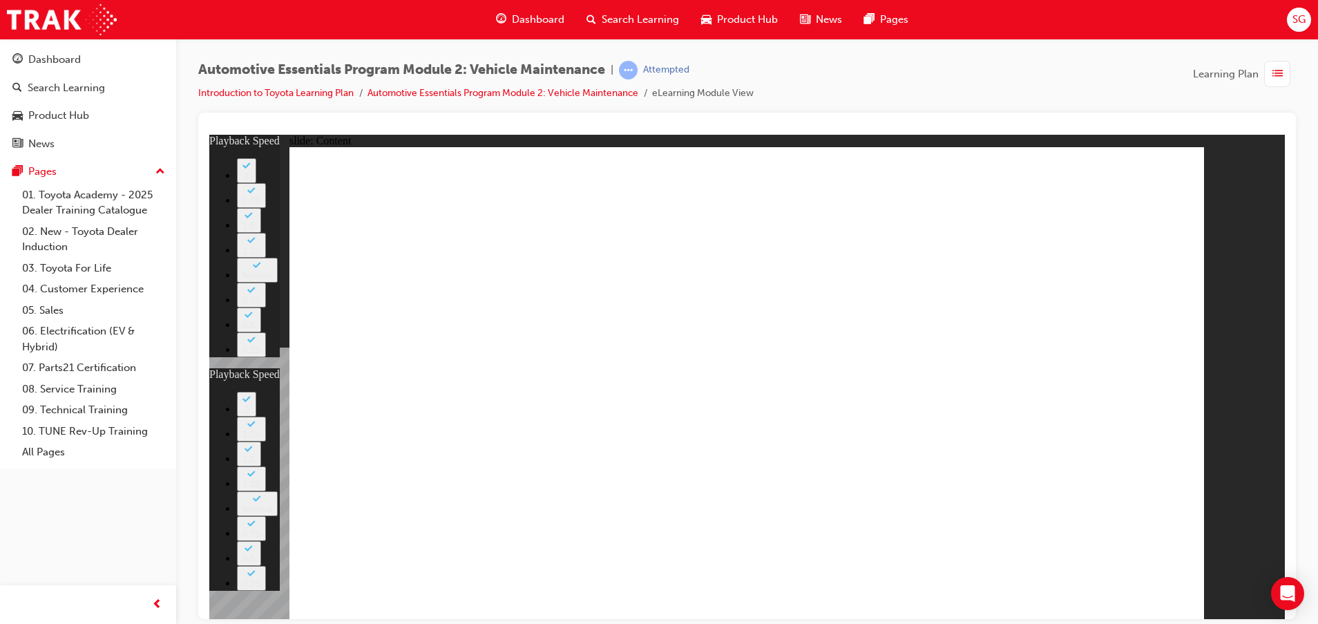
drag, startPoint x: 1137, startPoint y: 233, endPoint x: 1126, endPoint y: 234, distance: 10.4
type input "2"
